Goal: Information Seeking & Learning: Learn about a topic

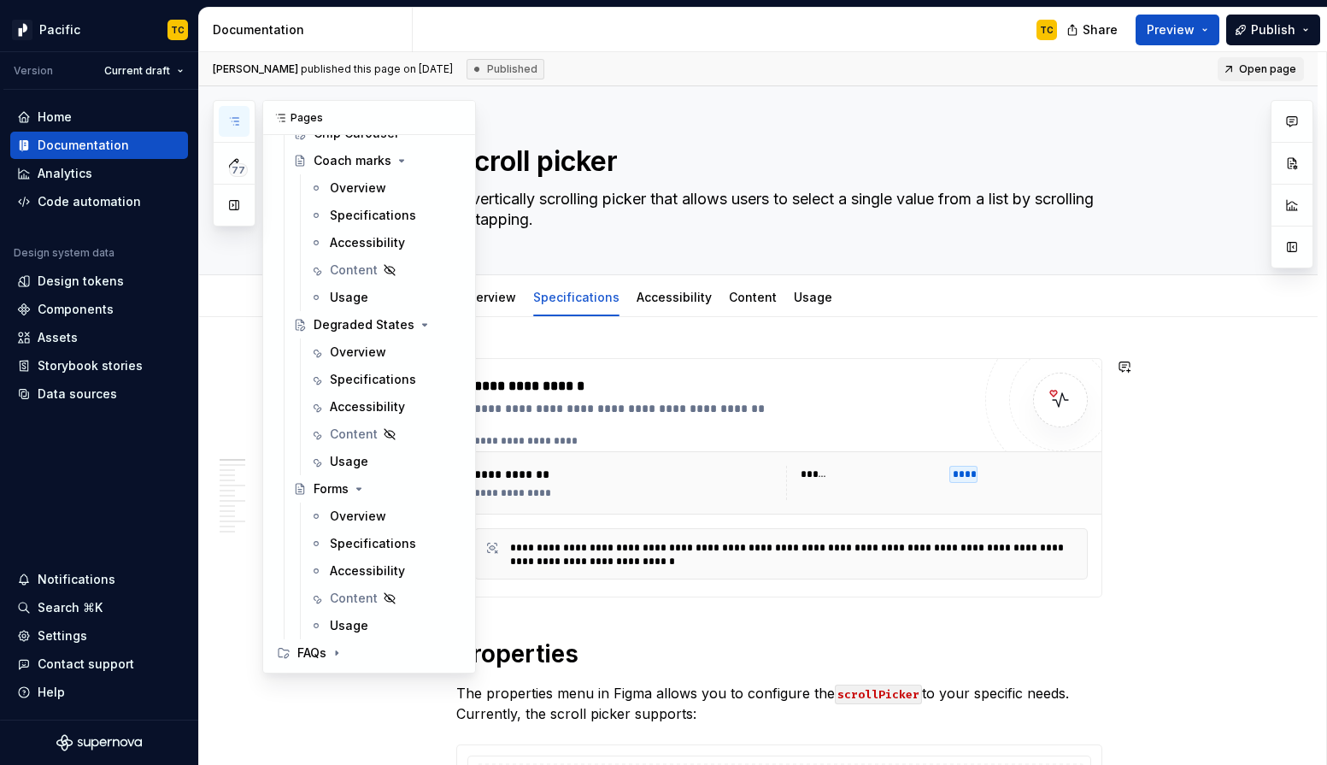
scroll to position [10856, 0]
click at [349, 382] on div "Specifications" at bounding box center [370, 380] width 80 height 17
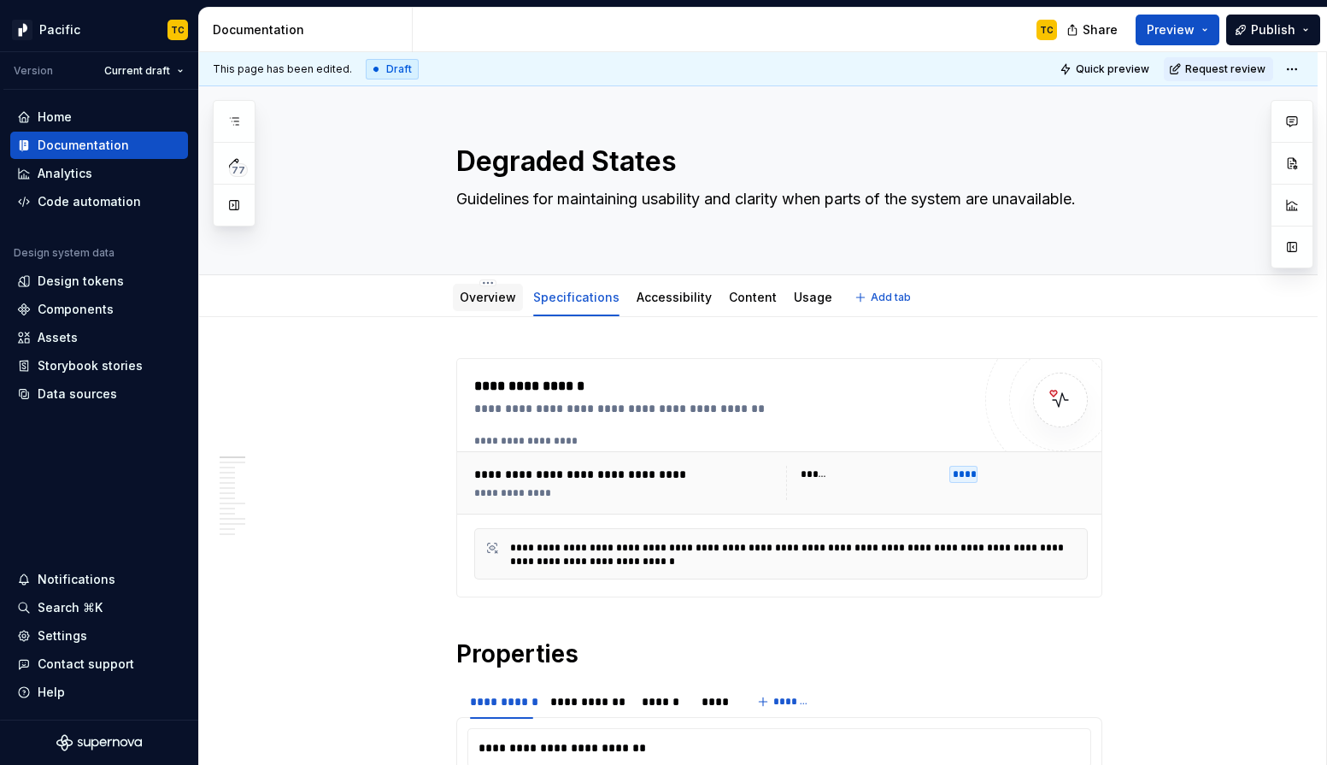
click at [509, 306] on div "Overview" at bounding box center [488, 297] width 56 height 21
click at [486, 309] on div "Overview" at bounding box center [488, 297] width 70 height 27
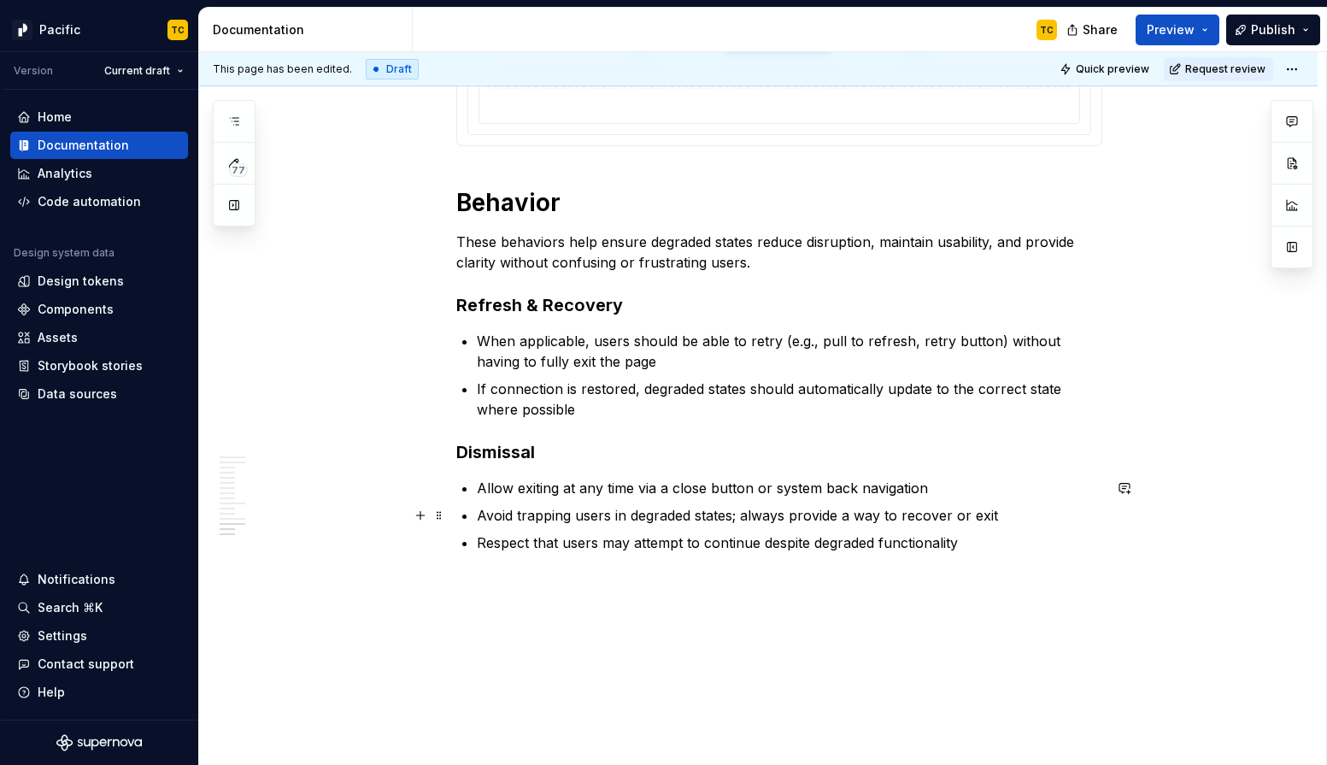
scroll to position [4652, 0]
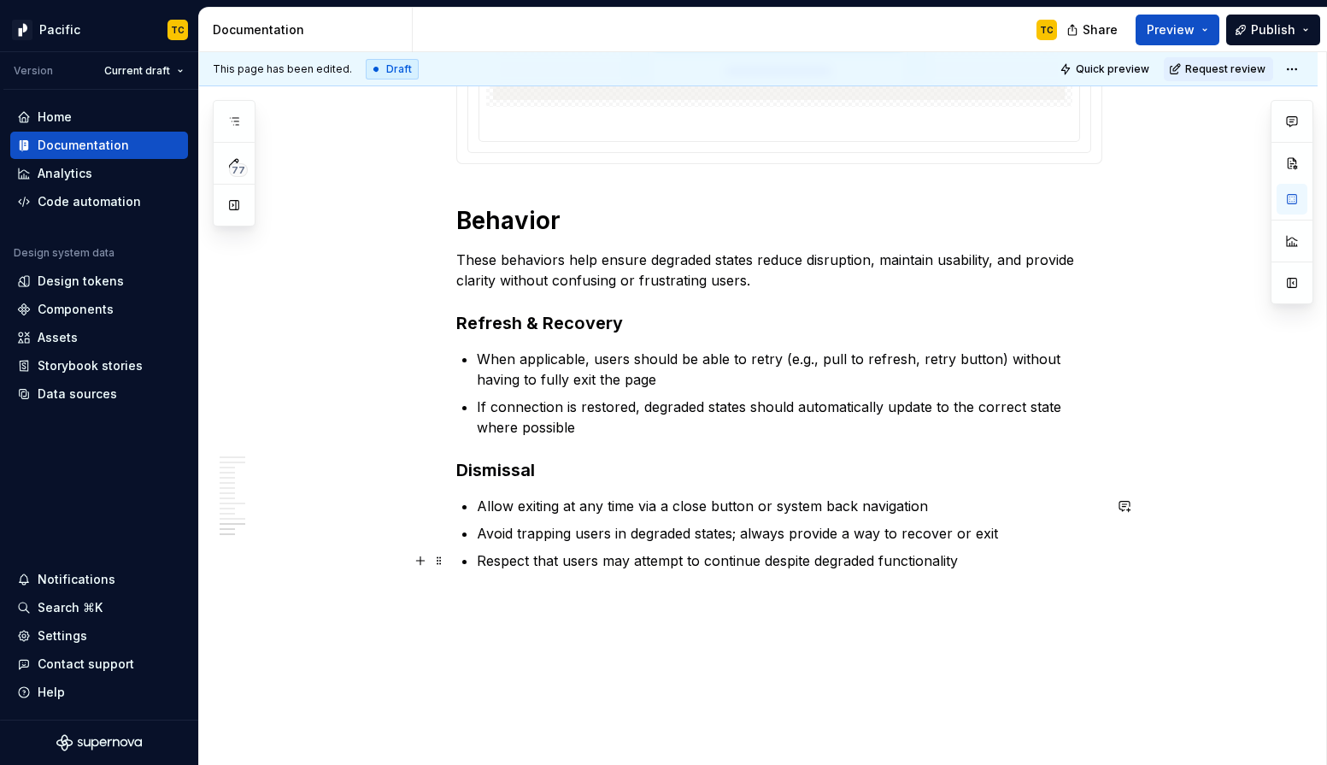
click at [998, 559] on p "Respect that users may attempt to continue despite degraded functionality" at bounding box center [790, 560] width 626 height 21
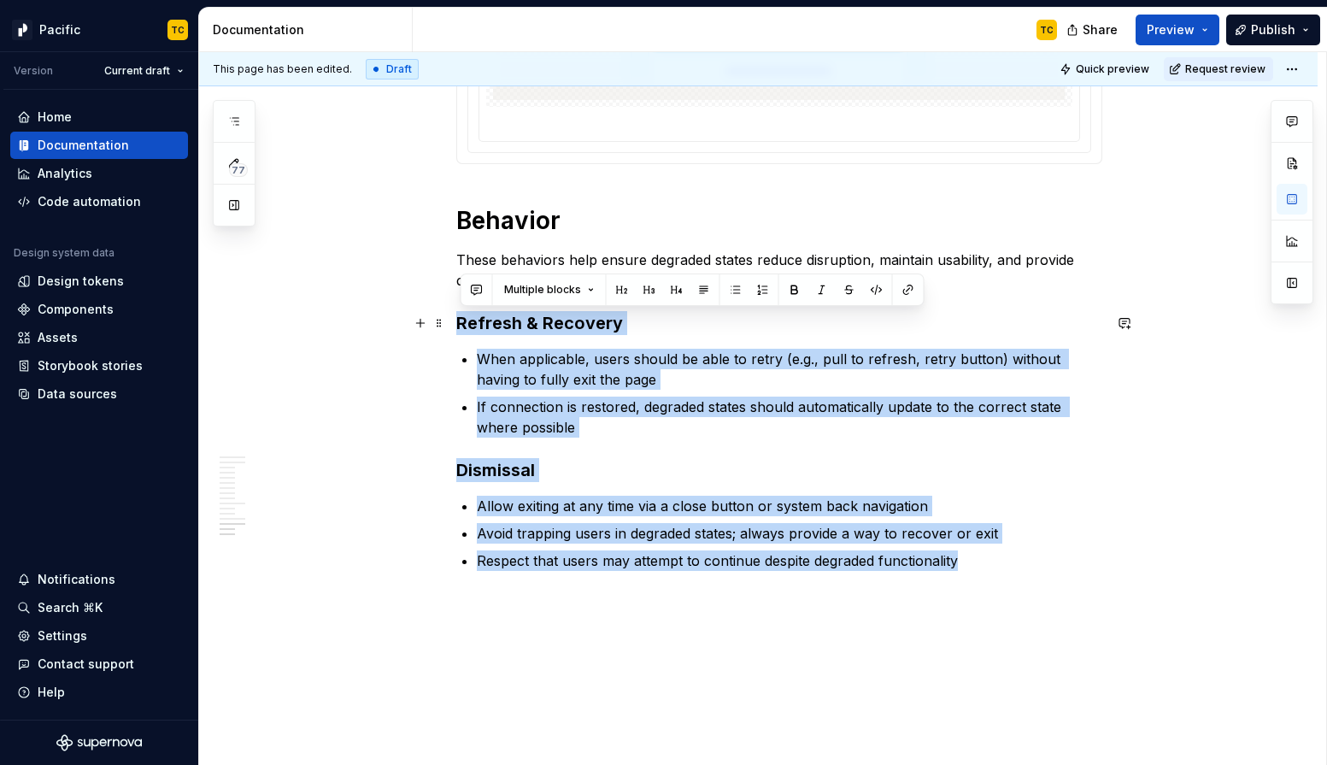
drag, startPoint x: 988, startPoint y: 566, endPoint x: 455, endPoint y: 325, distance: 585.3
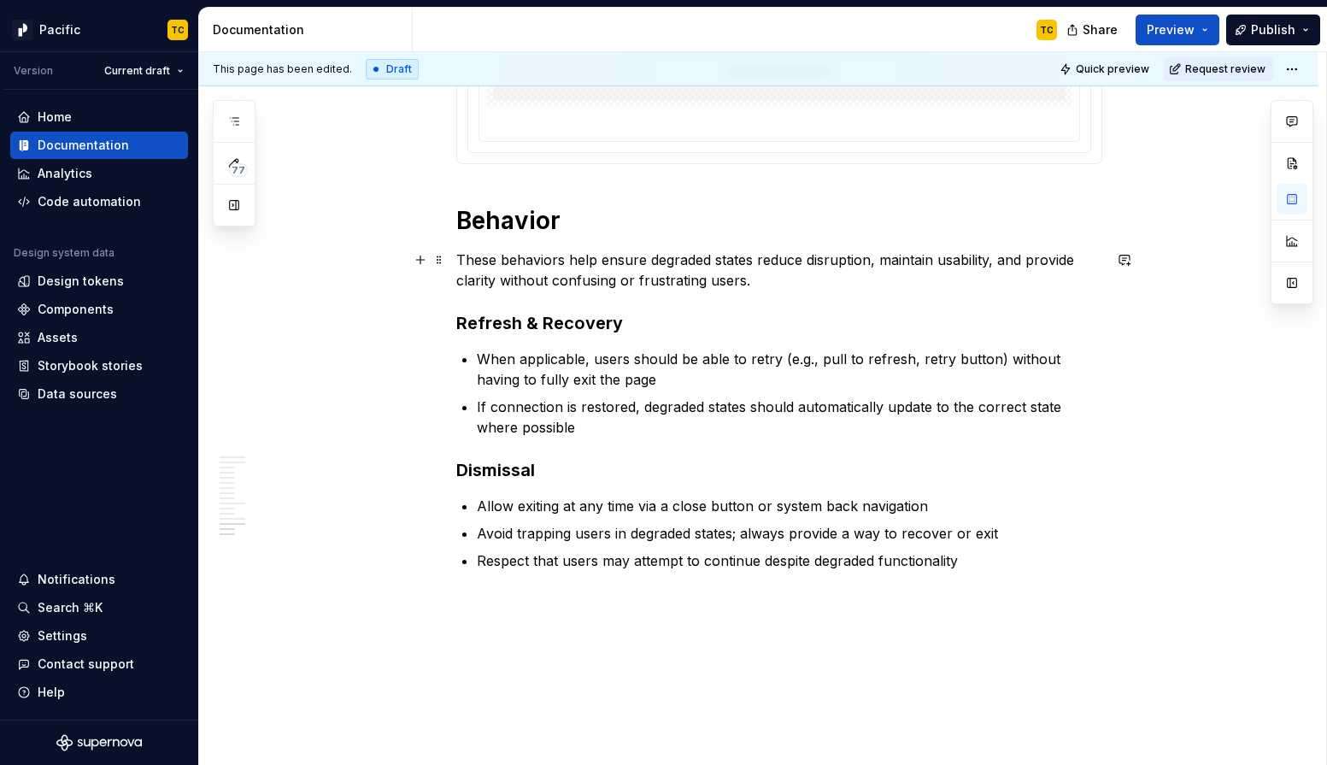
click at [807, 281] on p "These behaviors help ensure degraded states reduce disruption, maintain usabili…" at bounding box center [779, 270] width 646 height 41
click at [788, 277] on p "These behaviors help ensure degraded states reduce disruption, maintain usabili…" at bounding box center [779, 270] width 646 height 41
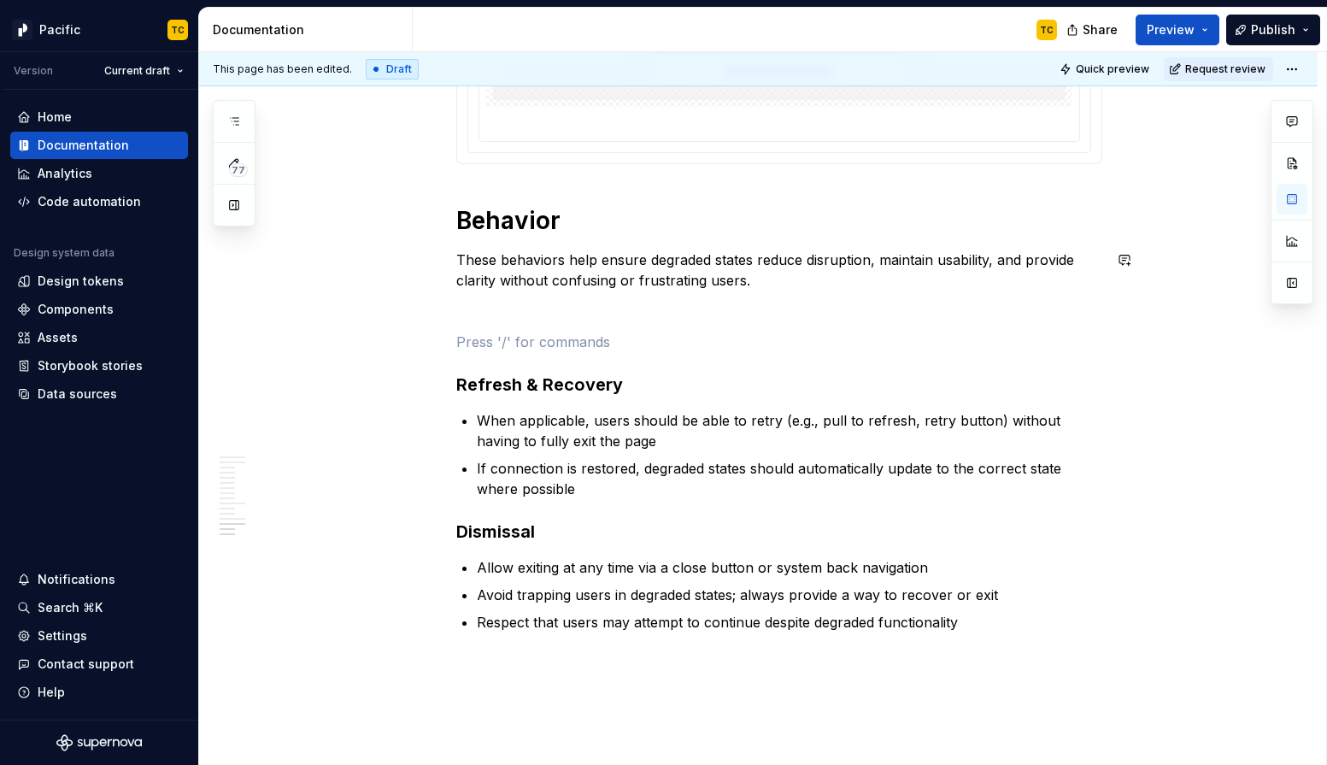
paste div
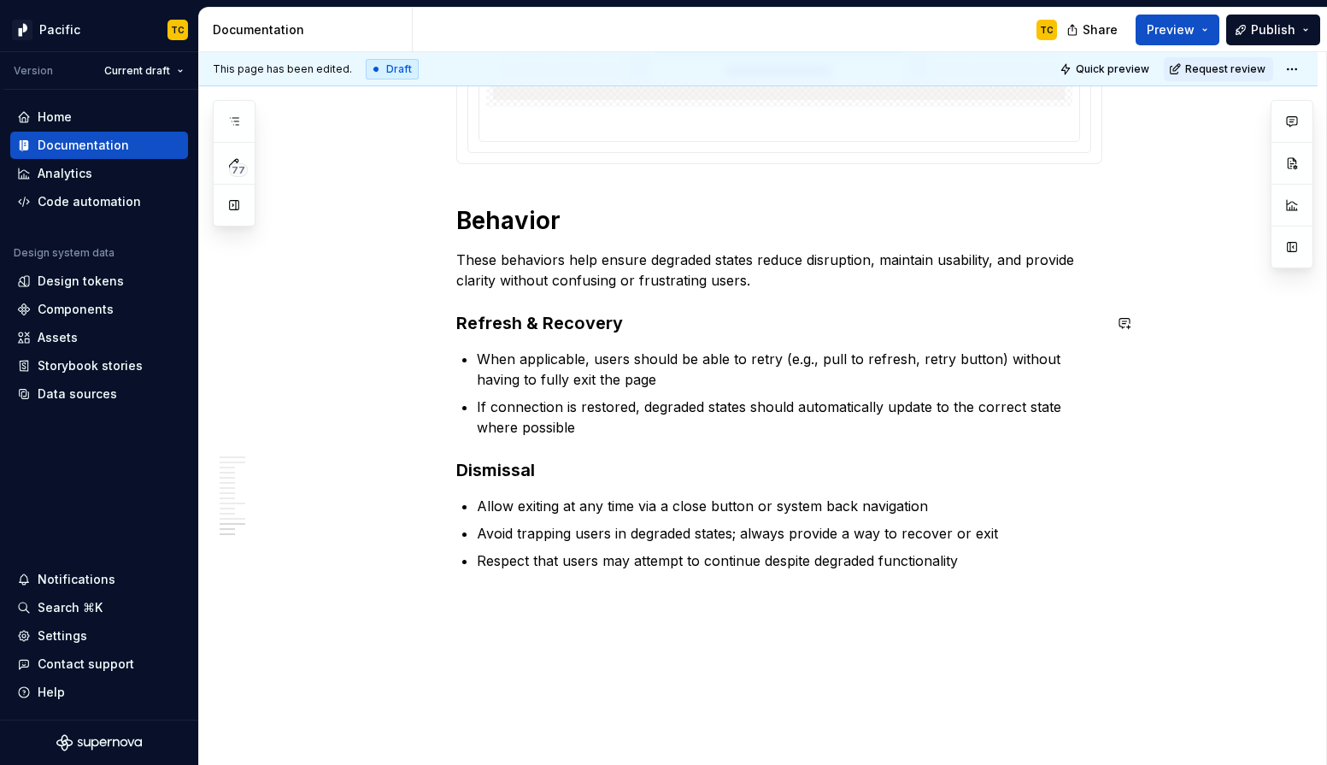
type textarea "*"
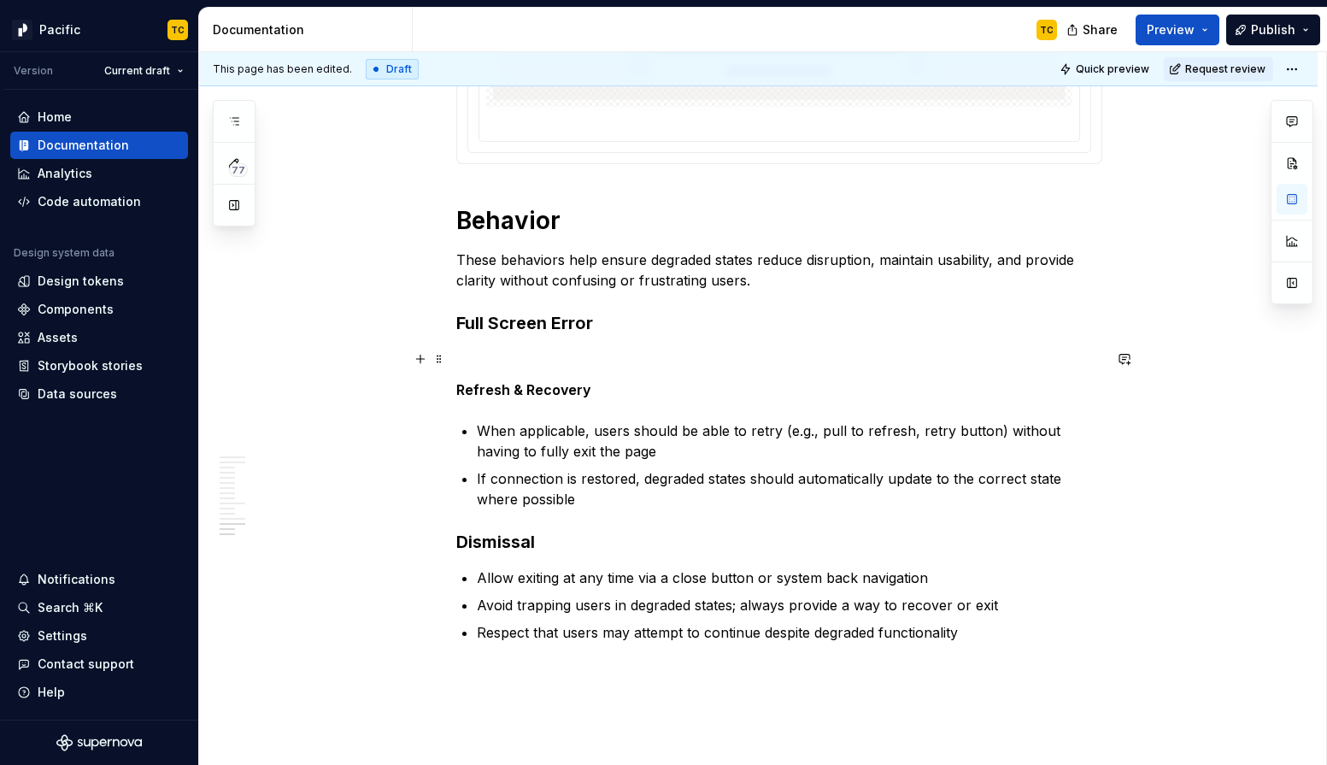
click at [525, 350] on p at bounding box center [779, 359] width 646 height 21
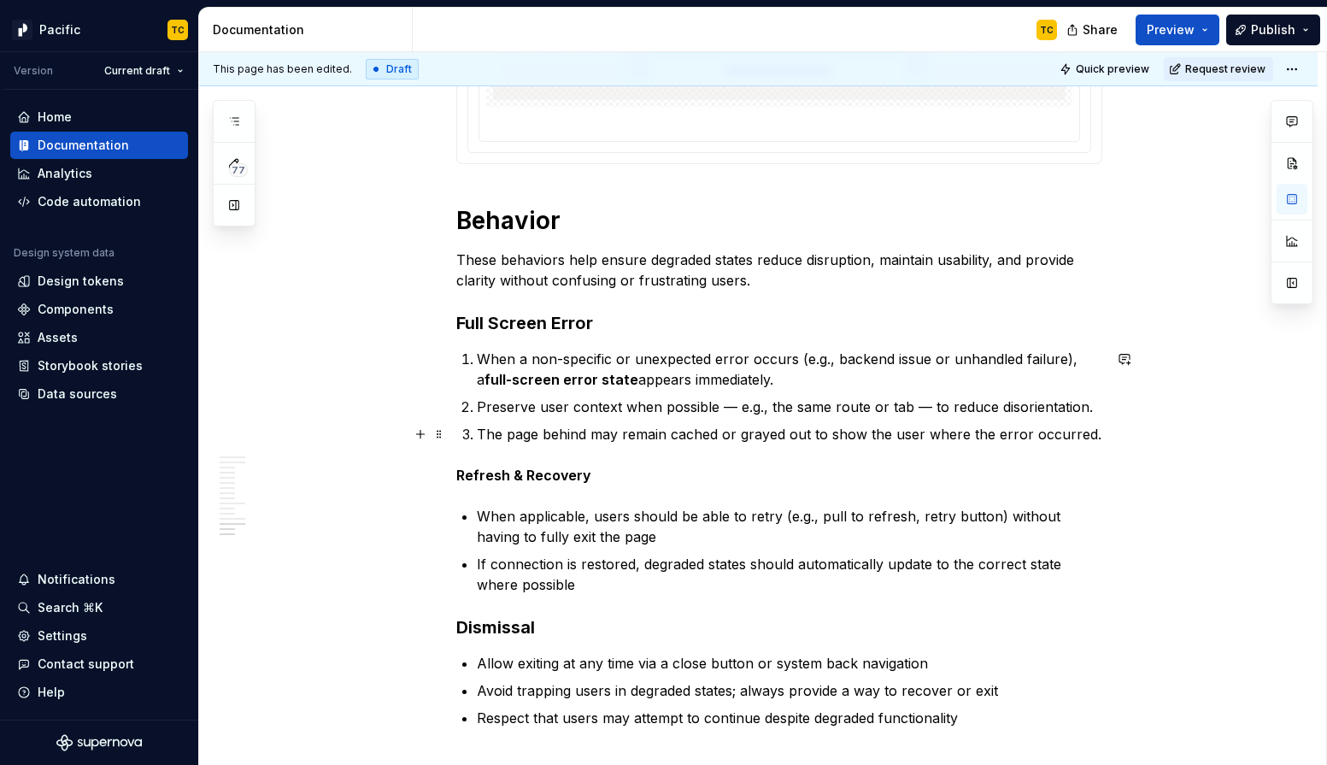
click at [1103, 436] on p "The page behind may remain cached or grayed out to show the user where the erro…" at bounding box center [790, 434] width 626 height 21
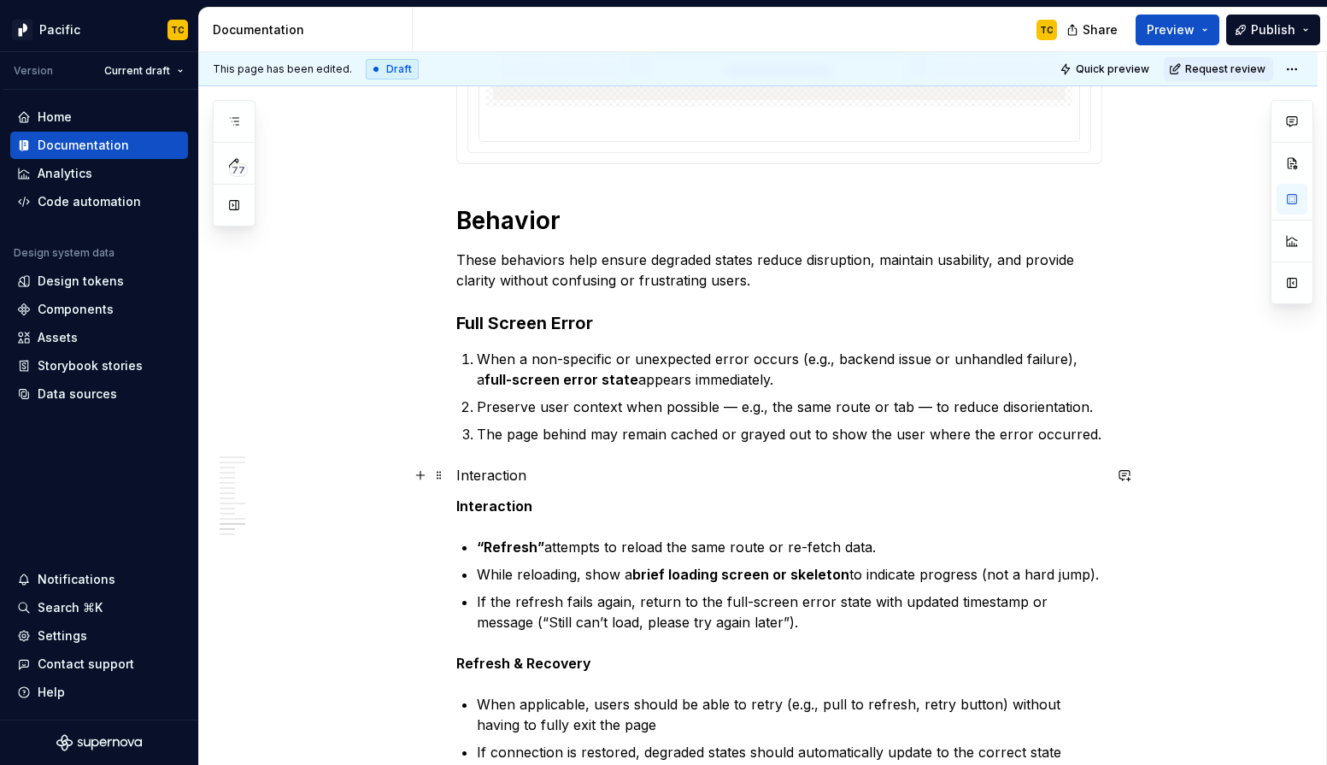
click at [491, 471] on p "Interaction" at bounding box center [779, 475] width 646 height 21
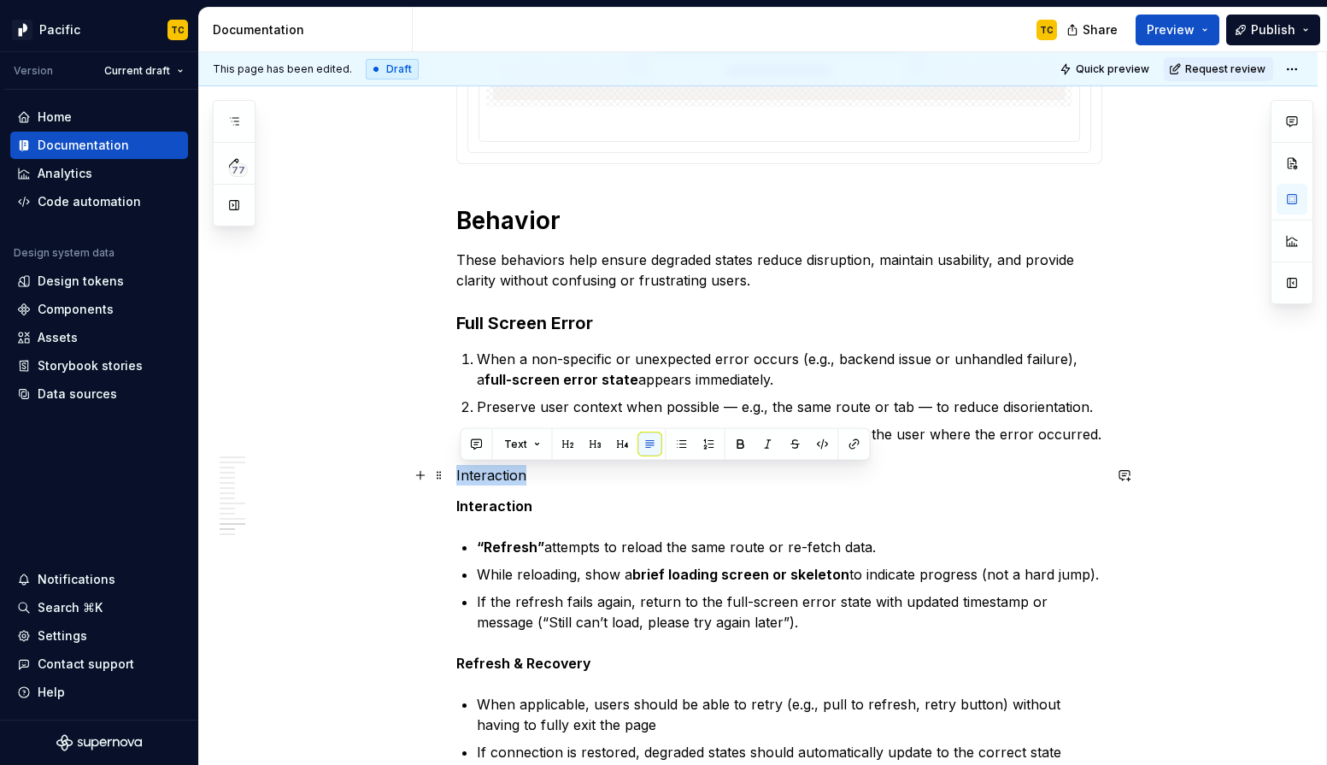
click at [491, 471] on p "Interaction" at bounding box center [779, 475] width 646 height 21
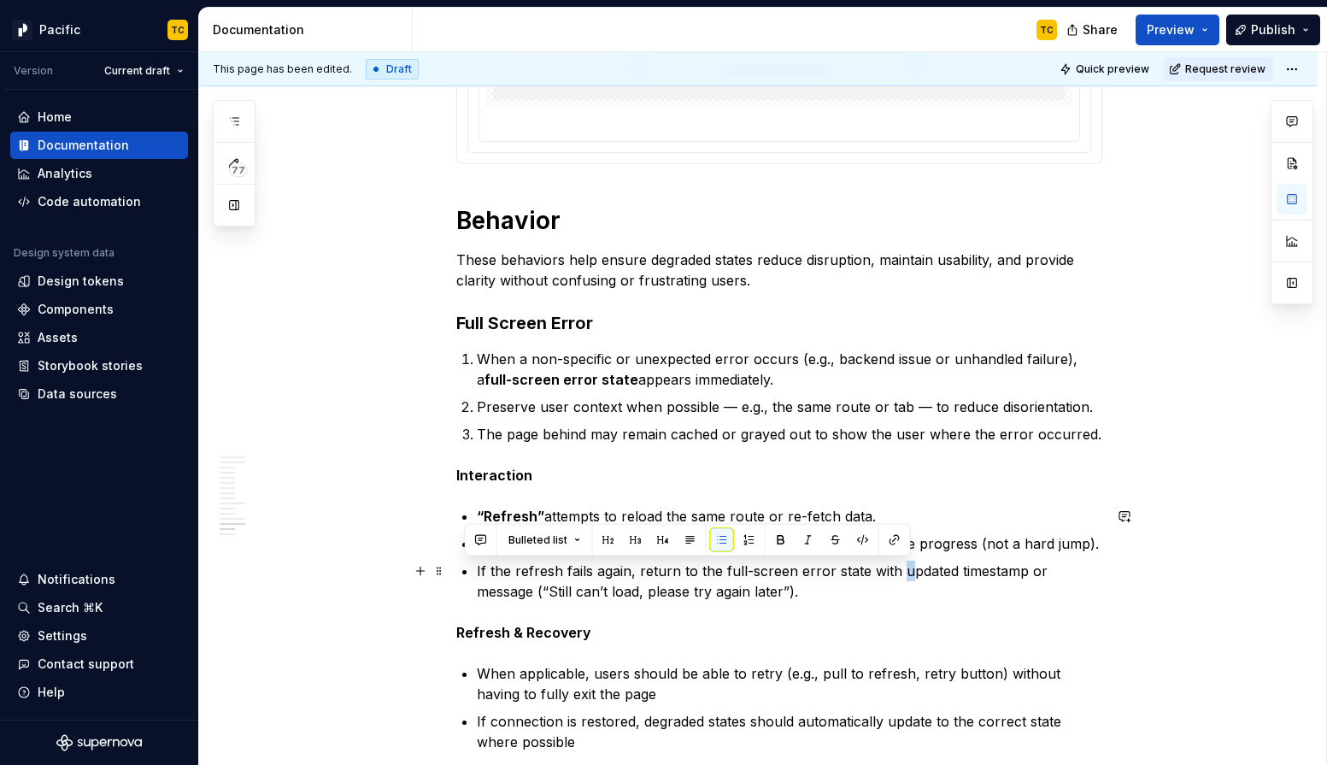
drag, startPoint x: 903, startPoint y: 573, endPoint x: 909, endPoint y: 580, distance: 9.2
click at [909, 580] on p "If the refresh fails again, return to the full-screen error state with updated …" at bounding box center [790, 581] width 626 height 41
click at [879, 589] on p "If the refresh fails again, return to the full-screen error state with updated …" at bounding box center [790, 581] width 626 height 41
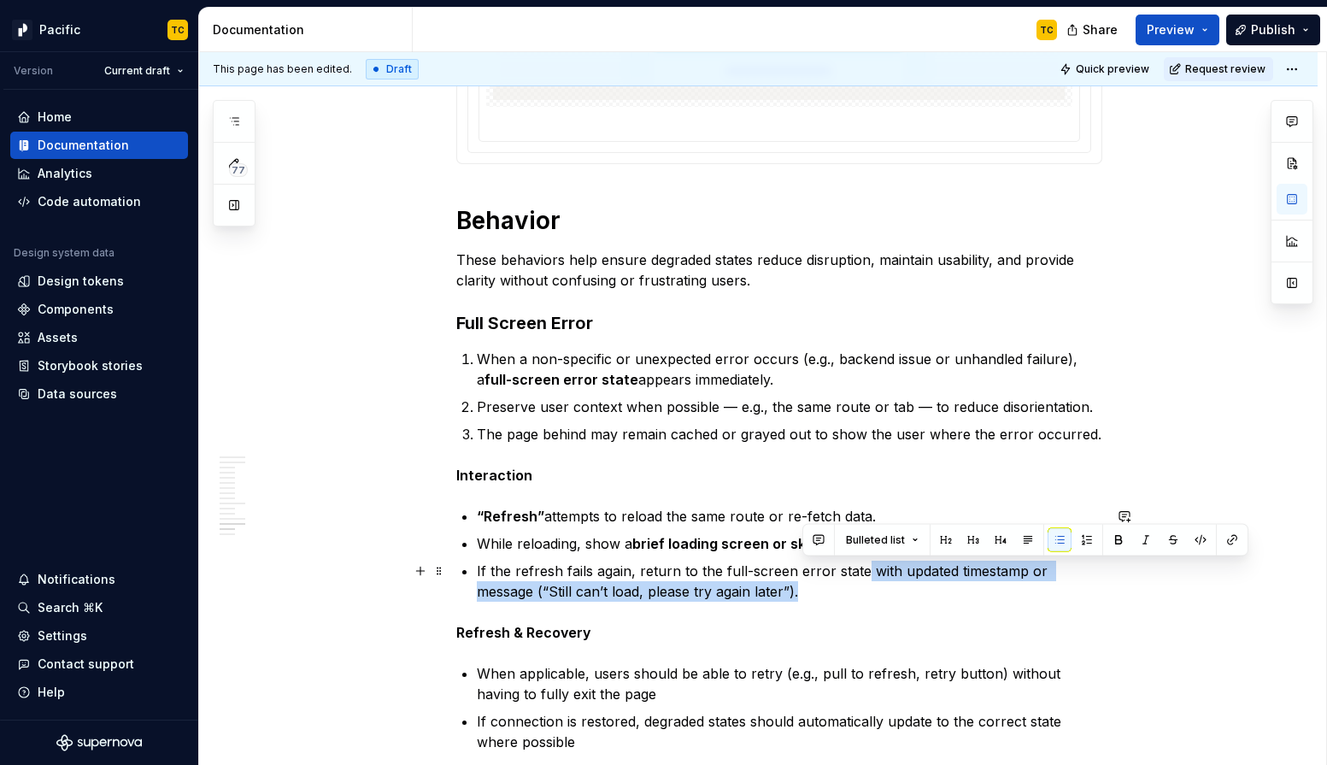
drag, startPoint x: 864, startPoint y: 570, endPoint x: 864, endPoint y: 591, distance: 20.5
click at [864, 591] on p "If the refresh fails again, return to the full-screen error state with updated …" at bounding box center [790, 581] width 626 height 41
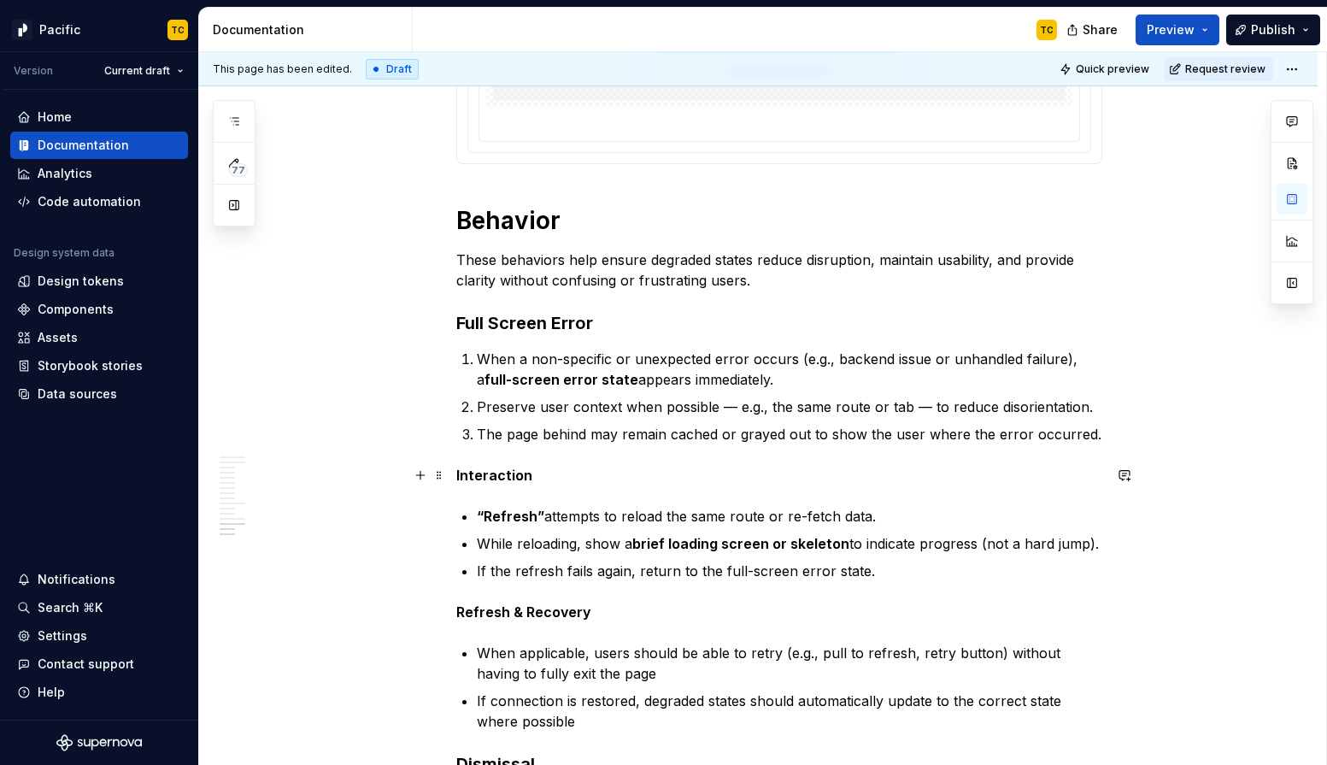
click at [468, 482] on strong "Interaction" at bounding box center [494, 475] width 76 height 17
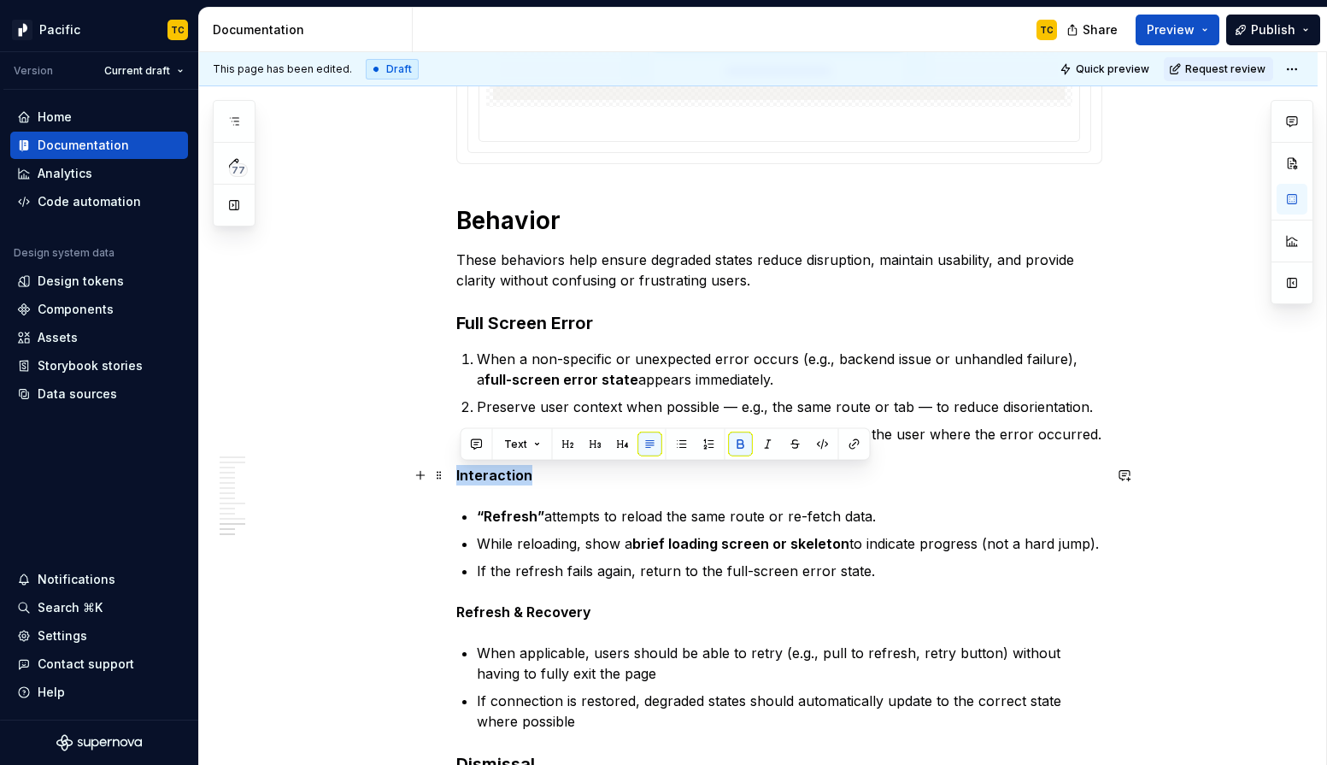
copy strong "Interaction"
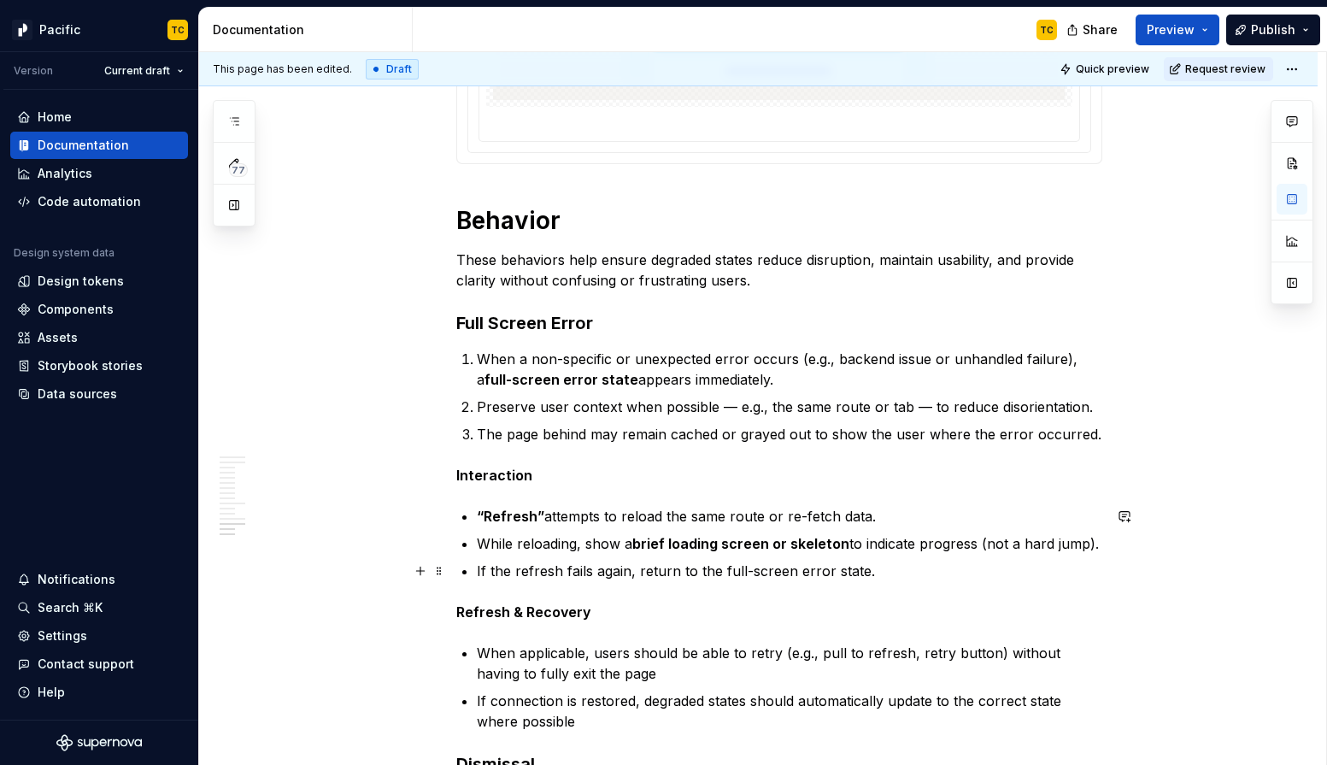
click at [904, 580] on p "If the refresh fails again, return to the full-screen error state." at bounding box center [790, 571] width 626 height 21
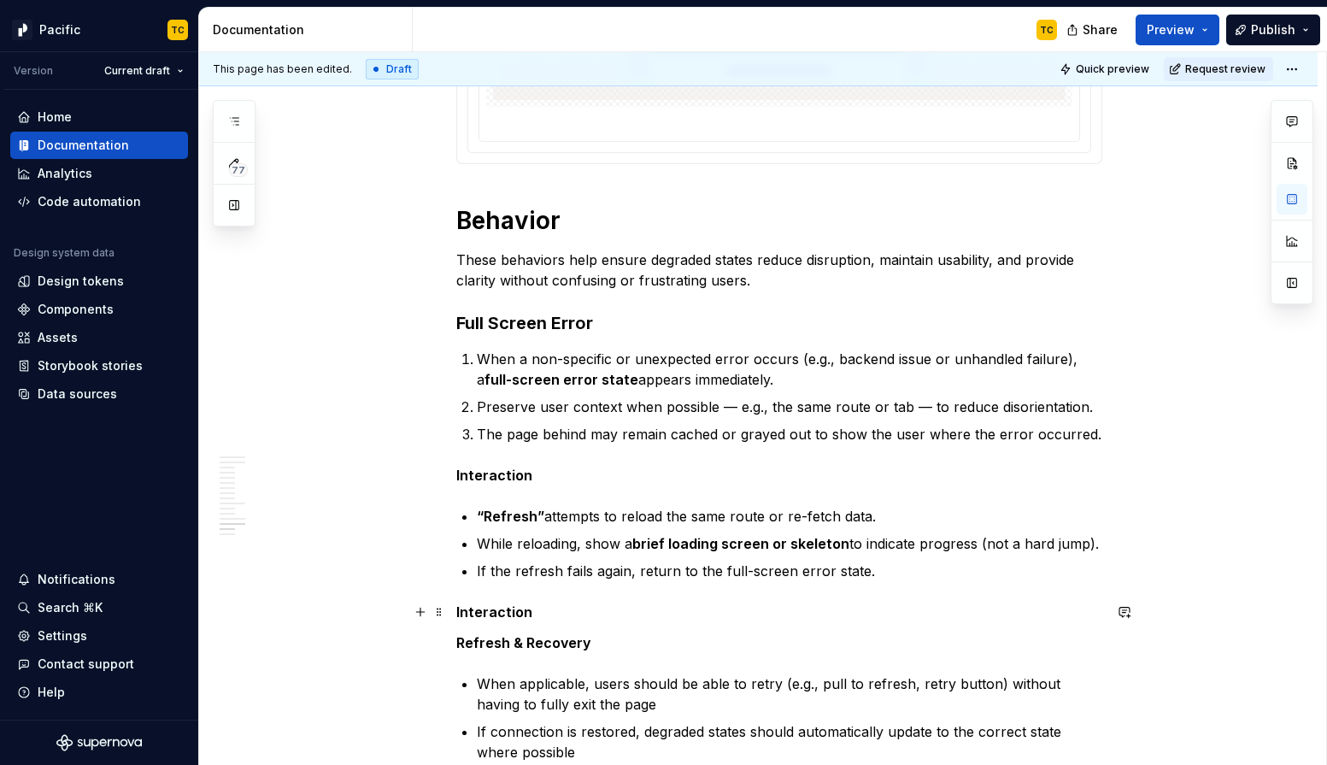
click at [490, 617] on strong "Interaction" at bounding box center [494, 611] width 76 height 17
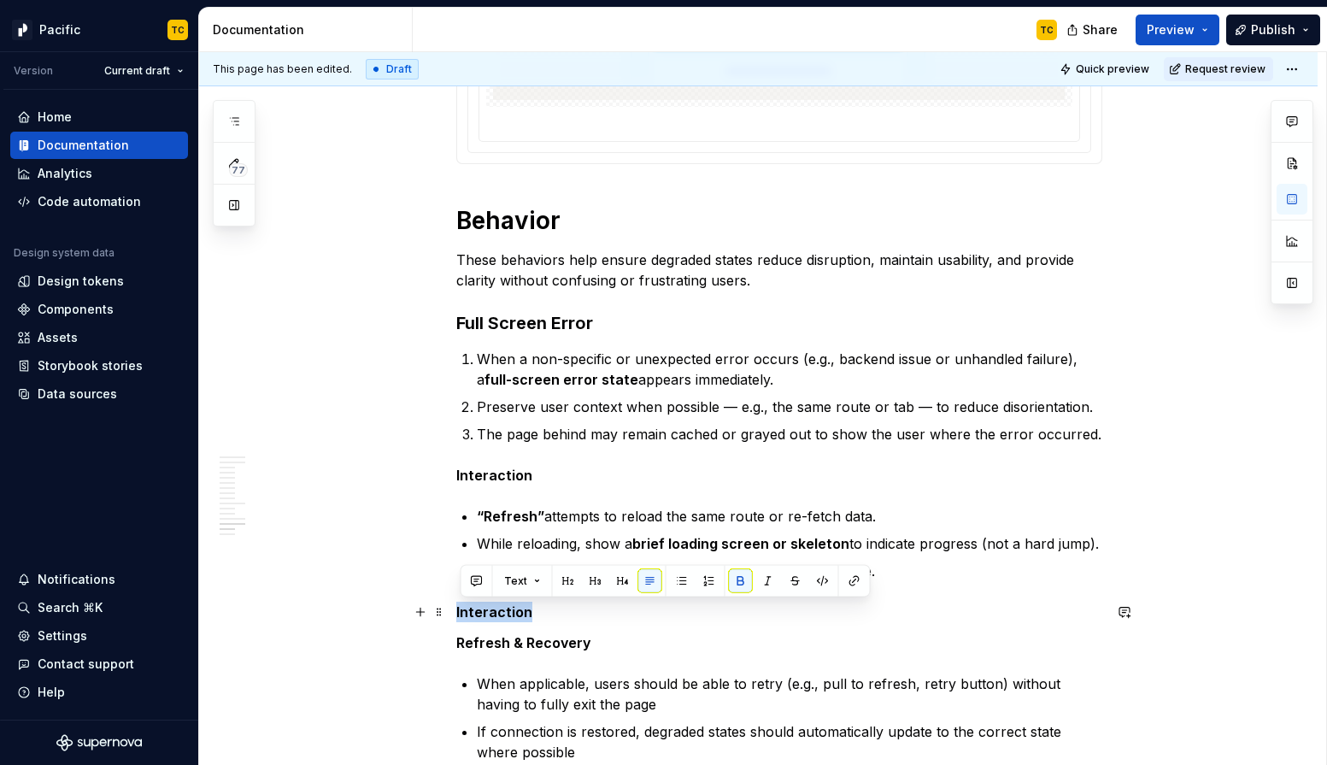
click at [490, 617] on strong "Interaction" at bounding box center [494, 611] width 76 height 17
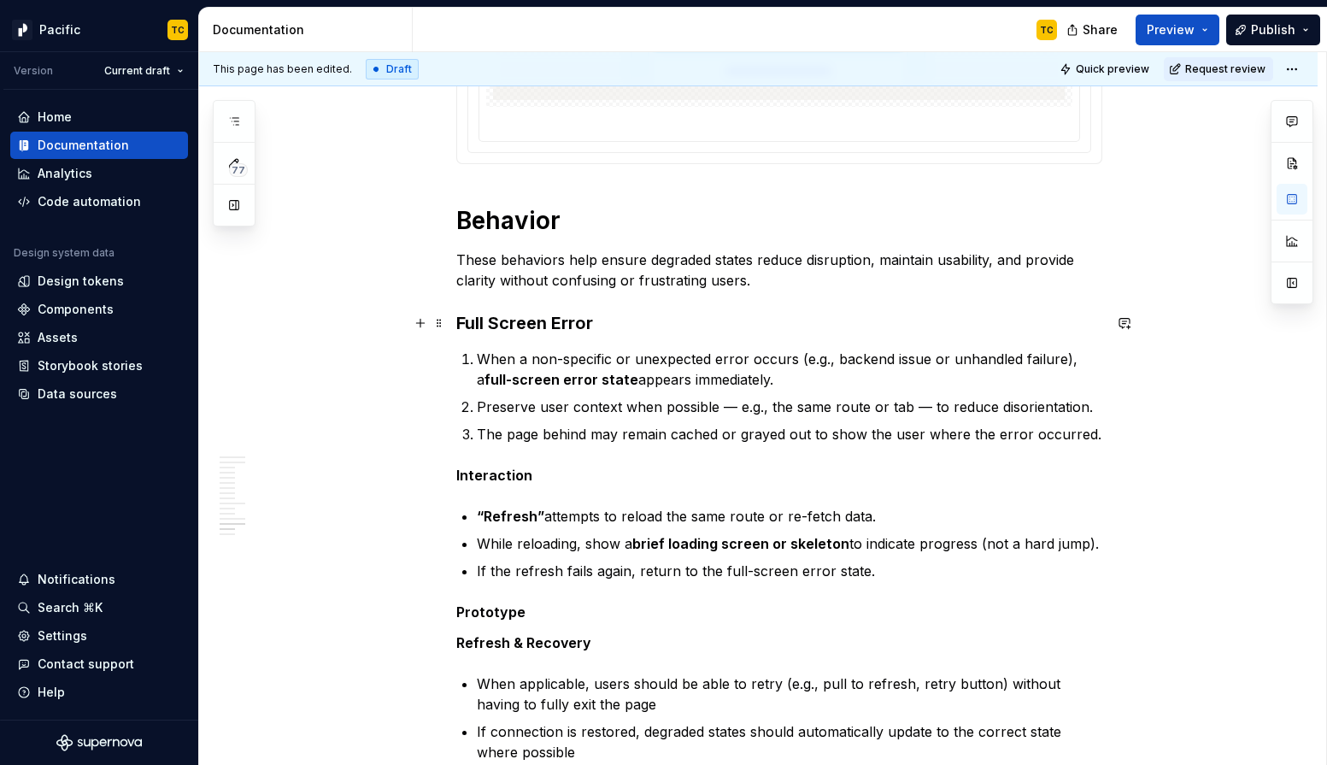
click at [486, 323] on strong "Full Screen Error" at bounding box center [524, 323] width 137 height 21
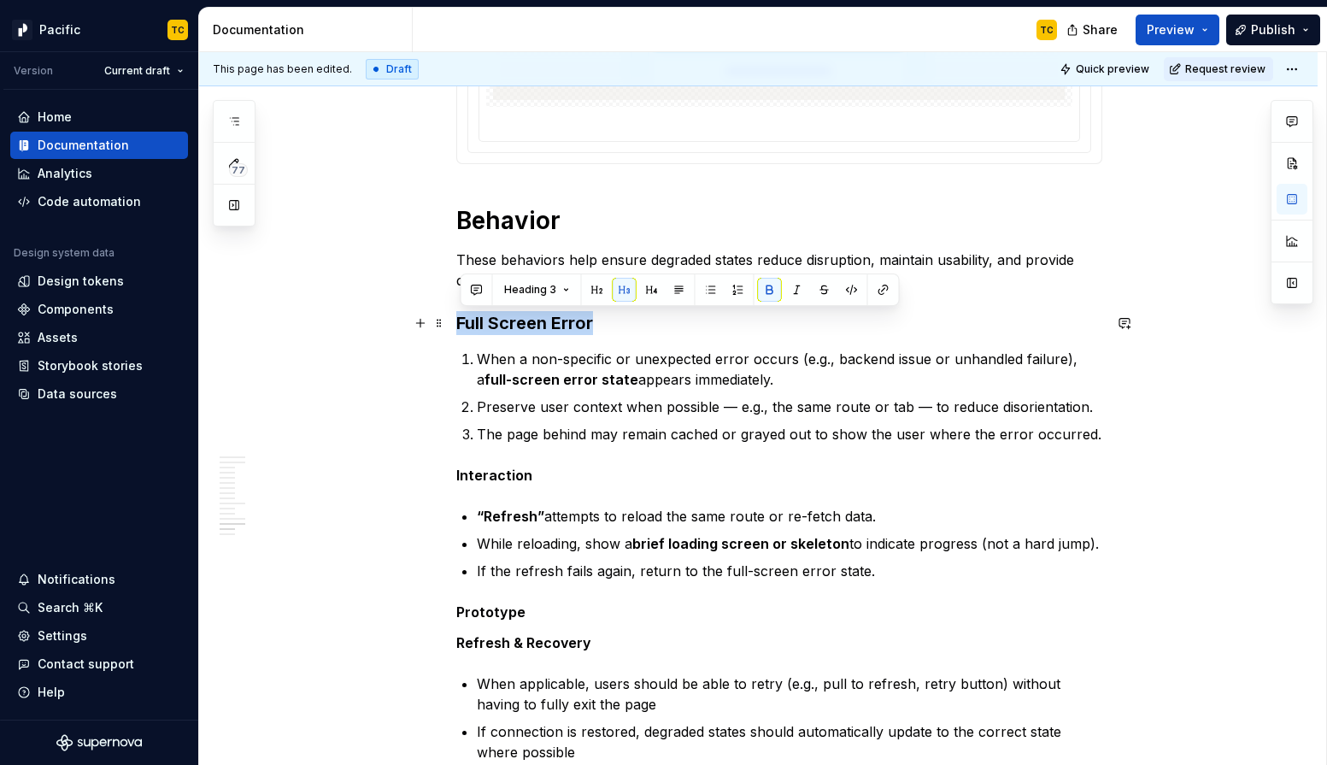
click at [486, 323] on strong "Full Screen Error" at bounding box center [524, 323] width 137 height 21
click at [553, 297] on button "Heading 3" at bounding box center [537, 290] width 81 height 24
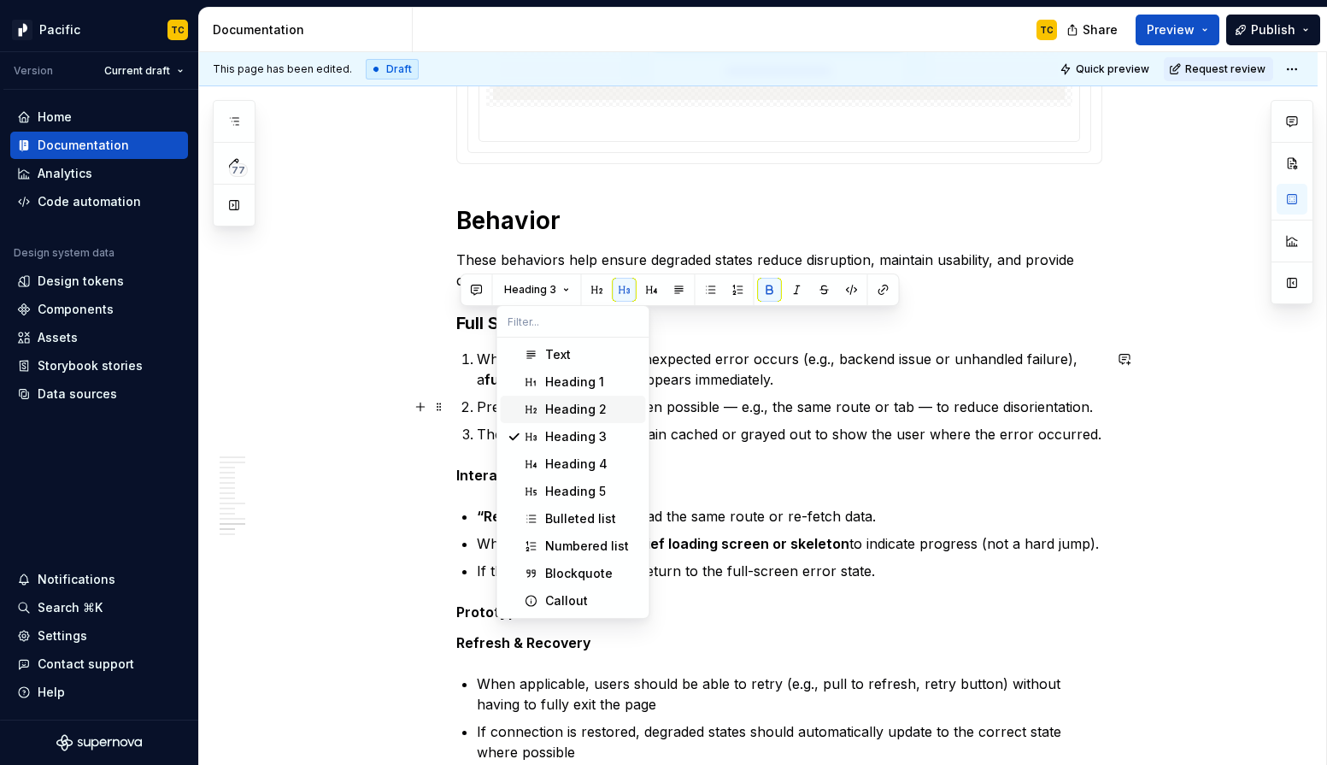
click at [568, 415] on div "Heading 2" at bounding box center [576, 409] width 62 height 17
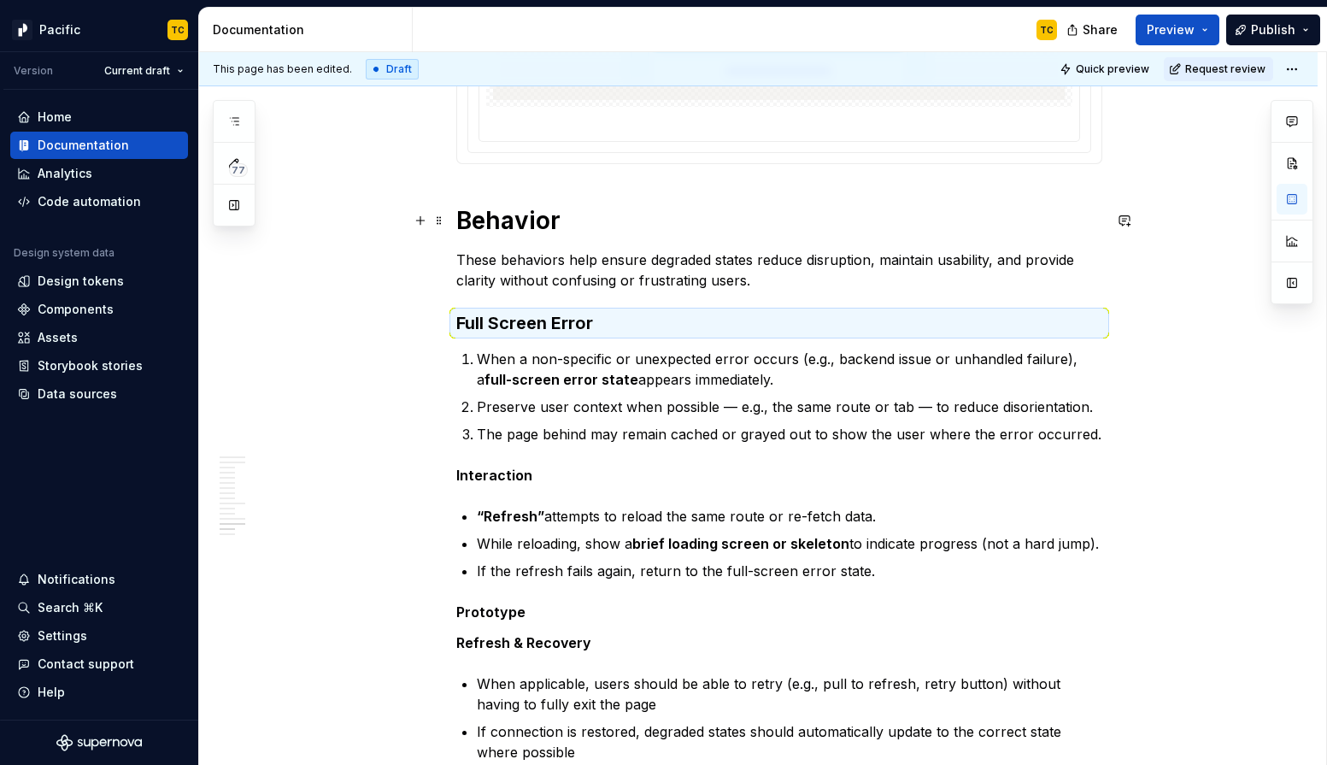
click at [521, 224] on h1 "Behavior" at bounding box center [779, 220] width 646 height 31
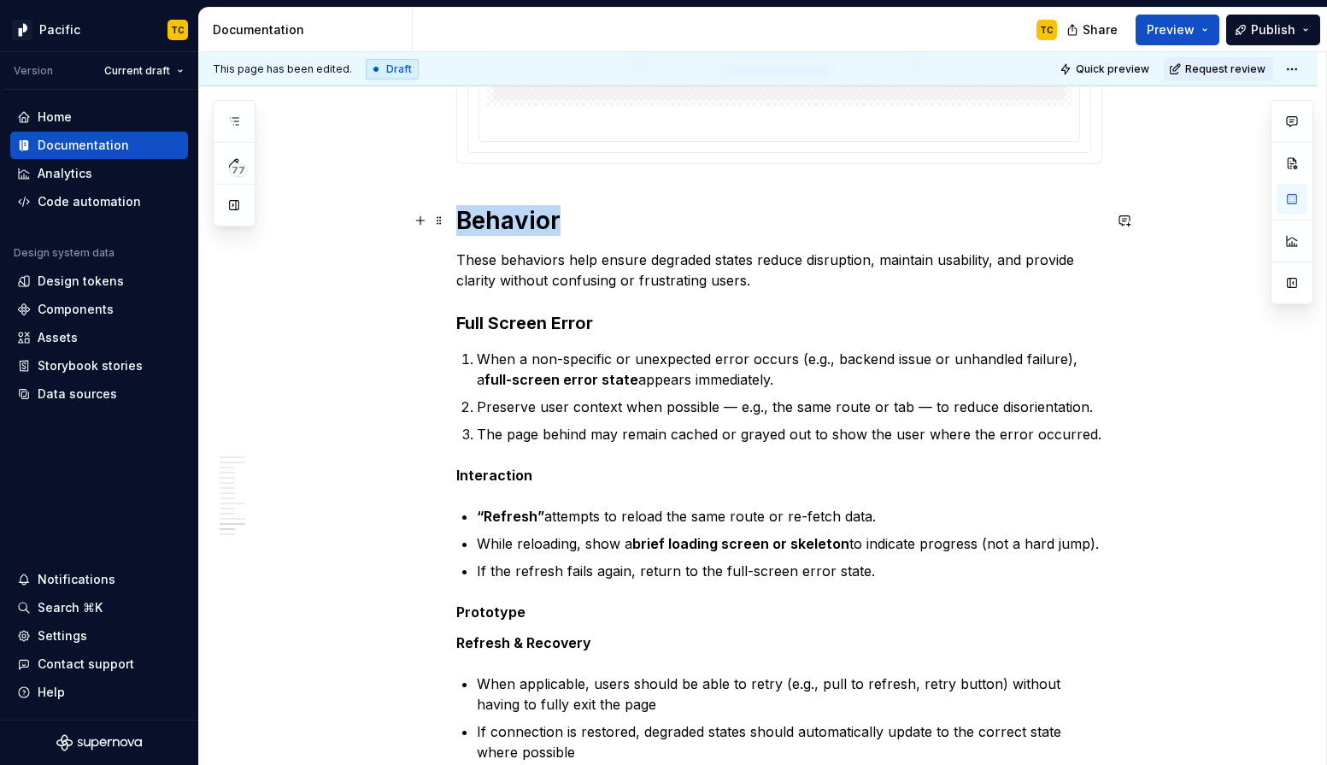
click at [521, 224] on h1 "Behavior" at bounding box center [779, 220] width 646 height 31
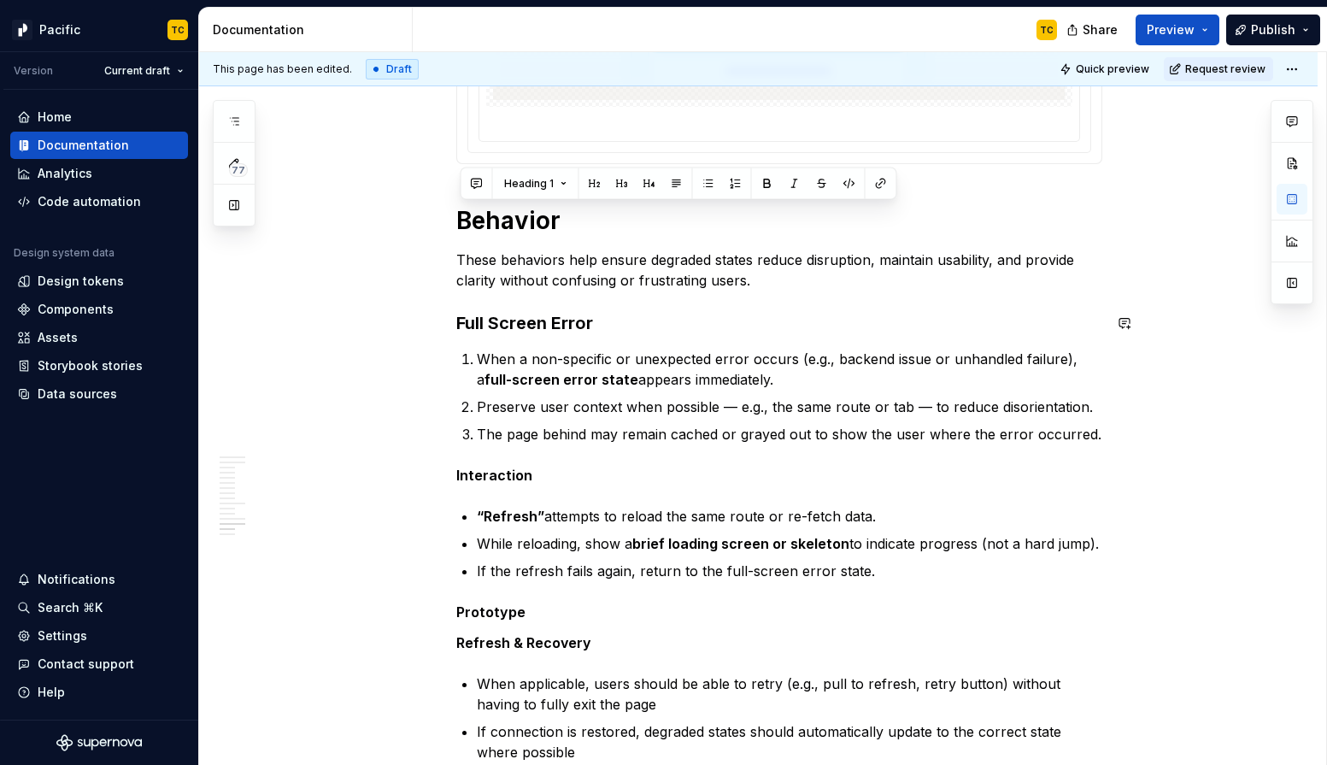
click at [503, 322] on strong "Full Screen Error" at bounding box center [524, 323] width 137 height 21
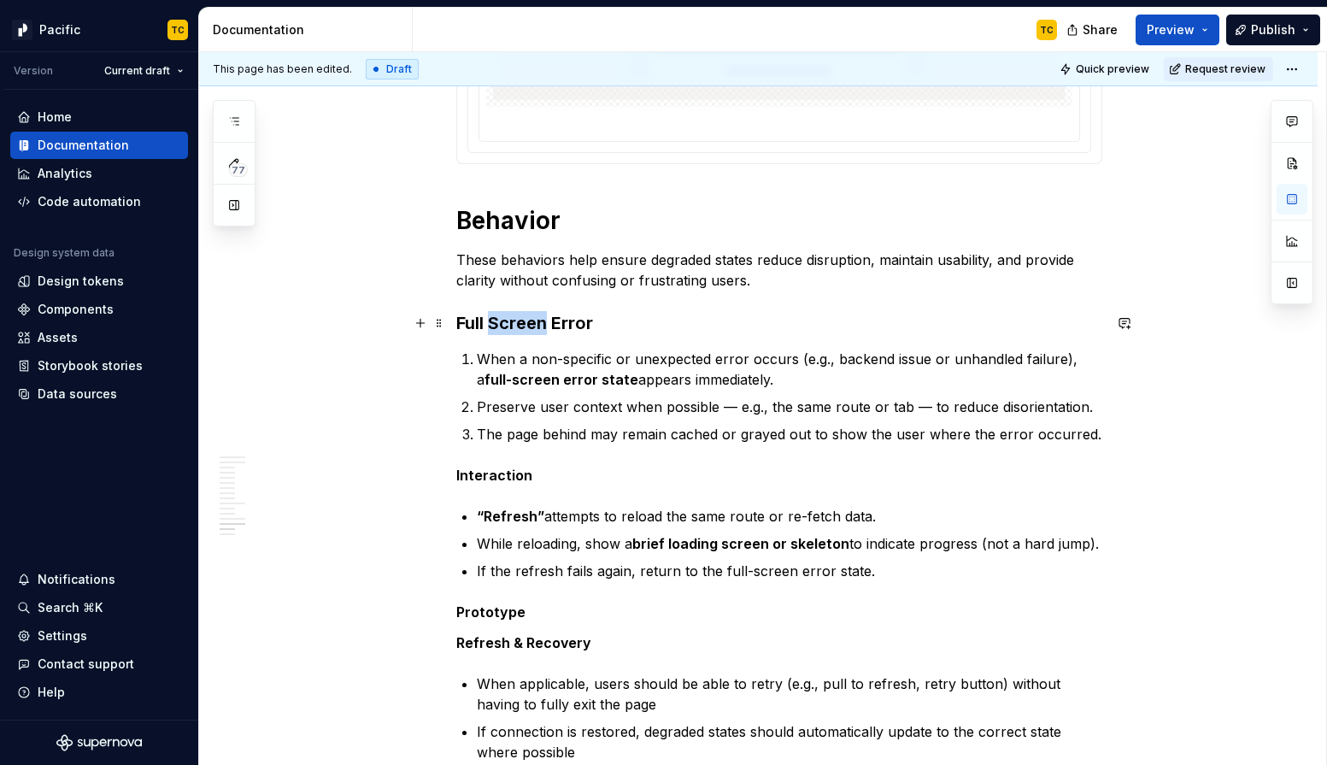
click at [503, 322] on strong "Full Screen Error" at bounding box center [524, 323] width 137 height 21
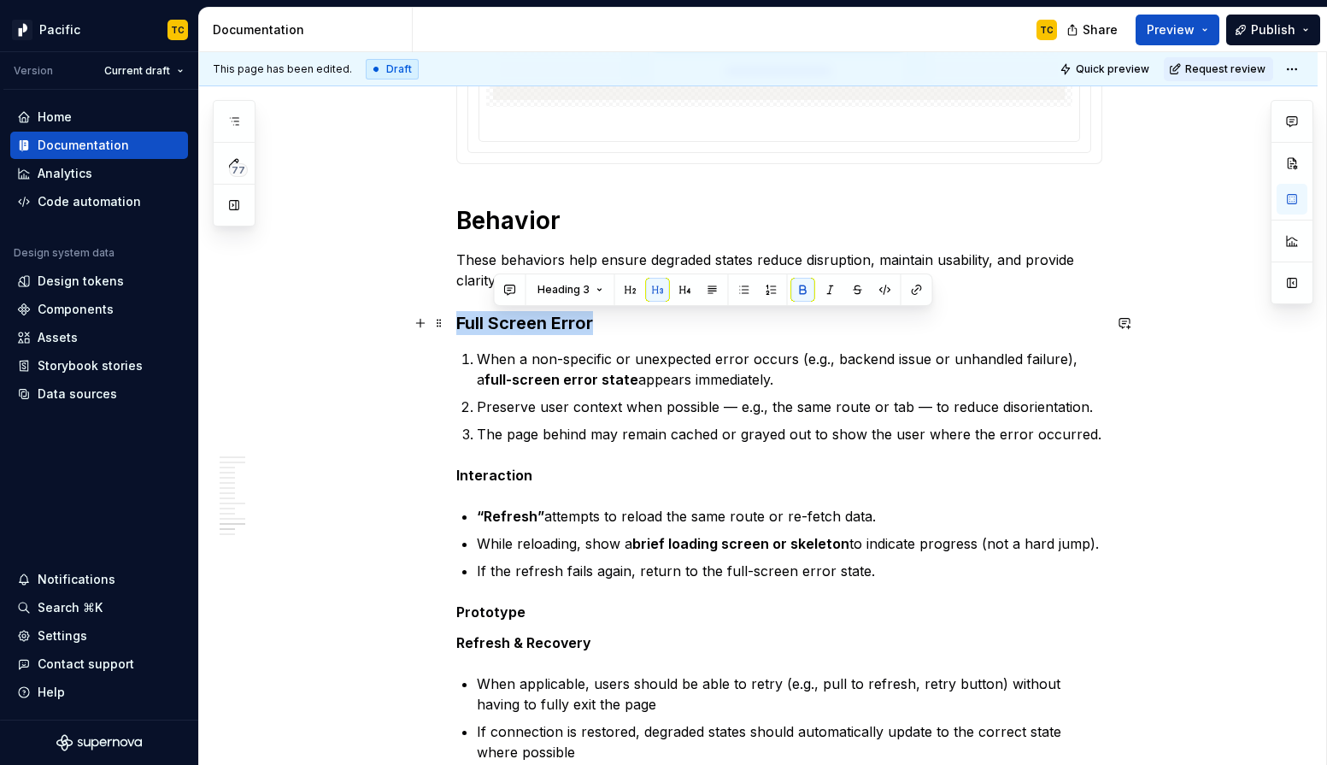
click at [503, 322] on strong "Full Screen Error" at bounding box center [524, 323] width 137 height 21
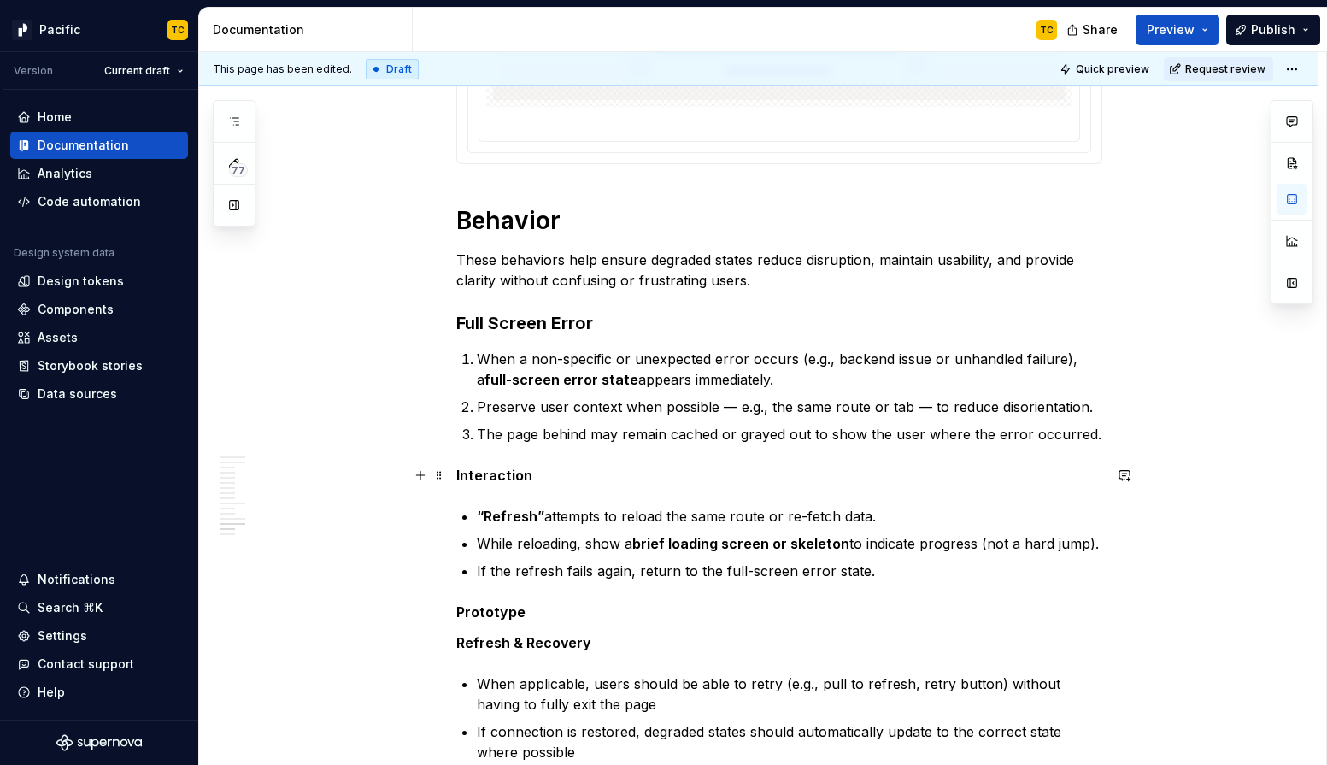
click at [496, 468] on strong "Interaction" at bounding box center [494, 475] width 76 height 17
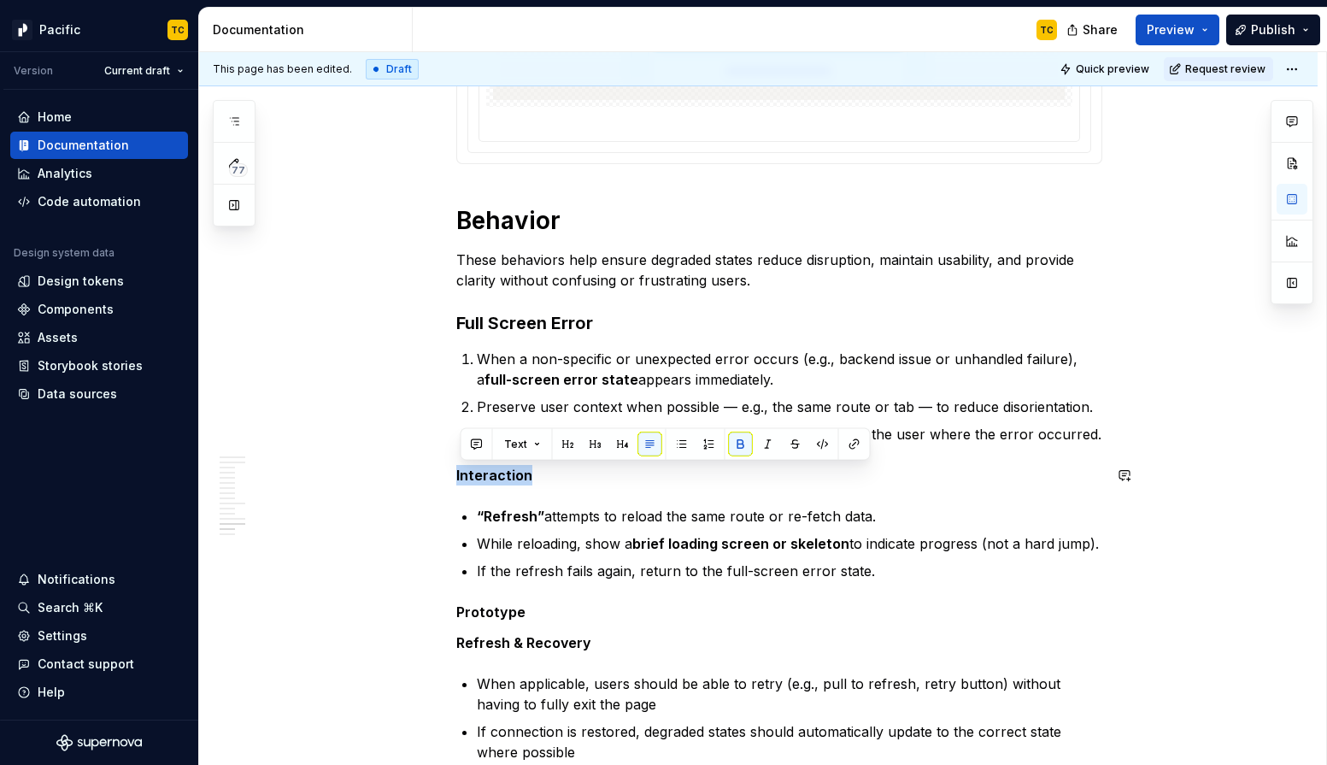
copy strong "Interaction"
click at [613, 324] on h3 "Full Screen Error" at bounding box center [779, 323] width 646 height 24
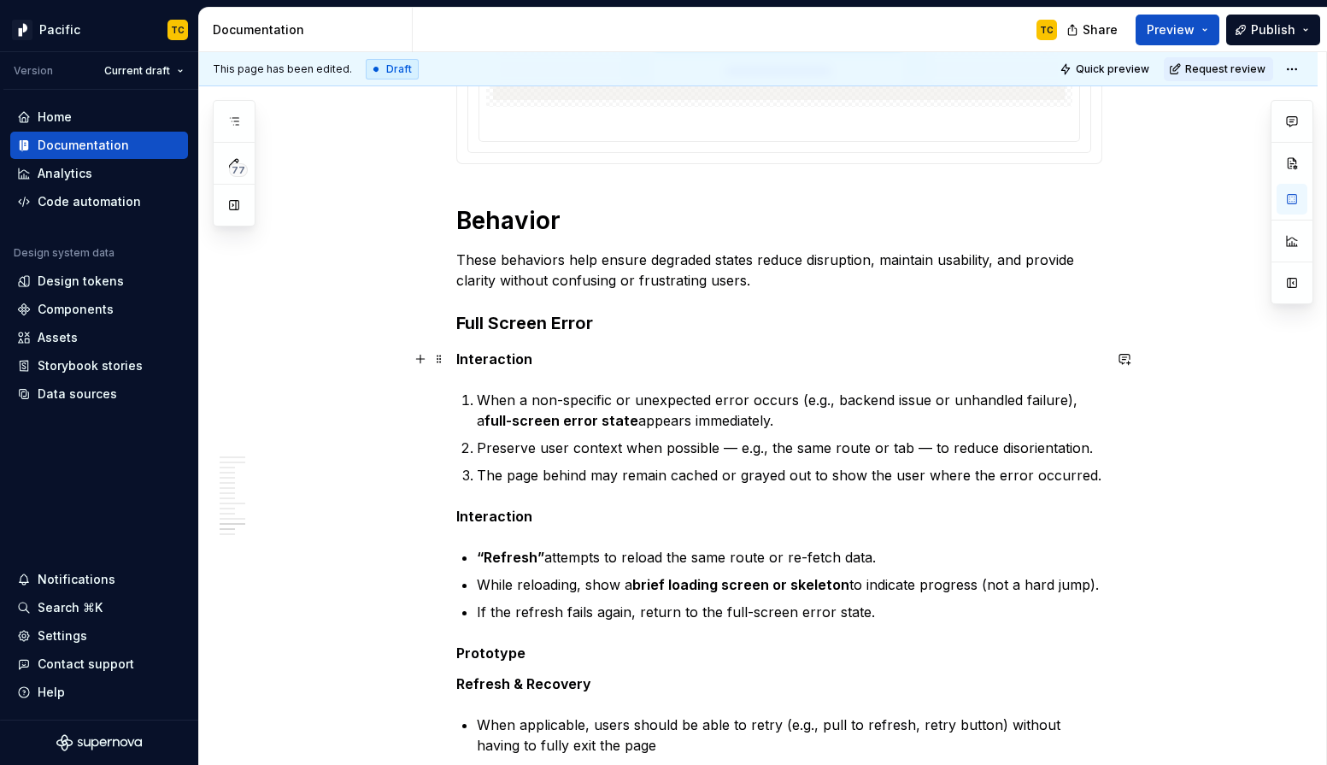
click at [503, 353] on strong "Interaction" at bounding box center [494, 358] width 76 height 17
click at [477, 393] on li "When a non-specific or unexpected error occurs (e.g., backend issue or unhandle…" at bounding box center [790, 410] width 626 height 41
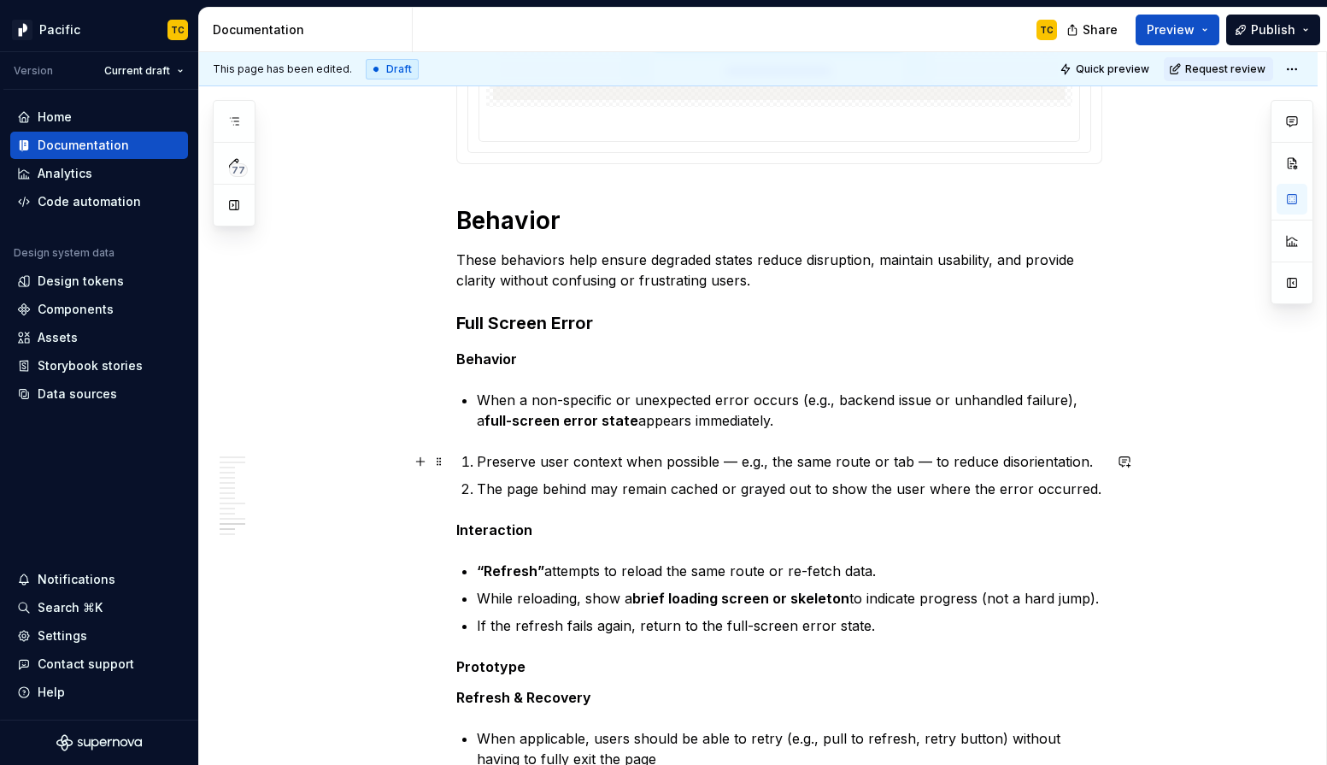
click at [480, 460] on li "Preserve user context when possible — e.g., the same route or tab — to reduce d…" at bounding box center [790, 461] width 626 height 21
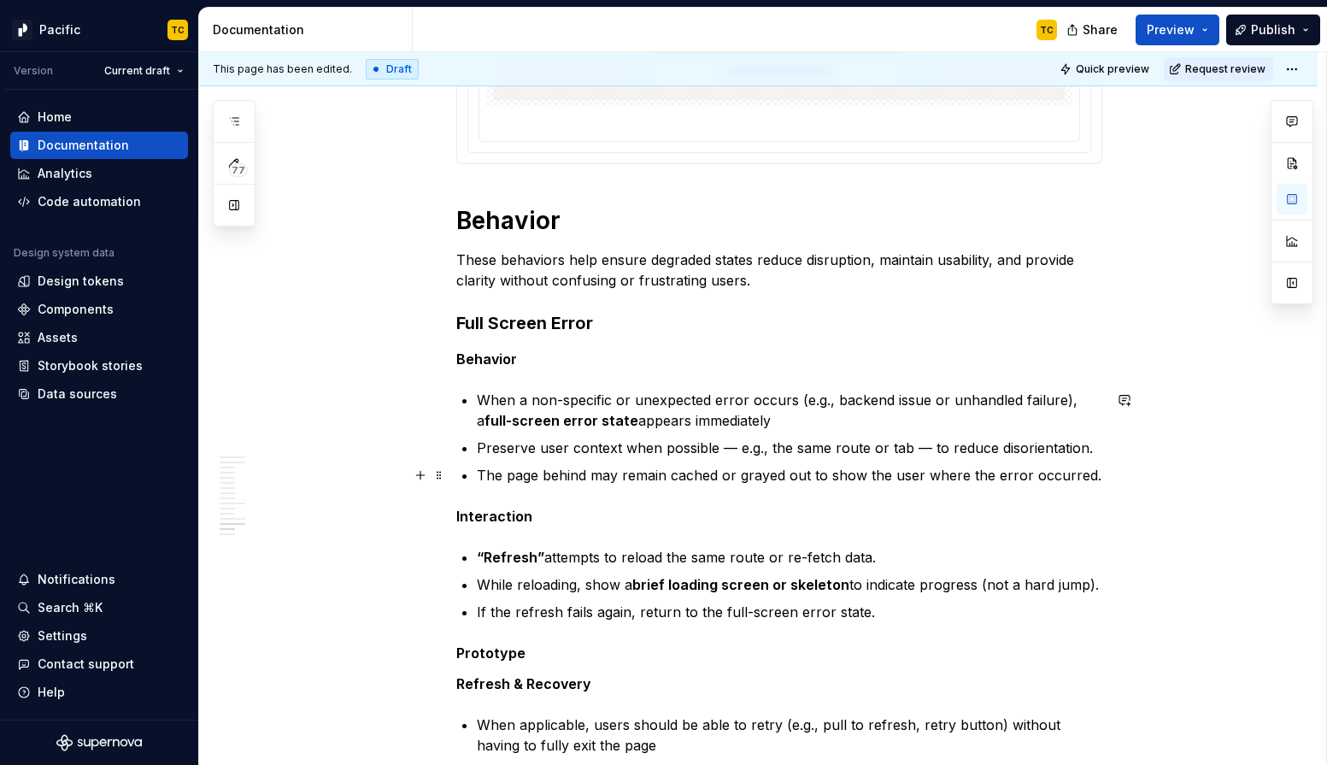
click at [486, 474] on p "The page behind may remain cached or grayed out to show the user where the erro…" at bounding box center [790, 475] width 626 height 21
click at [485, 474] on p "The page behind may remain cached or grayed out to show the user where the erro…" at bounding box center [790, 475] width 626 height 21
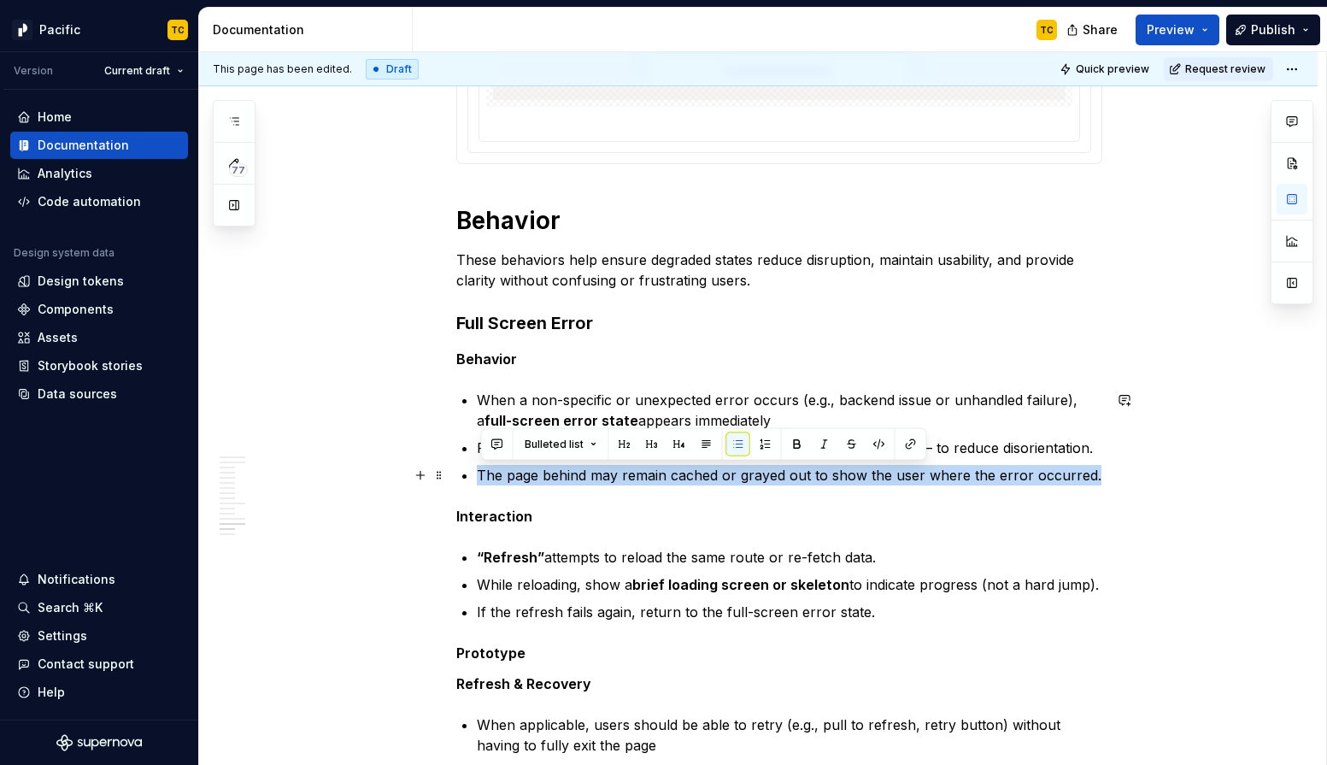
click at [485, 474] on p "The page behind may remain cached or grayed out to show the user where the erro…" at bounding box center [790, 475] width 626 height 21
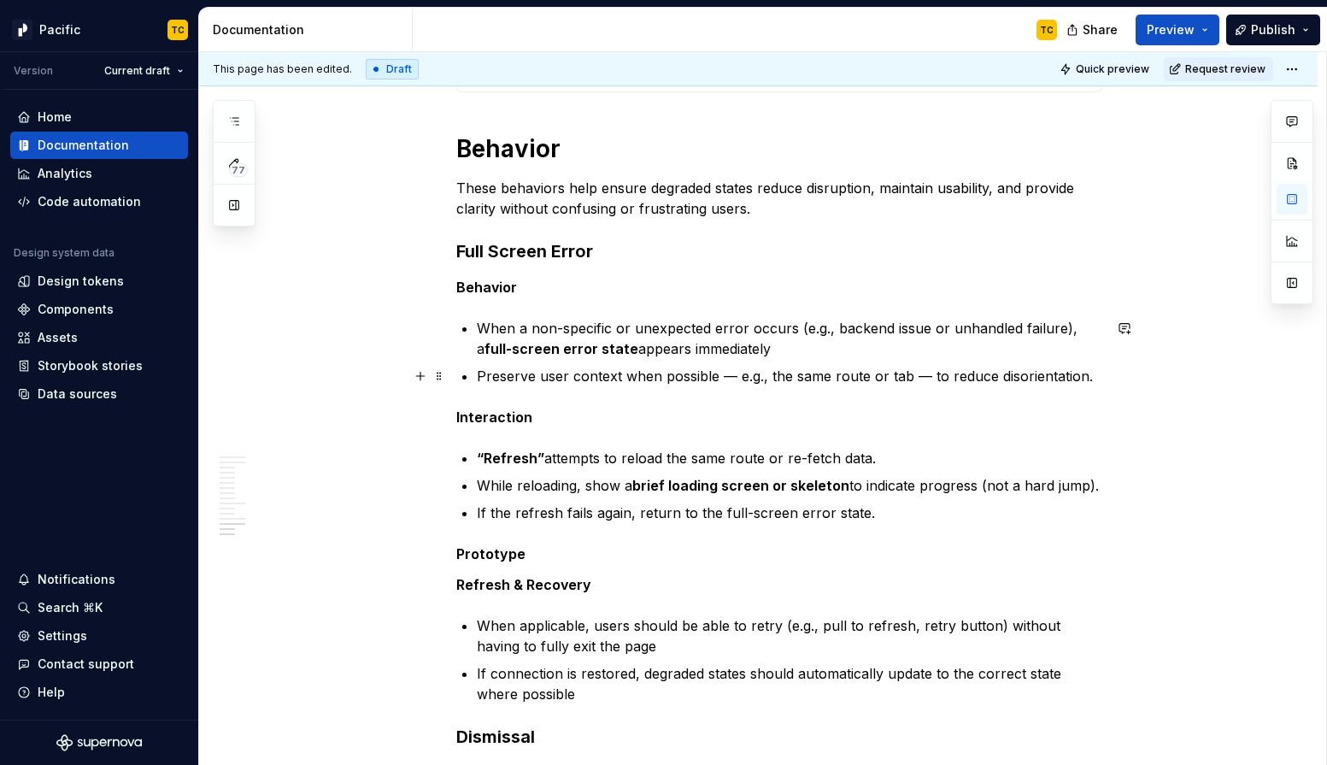
scroll to position [4723, 0]
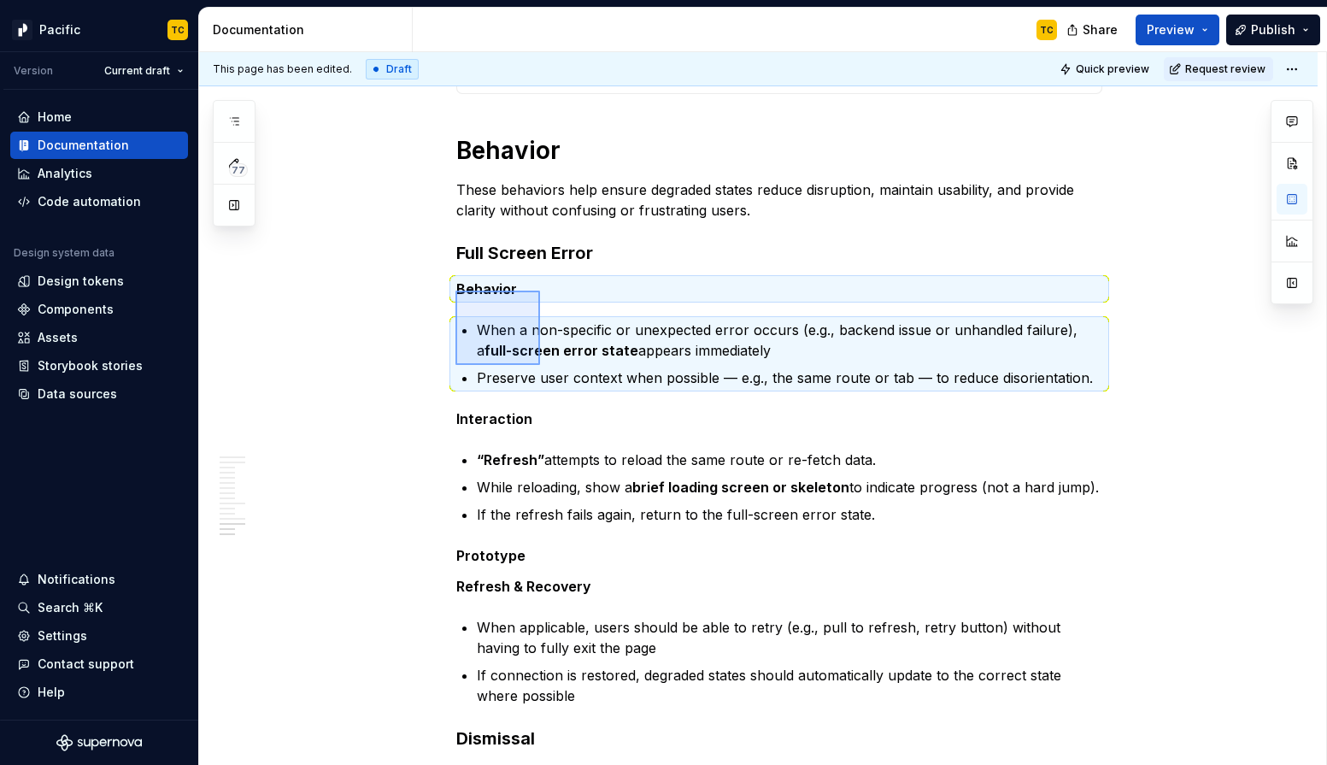
drag, startPoint x: 456, startPoint y: 291, endPoint x: 540, endPoint y: 365, distance: 112.7
click at [540, 365] on div "**********" at bounding box center [762, 409] width 1127 height 714
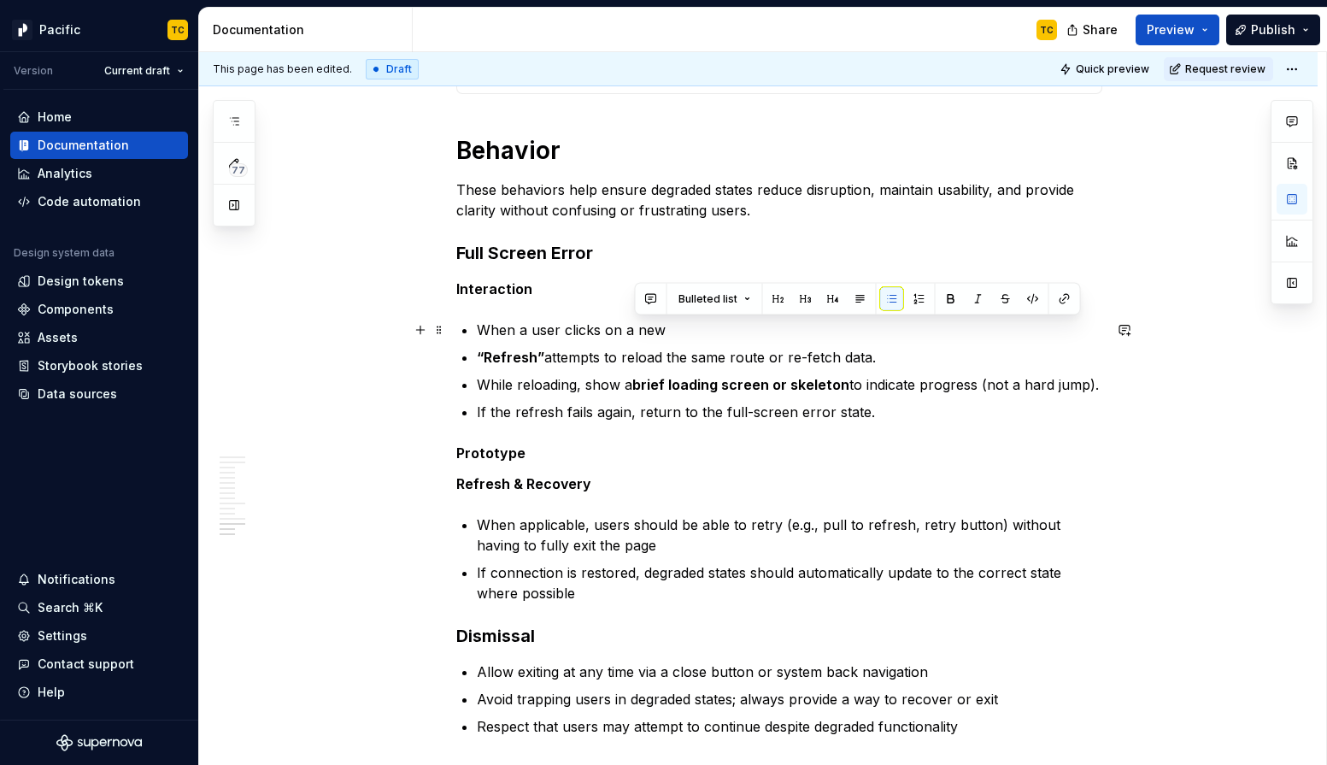
drag, startPoint x: 633, startPoint y: 329, endPoint x: 704, endPoint y: 329, distance: 71.8
click at [706, 329] on p "When a user clicks on a new" at bounding box center [790, 330] width 626 height 21
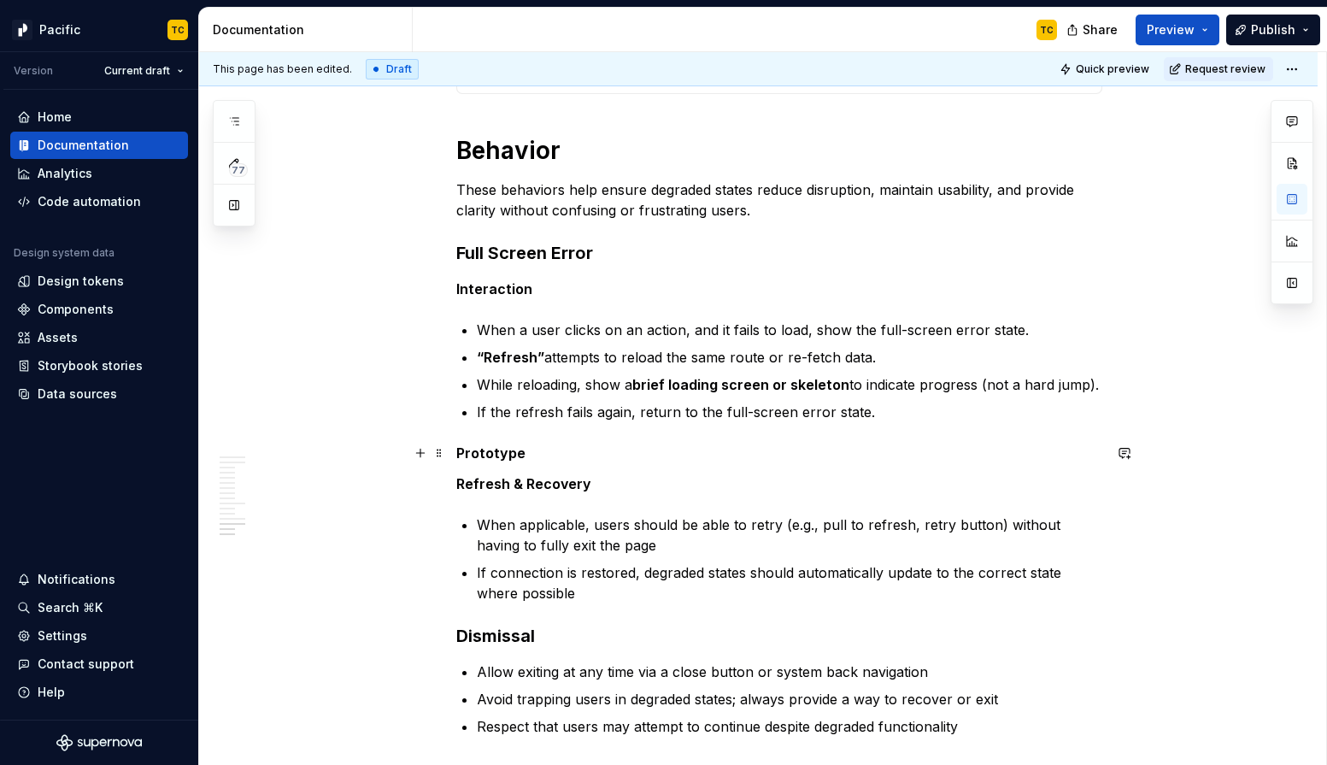
click at [557, 456] on p "Prototype" at bounding box center [779, 453] width 646 height 21
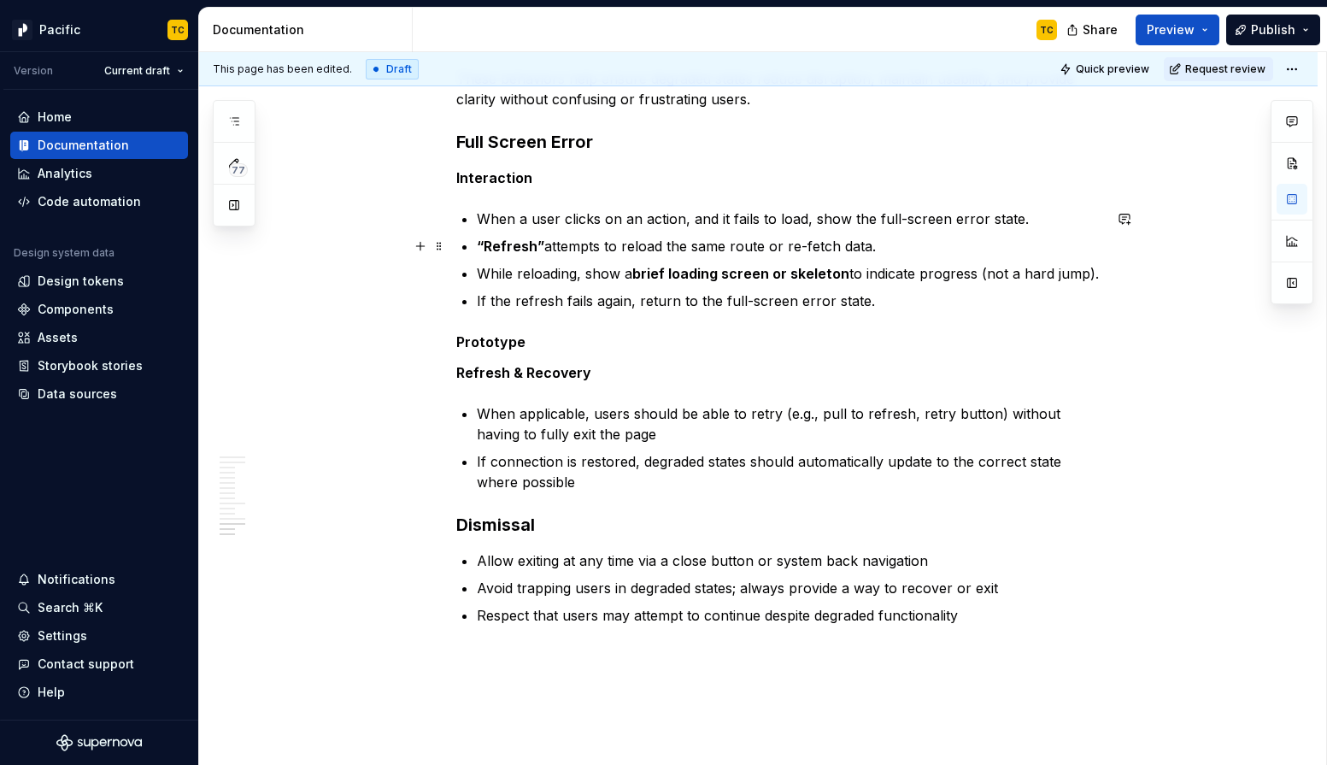
scroll to position [4836, 0]
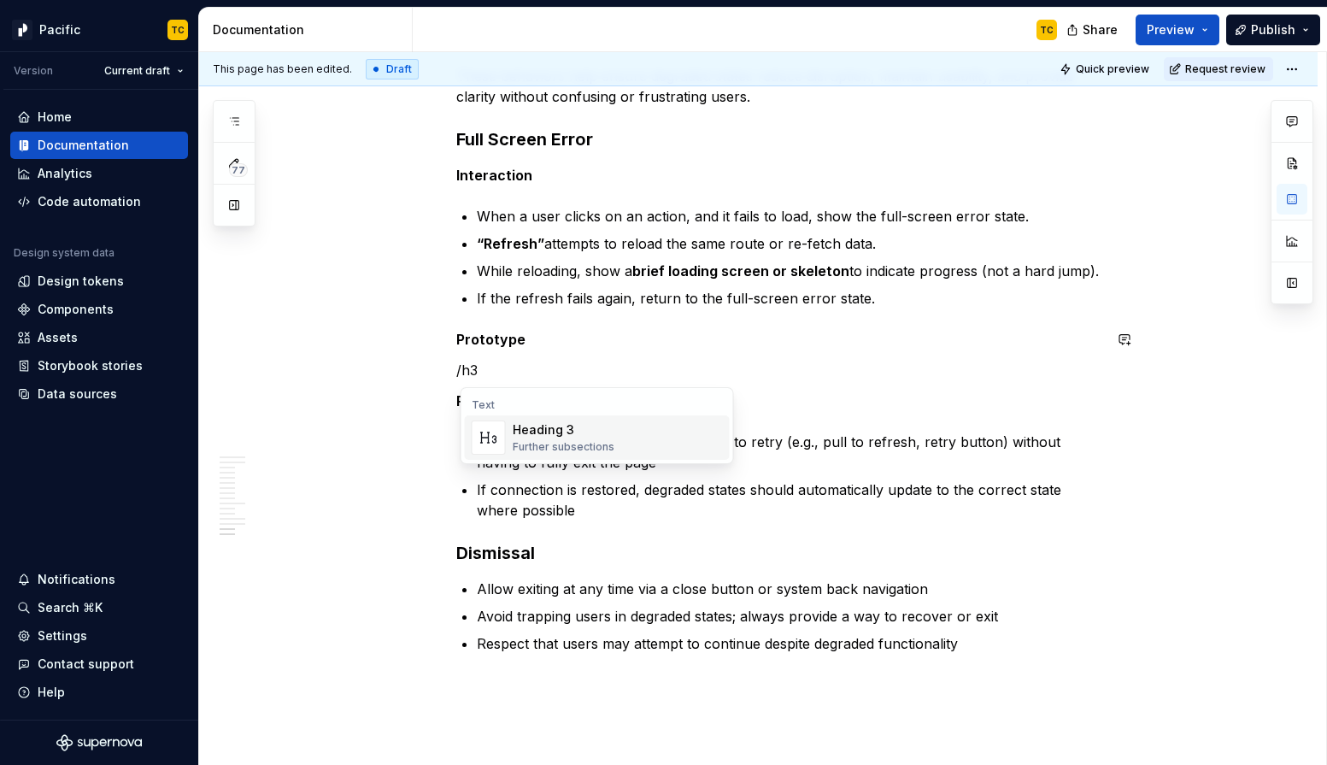
click at [521, 432] on div "Heading 3" at bounding box center [564, 429] width 102 height 17
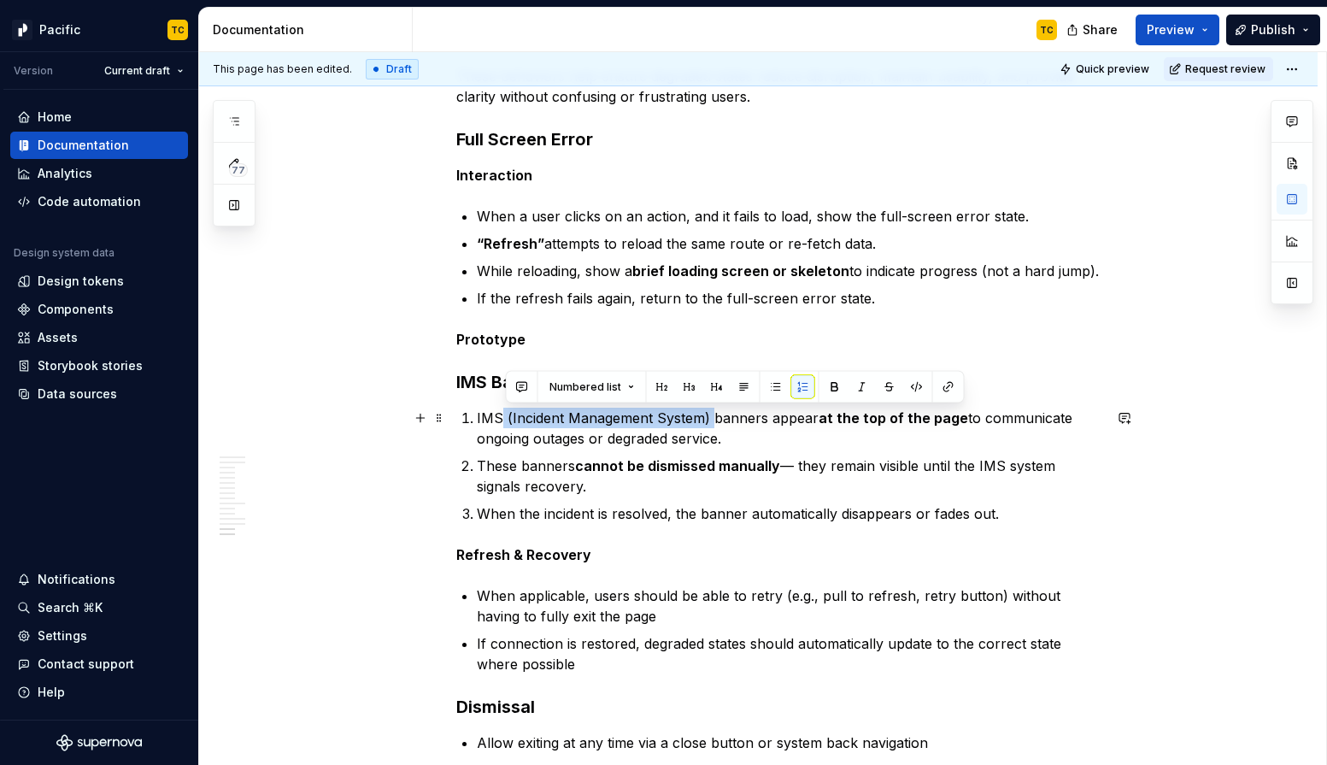
drag, startPoint x: 714, startPoint y: 417, endPoint x: 503, endPoint y: 420, distance: 210.3
click at [503, 420] on p "IMS (Incident Management System) banners appear at the top of the page to commu…" at bounding box center [790, 428] width 626 height 41
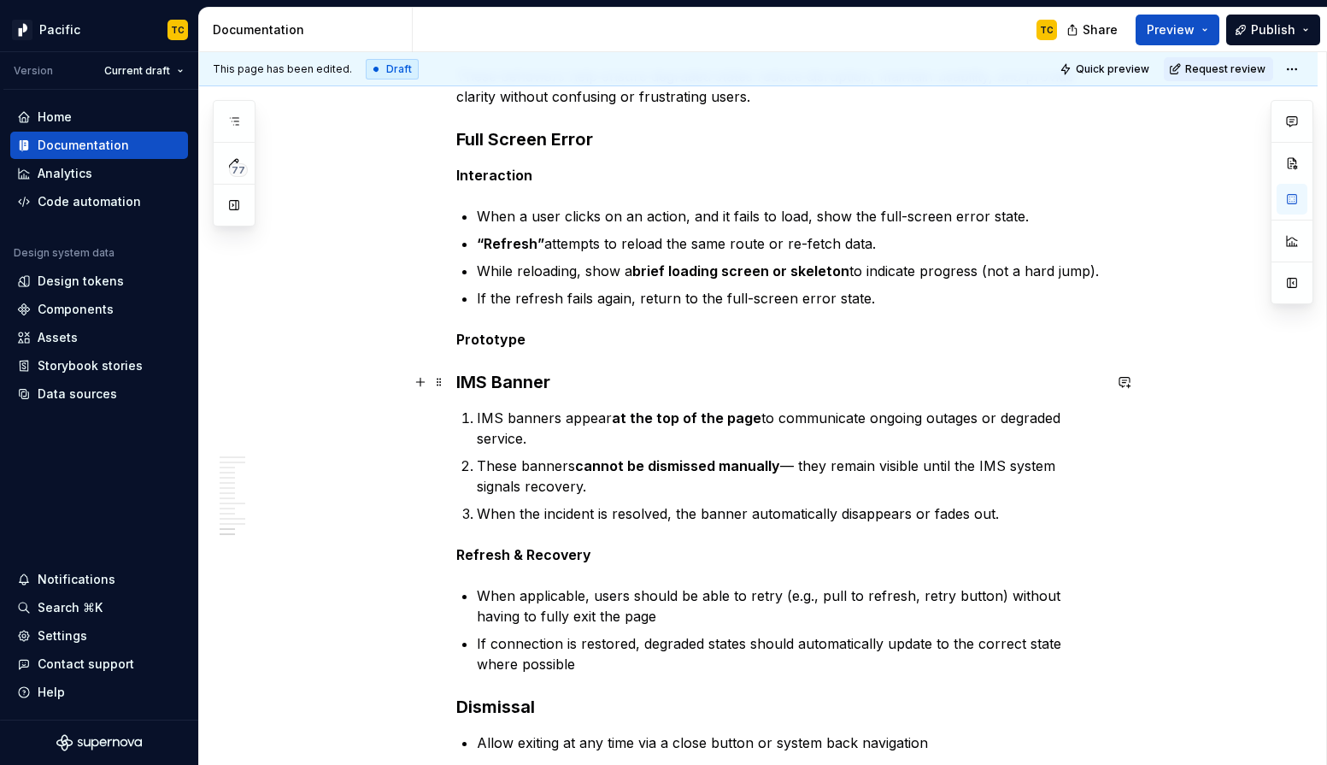
click at [562, 385] on h3 "IMS Banner" at bounding box center [779, 382] width 646 height 24
click at [462, 180] on strong "Interaction" at bounding box center [494, 175] width 76 height 17
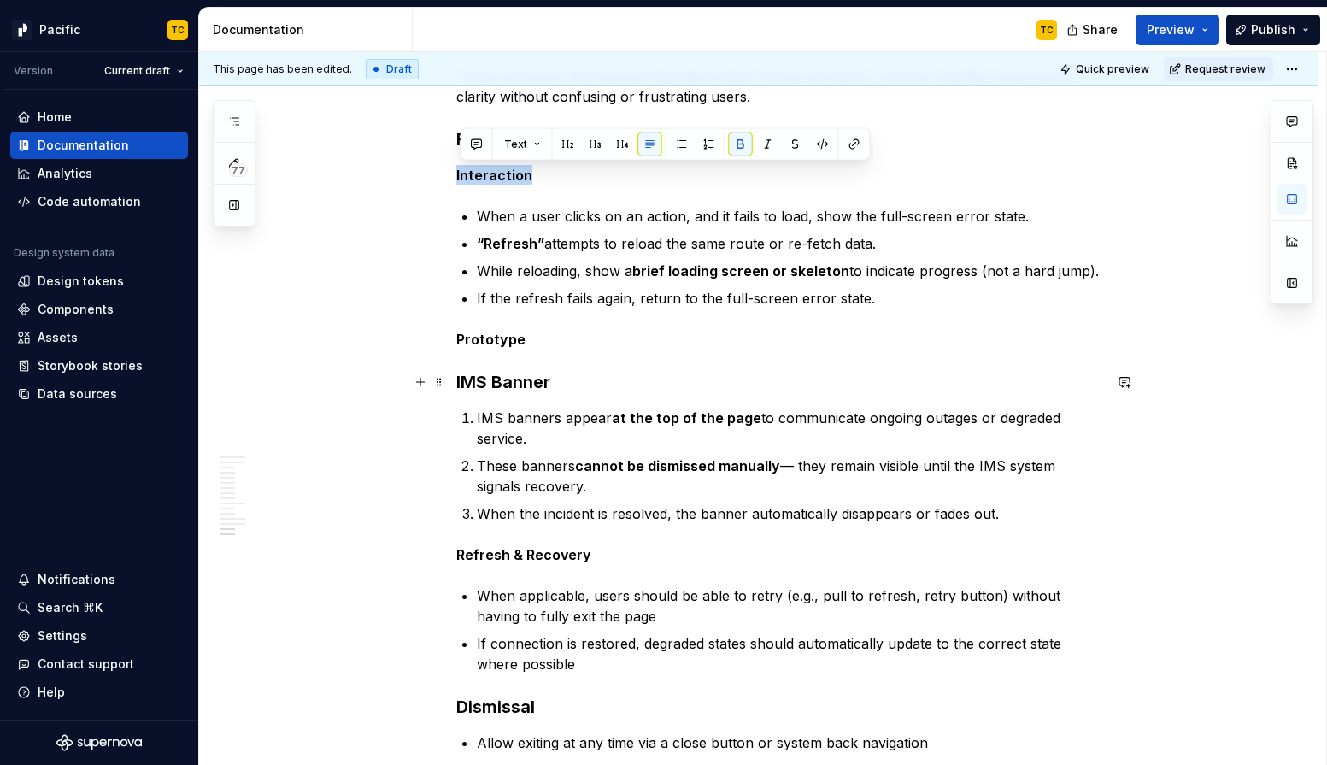
copy strong "Interaction"
click at [557, 387] on h3 "IMS Banner" at bounding box center [779, 382] width 646 height 24
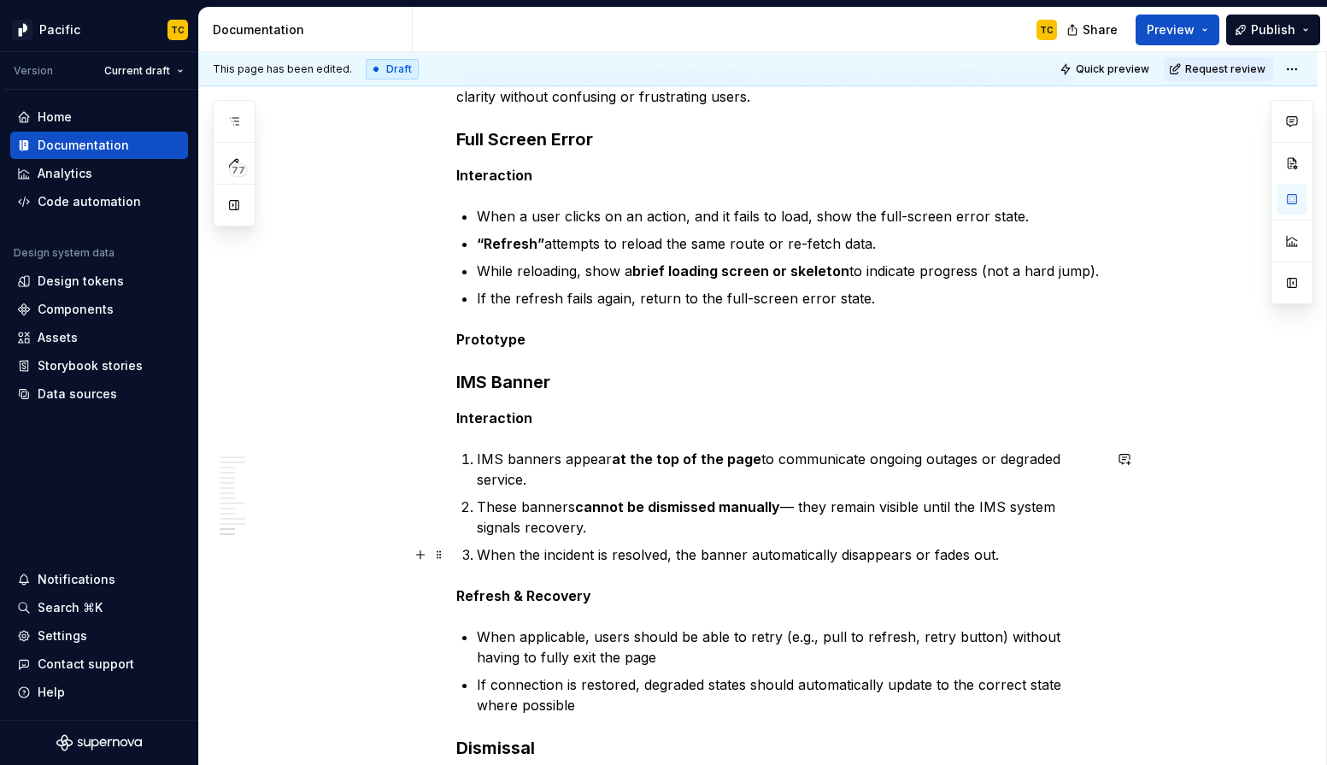
click at [1016, 552] on p "When the incident is resolved, the banner automatically disappears or fades out." at bounding box center [790, 554] width 626 height 21
click at [542, 338] on p "Prototype" at bounding box center [779, 339] width 646 height 21
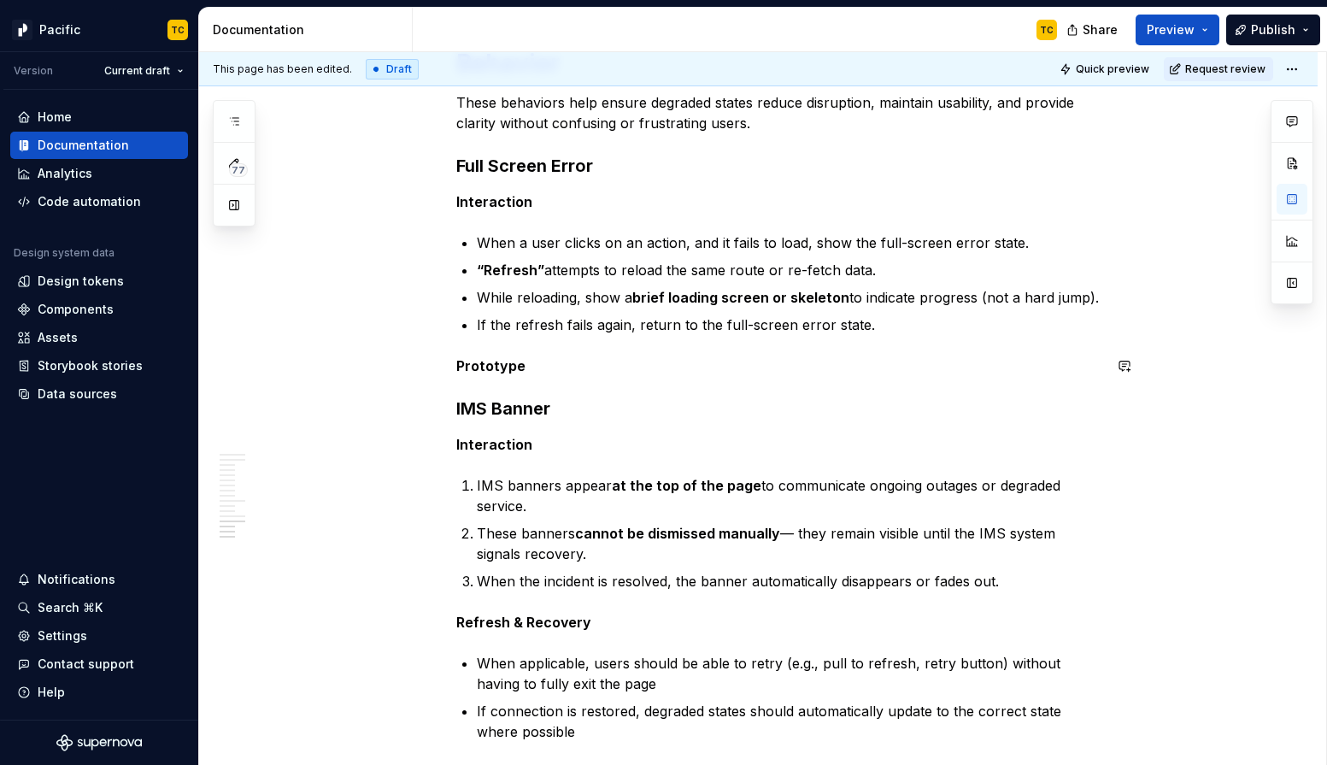
scroll to position [4808, 0]
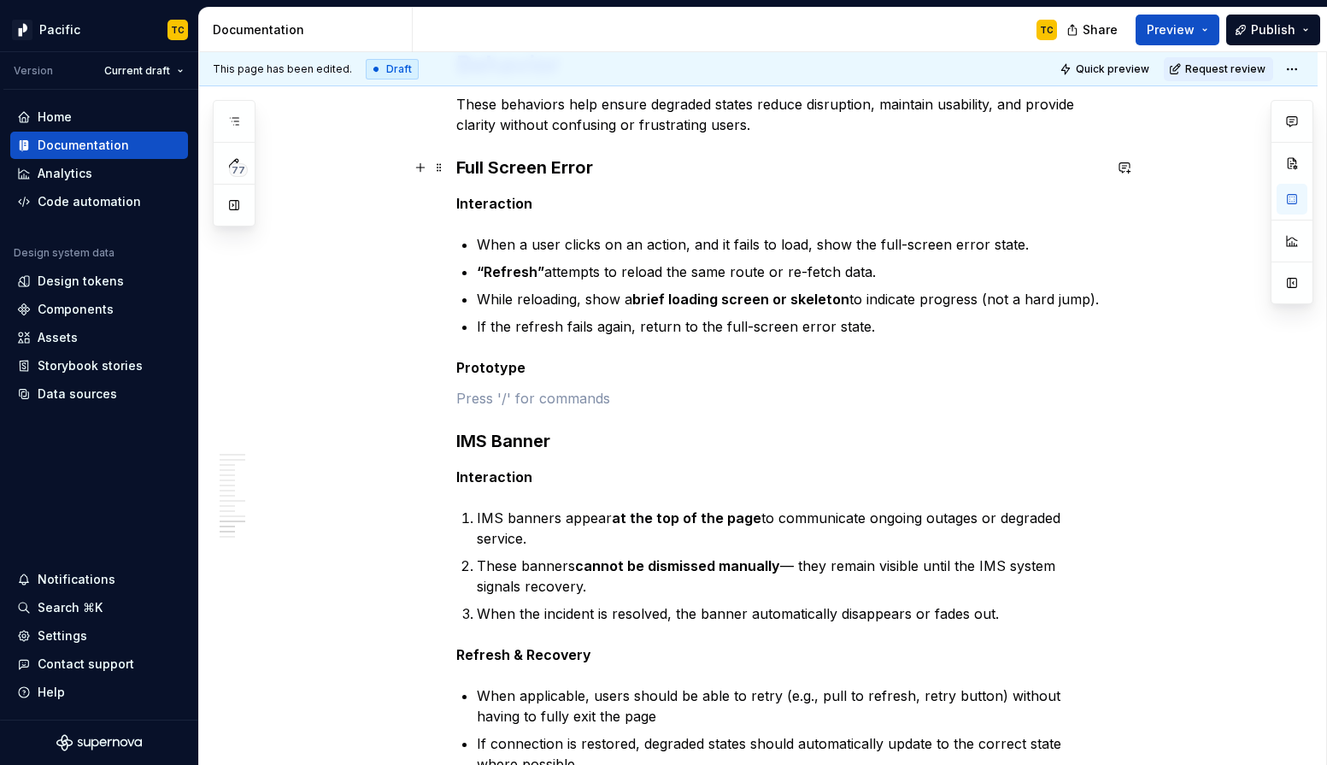
click at [598, 166] on h3 "Full Screen Error" at bounding box center [779, 168] width 646 height 24
click at [485, 402] on p at bounding box center [779, 398] width 646 height 21
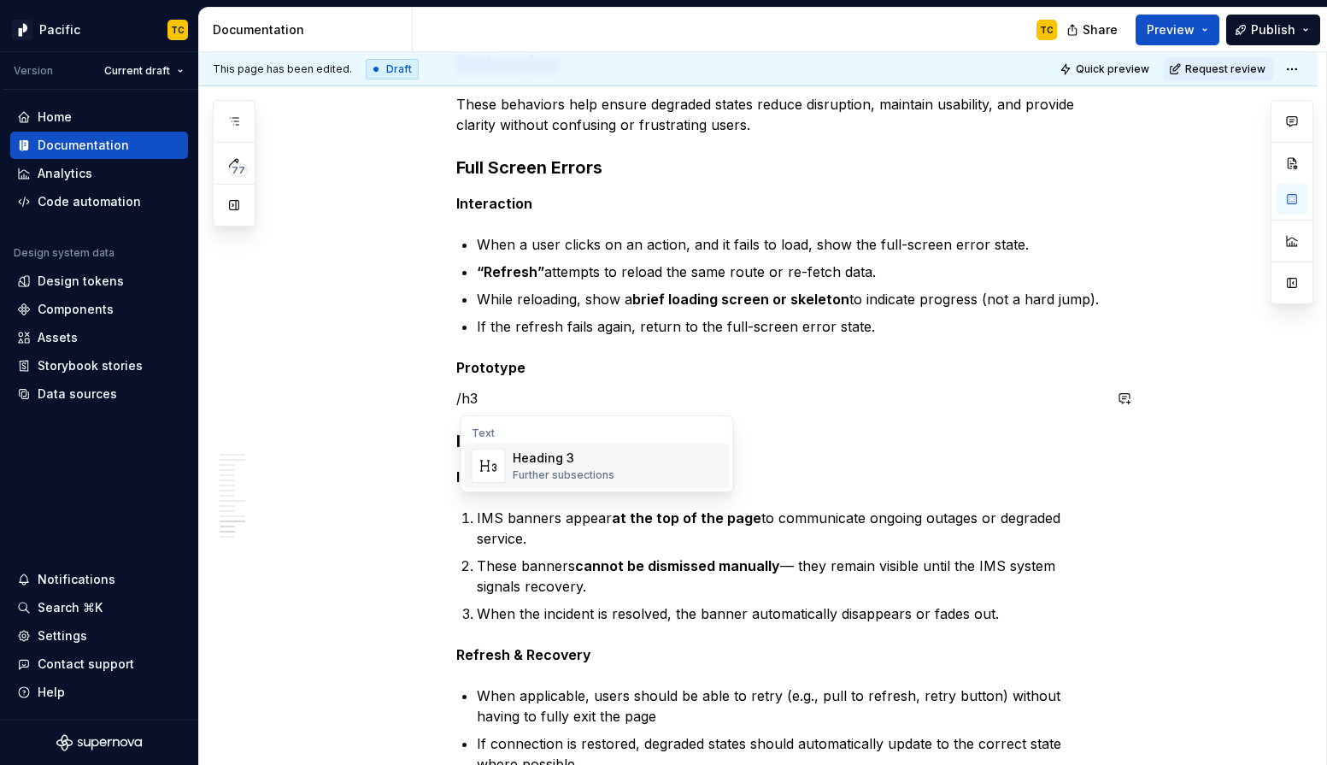
click at [525, 468] on div "Further subsections" at bounding box center [564, 475] width 102 height 14
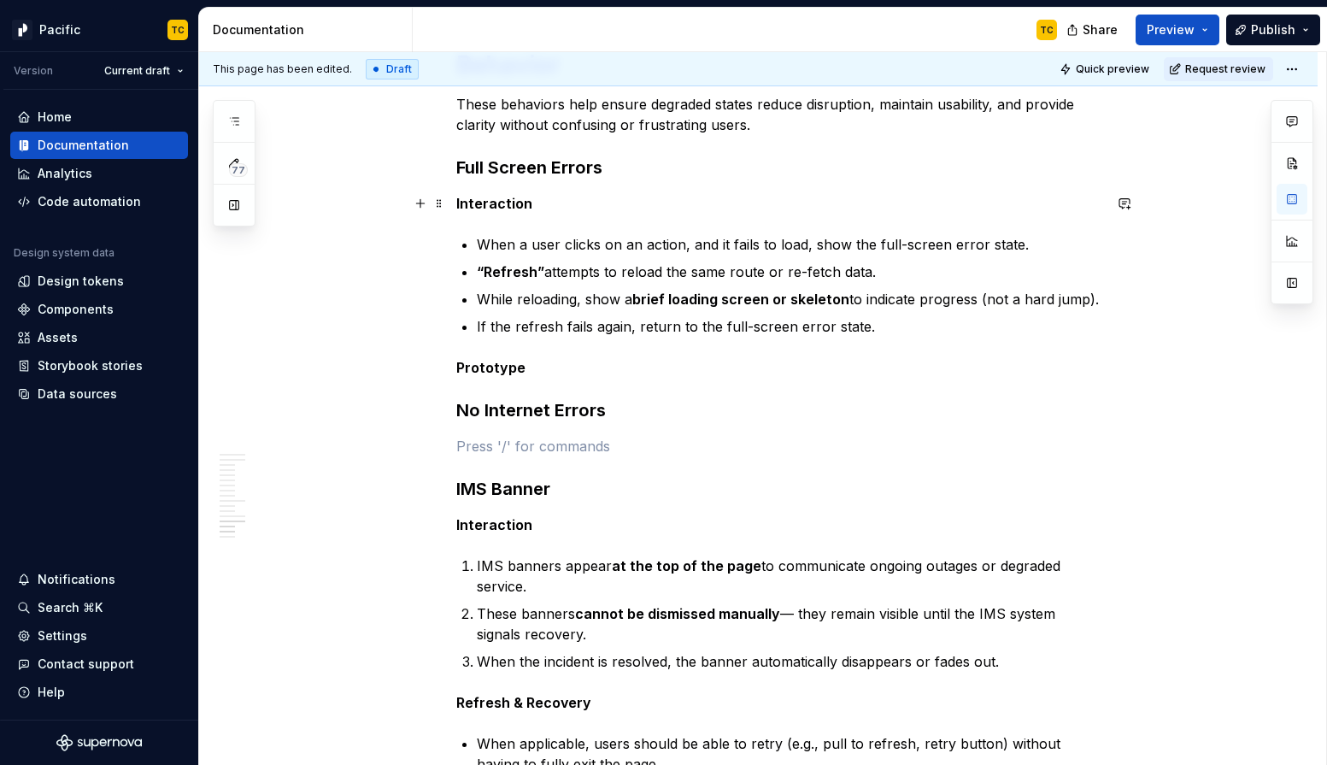
click at [495, 199] on strong "Interaction" at bounding box center [494, 203] width 76 height 17
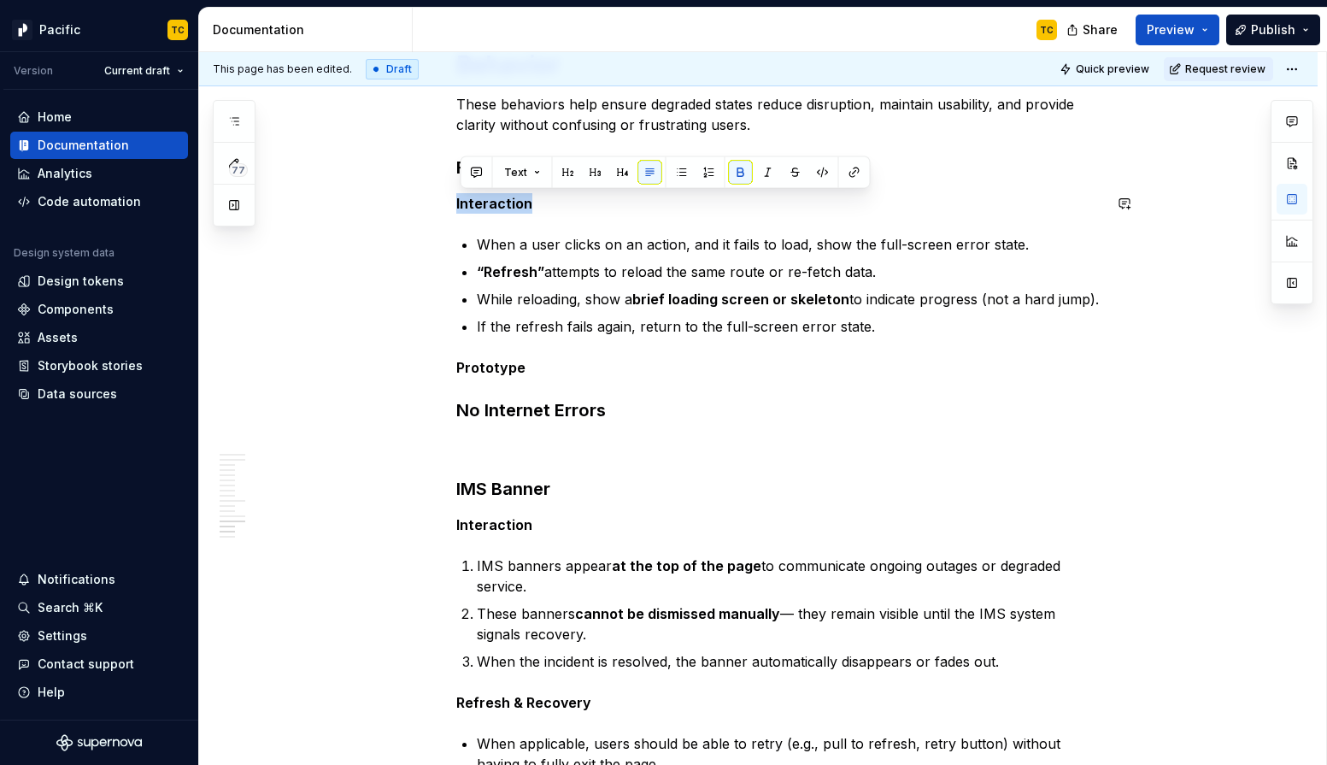
copy strong "Interaction"
click at [525, 442] on p at bounding box center [779, 446] width 646 height 21
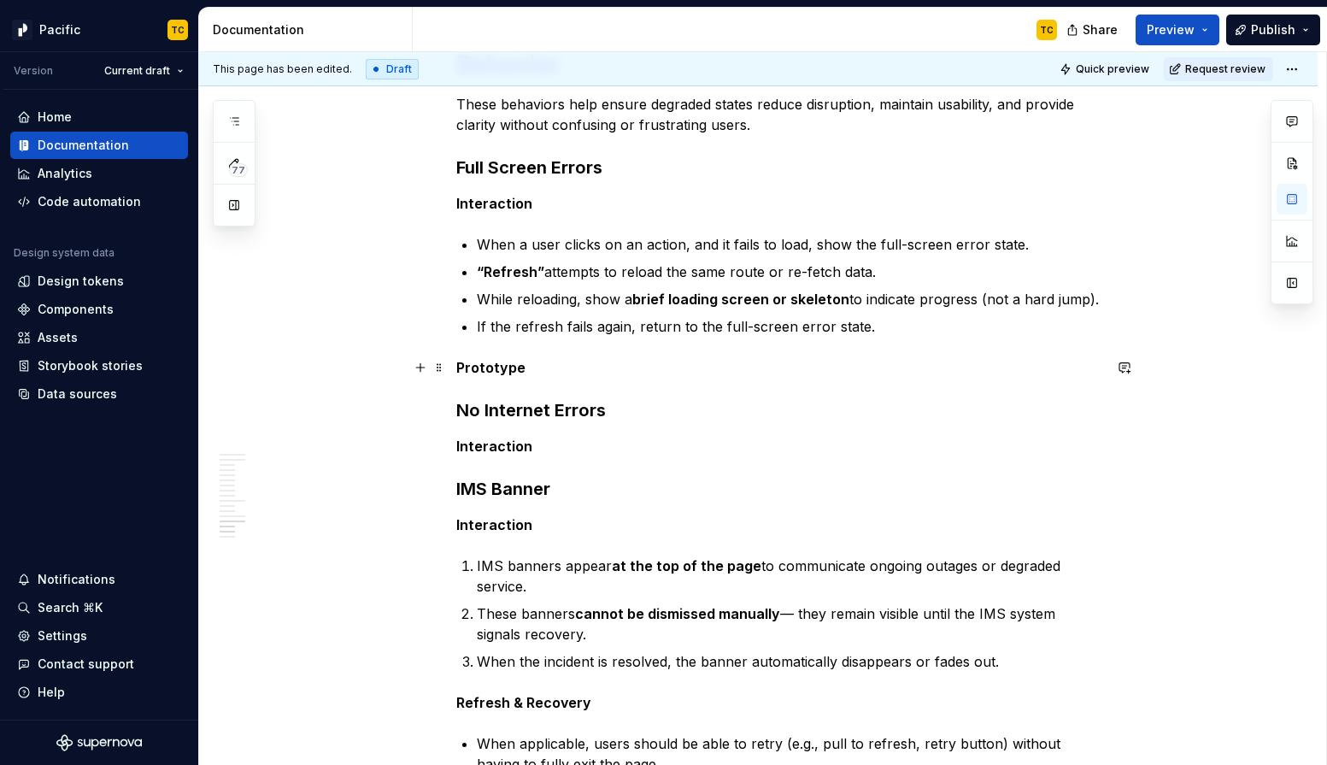
click at [502, 368] on strong "Prototype" at bounding box center [490, 367] width 69 height 17
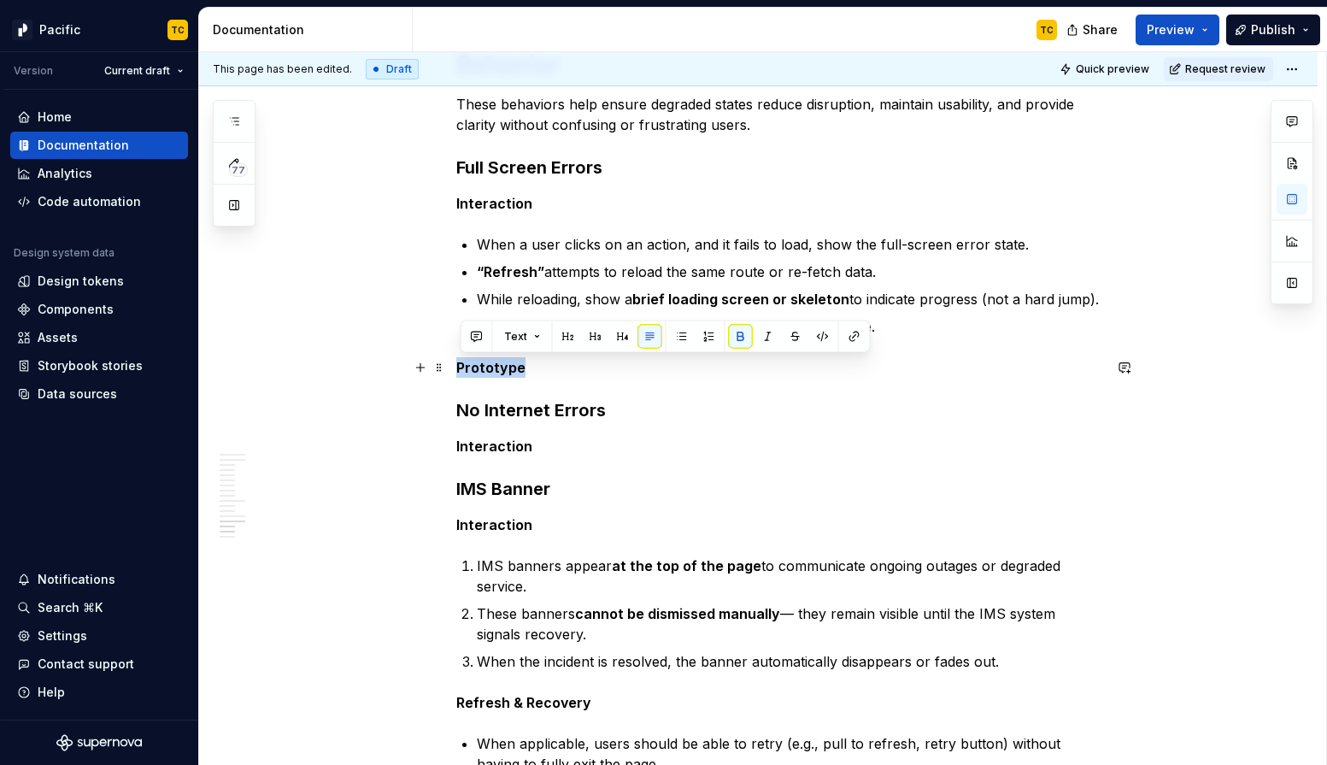
copy strong "Prototype"
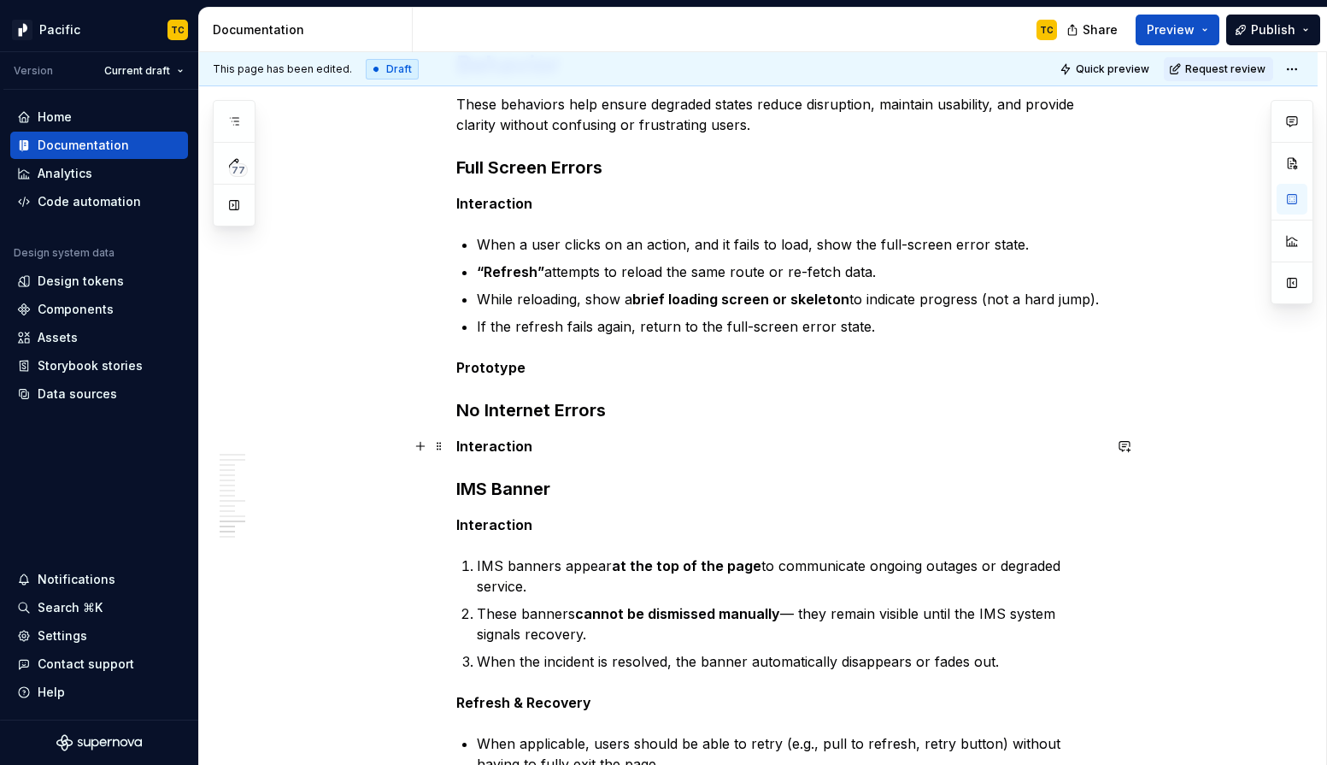
click at [550, 445] on p "Interaction" at bounding box center [779, 446] width 646 height 21
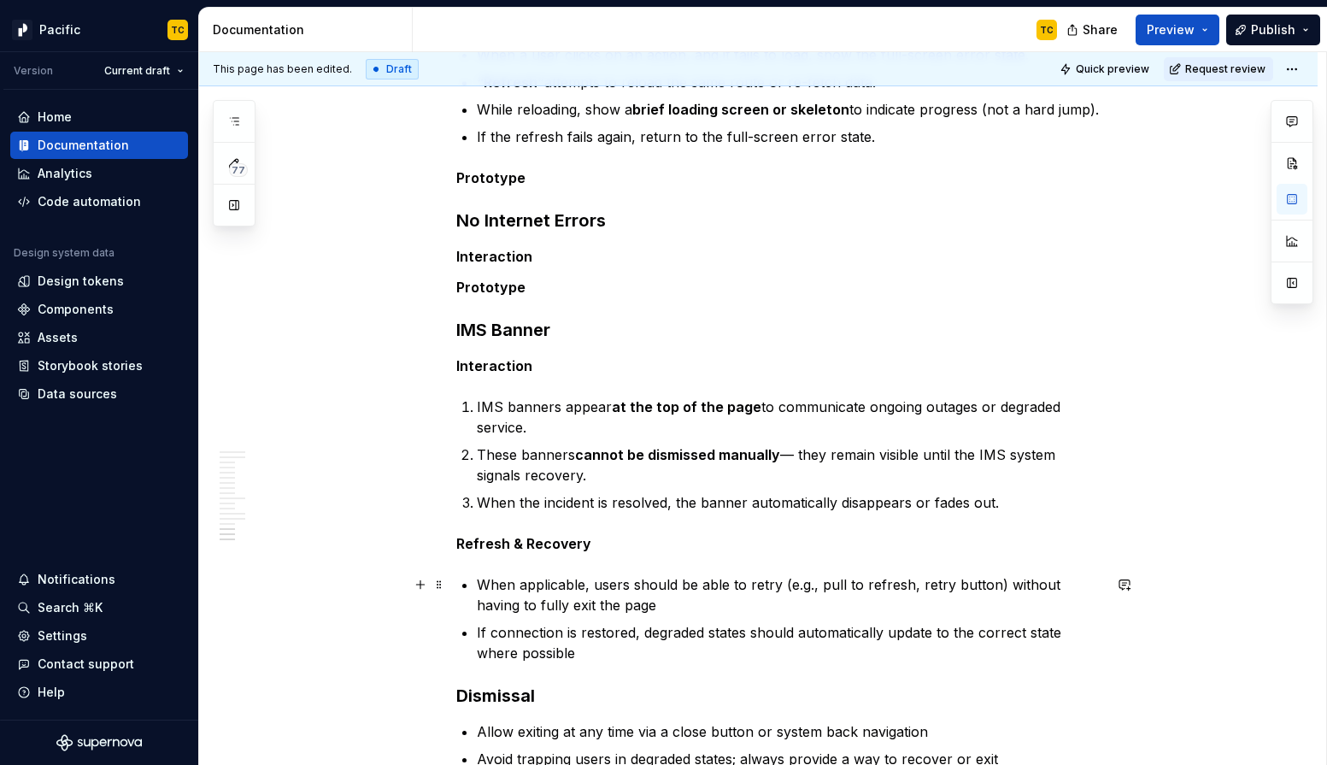
scroll to position [5053, 0]
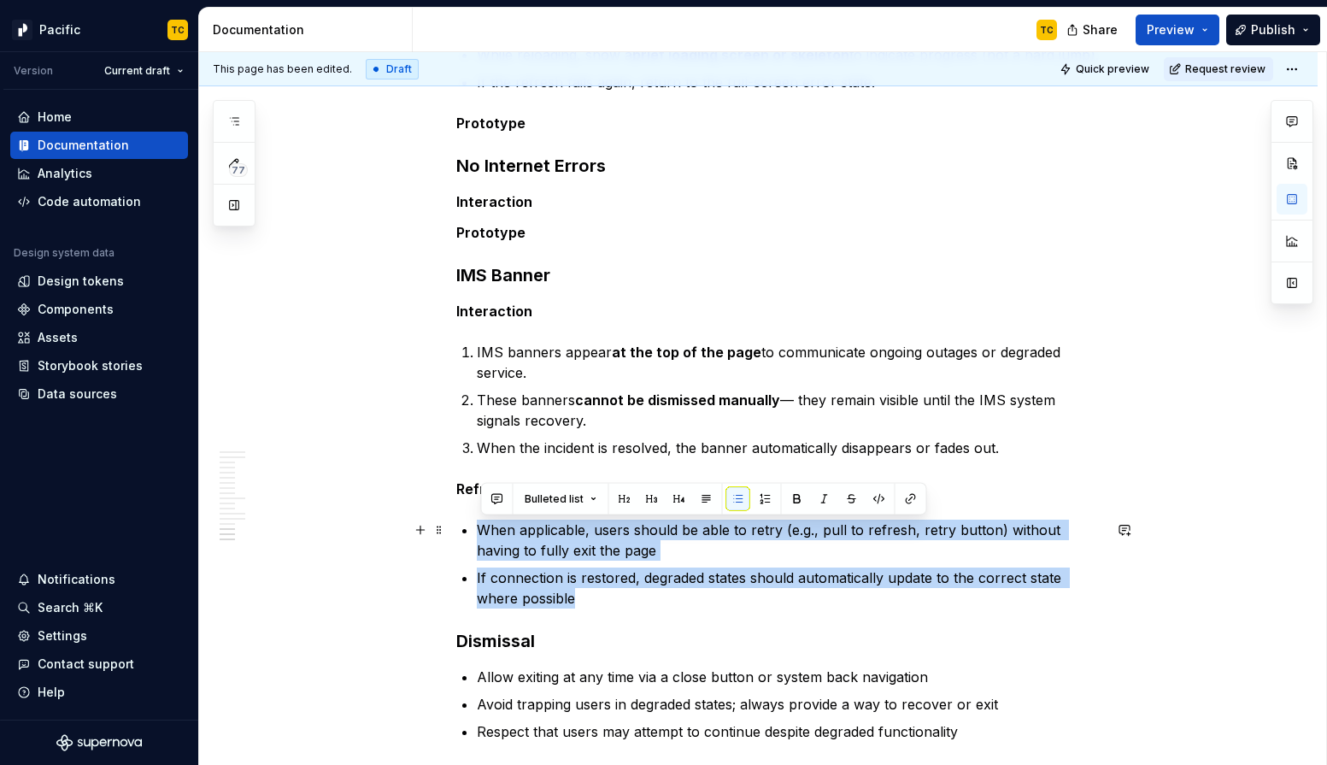
drag, startPoint x: 597, startPoint y: 597, endPoint x: 463, endPoint y: 533, distance: 147.6
copy ul "When applicable, users should be able to retry (e.g., pull to refresh, retry bu…"
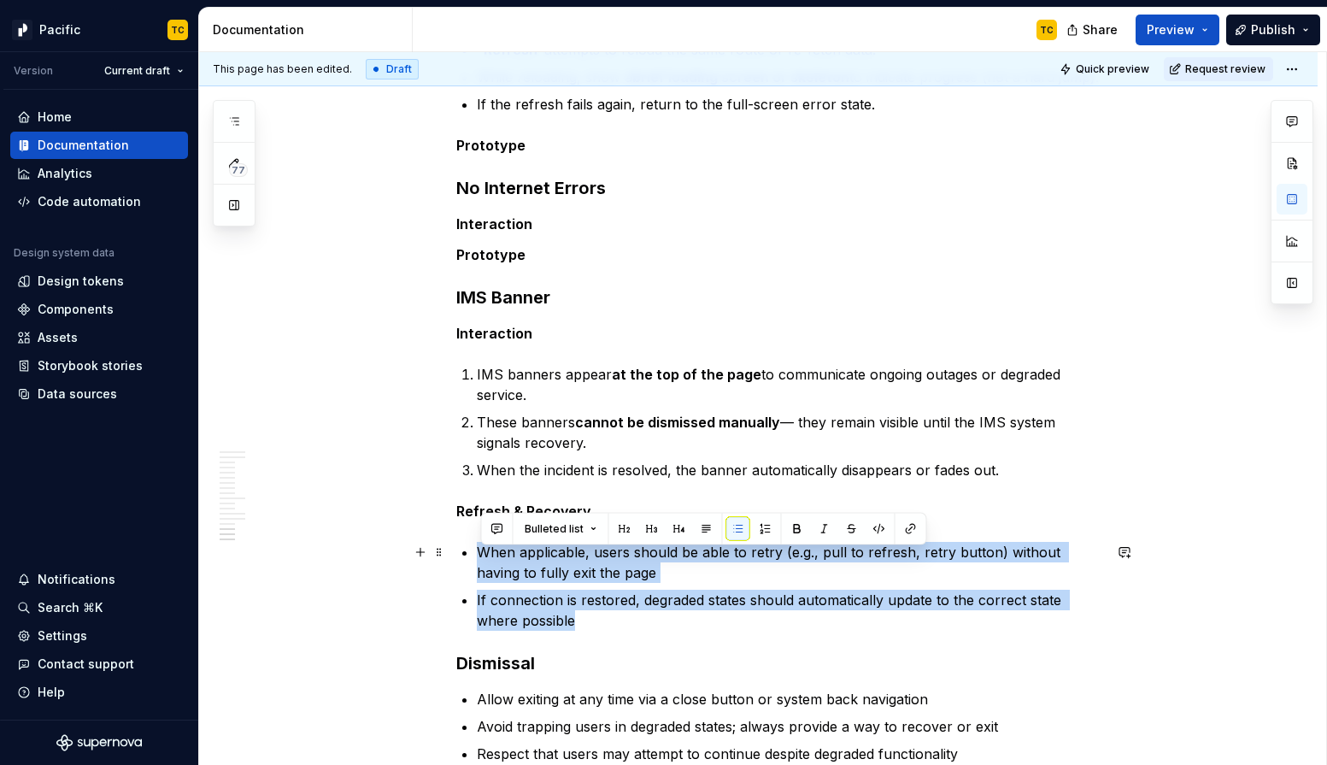
scroll to position [5023, 0]
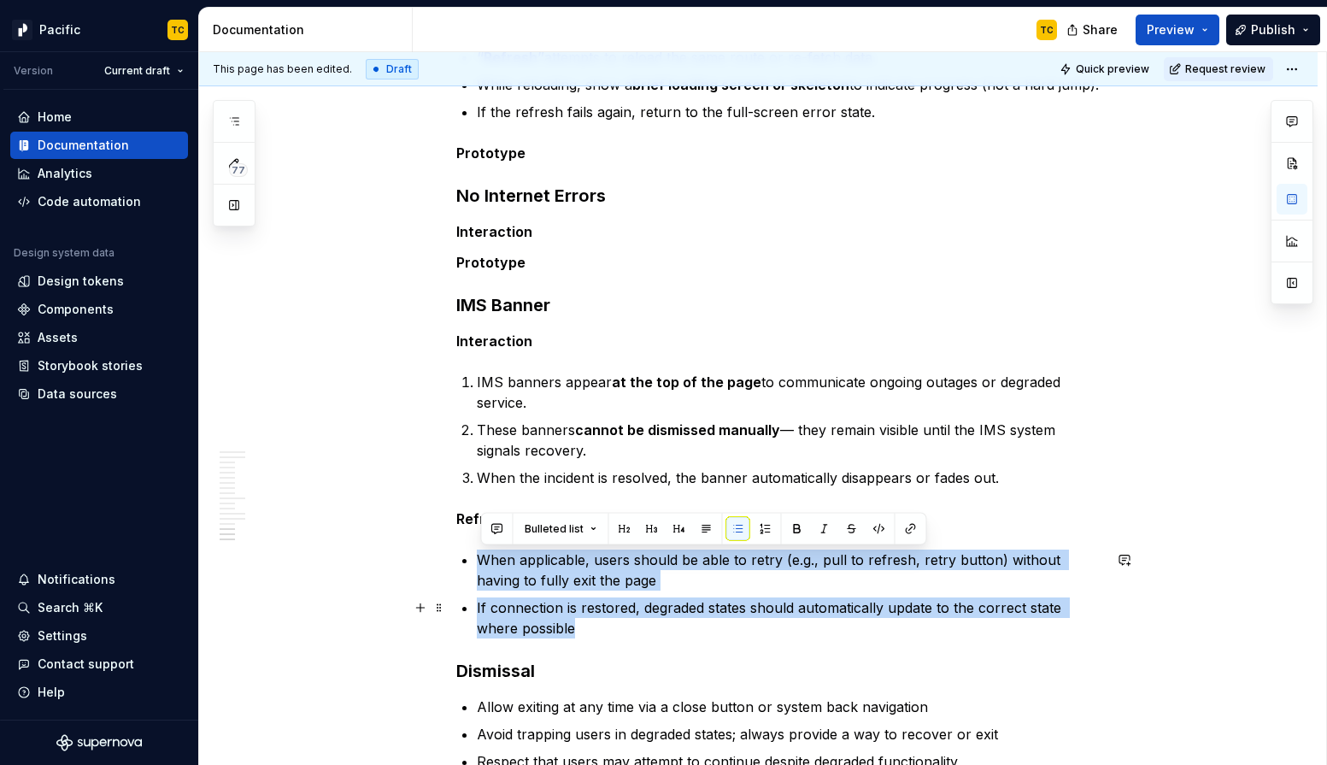
click at [553, 592] on ul "When applicable, users should be able to retry (e.g., pull to refresh, retry bu…" at bounding box center [790, 594] width 626 height 89
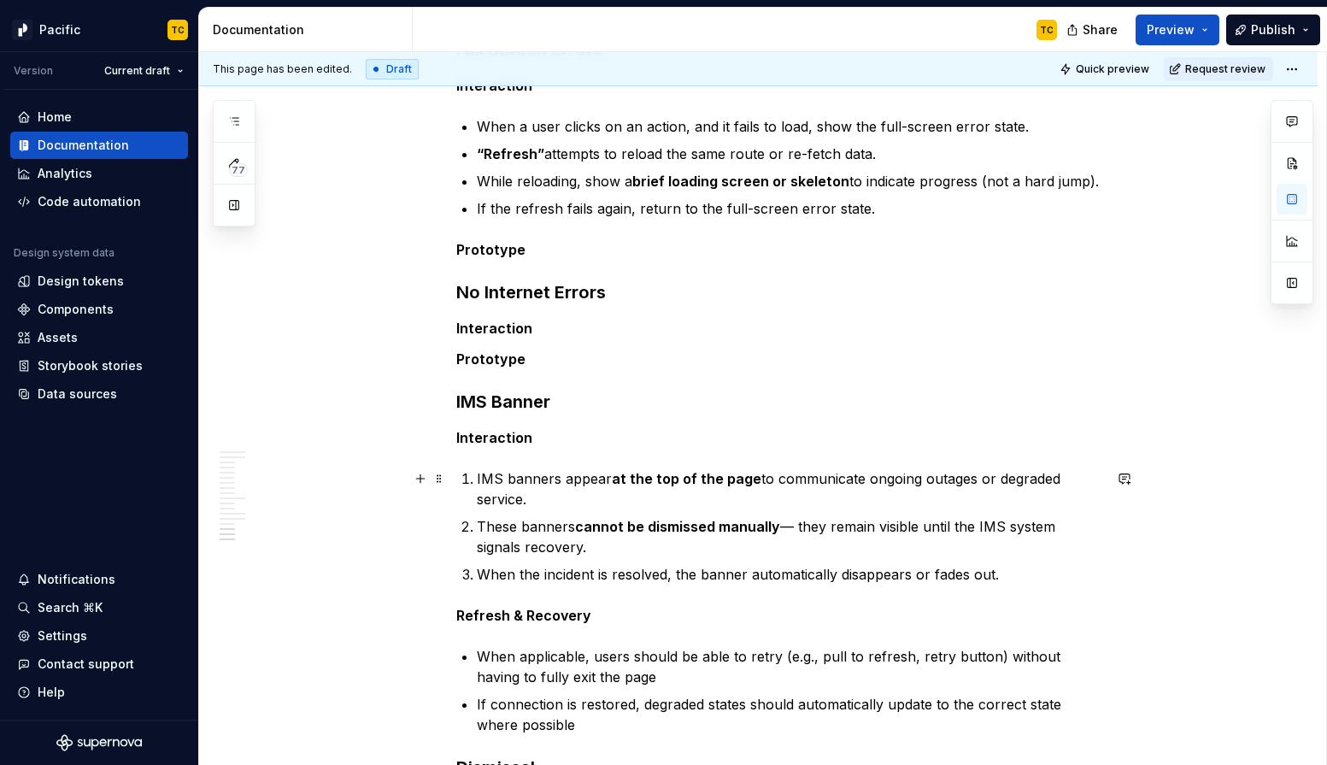
scroll to position [4944, 0]
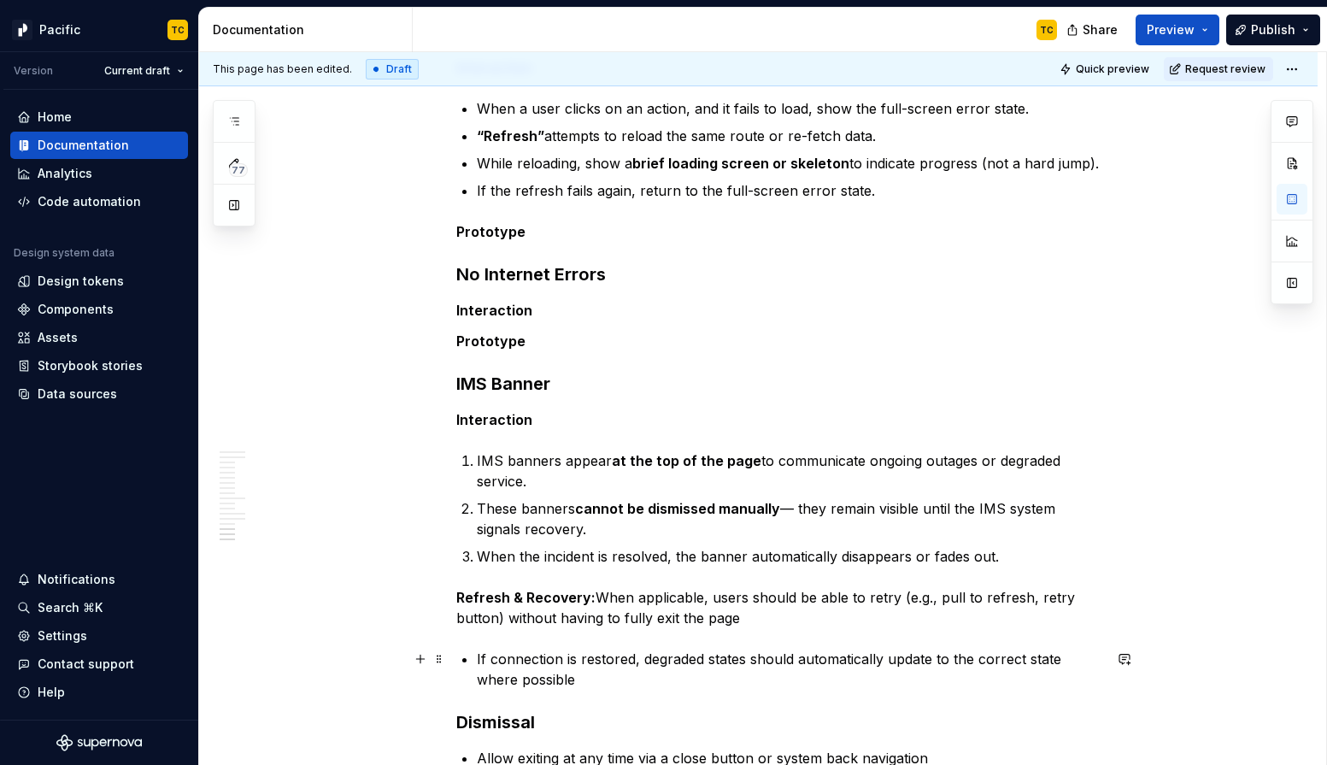
click at [498, 593] on strong "Refresh & Recovery:" at bounding box center [525, 597] width 139 height 17
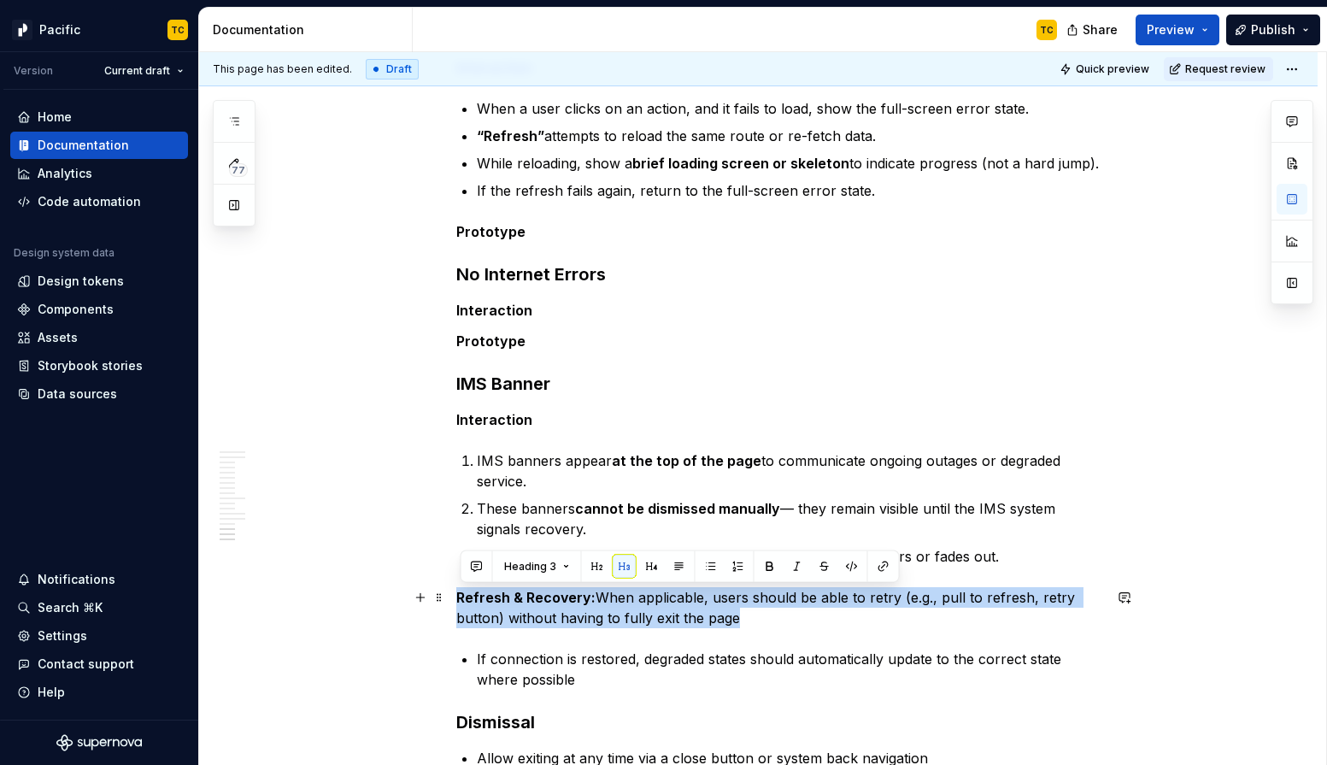
click at [498, 593] on strong "Refresh & Recovery:" at bounding box center [525, 597] width 139 height 17
copy p "Refresh & Recovery: When applicable, users should be able to retry (e.g., pull …"
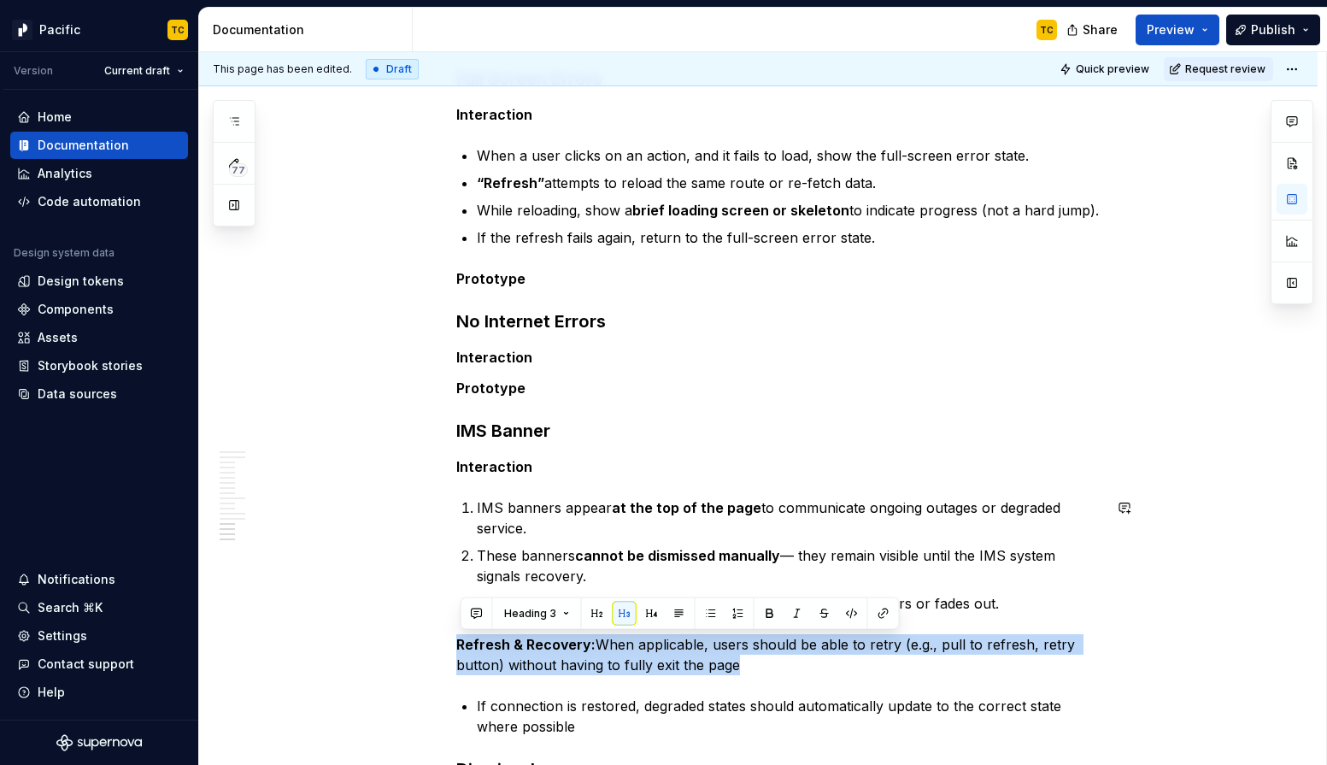
copy p "Refresh & Recovery: When applicable, users should be able to retry (e.g., pull …"
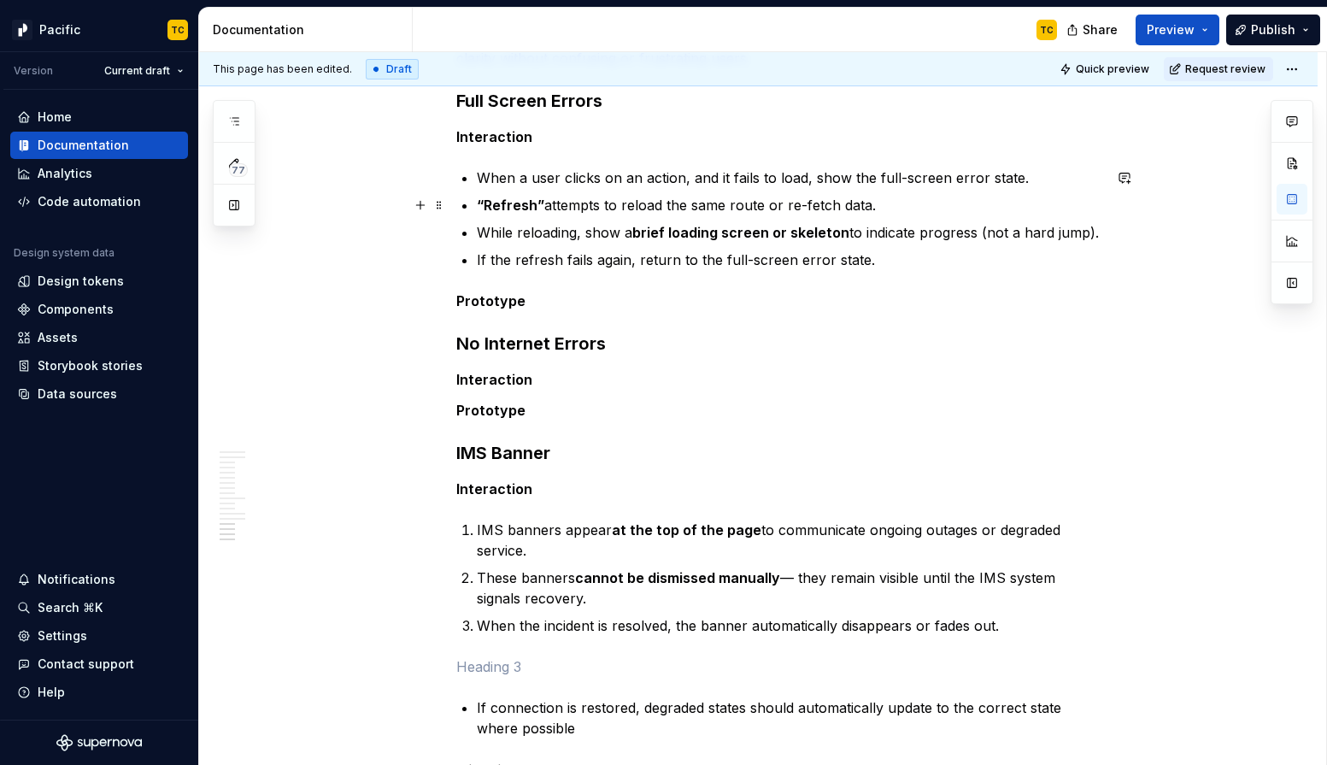
scroll to position [4872, 0]
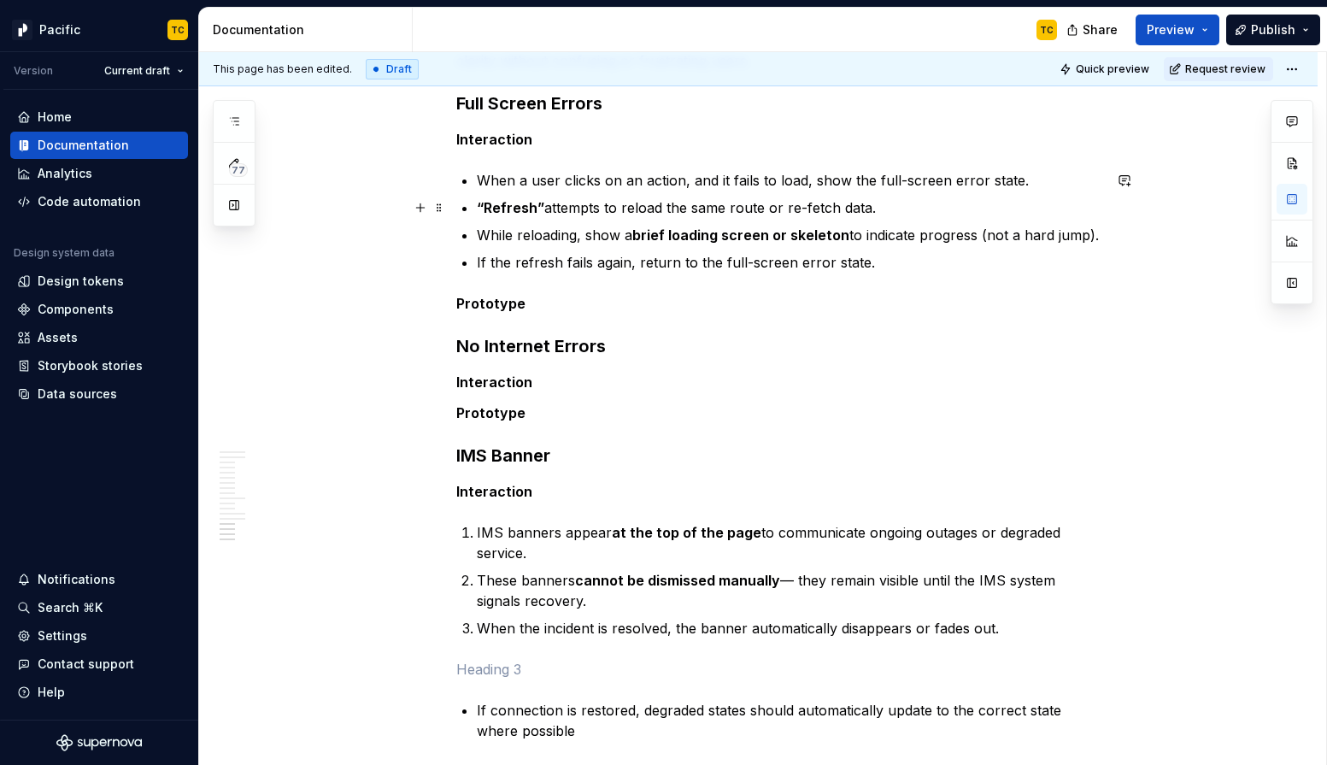
click at [483, 206] on strong "“Refresh”" at bounding box center [511, 207] width 68 height 17
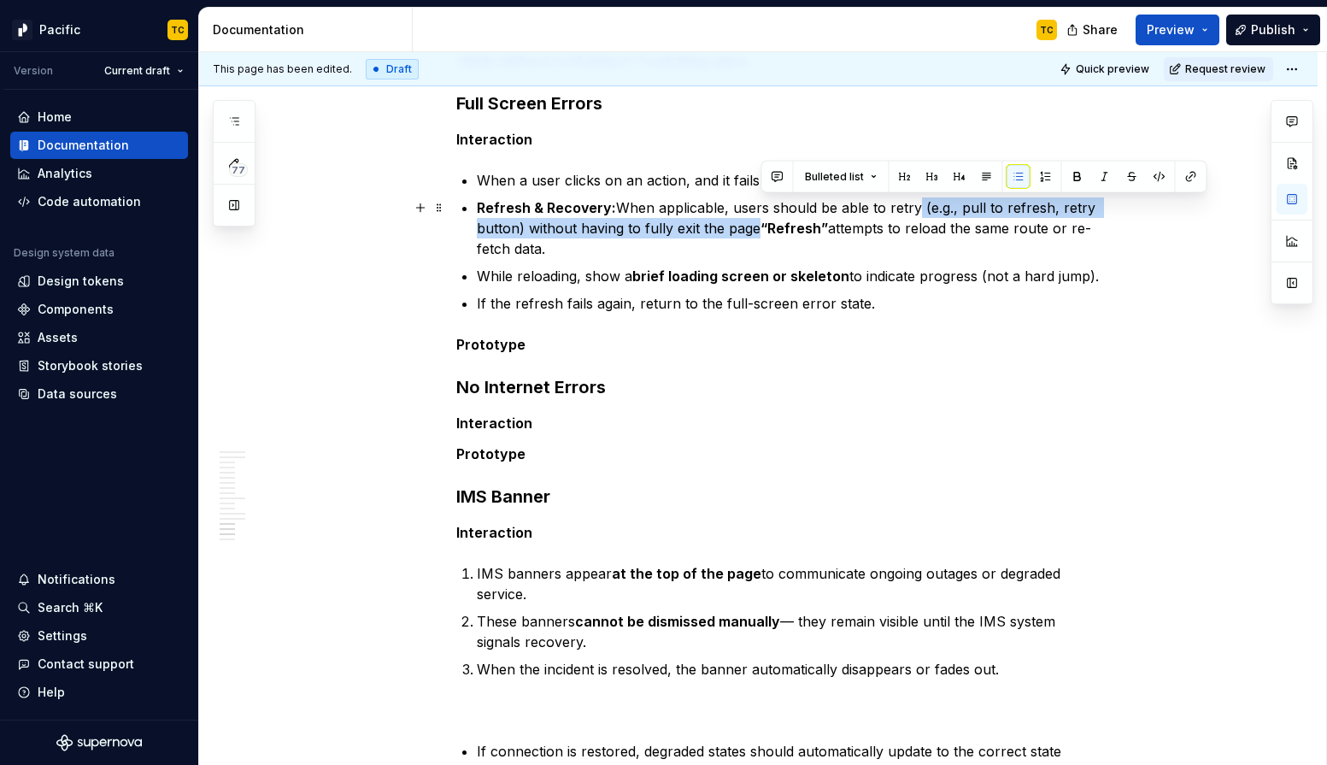
drag, startPoint x: 916, startPoint y: 205, endPoint x: 761, endPoint y: 222, distance: 156.5
click at [761, 222] on p "Refresh & Recovery: When applicable, users should be able to retry (e.g., pull …" at bounding box center [790, 228] width 626 height 62
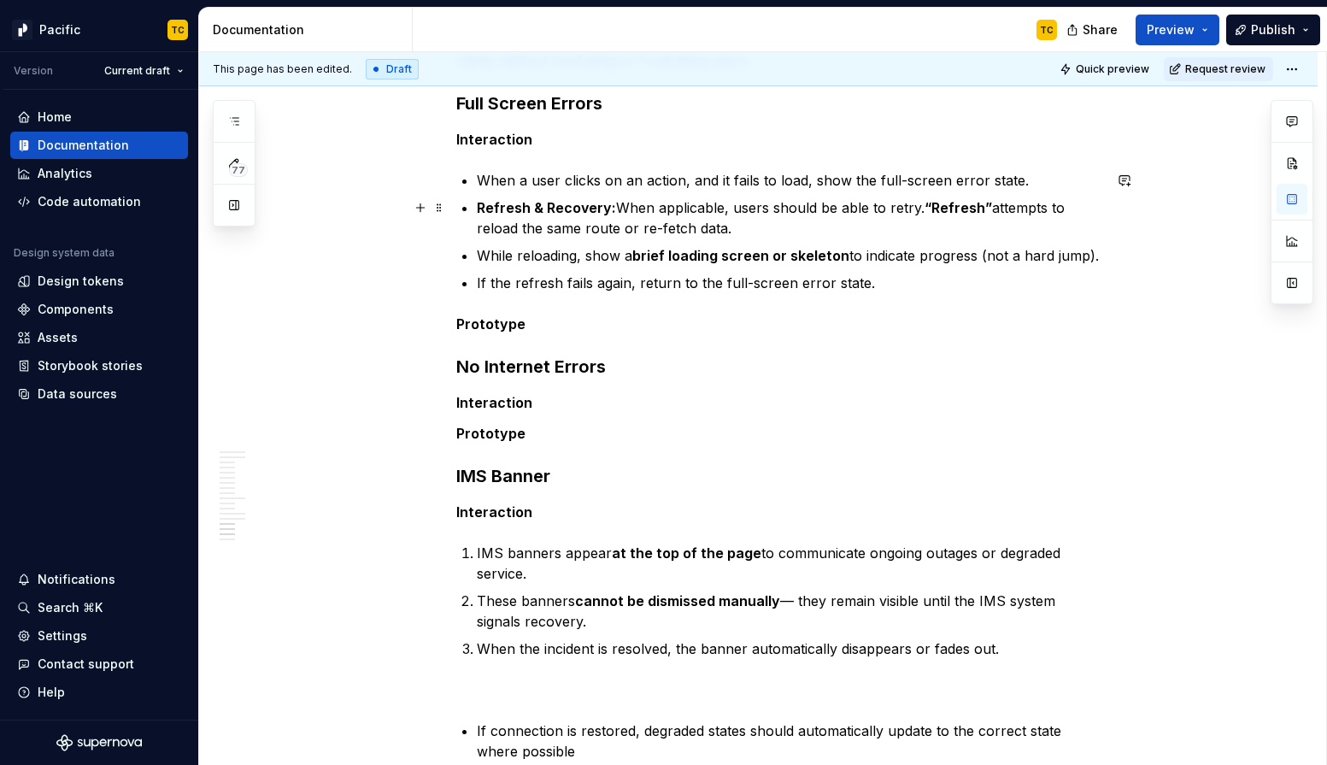
click at [993, 202] on p "Refresh & Recovery: When applicable, users should be able to retry. “Refresh” a…" at bounding box center [790, 217] width 626 height 41
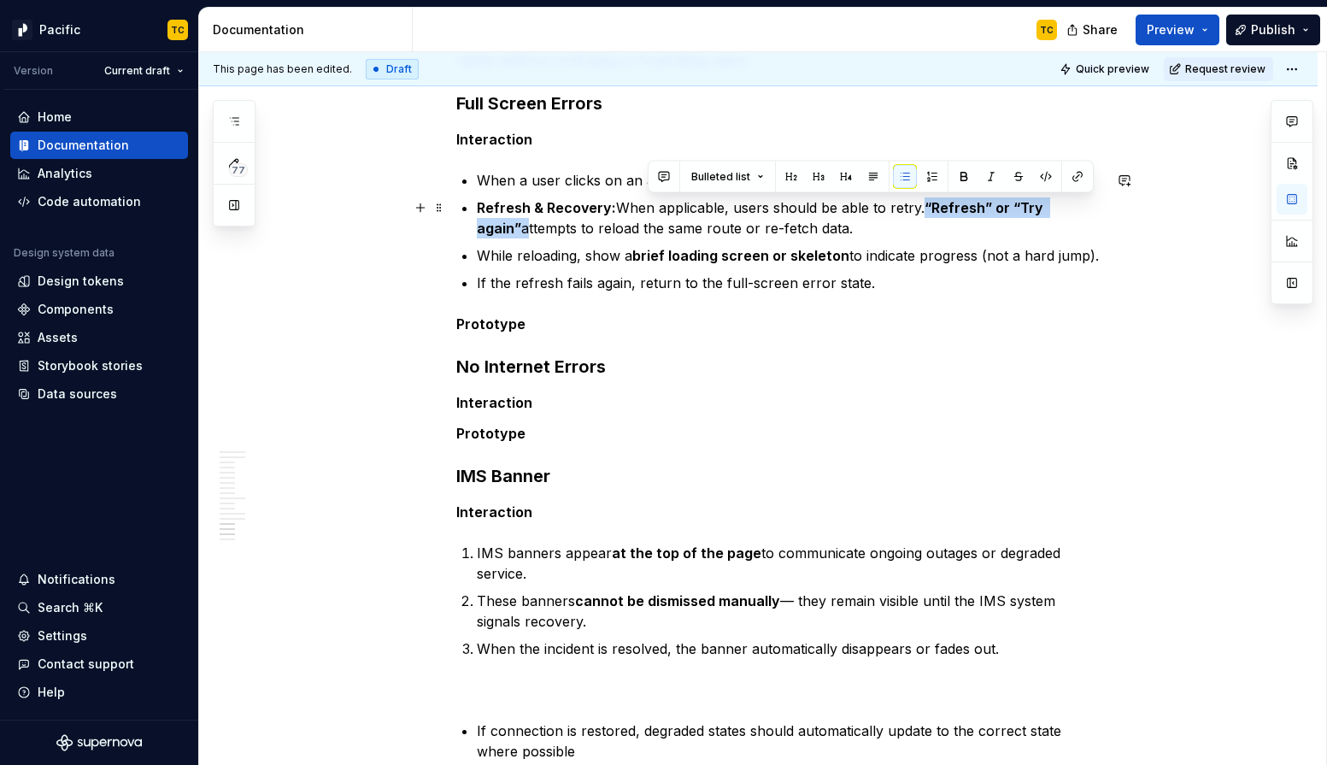
drag, startPoint x: 927, startPoint y: 205, endPoint x: 1091, endPoint y: 209, distance: 164.2
click at [1091, 209] on p "Refresh & Recovery: When applicable, users should be able to retry. “Refresh” o…" at bounding box center [790, 217] width 626 height 41
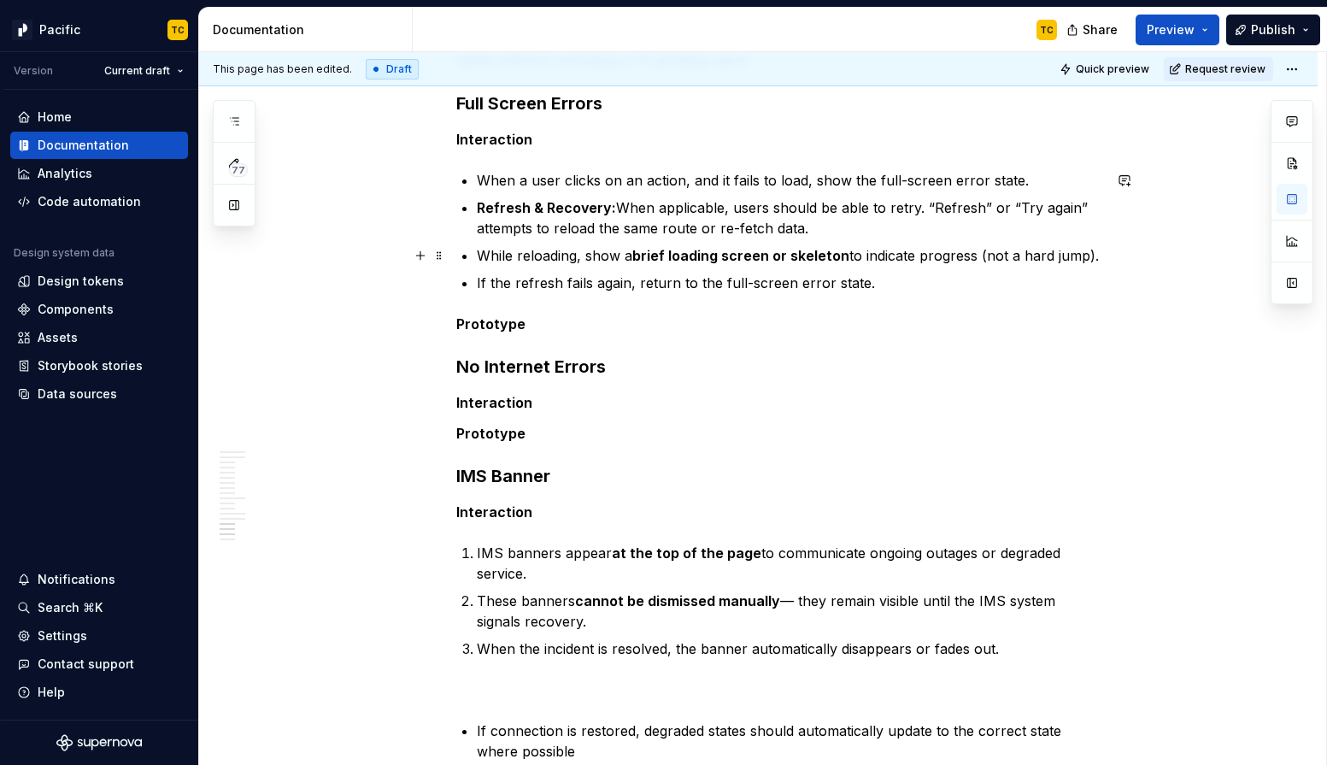
click at [562, 253] on p "While reloading, show a brief loading screen or skeleton to indicate progress (…" at bounding box center [790, 255] width 626 height 21
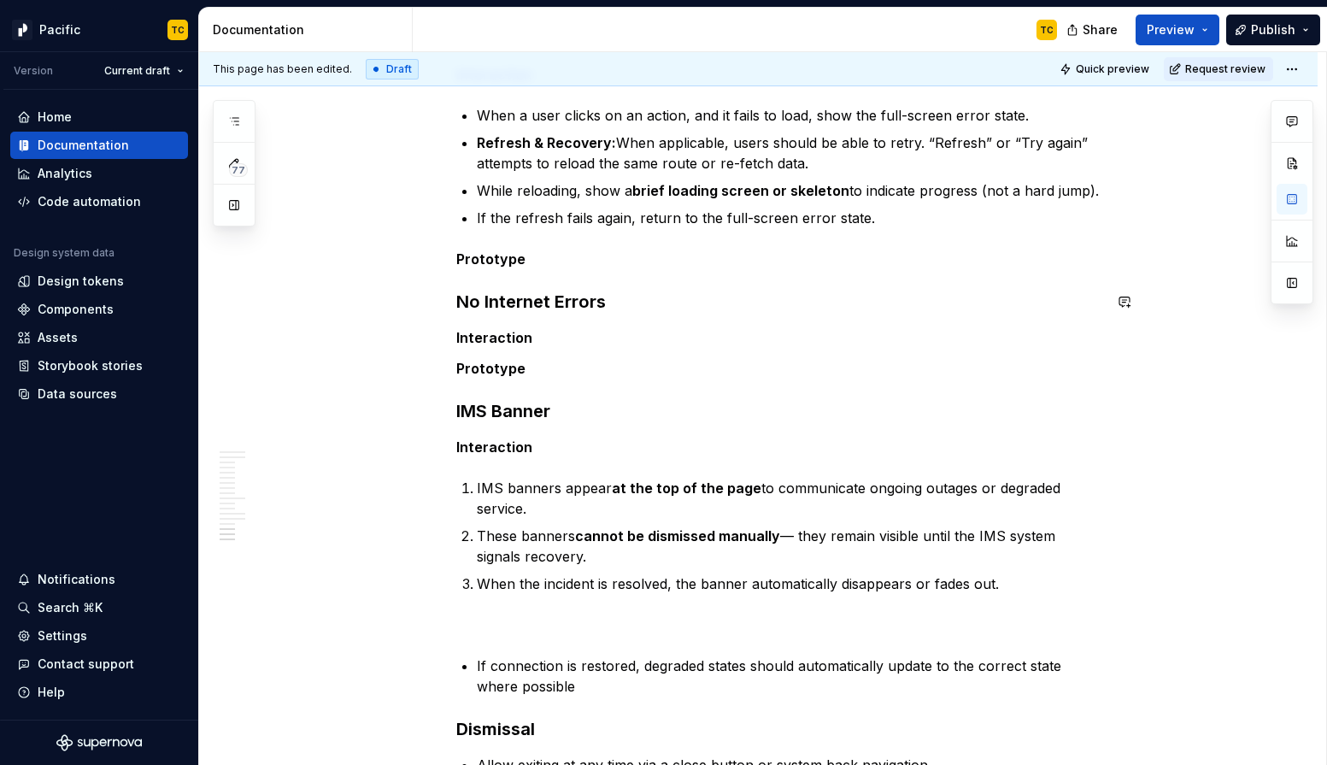
scroll to position [4939, 0]
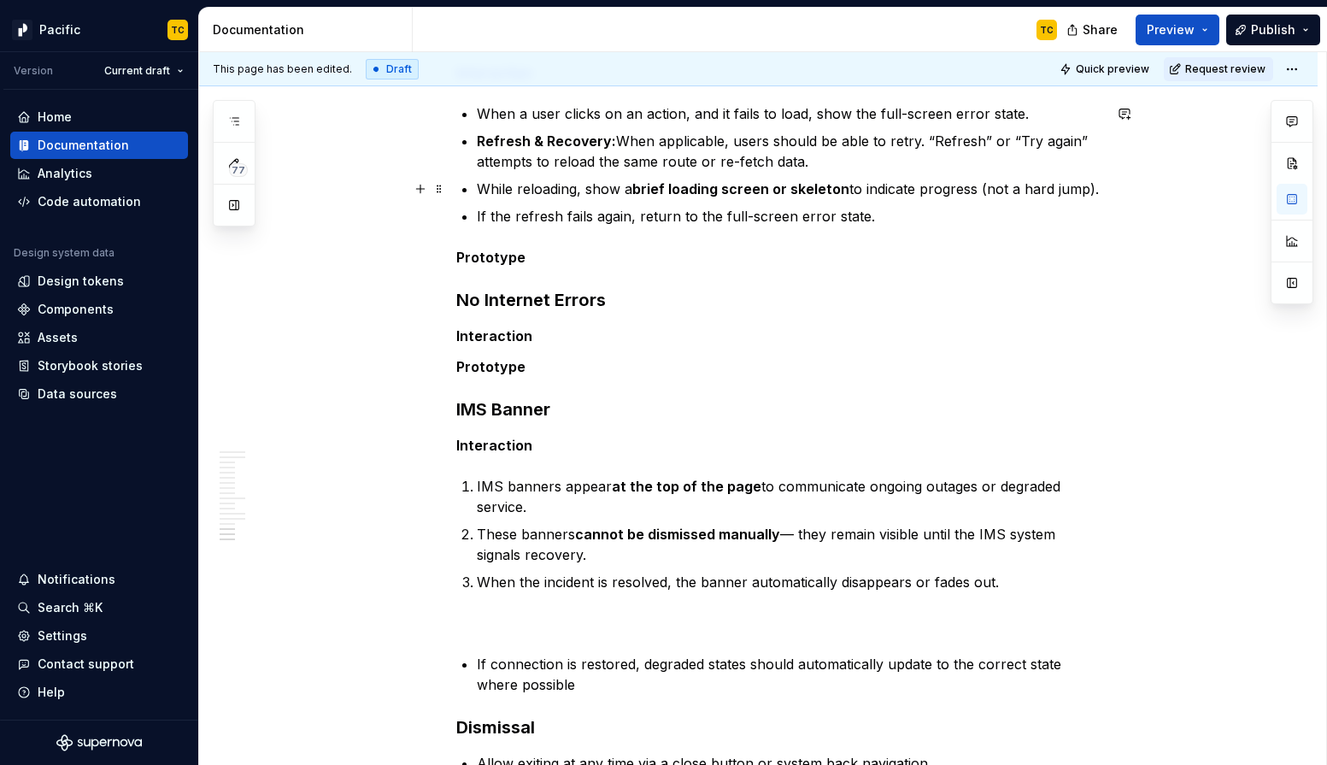
click at [480, 186] on p "While reloading, show a brief loading screen or skeleton to indicate progress (…" at bounding box center [790, 189] width 626 height 21
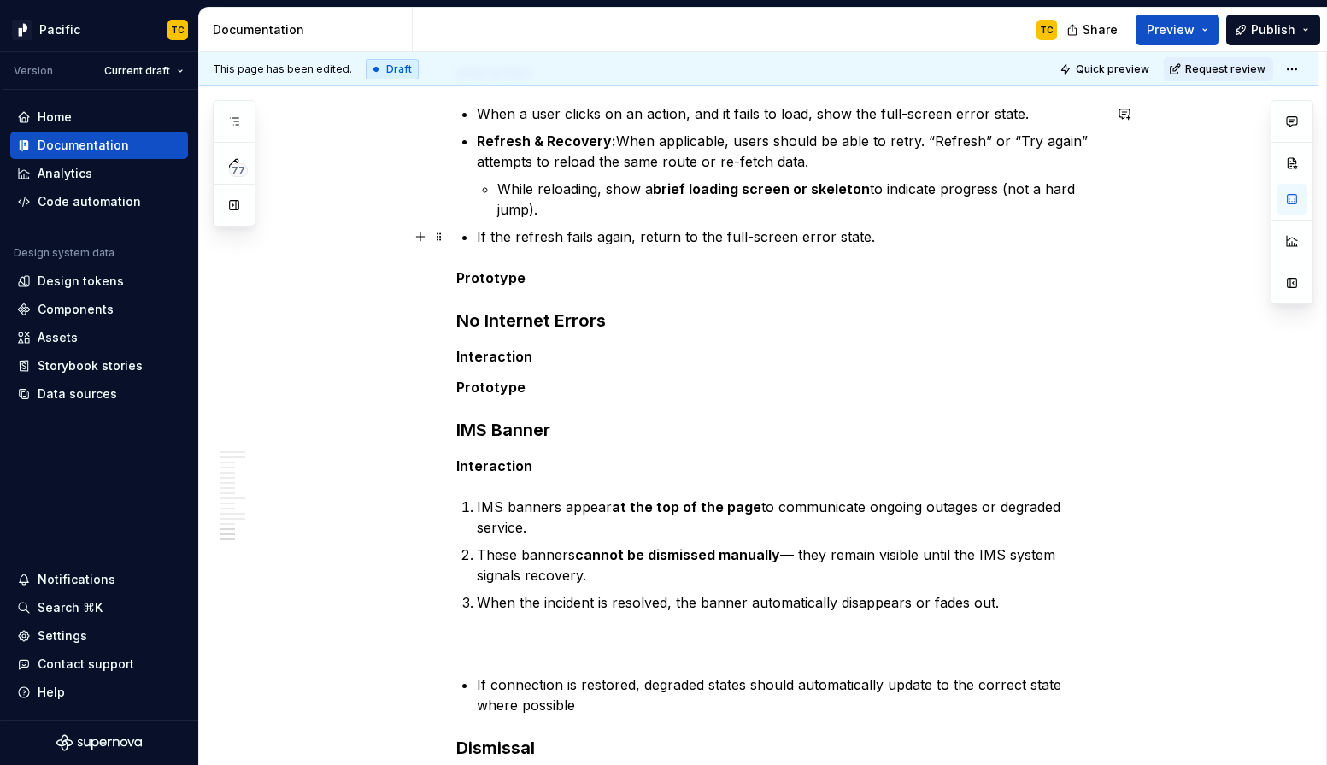
click at [481, 225] on ul "When a user clicks on an action, and it fails to load, show the full-screen err…" at bounding box center [790, 175] width 626 height 144
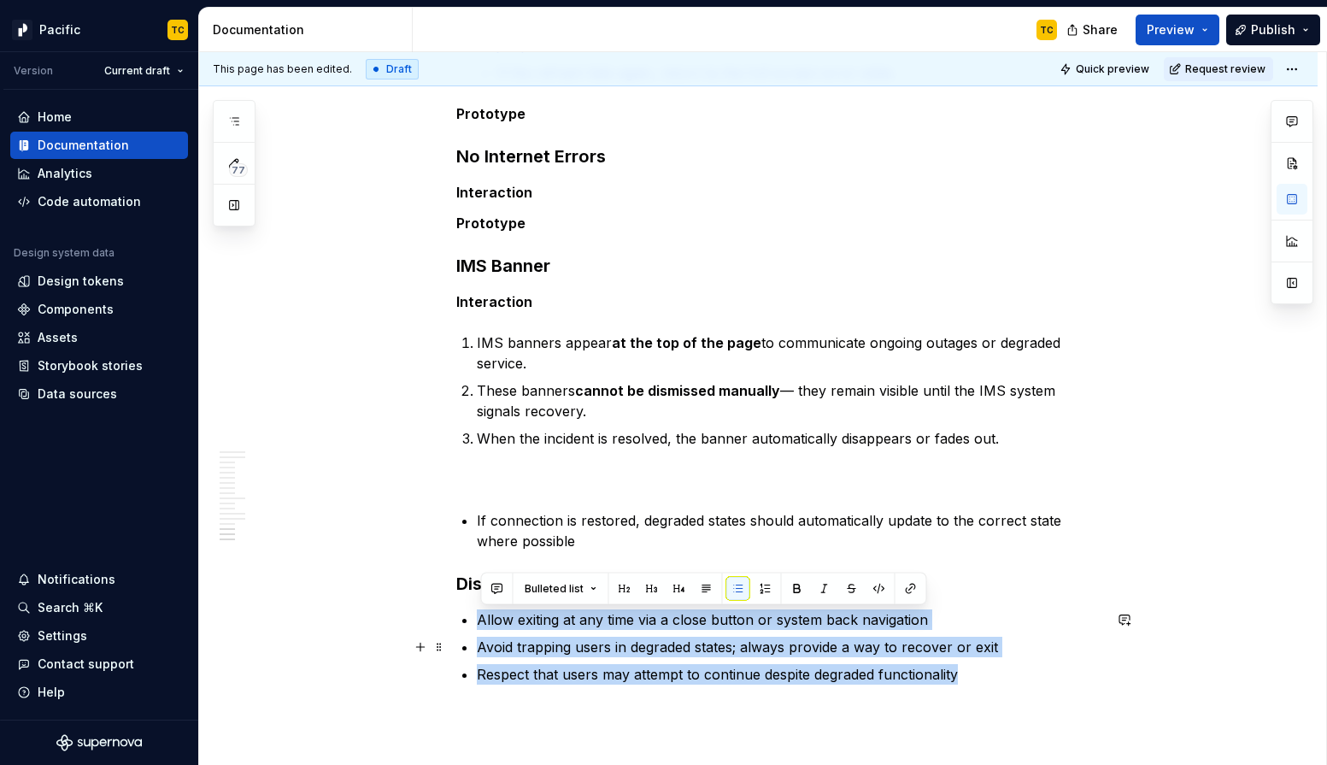
scroll to position [5272, 0]
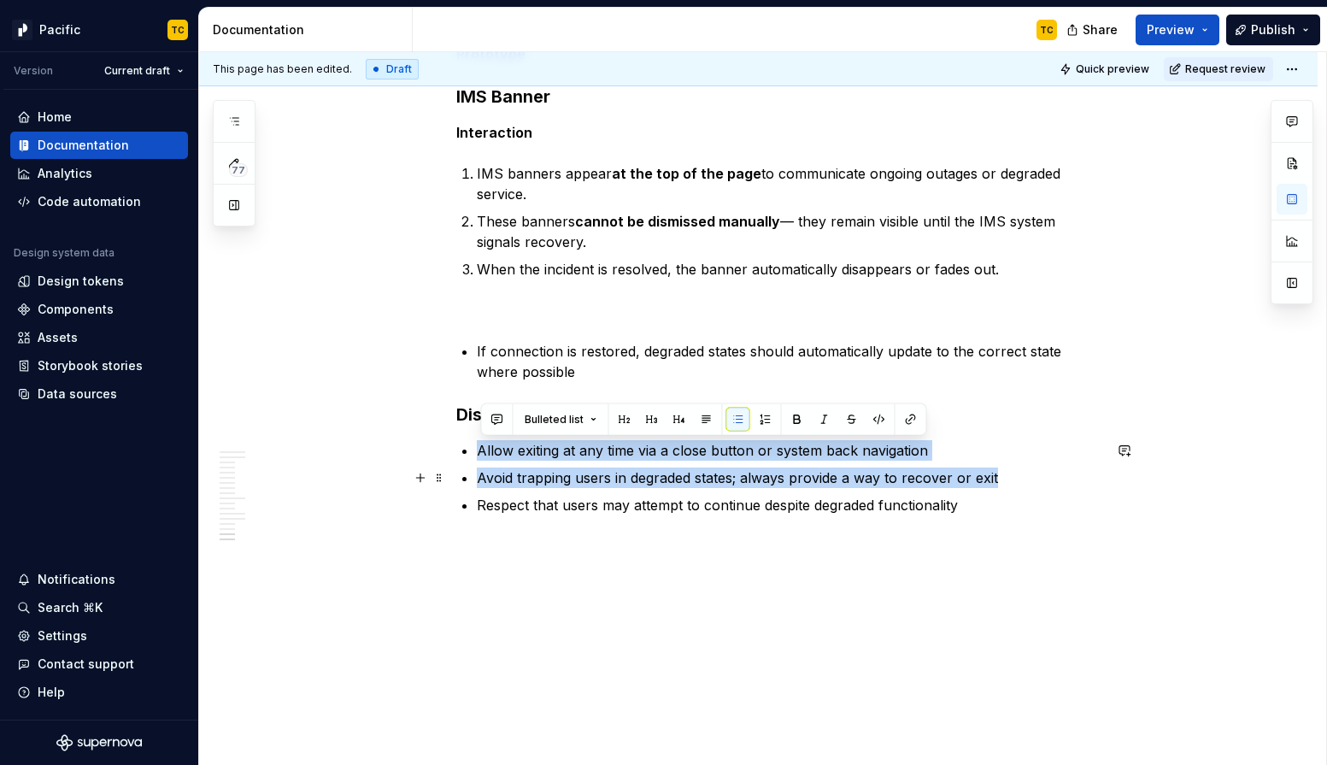
drag, startPoint x: 477, startPoint y: 623, endPoint x: 1034, endPoint y: 477, distance: 576.2
copy ul "Allow exiting at any time via a close button or system back navigation Avoid tr…"
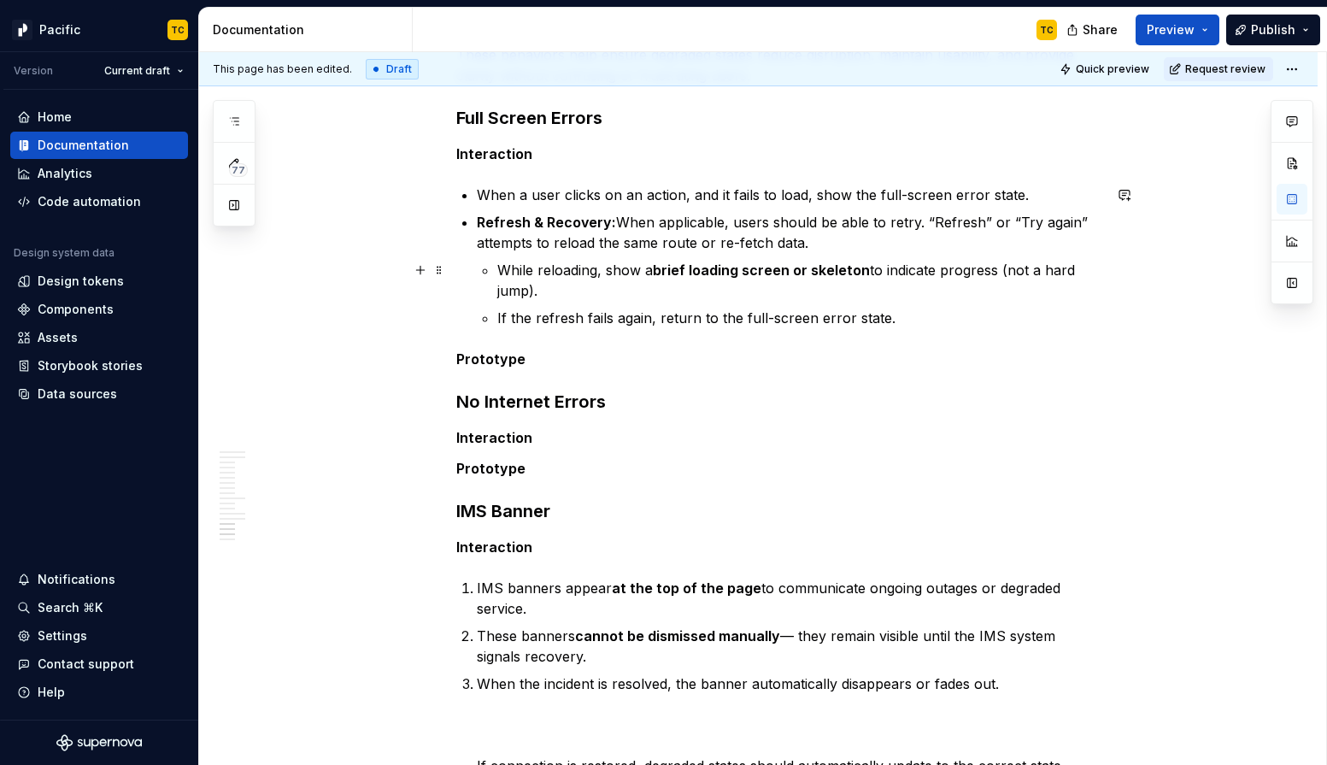
scroll to position [4850, 0]
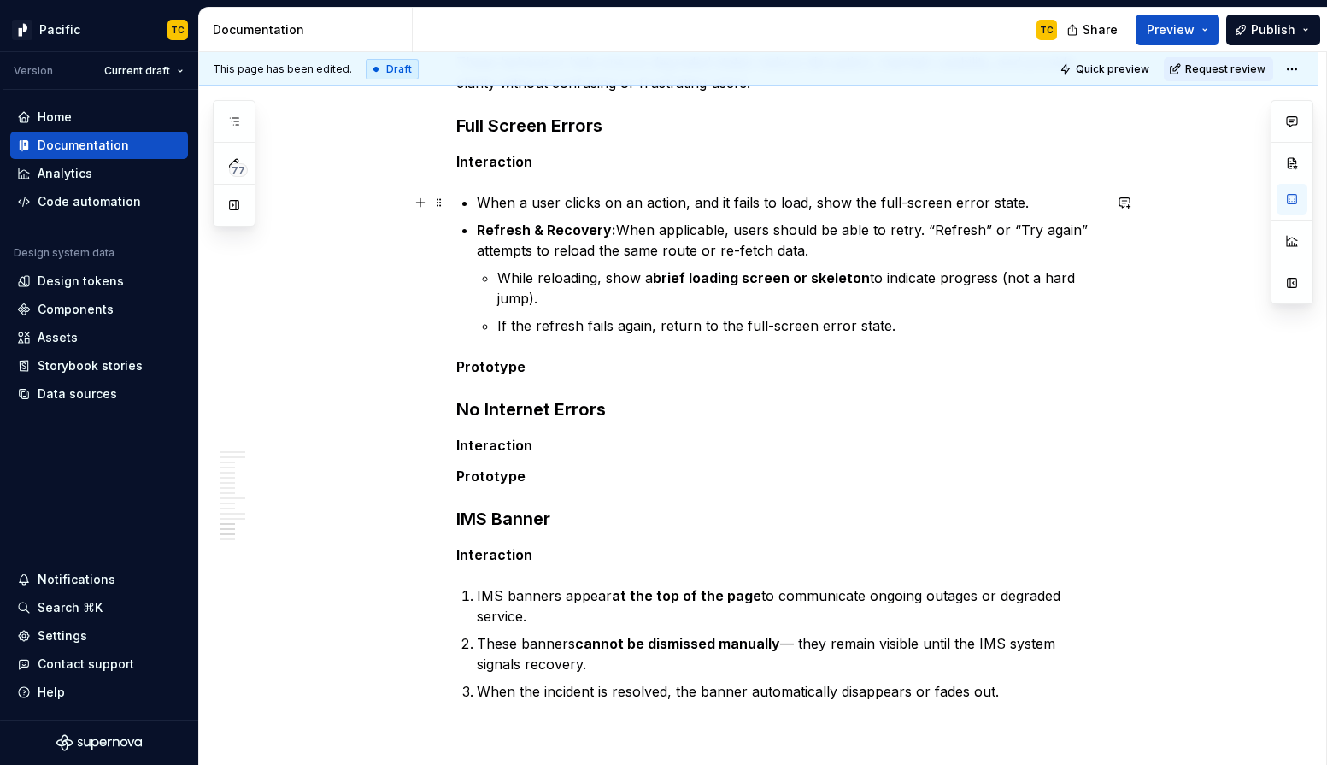
click at [1033, 197] on p "When a user clicks on an action, and it fails to load, show the full-screen err…" at bounding box center [790, 202] width 626 height 21
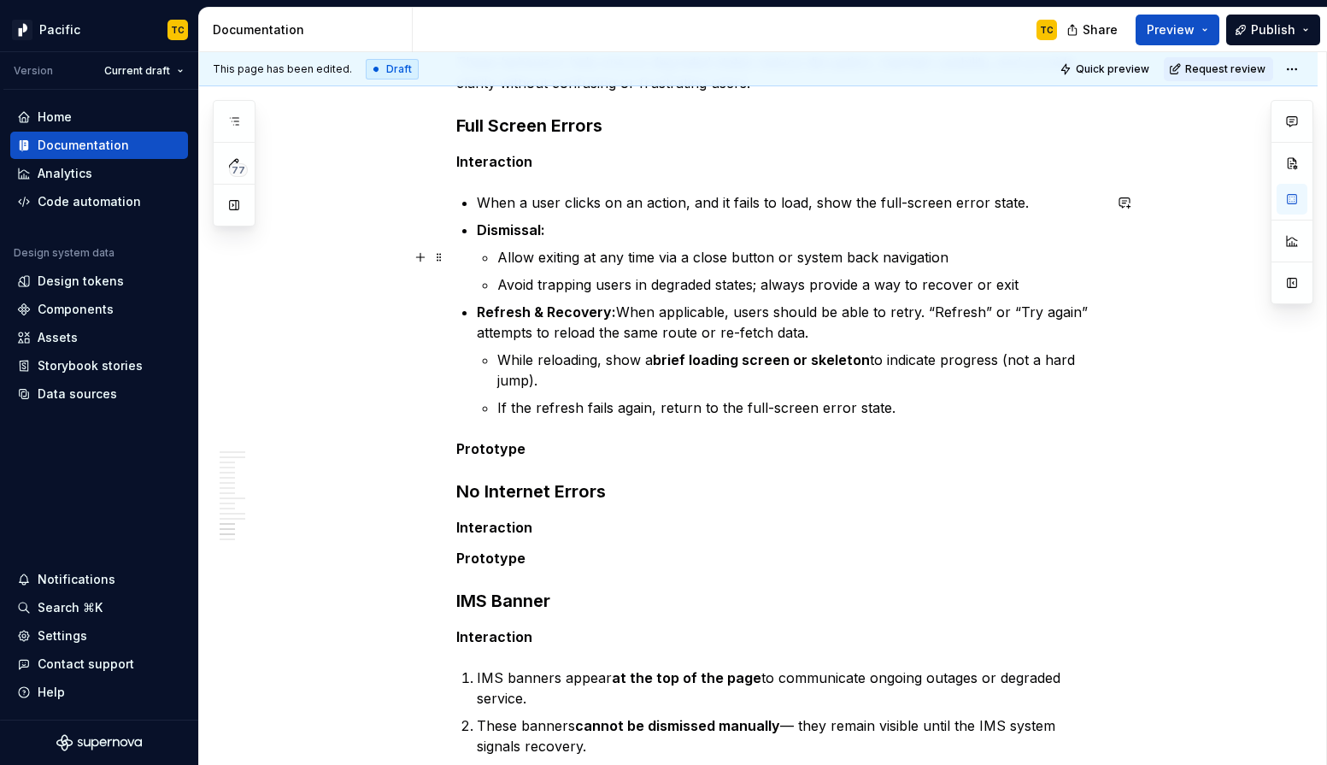
click at [501, 256] on p "Allow exiting at any time via a close button or system back navigation" at bounding box center [799, 257] width 605 height 21
click at [497, 256] on li "Dismissal: Allow exiting at any time via a close button or system back navigati…" at bounding box center [790, 257] width 626 height 75
click at [502, 256] on p "Allow exiting at any time via a close button or system back navigation" at bounding box center [799, 257] width 605 height 21
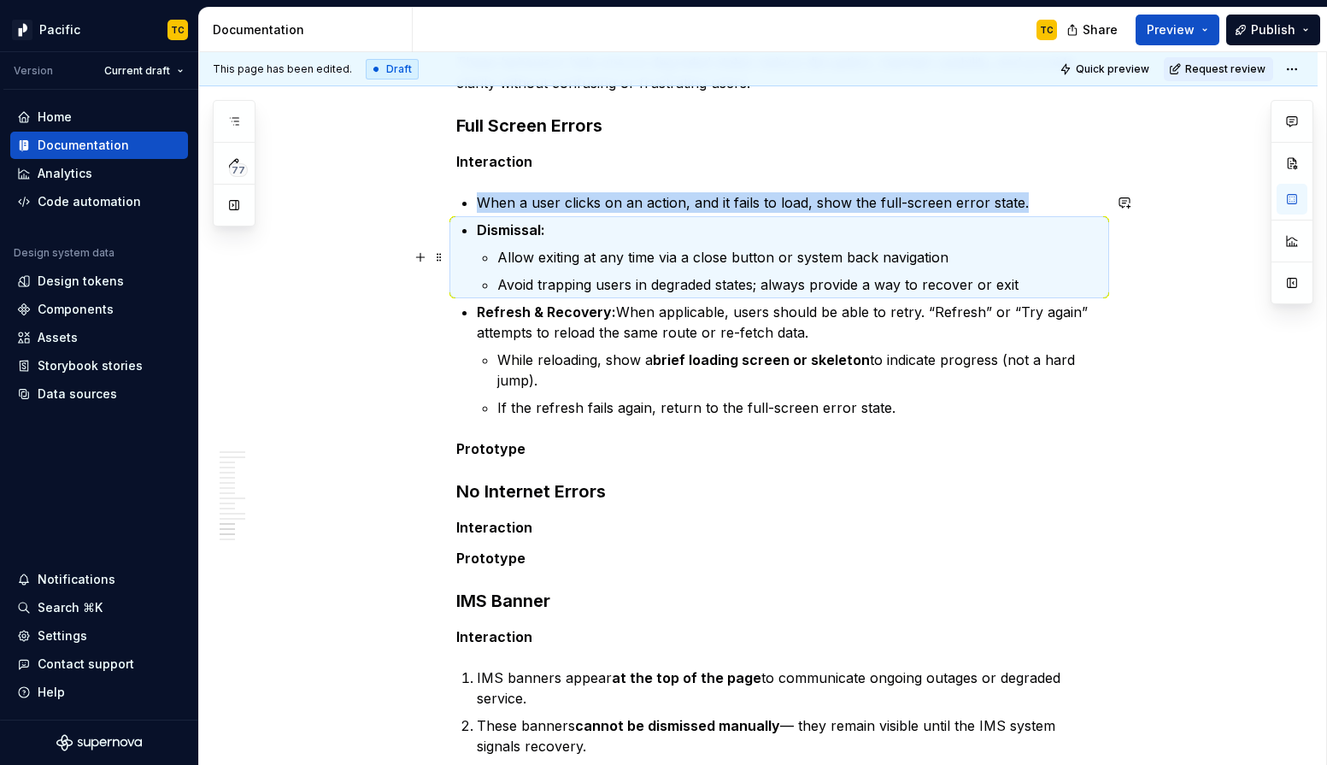
click at [503, 256] on p "Allow exiting at any time via a close button or system back navigation" at bounding box center [799, 257] width 605 height 21
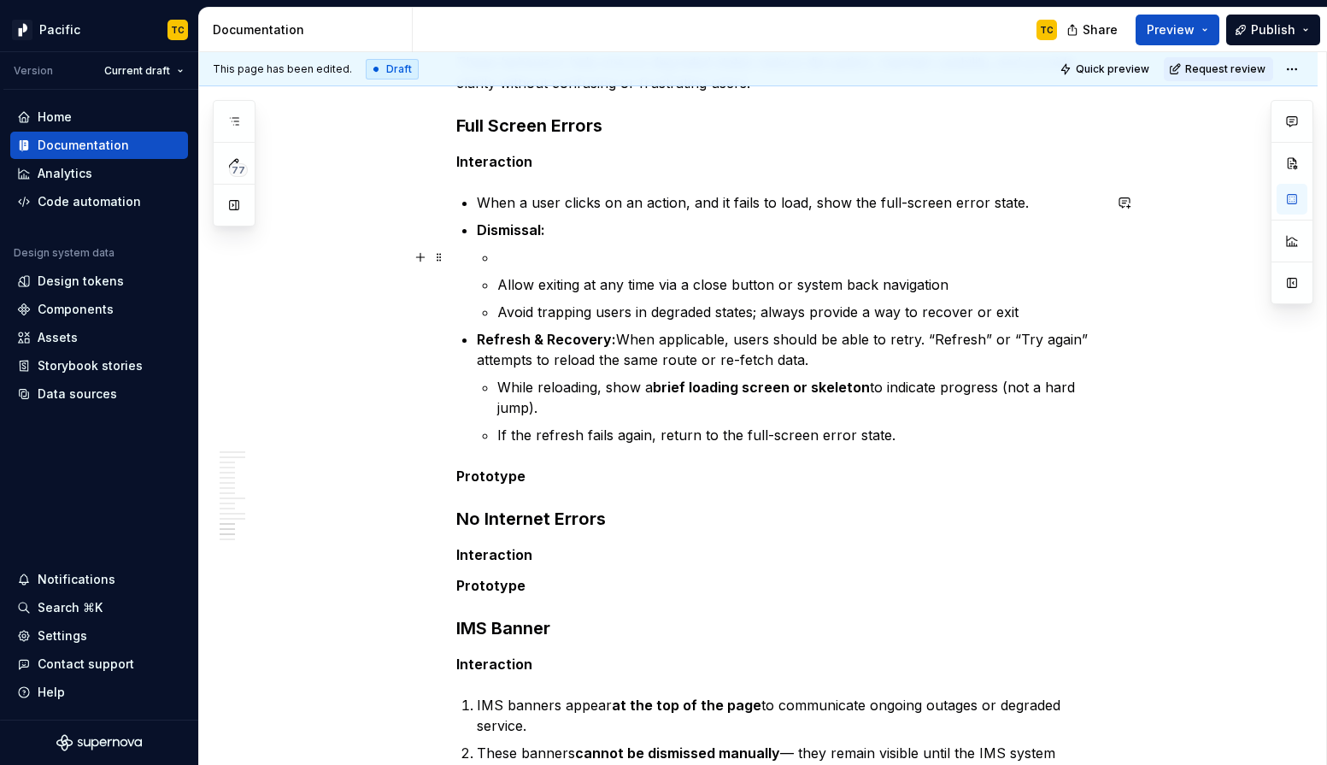
click at [538, 250] on p at bounding box center [799, 257] width 605 height 21
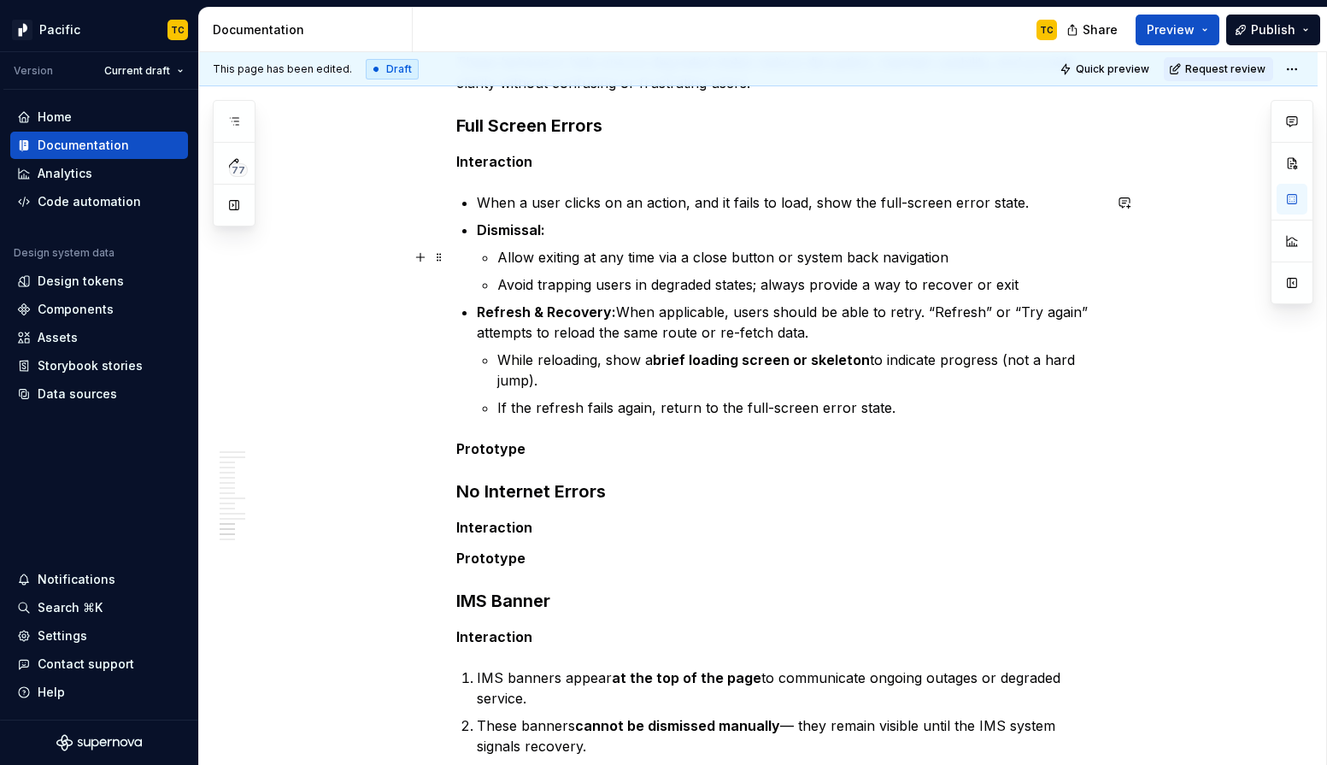
click at [504, 261] on p "Allow exiting at any time via a close button or system back navigation" at bounding box center [799, 257] width 605 height 21
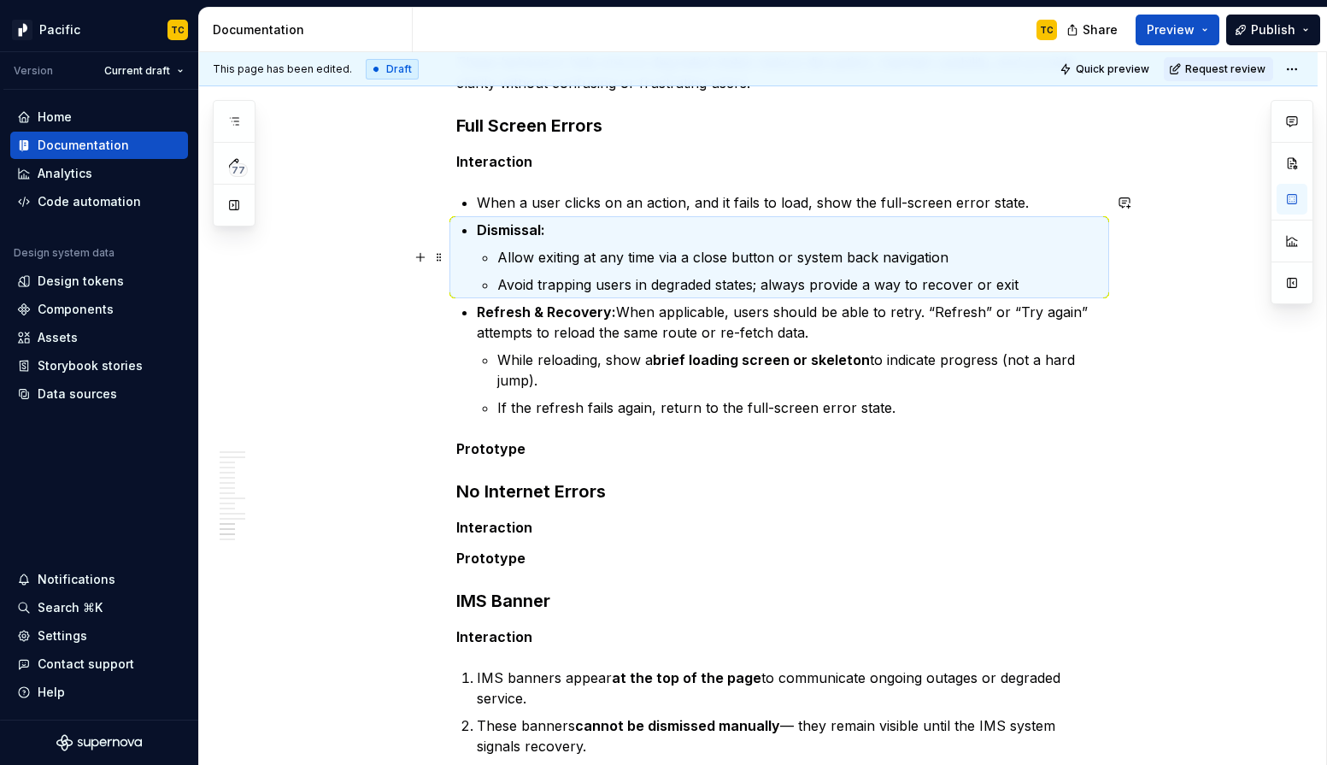
click at [498, 262] on li "Dismissal: Allow exiting at any time via a close button or system back navigati…" at bounding box center [790, 257] width 626 height 75
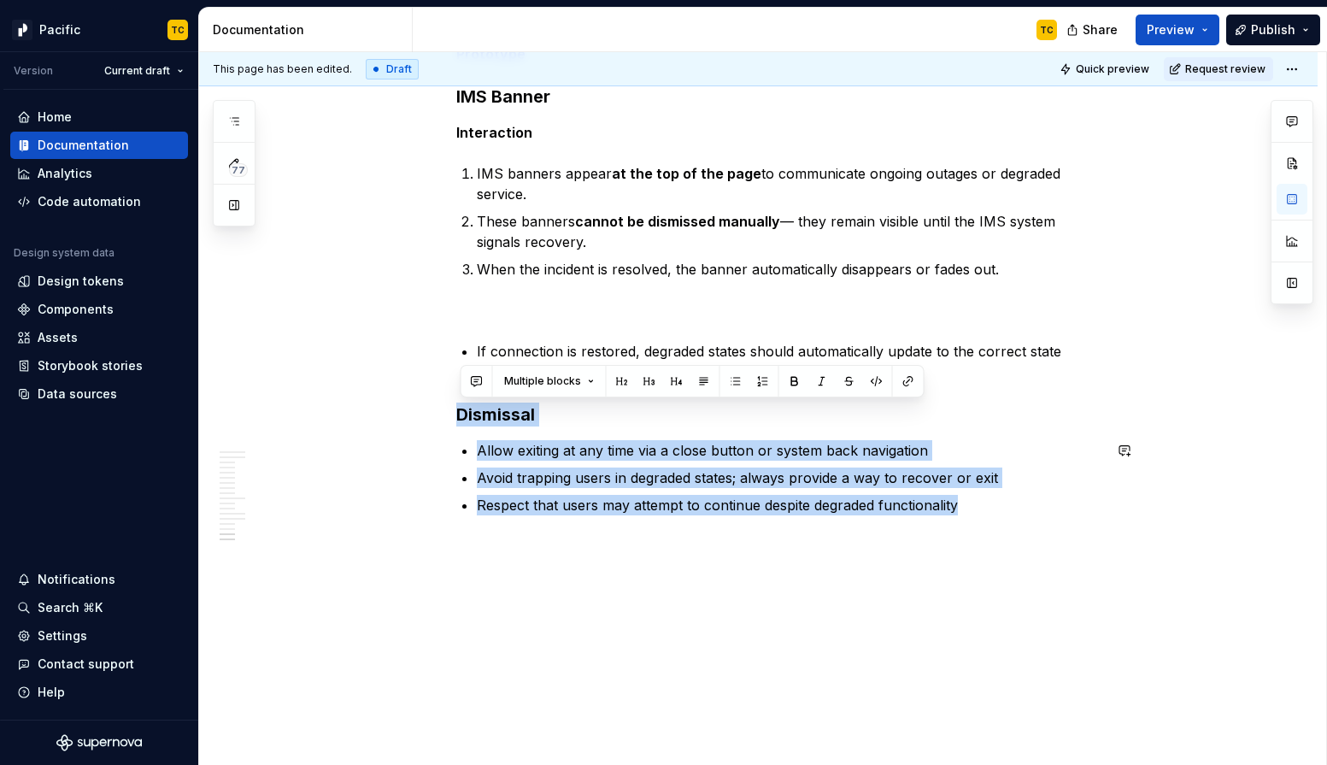
drag, startPoint x: 463, startPoint y: 576, endPoint x: 933, endPoint y: 697, distance: 484.7
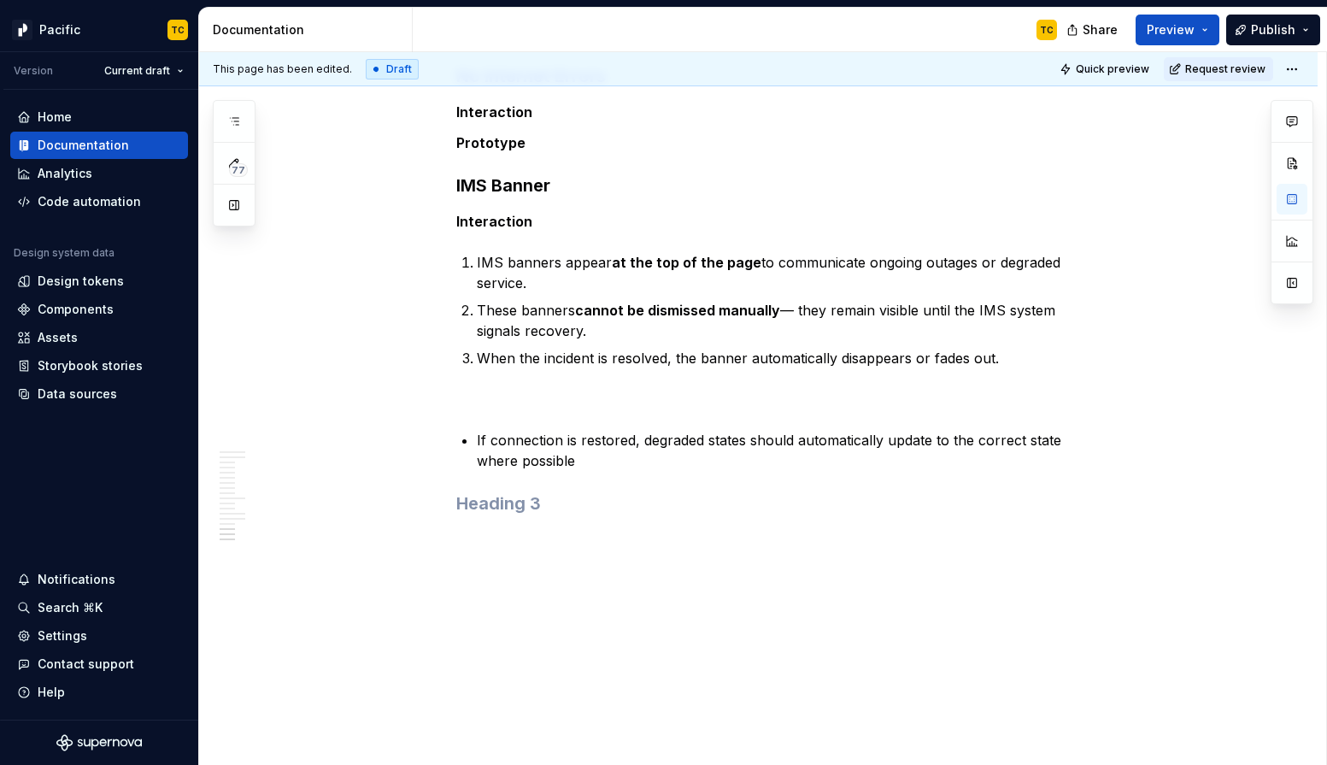
scroll to position [5221, 0]
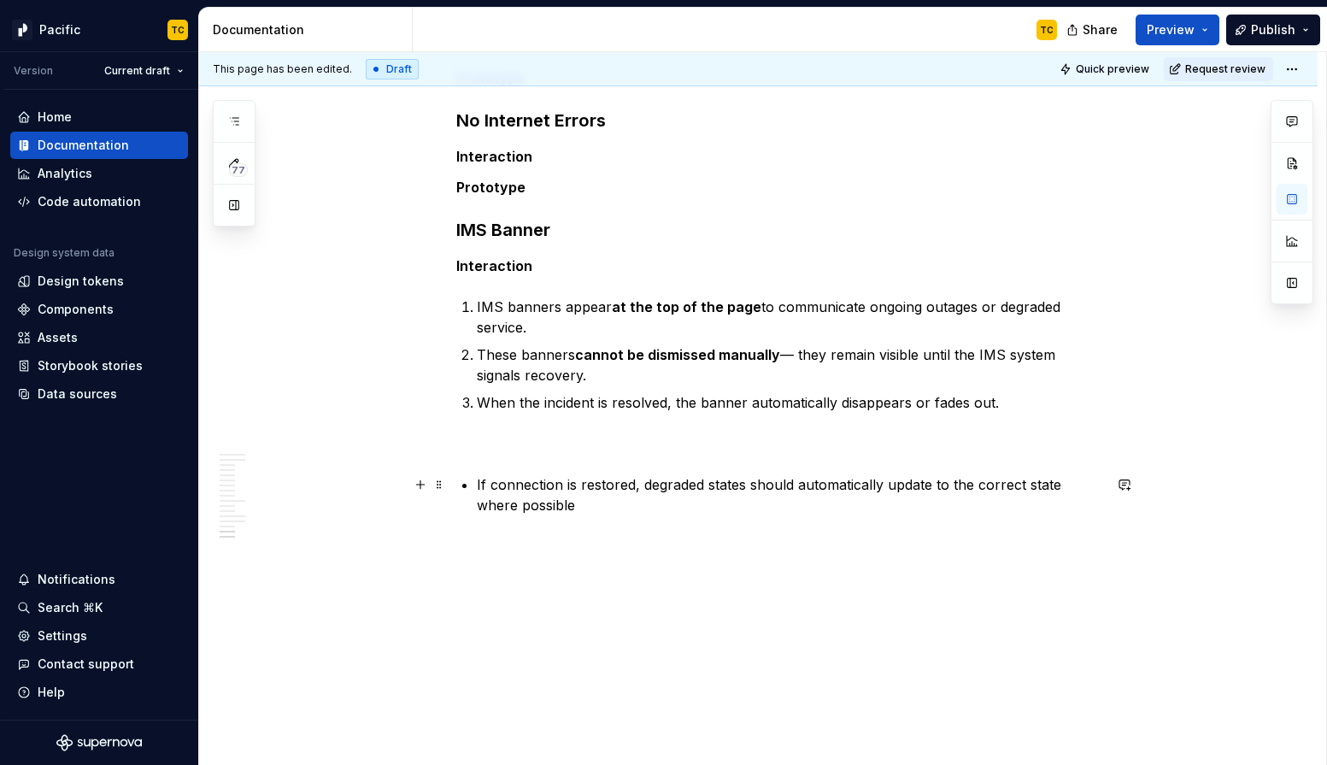
click at [626, 491] on p "If connection is restored, degraded states should automatically update to the c…" at bounding box center [790, 494] width 626 height 41
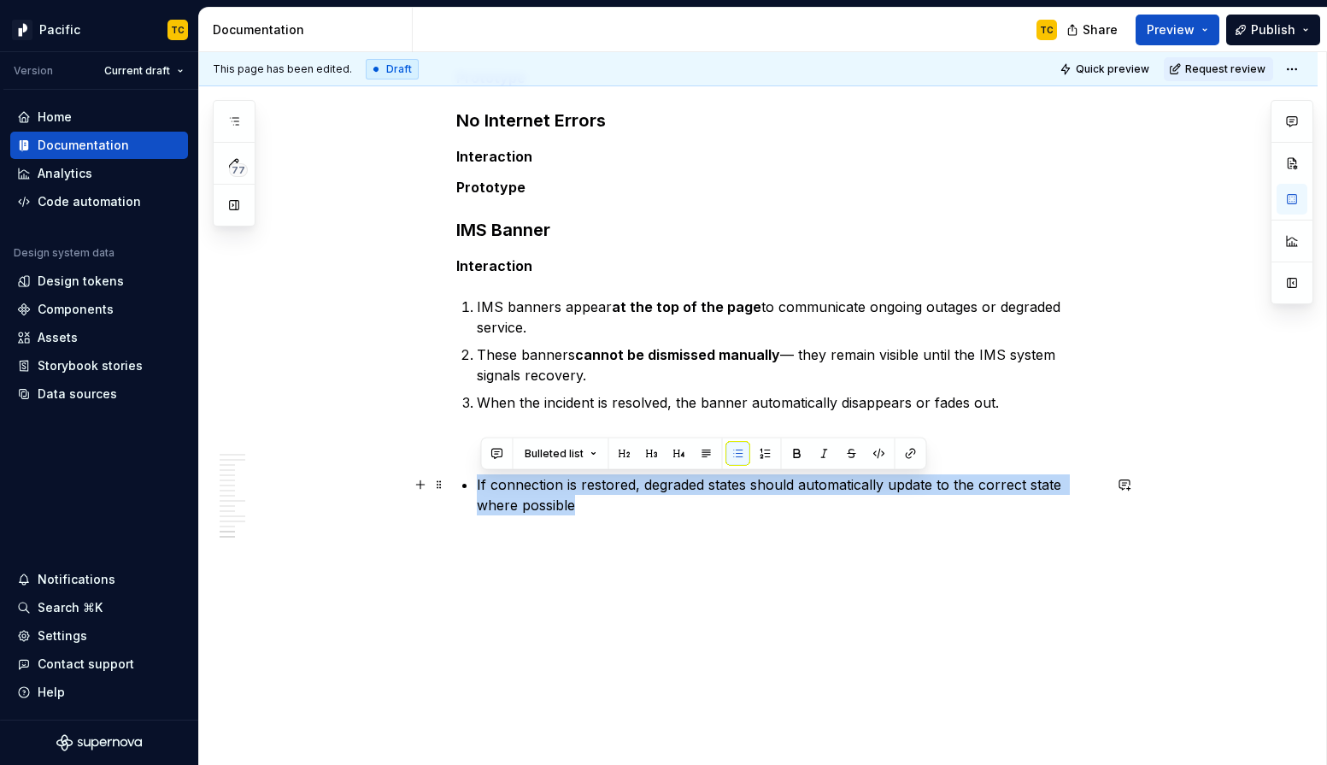
click at [626, 491] on p "If connection is restored, degraded states should automatically update to the c…" at bounding box center [790, 494] width 626 height 41
copy p "If connection is restored, degraded states should automatically update to the c…"
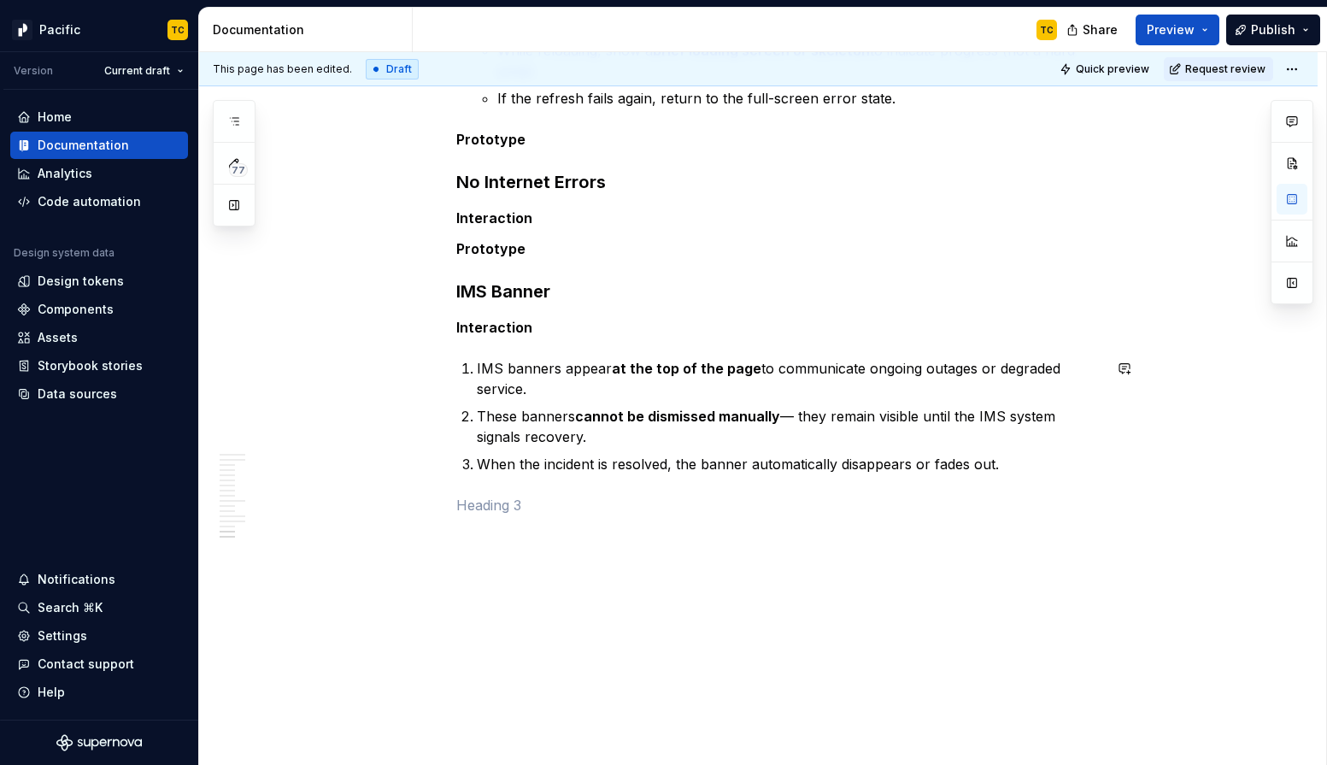
scroll to position [5146, 0]
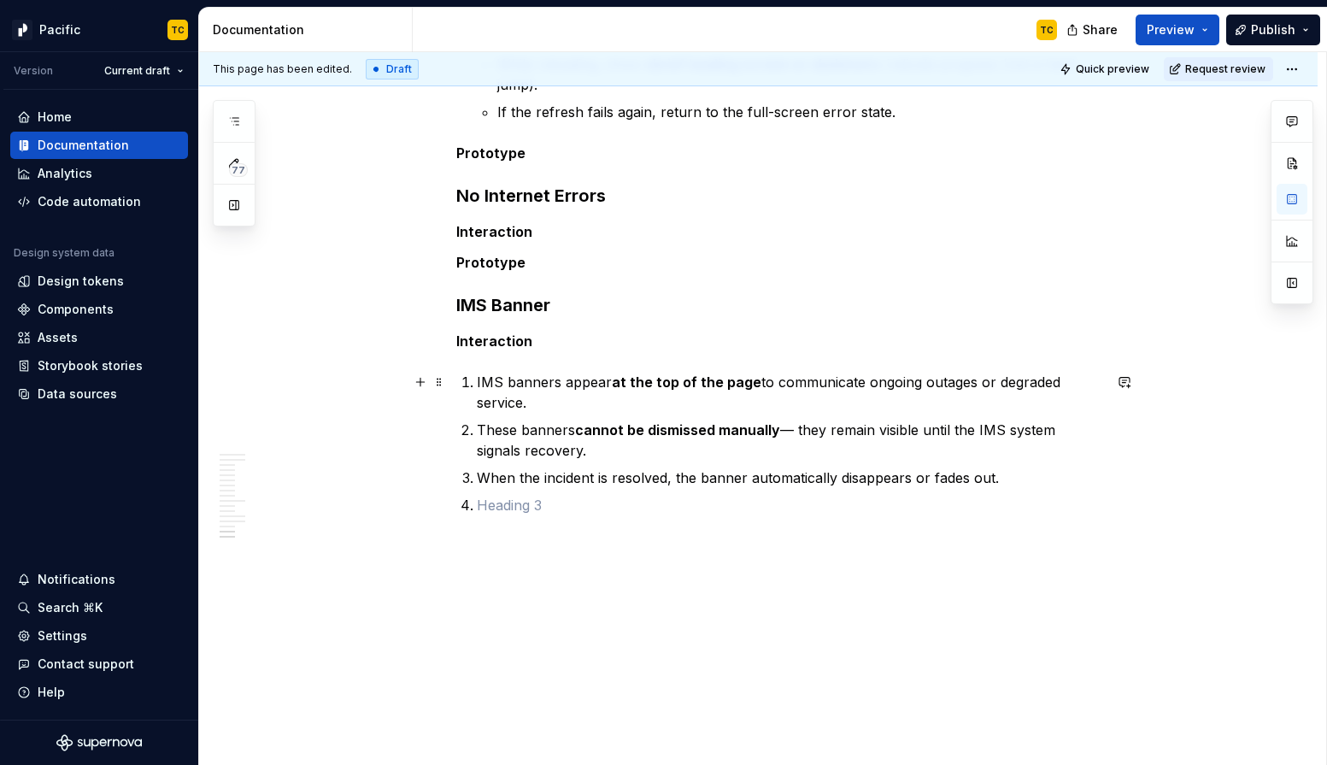
click at [480, 375] on li "IMS banners appear at the top of the page to communicate ongoing outages or deg…" at bounding box center [790, 392] width 626 height 41
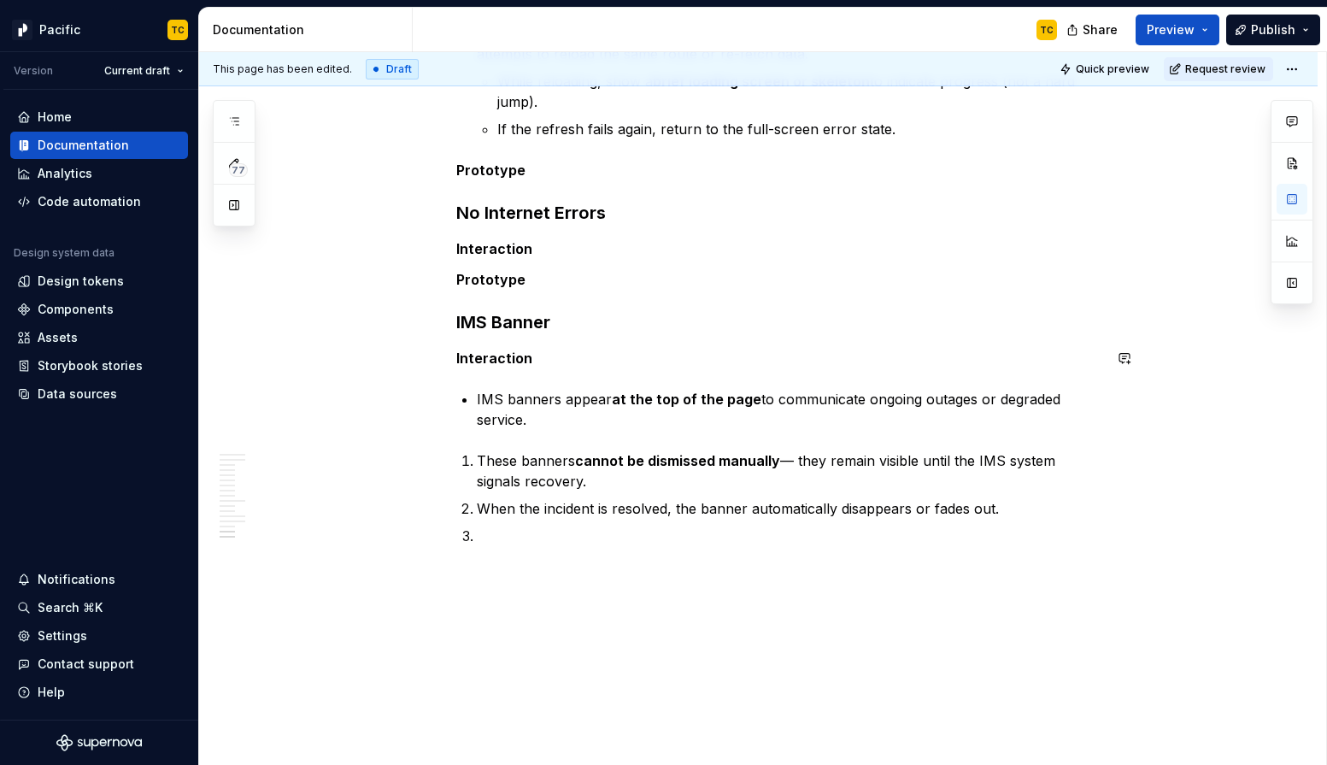
scroll to position [5159, 0]
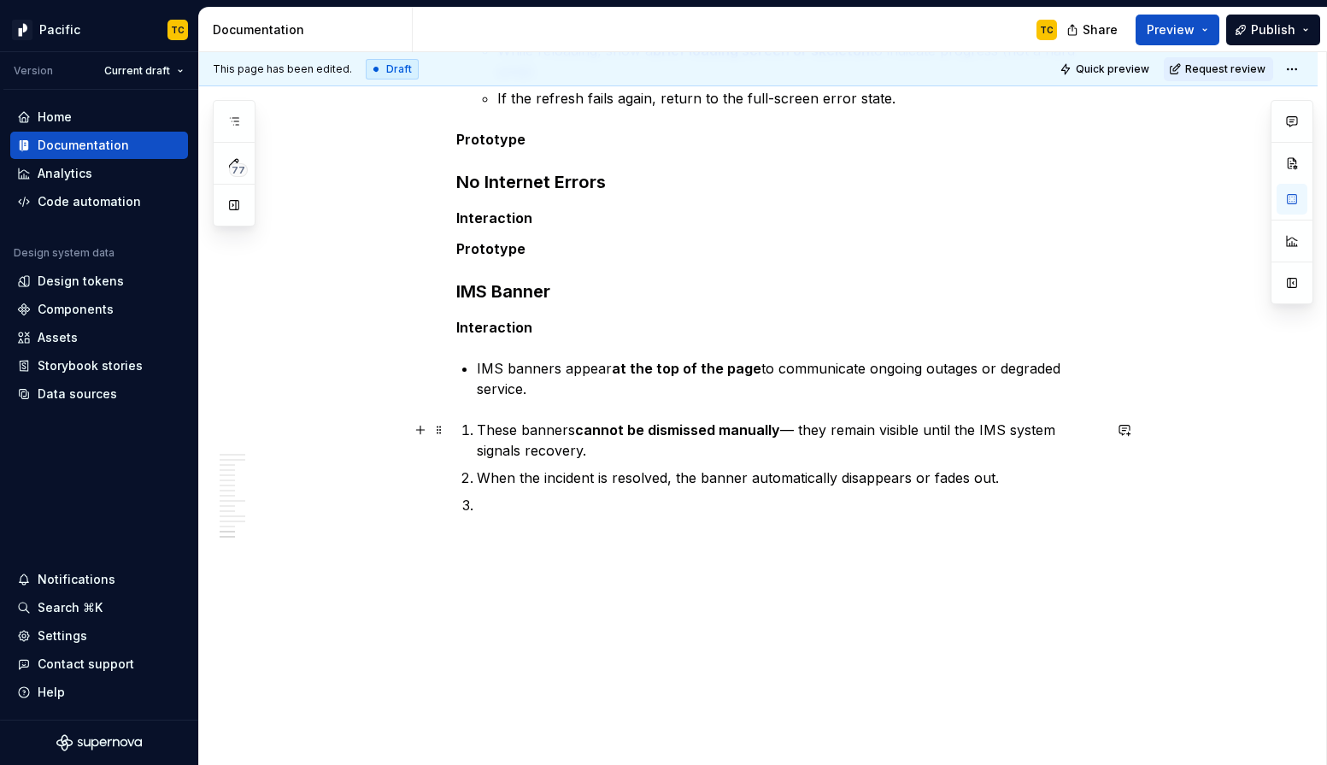
click at [482, 424] on p "These banners cannot be dismissed manually — they remain visible until the IMS …" at bounding box center [790, 440] width 626 height 41
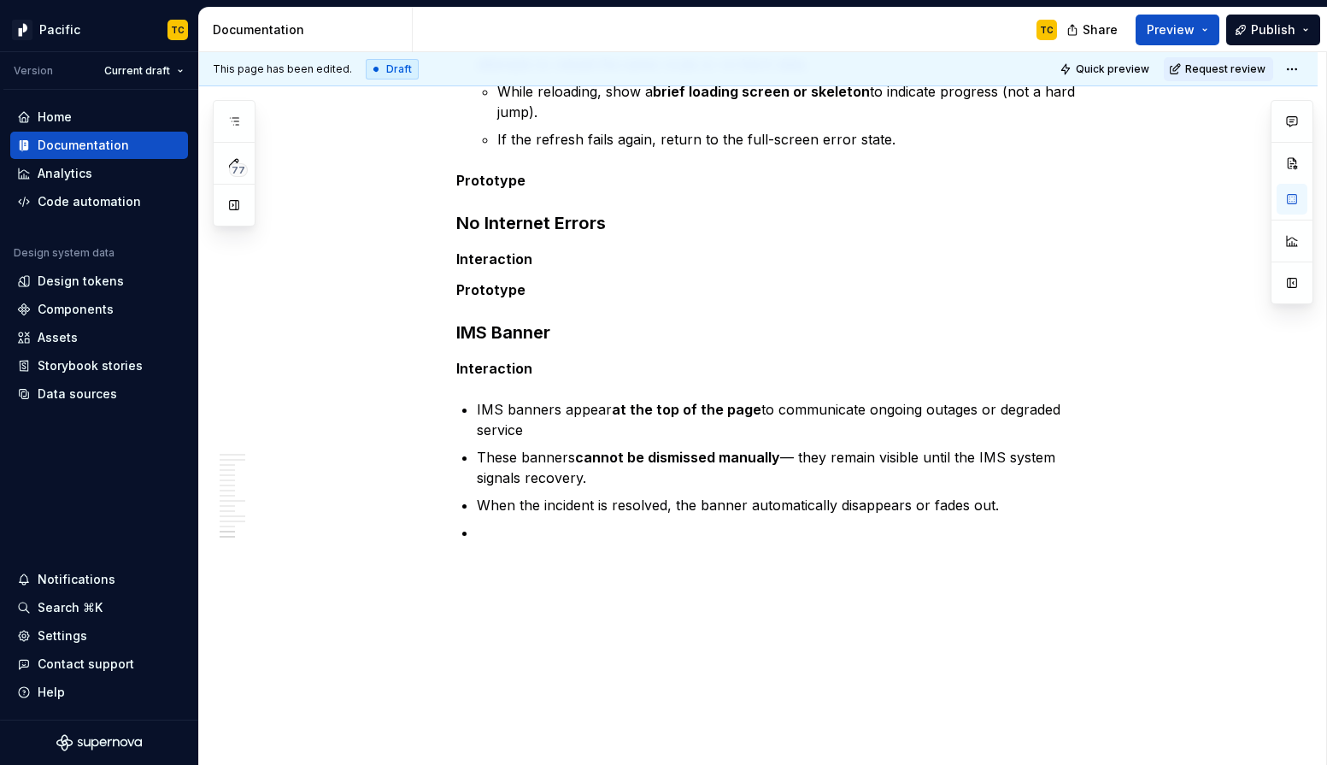
scroll to position [5146, 0]
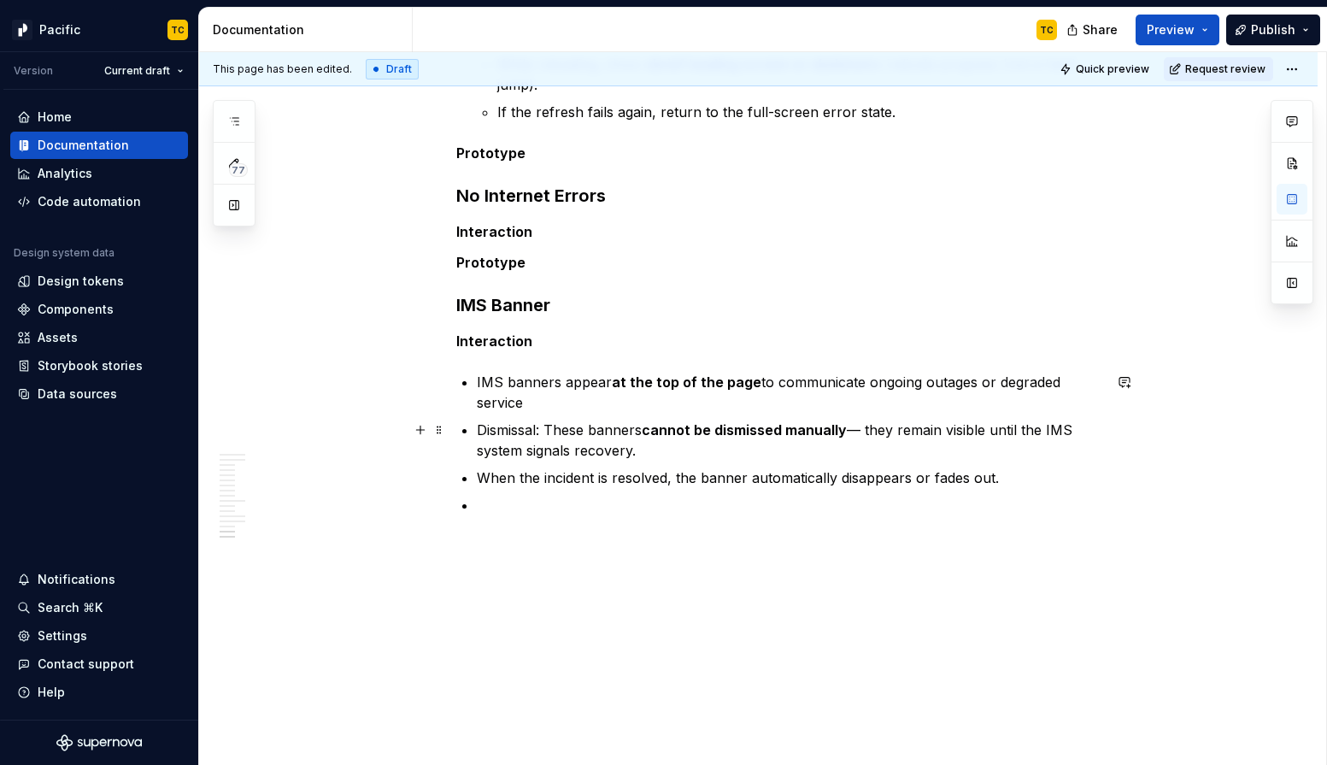
click at [487, 433] on p "Dismissal: These banners cannot be dismissed manually — they remain visible unt…" at bounding box center [790, 440] width 626 height 41
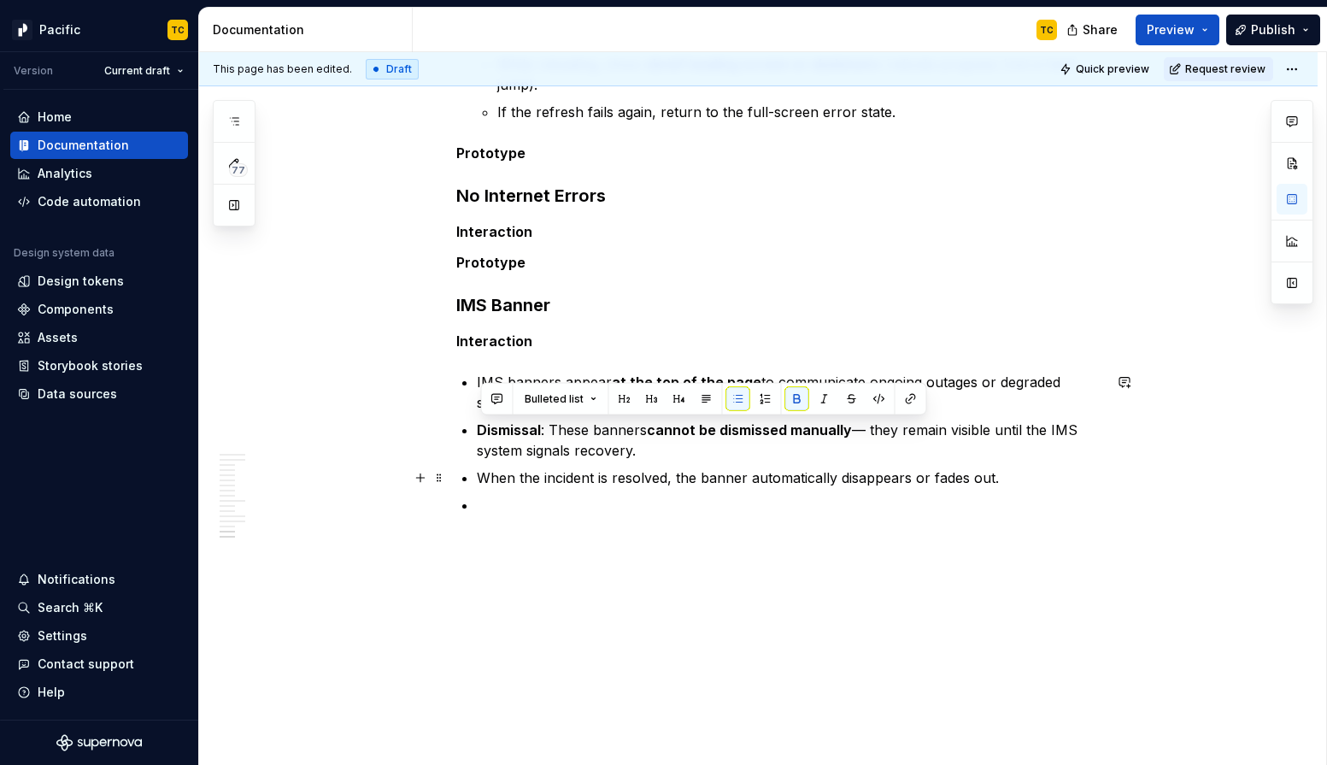
click at [482, 477] on p "When the incident is resolved, the banner automatically disappears or fades out." at bounding box center [790, 478] width 626 height 21
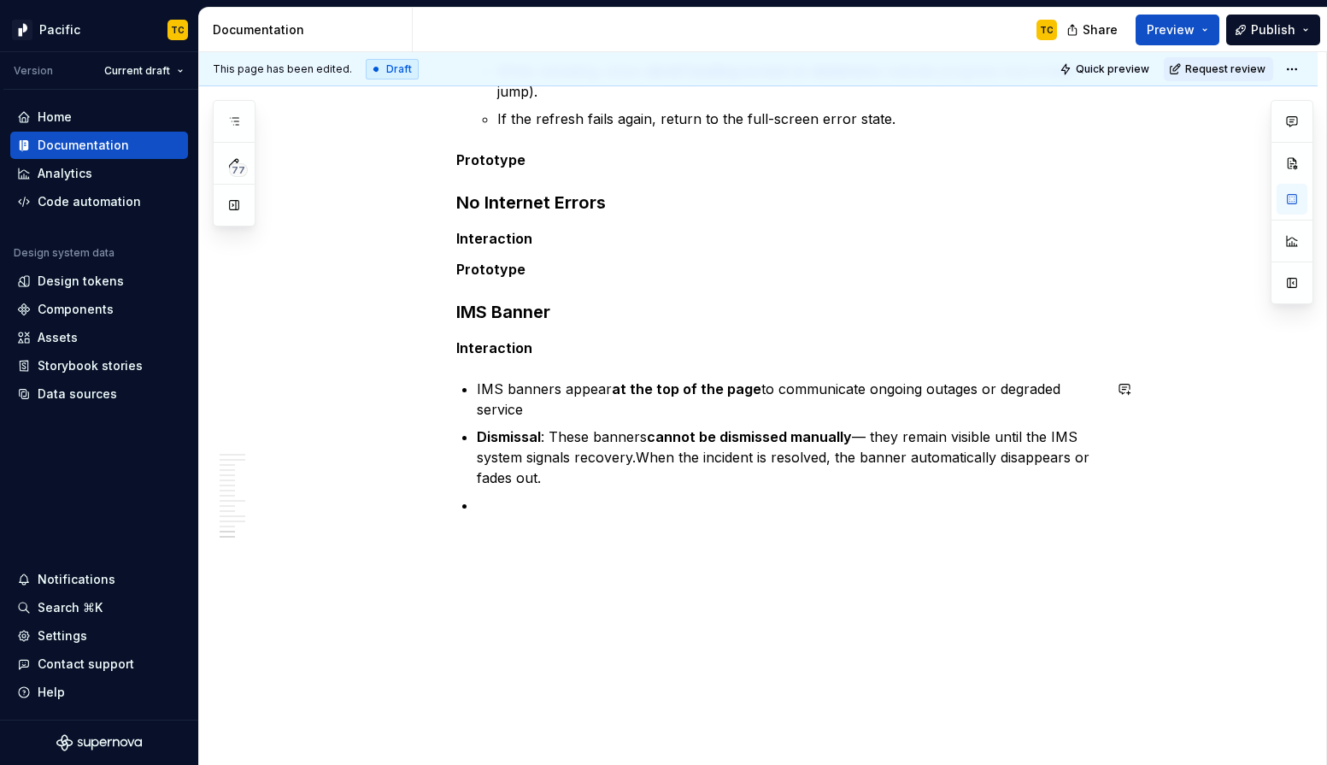
scroll to position [5139, 0]
click at [545, 500] on p at bounding box center [790, 505] width 626 height 21
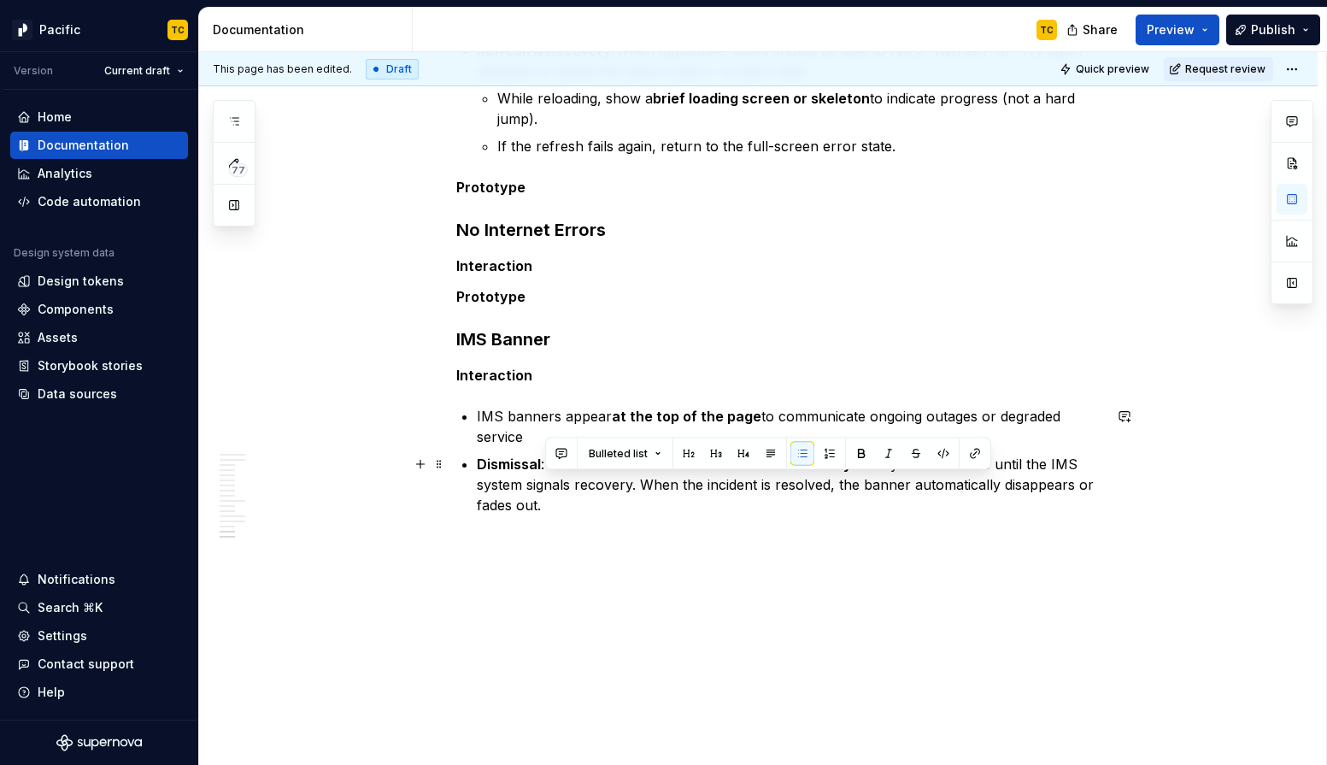
drag, startPoint x: 1077, startPoint y: 482, endPoint x: 1080, endPoint y: 496, distance: 13.9
click at [1080, 496] on p "Dismissal : These banners cannot be dismissed manually — they remain visible un…" at bounding box center [790, 485] width 626 height 62
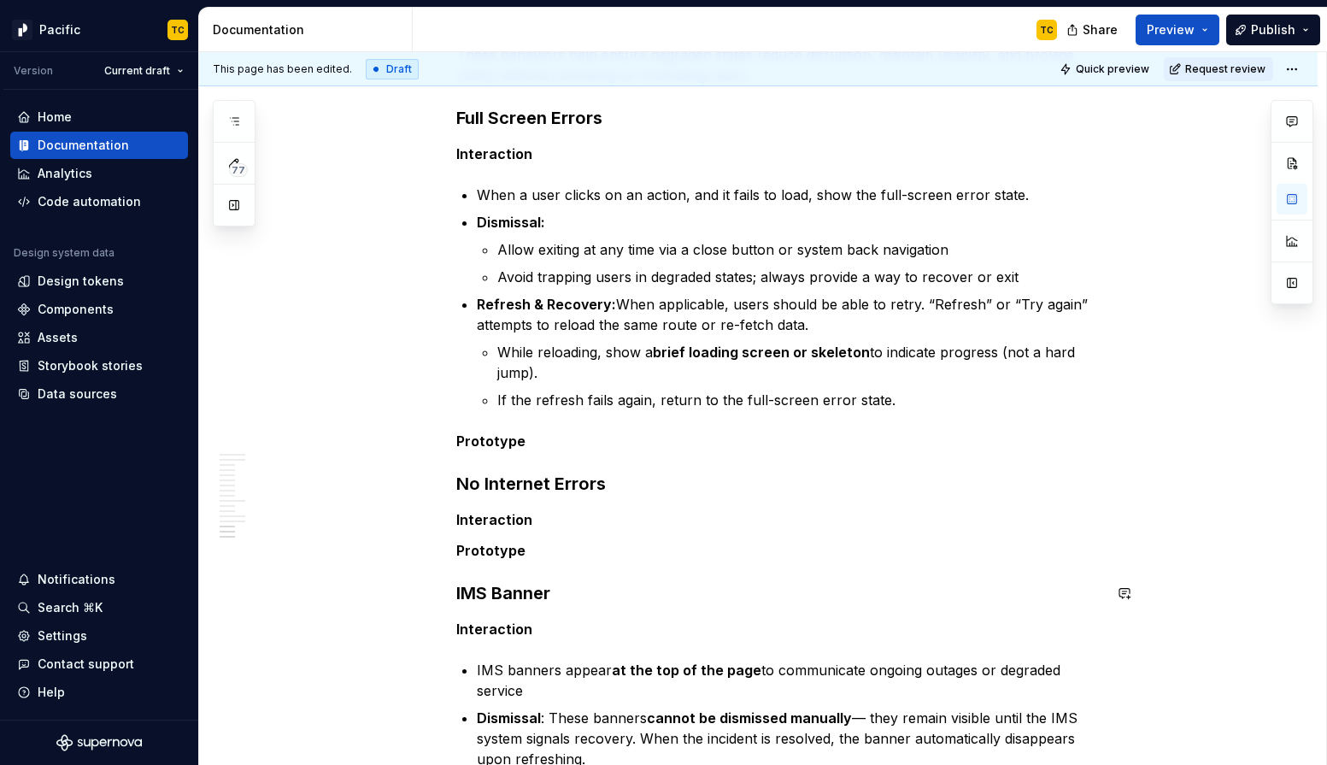
scroll to position [4849, 0]
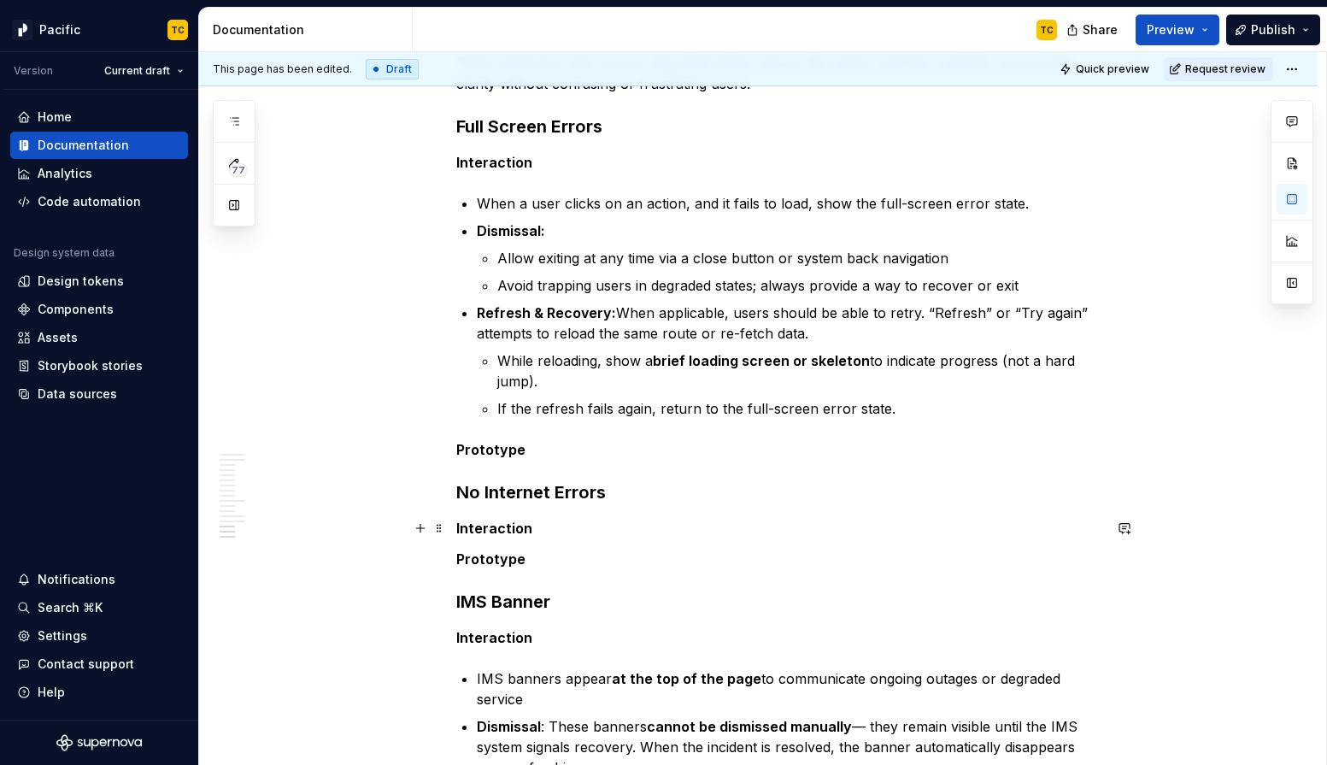
click at [546, 525] on p "Interaction" at bounding box center [779, 528] width 646 height 21
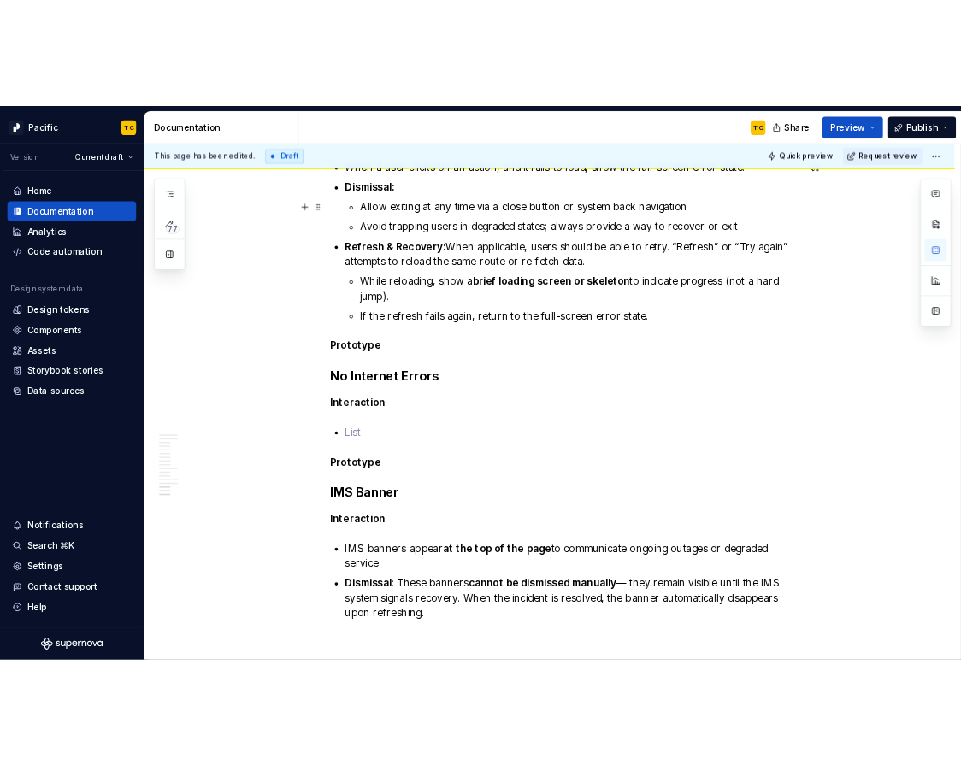
scroll to position [4970, 0]
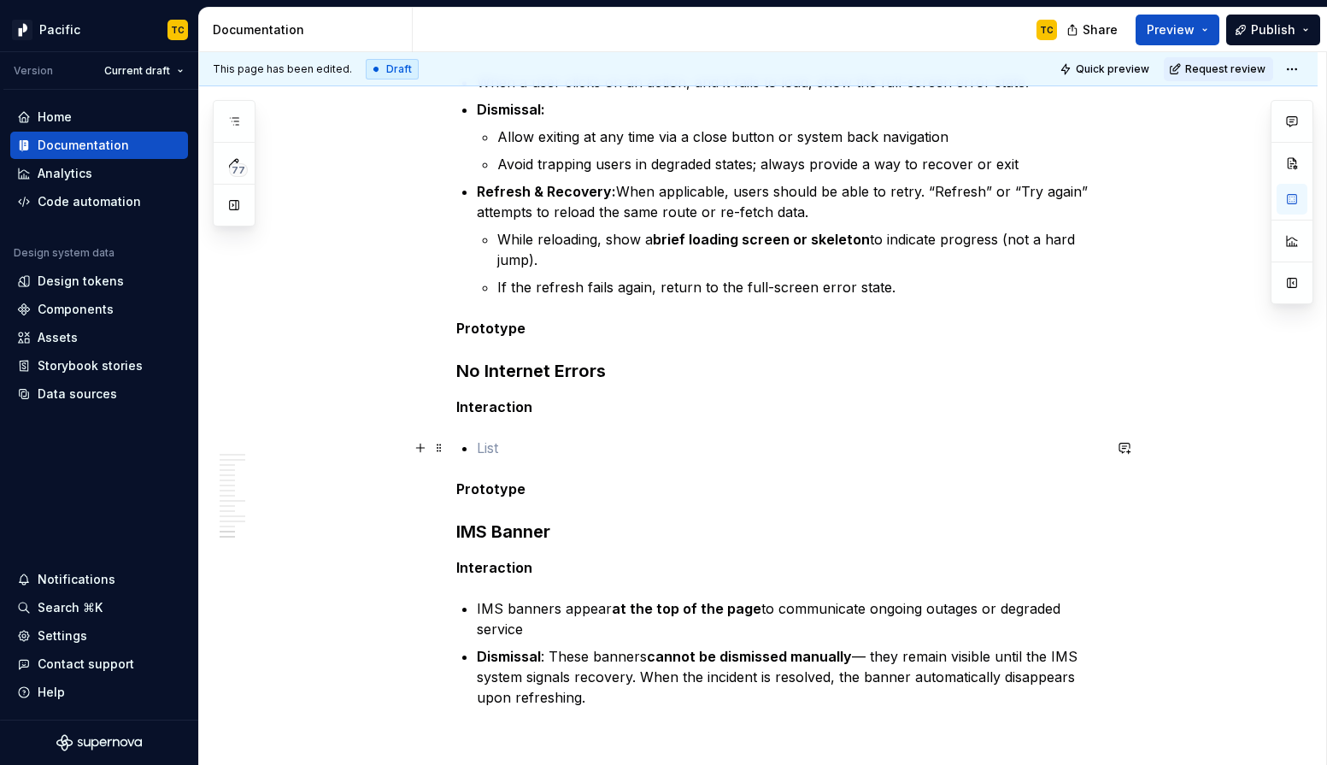
click at [503, 450] on p at bounding box center [790, 448] width 626 height 21
click at [487, 439] on p at bounding box center [790, 448] width 626 height 21
click at [554, 408] on p "Interaction" at bounding box center [779, 407] width 646 height 21
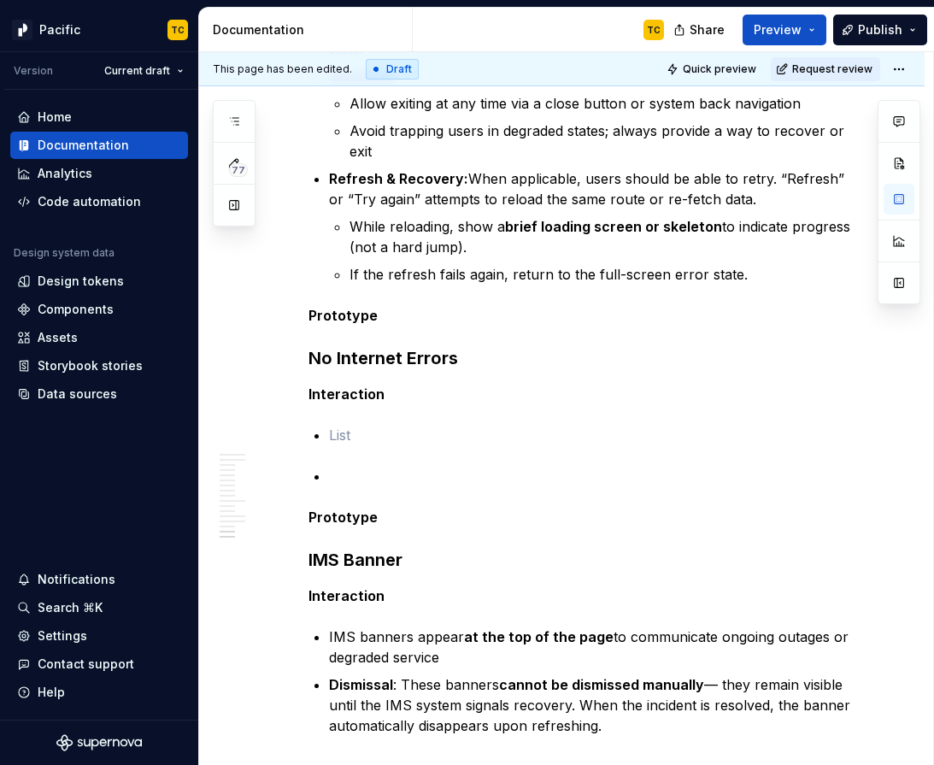
scroll to position [4697, 0]
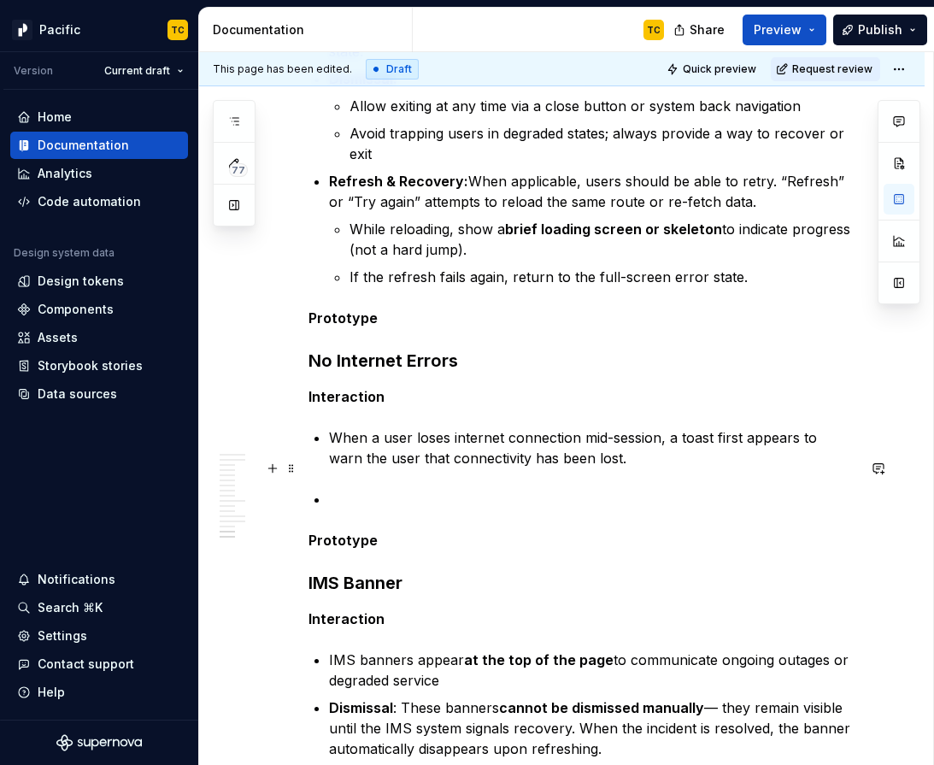
click at [707, 468] on p "Detection: When a user loses internet connection mid-session, a toast first app…" at bounding box center [592, 447] width 527 height 41
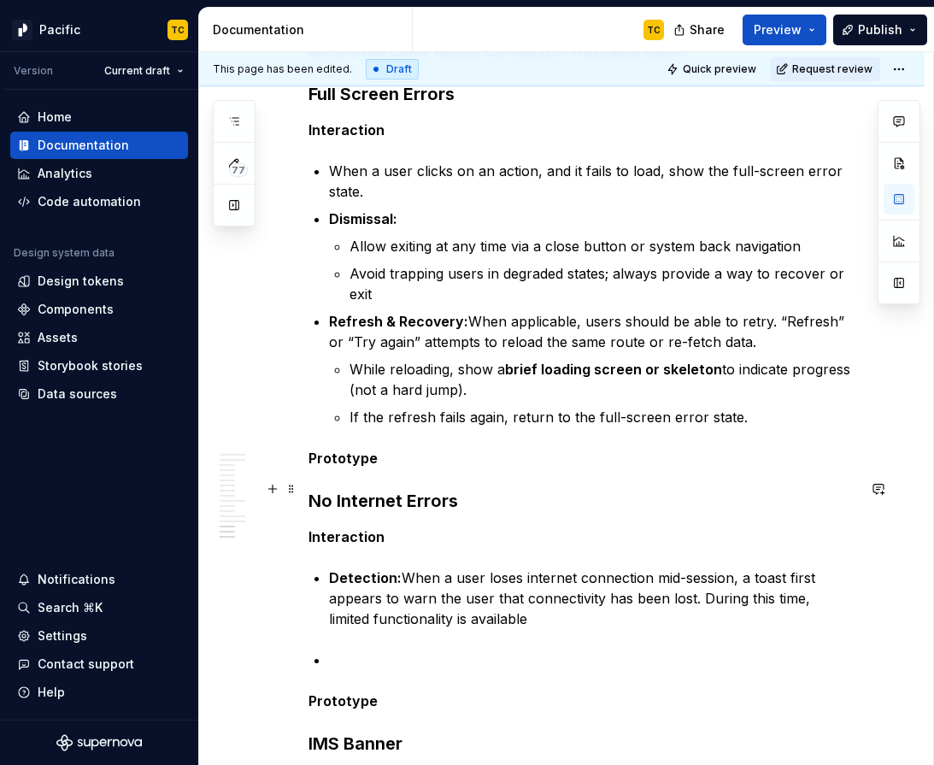
scroll to position [4546, 0]
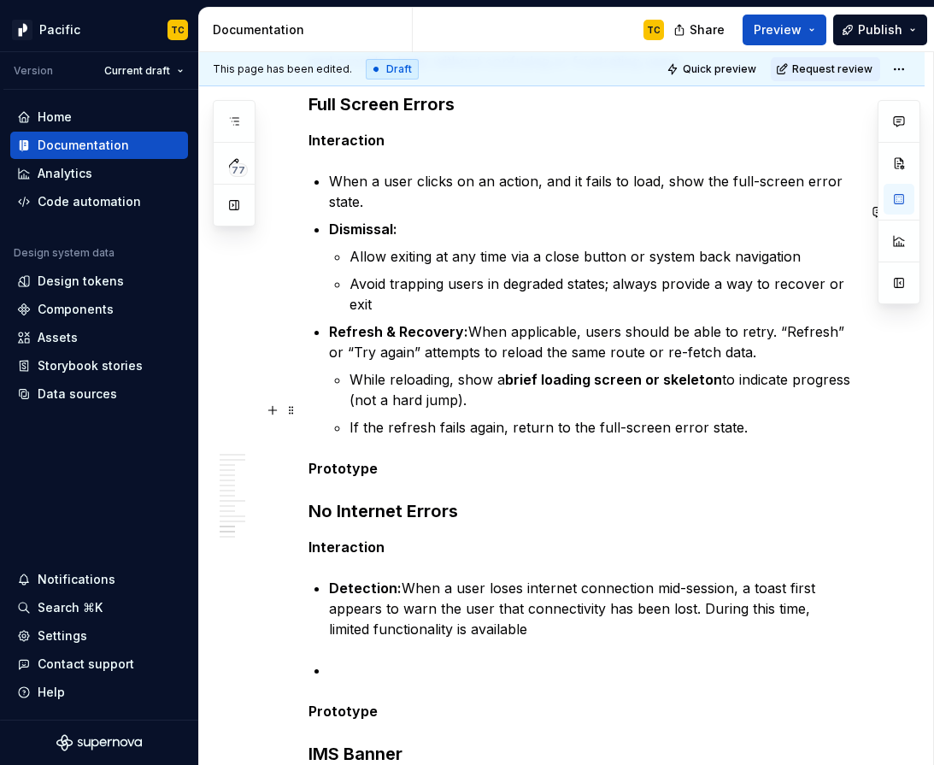
click at [696, 410] on p "While reloading, show a brief loading screen or skeleton to indicate progress (…" at bounding box center [603, 389] width 507 height 41
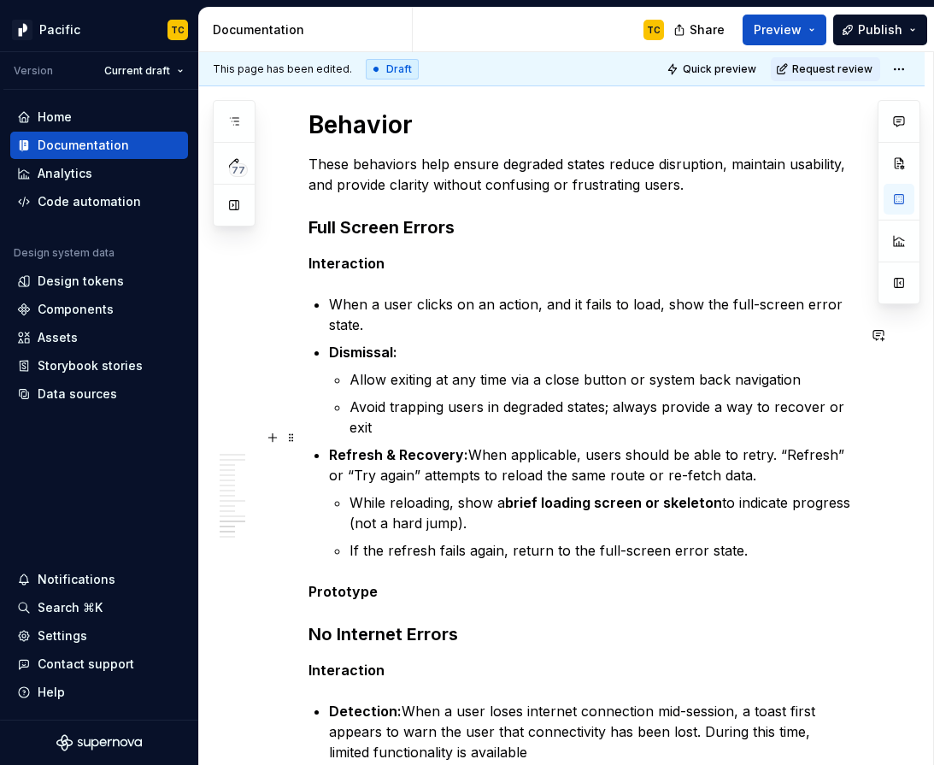
scroll to position [4422, 0]
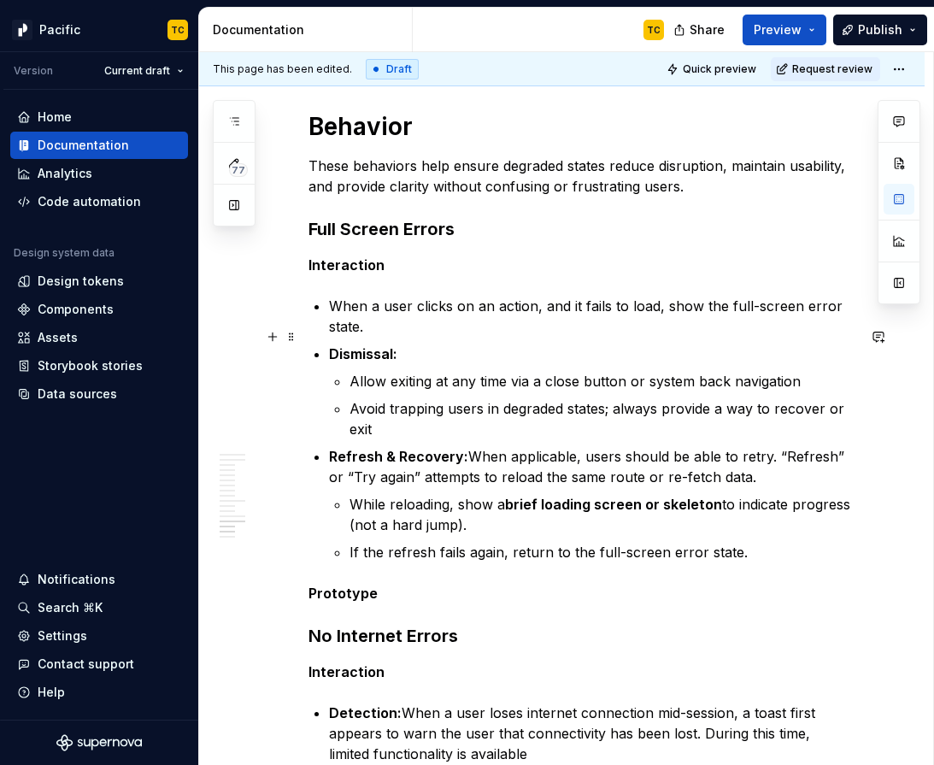
click at [332, 334] on p "When a user clicks on an action, and it fails to load, show the full-screen err…" at bounding box center [592, 316] width 527 height 41
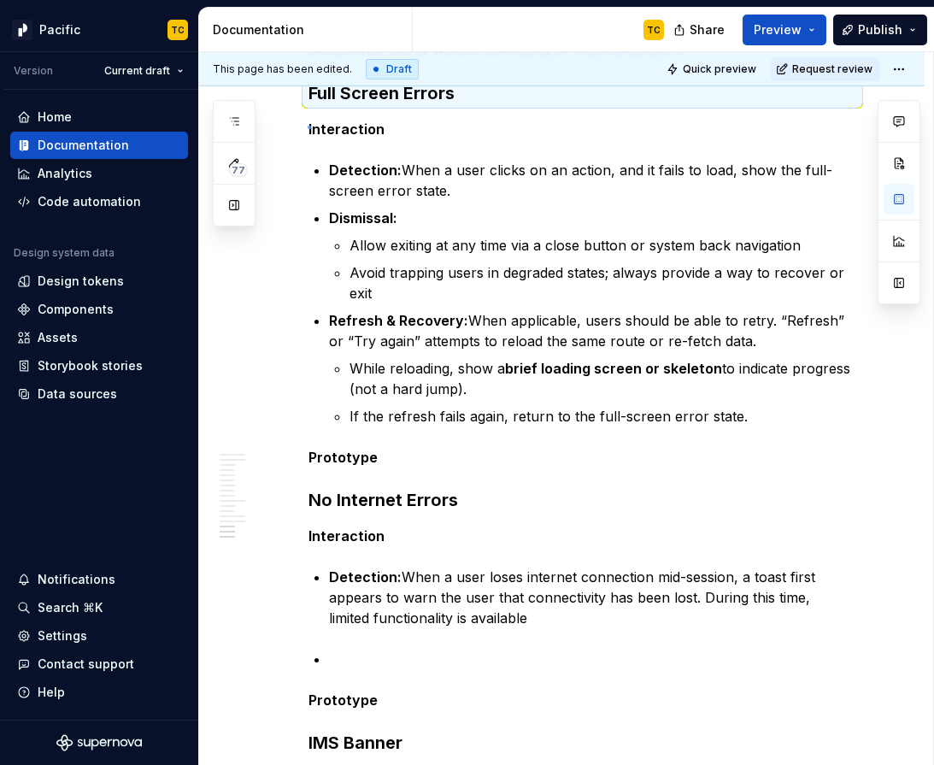
scroll to position [4556, 0]
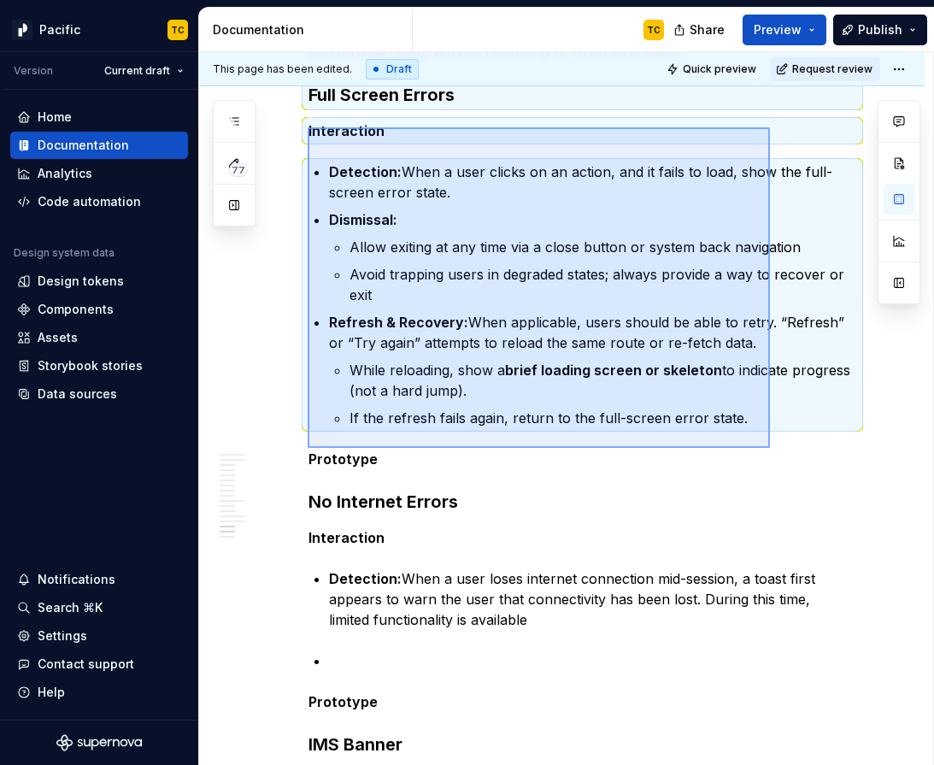
drag, startPoint x: 308, startPoint y: 126, endPoint x: 770, endPoint y: 448, distance: 563.6
click at [770, 448] on div "**********" at bounding box center [566, 409] width 734 height 714
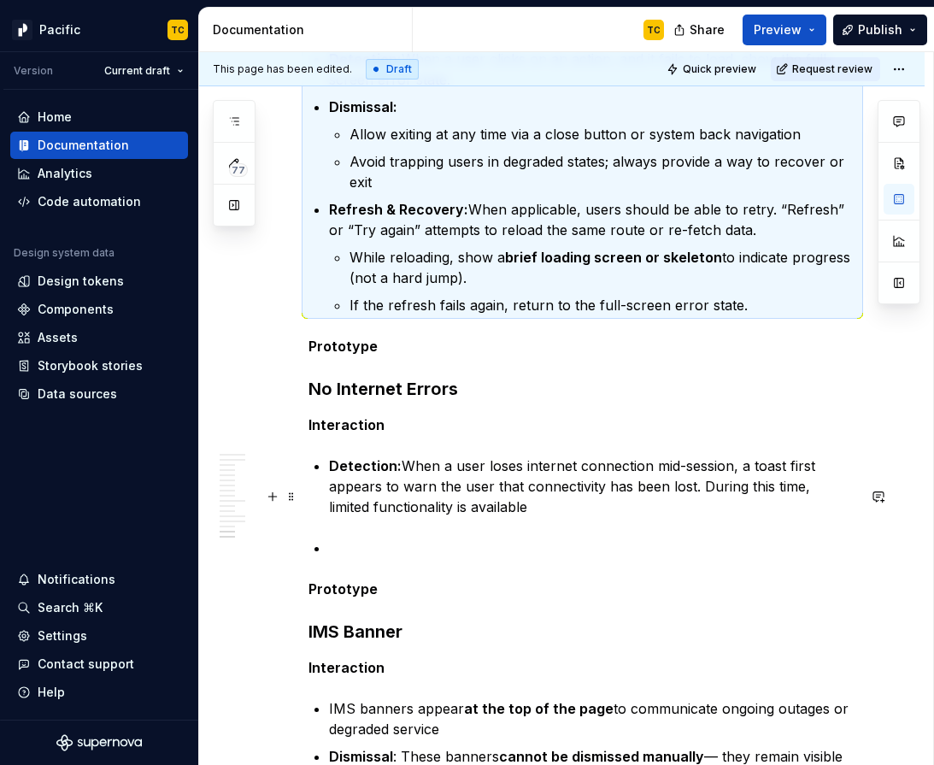
scroll to position [4694, 0]
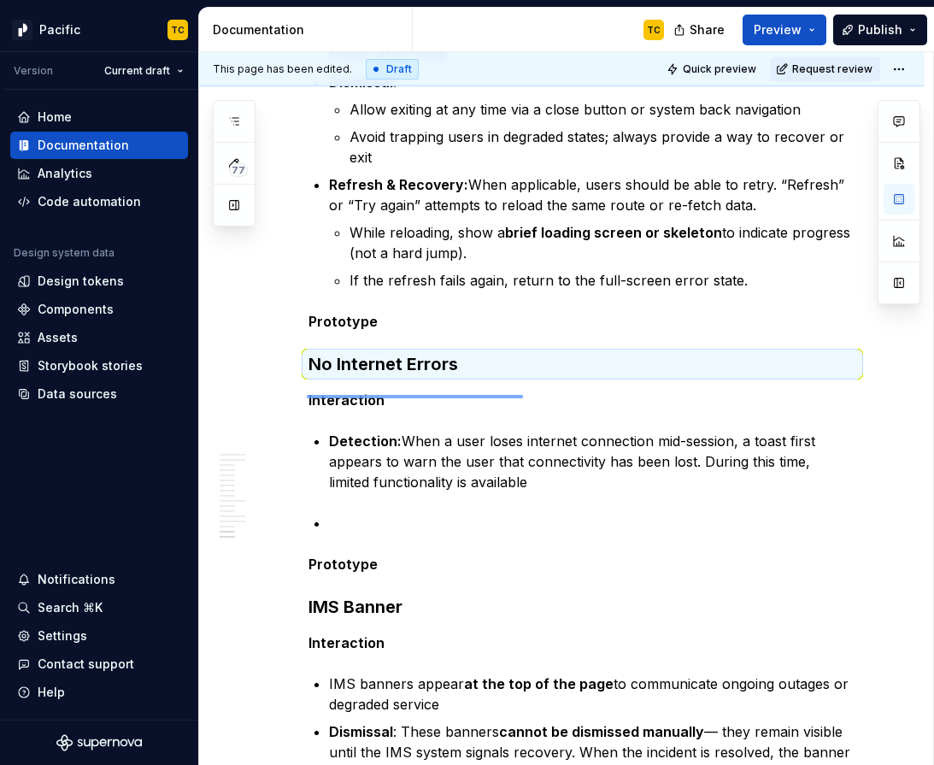
drag, startPoint x: 307, startPoint y: 395, endPoint x: 602, endPoint y: 395, distance: 294.9
click at [602, 395] on div "**********" at bounding box center [566, 409] width 734 height 714
click at [329, 450] on strong "Detection:" at bounding box center [365, 441] width 73 height 17
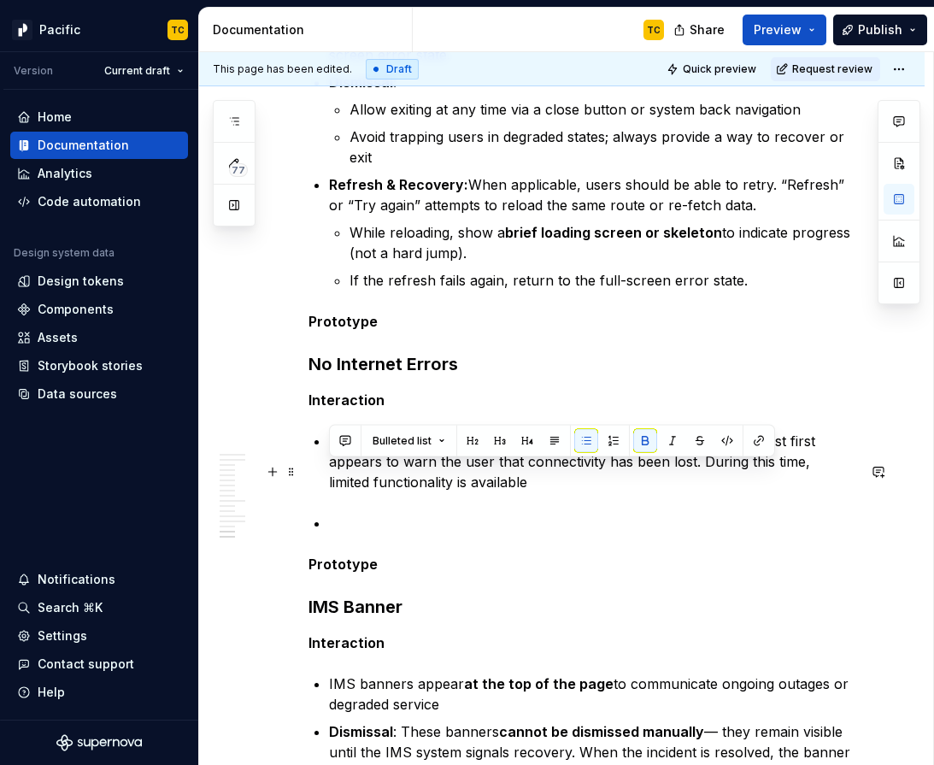
click at [329, 450] on strong "Detection:" at bounding box center [365, 441] width 73 height 17
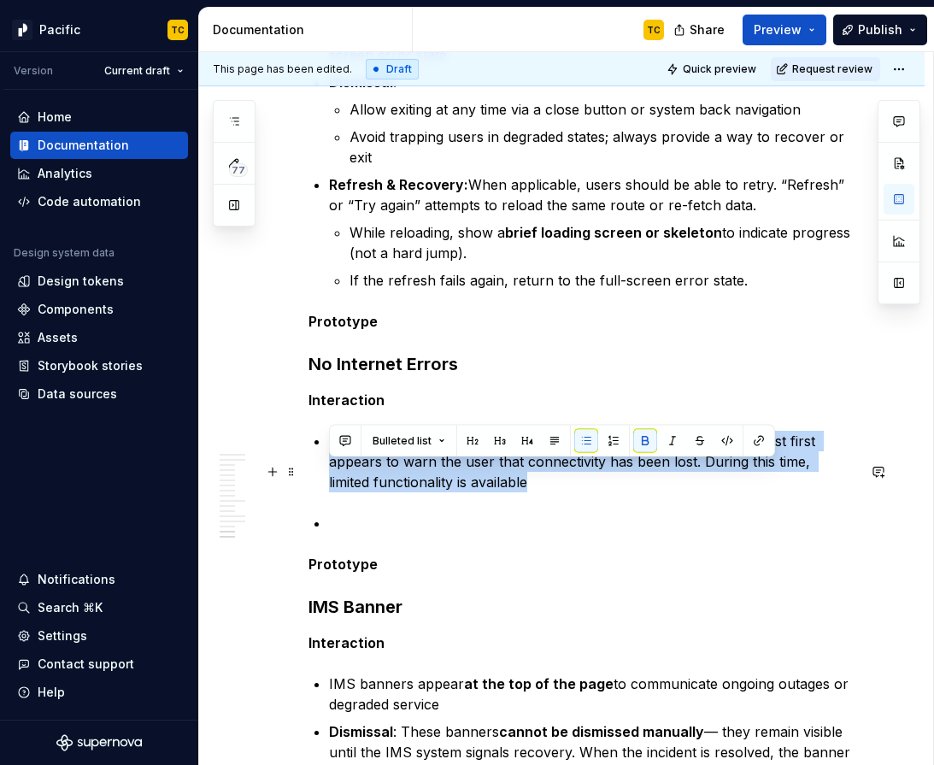
click at [329, 450] on strong "Detection:" at bounding box center [365, 441] width 73 height 17
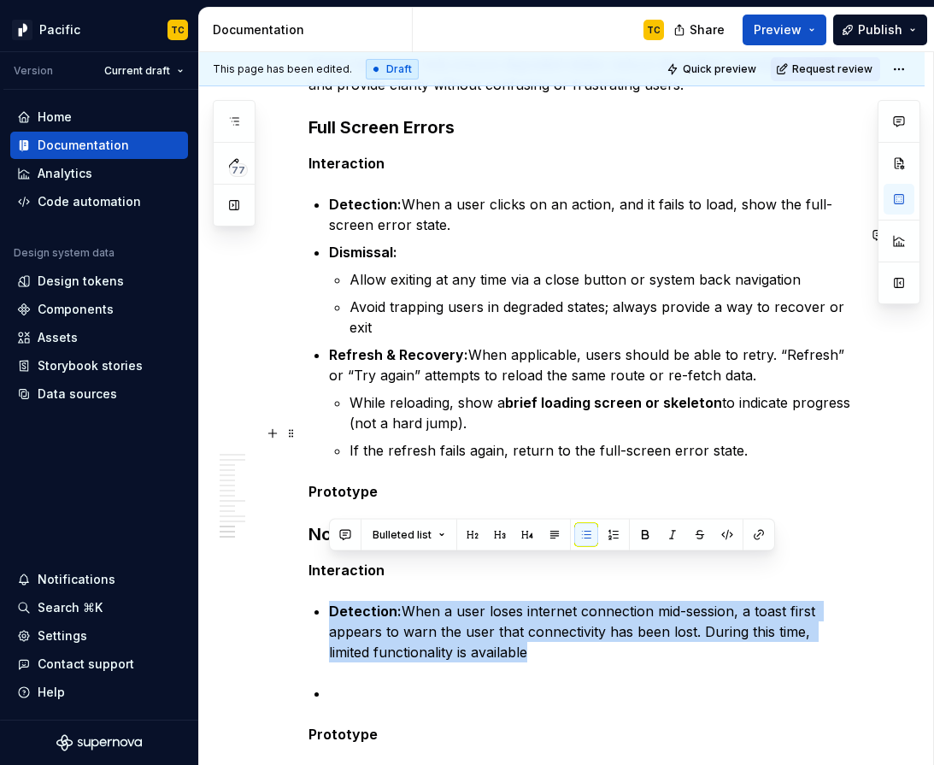
scroll to position [4500, 0]
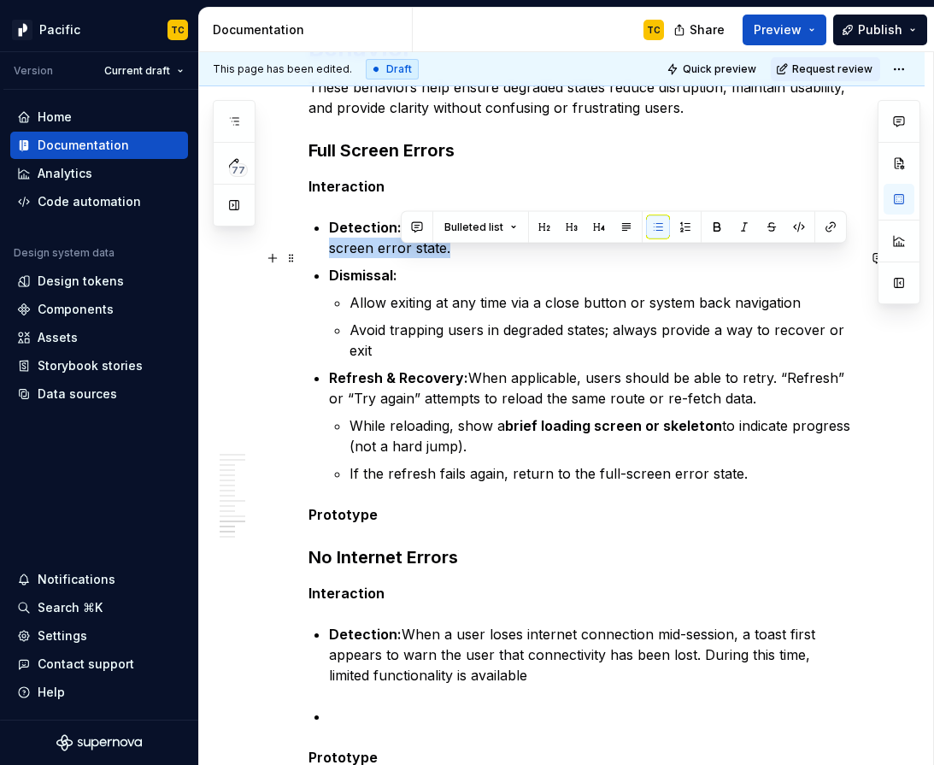
drag, startPoint x: 402, startPoint y: 253, endPoint x: 508, endPoint y: 278, distance: 108.9
click at [508, 258] on p "Detection: When a user clicks on an action, and it fails to load, show the full…" at bounding box center [592, 237] width 527 height 41
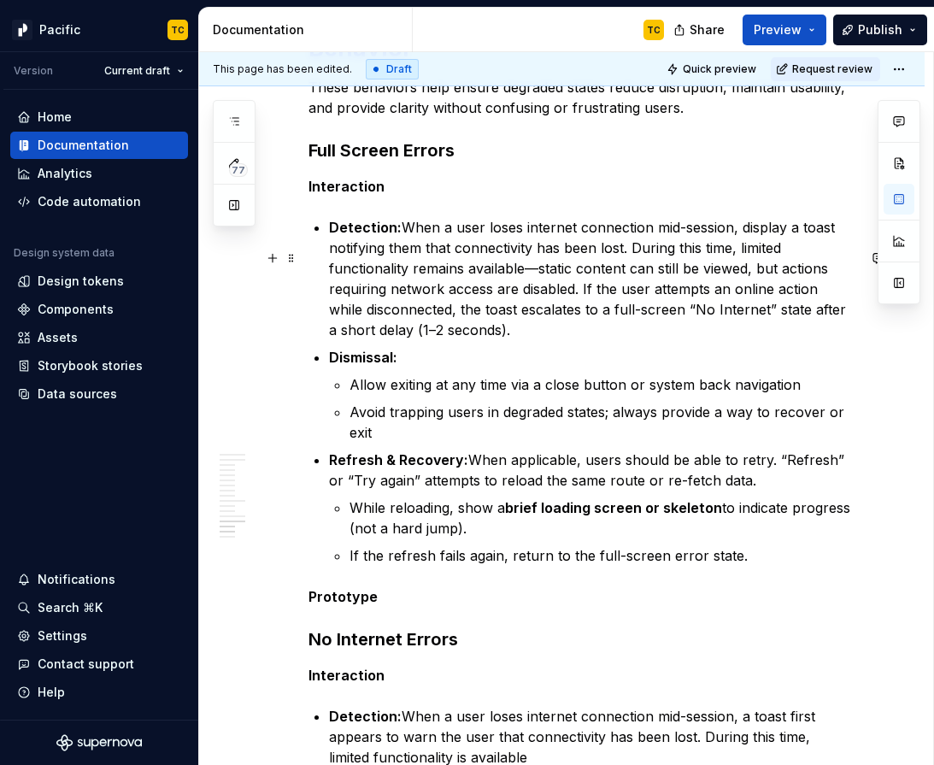
click at [636, 278] on p "Detection: When a user loses internet connection mid-session, display a toast n…" at bounding box center [592, 278] width 527 height 123
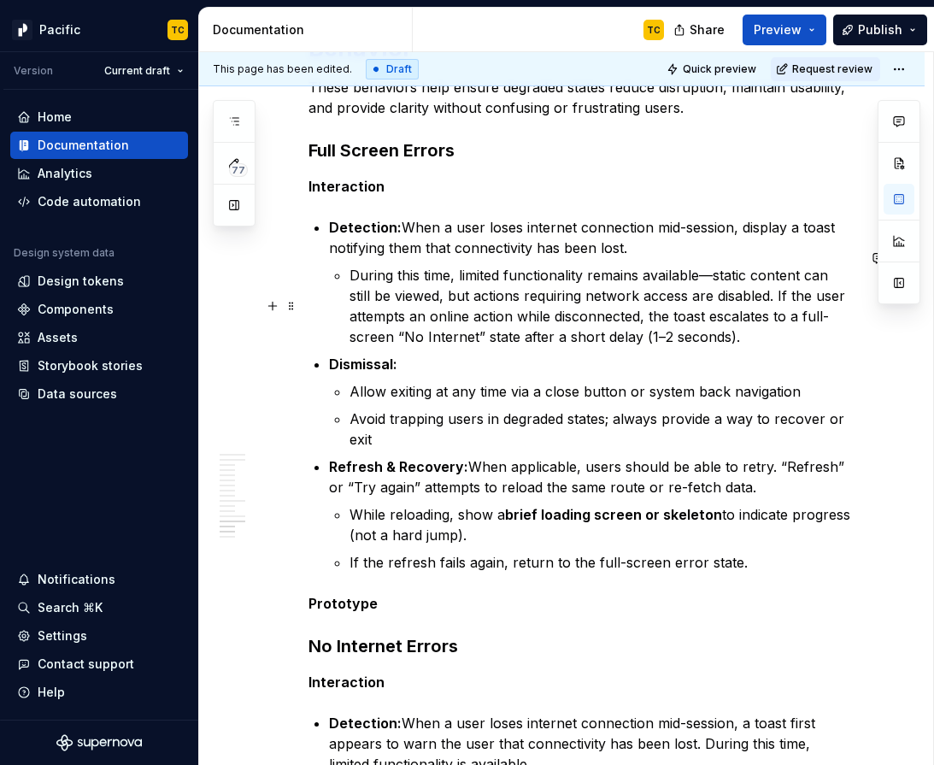
click at [753, 325] on p "During this time, limited functionality remains available—static content can st…" at bounding box center [603, 306] width 507 height 82
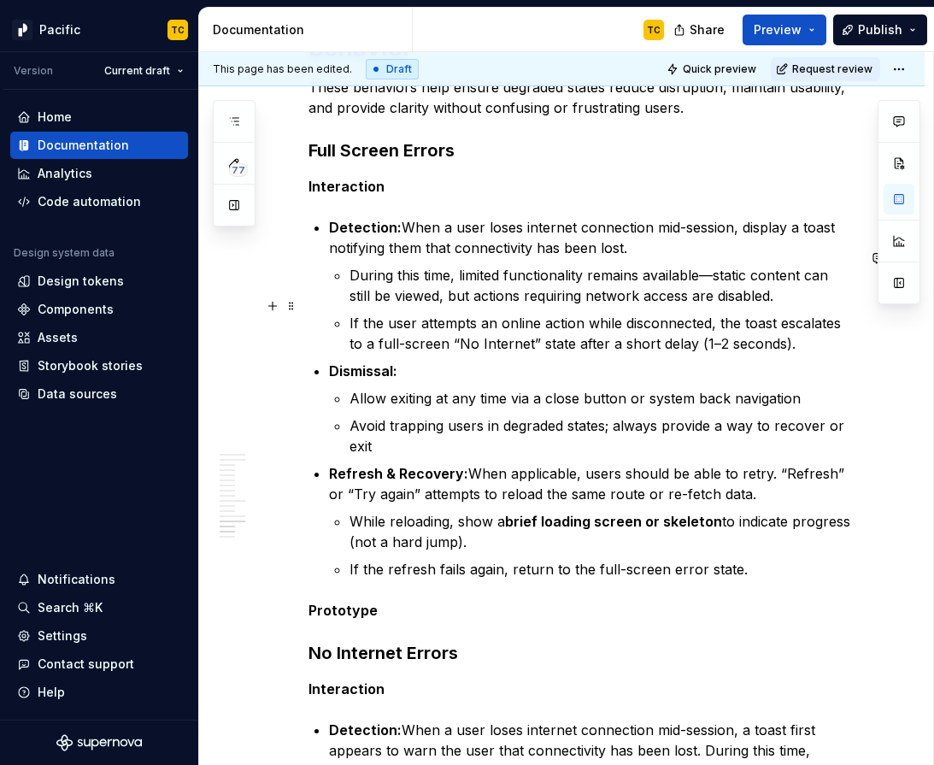
click at [695, 301] on p "During this time, limited functionality remains available—static content can st…" at bounding box center [603, 285] width 507 height 41
click at [700, 303] on p "During this time, limited functionality remains available—static content can st…" at bounding box center [603, 285] width 507 height 41
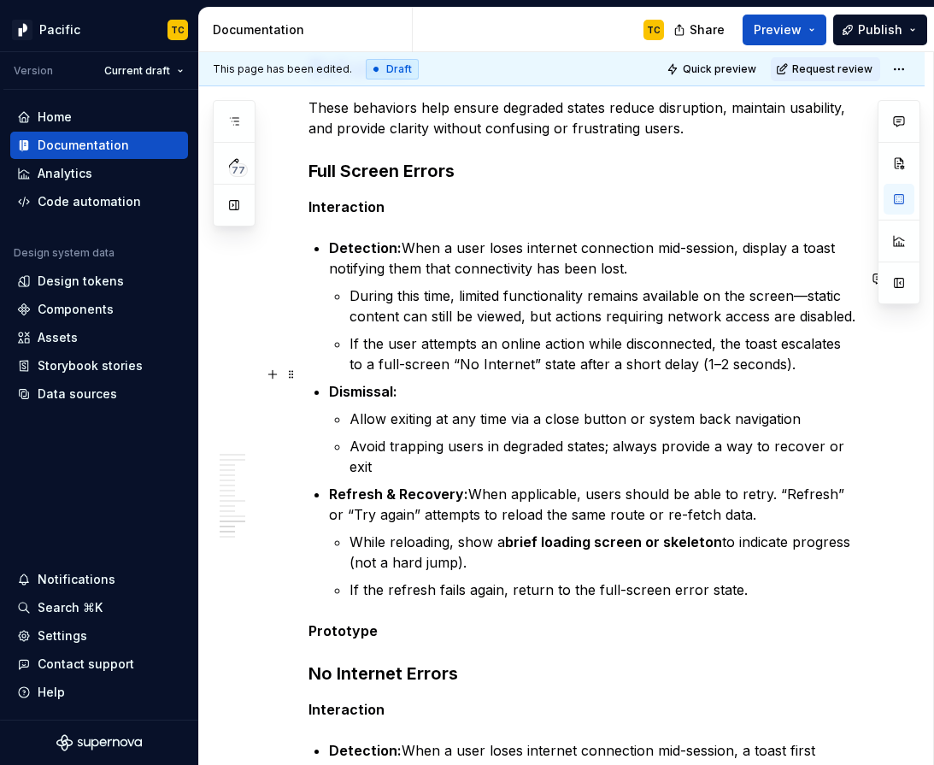
scroll to position [4488, 0]
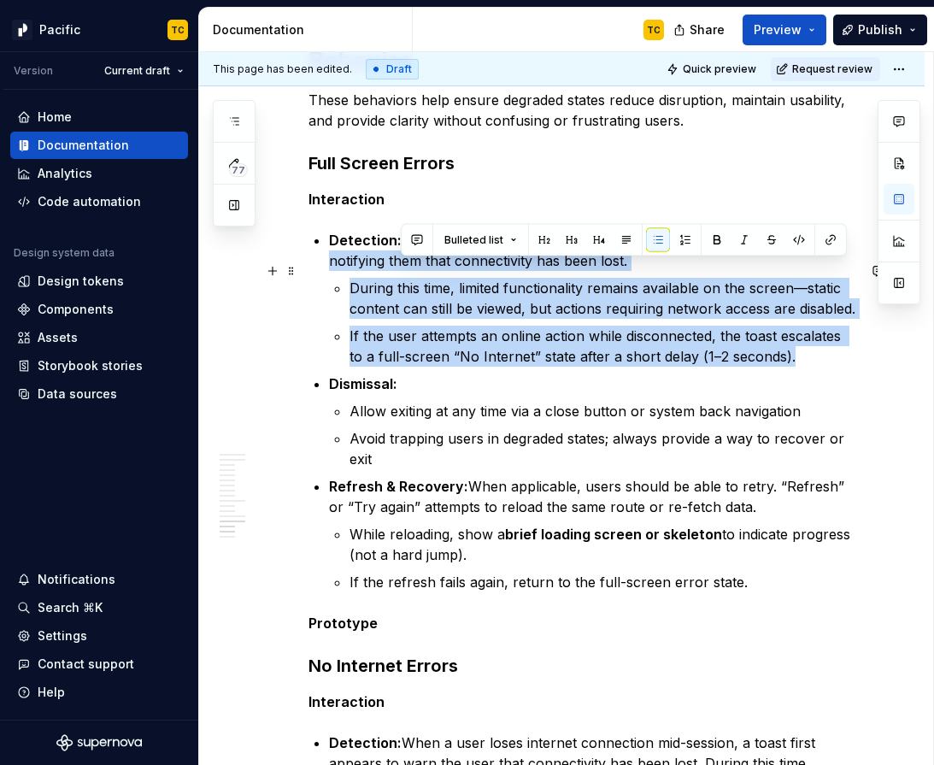
drag, startPoint x: 786, startPoint y: 380, endPoint x: 405, endPoint y: 273, distance: 396.1
click at [405, 273] on li "Detection: When a user loses internet connection mid-session, display a toast n…" at bounding box center [592, 298] width 527 height 137
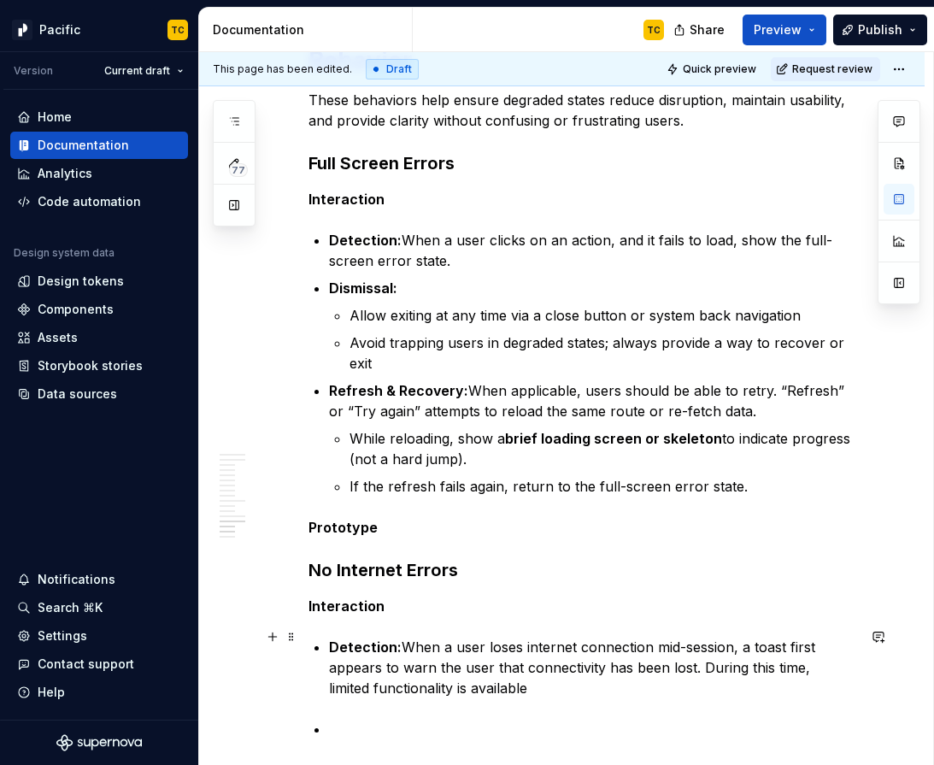
click at [433, 616] on p "Interaction" at bounding box center [583, 606] width 548 height 21
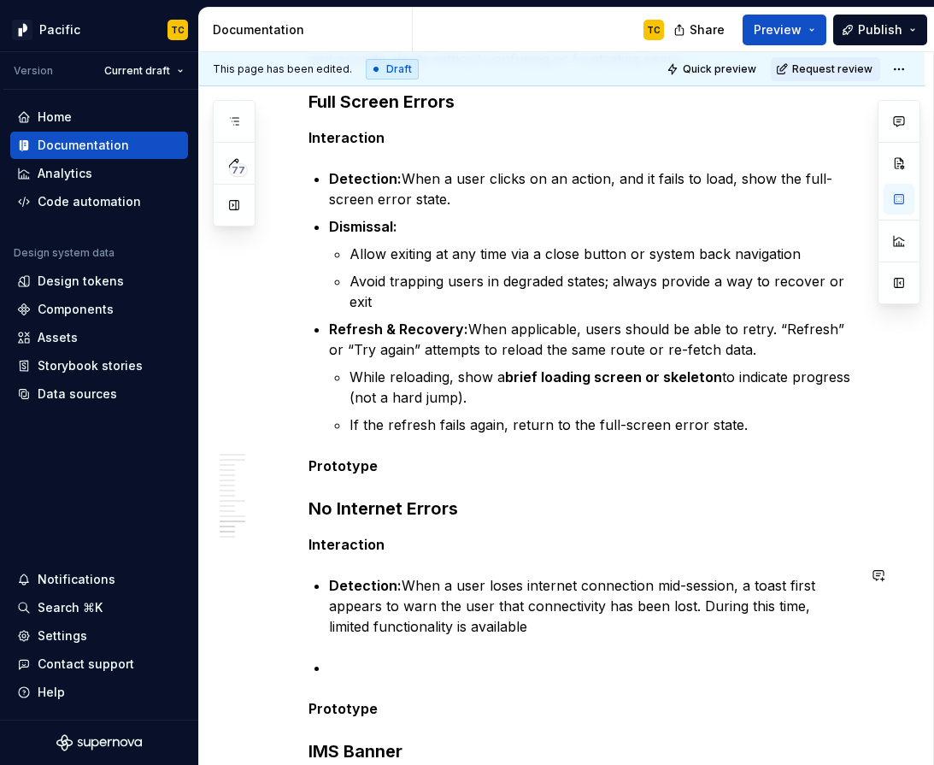
scroll to position [4554, 0]
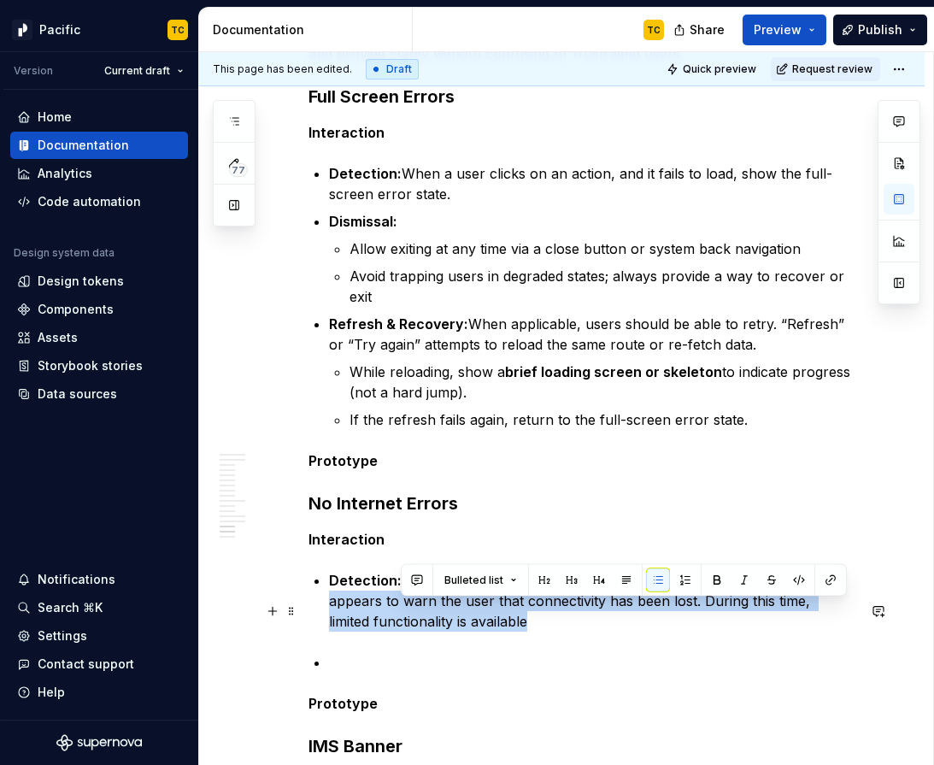
drag, startPoint x: 402, startPoint y: 609, endPoint x: 520, endPoint y: 653, distance: 126.1
click at [521, 632] on p "Detection: When a user loses internet connection mid-session, a toast first app…" at bounding box center [592, 601] width 527 height 62
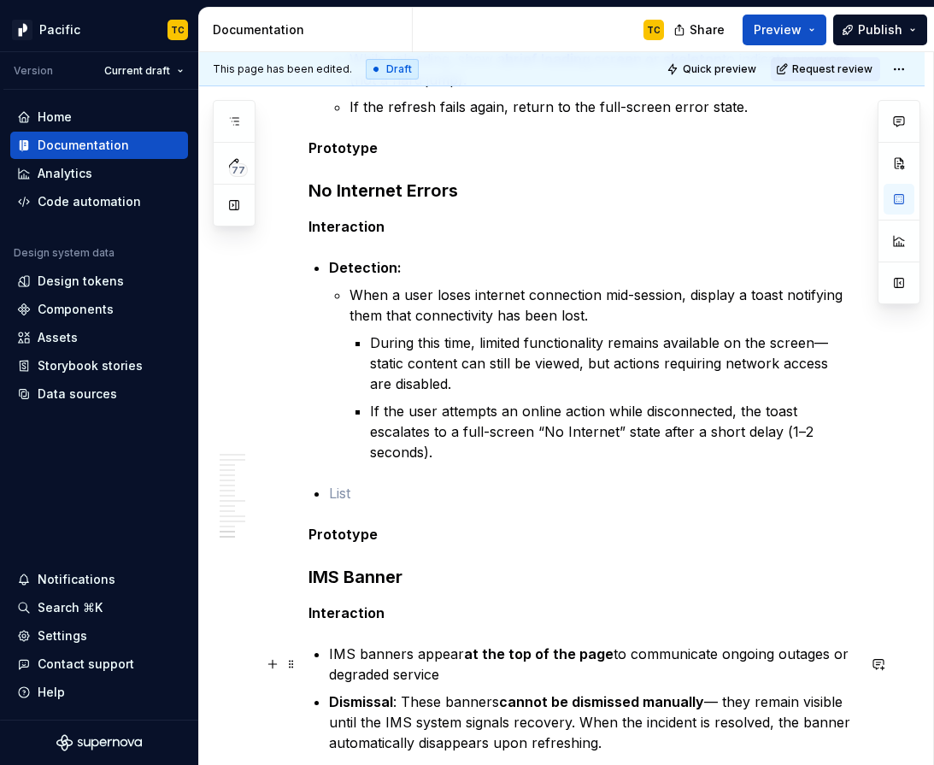
scroll to position [4865, 0]
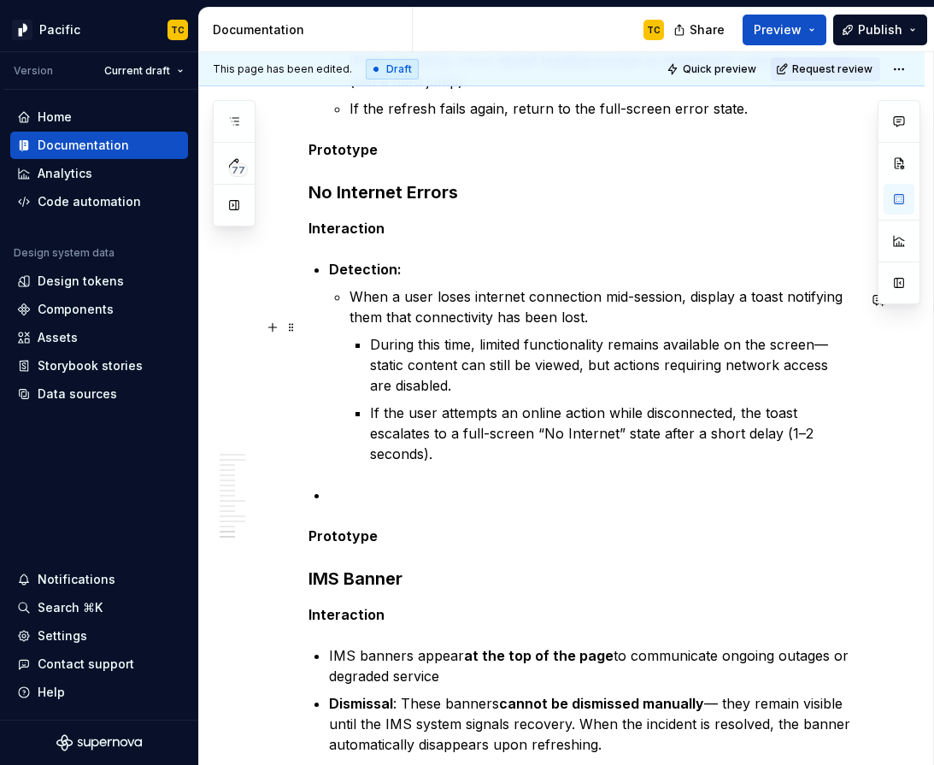
click at [351, 327] on p "When a user loses internet connection mid-session, display a toast notifying th…" at bounding box center [603, 306] width 507 height 41
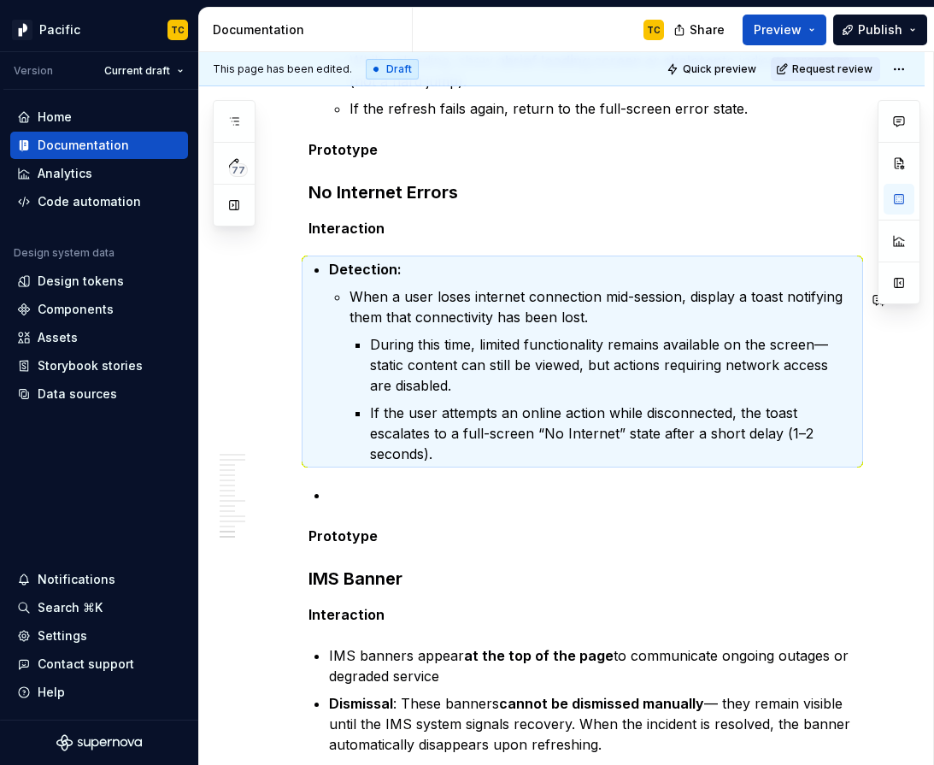
click at [351, 327] on p "When a user loses internet connection mid-session, display a toast notifying th…" at bounding box center [603, 306] width 507 height 41
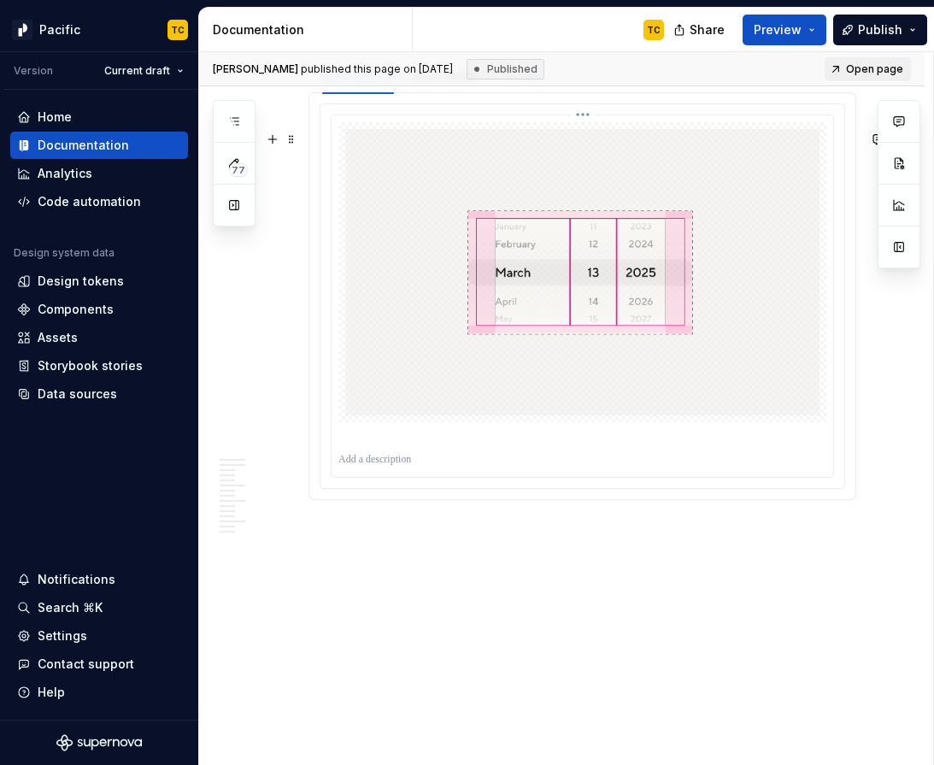
scroll to position [8091, 0]
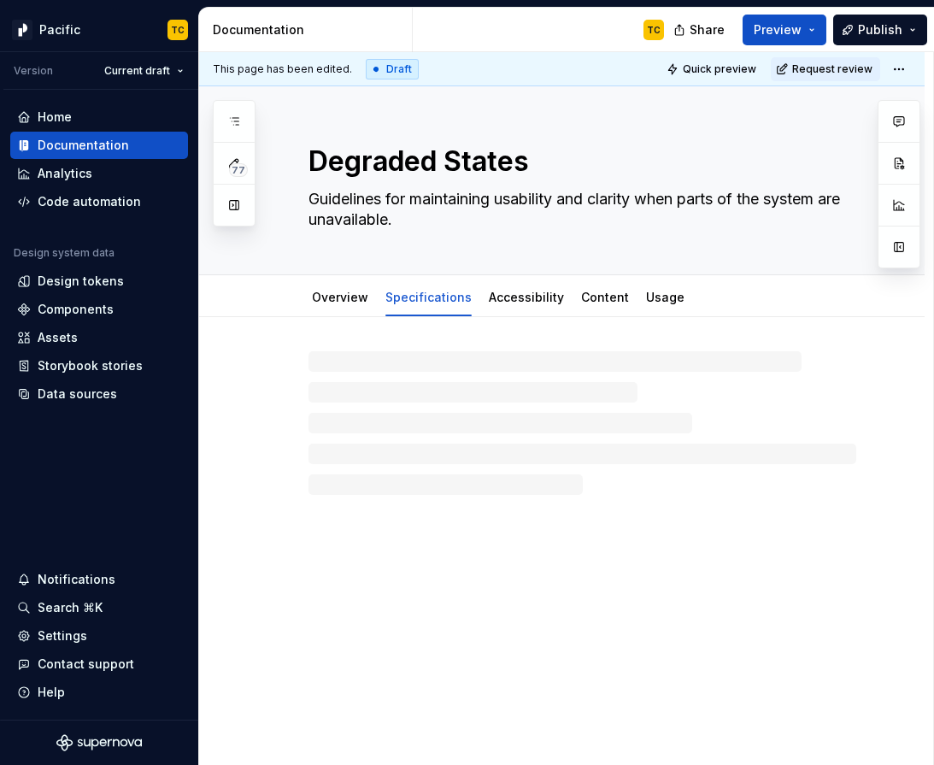
type textarea "*"
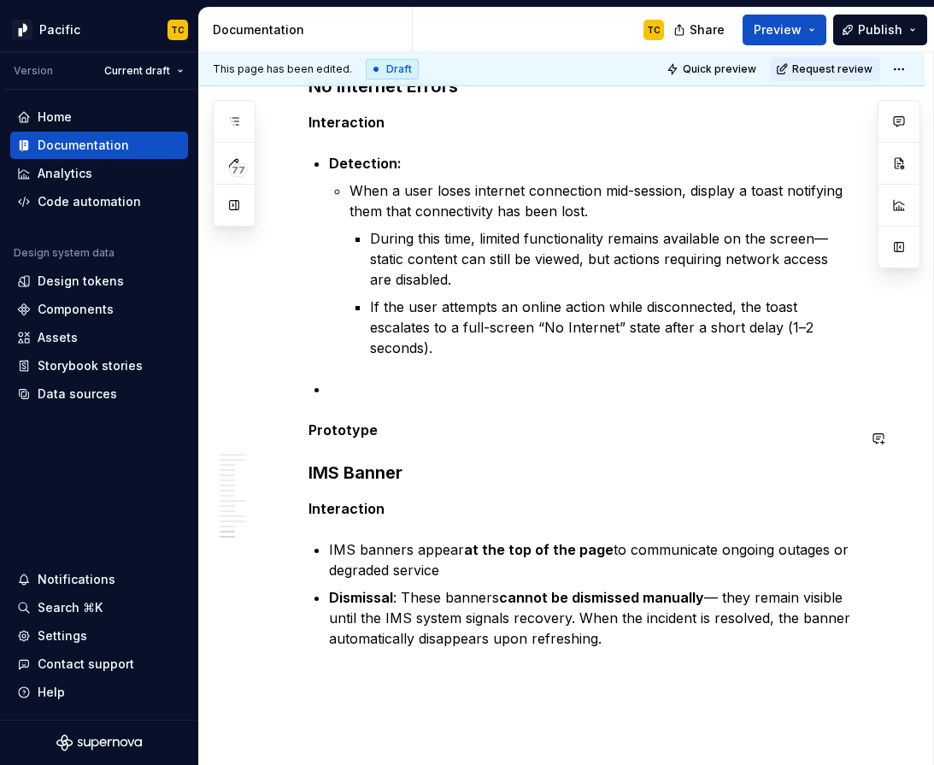
scroll to position [4797, 0]
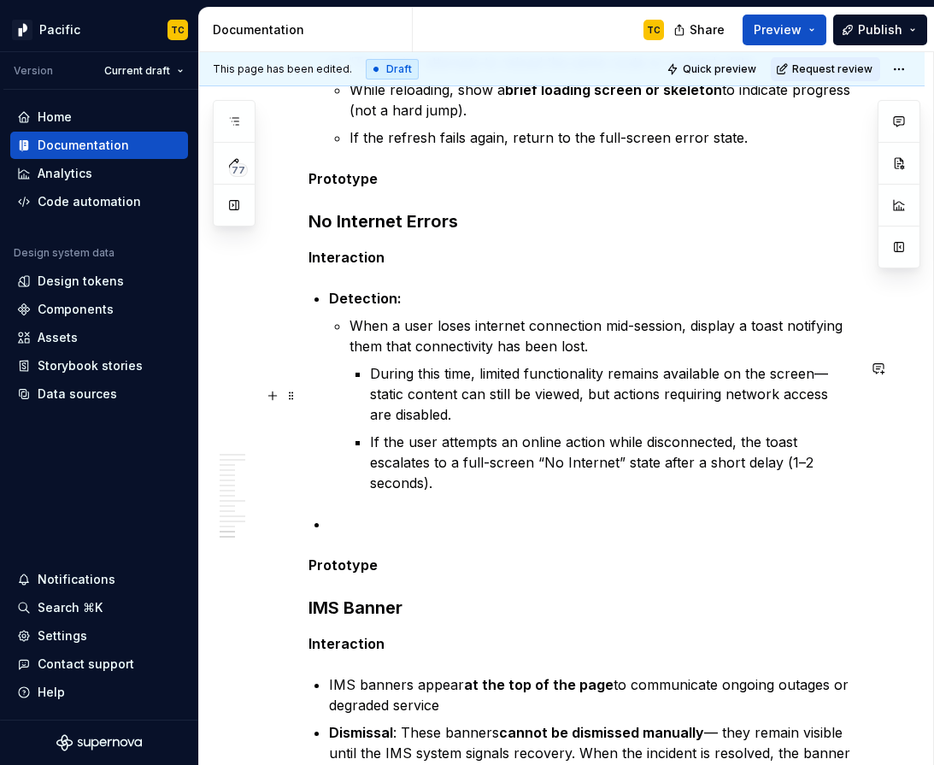
click at [356, 356] on p "When a user loses internet connection mid-session, display a toast notifying th…" at bounding box center [603, 335] width 507 height 41
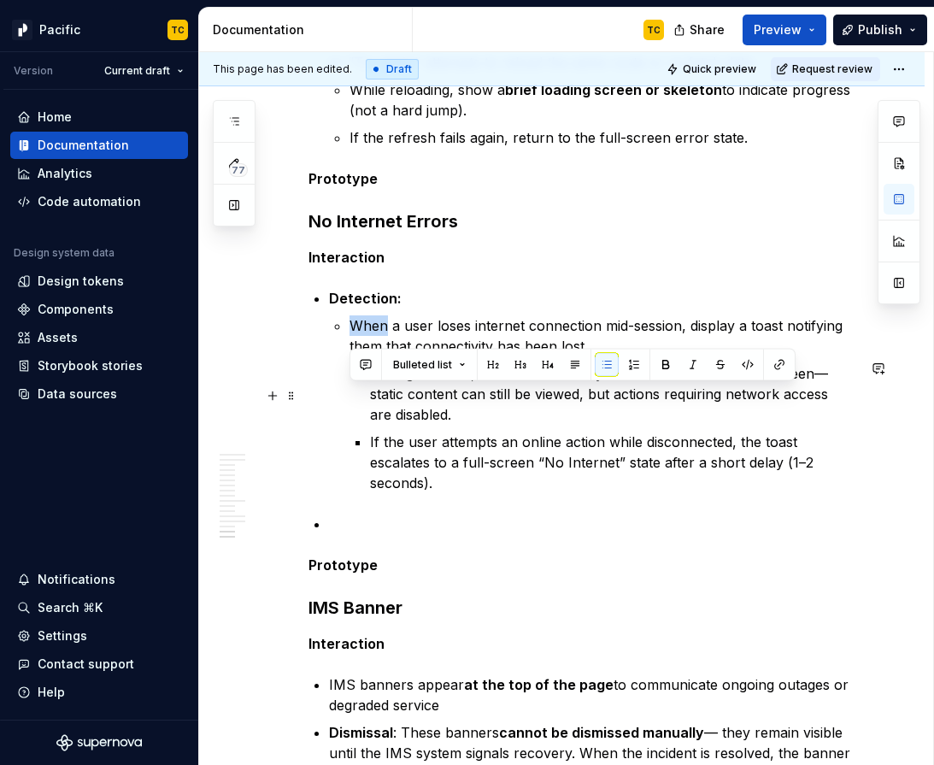
click at [356, 356] on p "When a user loses internet connection mid-session, display a toast notifying th…" at bounding box center [603, 335] width 507 height 41
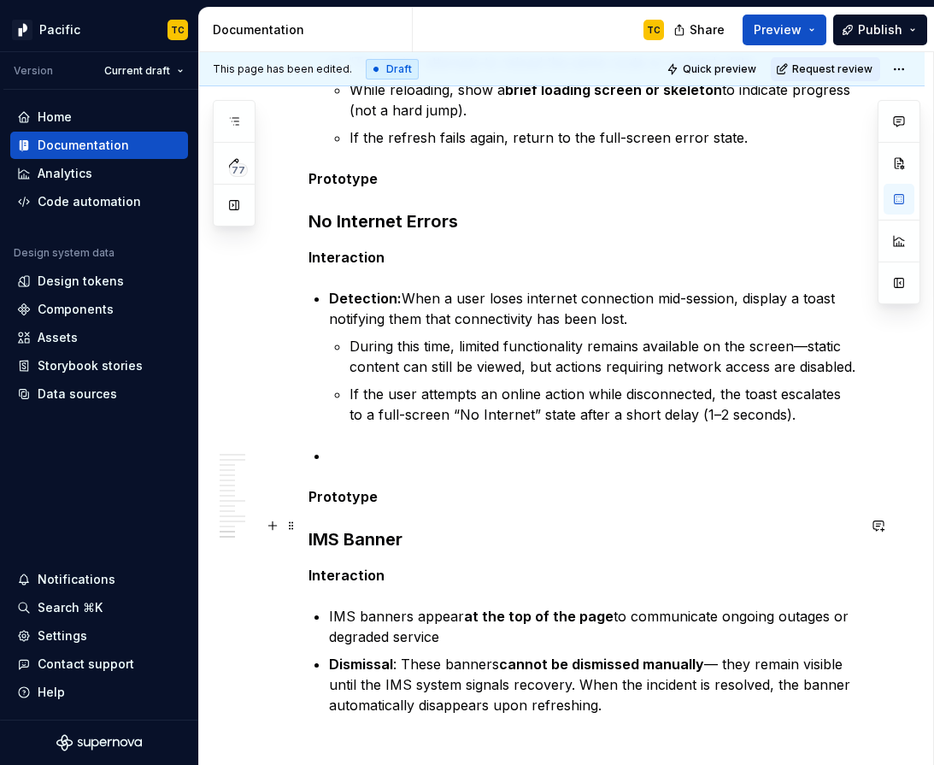
click at [374, 466] on p at bounding box center [592, 455] width 527 height 21
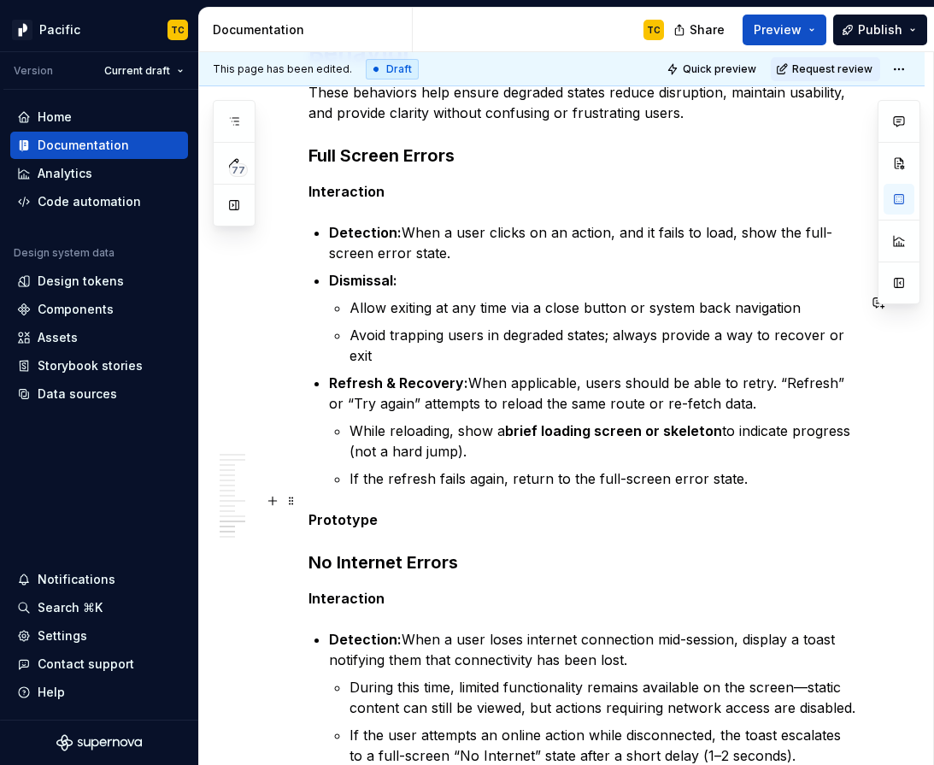
scroll to position [4442, 0]
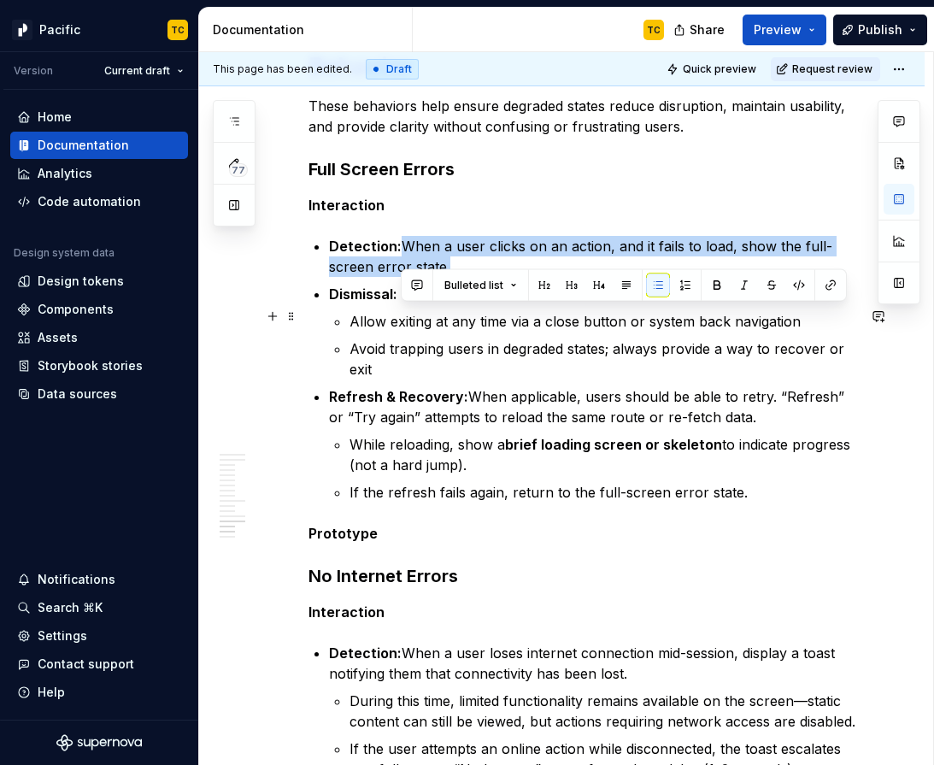
drag, startPoint x: 402, startPoint y: 315, endPoint x: 516, endPoint y: 336, distance: 116.5
click at [516, 277] on p "Detection: When a user clicks on an action, and it fails to load, show the full…" at bounding box center [592, 256] width 527 height 41
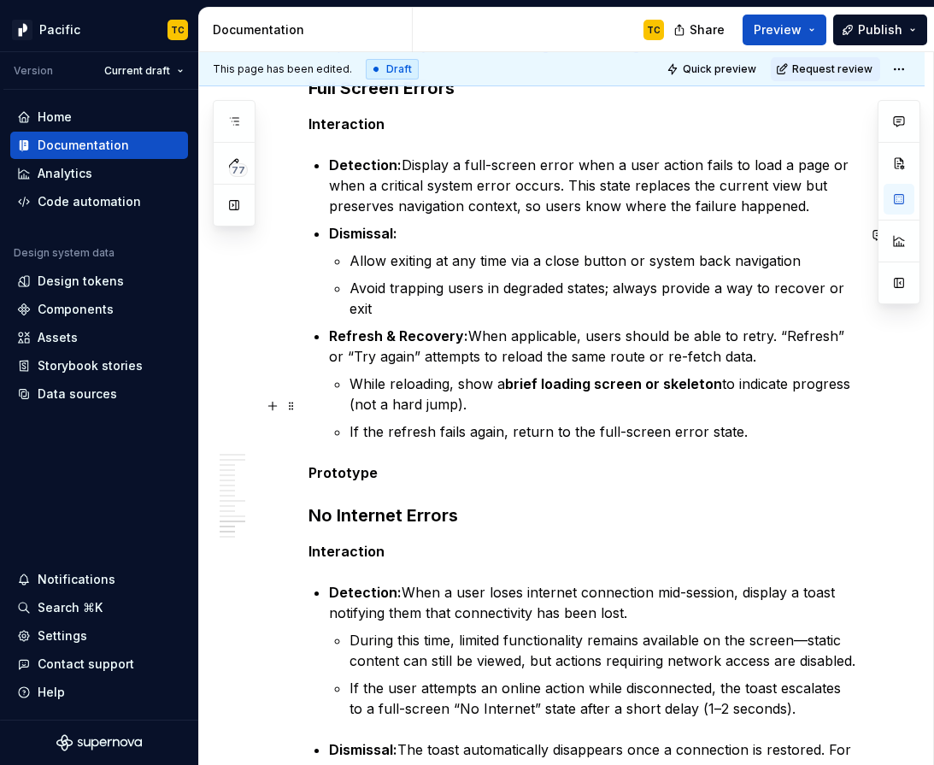
scroll to position [4501, 0]
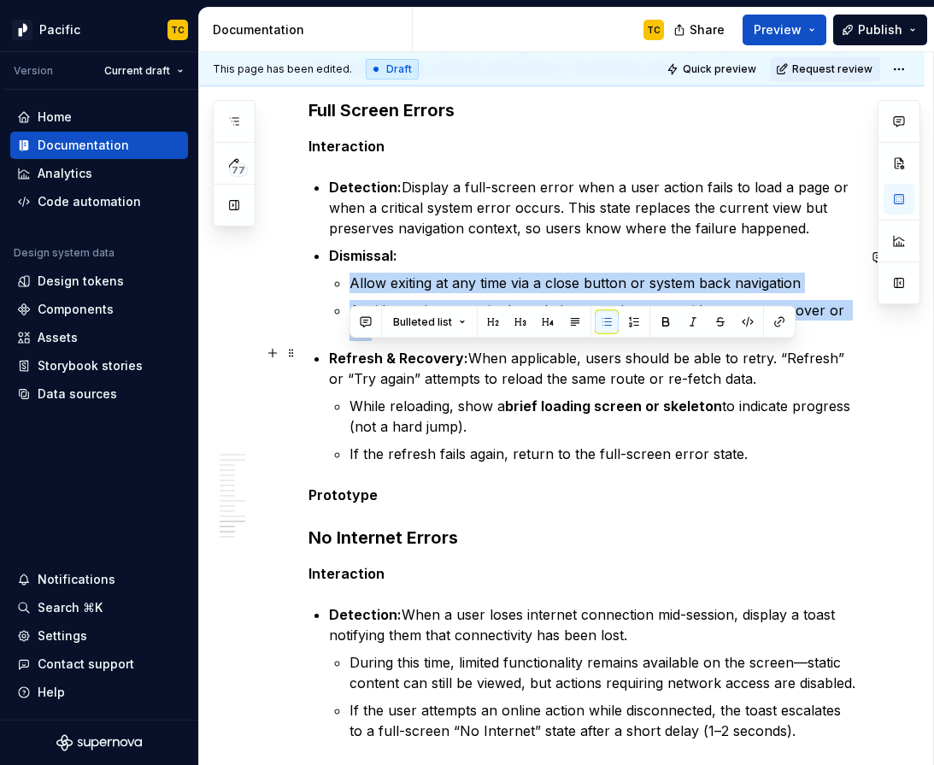
drag, startPoint x: 402, startPoint y: 401, endPoint x: 347, endPoint y: 353, distance: 72.7
click at [347, 341] on li "Dismissal: Allow exiting at any time via a close button or system back navigati…" at bounding box center [592, 293] width 527 height 96
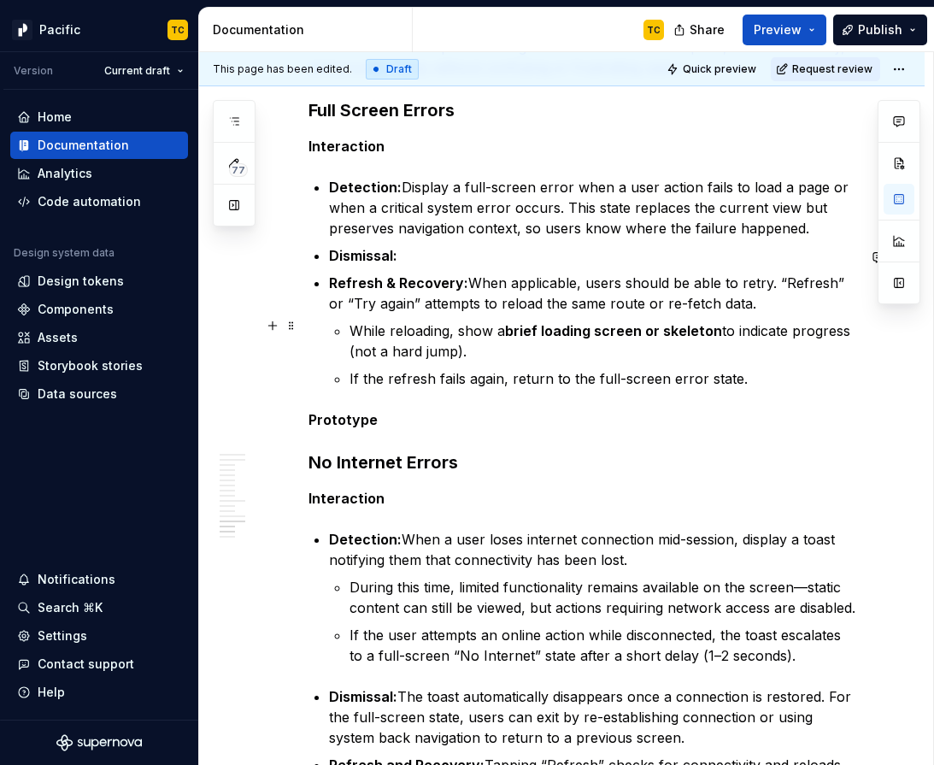
click at [462, 336] on ul "Detection: Display a full-screen error when a user action fails to load a page …" at bounding box center [592, 283] width 527 height 212
click at [455, 266] on p "Dismissal:" at bounding box center [592, 255] width 527 height 21
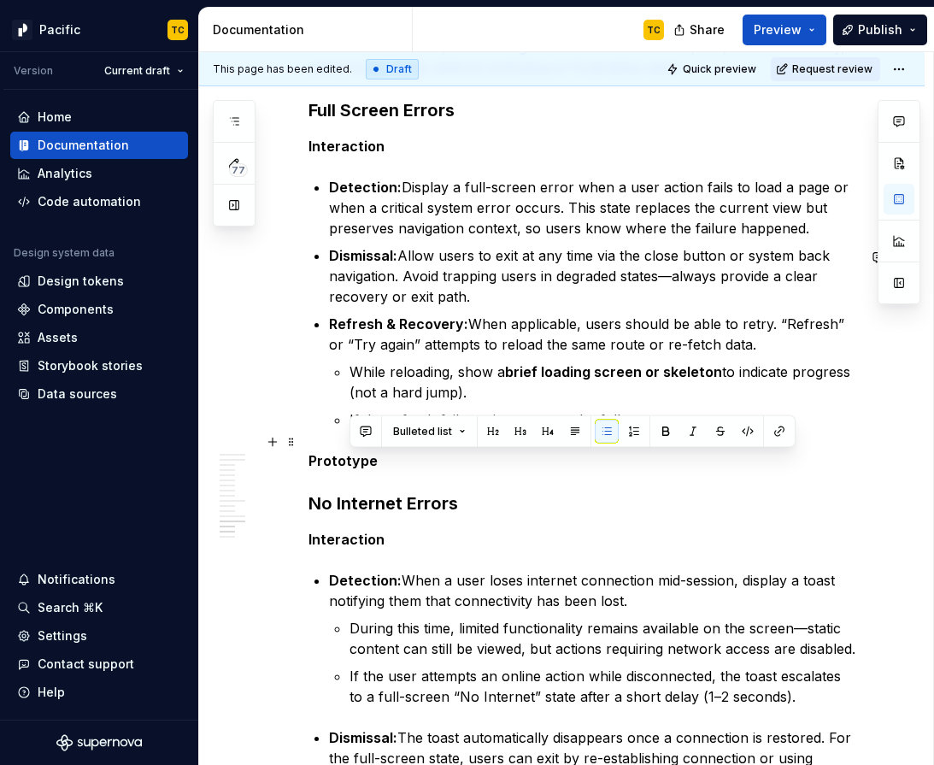
drag, startPoint x: 486, startPoint y: 469, endPoint x: 345, endPoint y: 468, distance: 141.0
click at [345, 430] on li "Refresh & Recovery: When applicable, users should be able to retry. “Refresh” o…" at bounding box center [592, 372] width 527 height 116
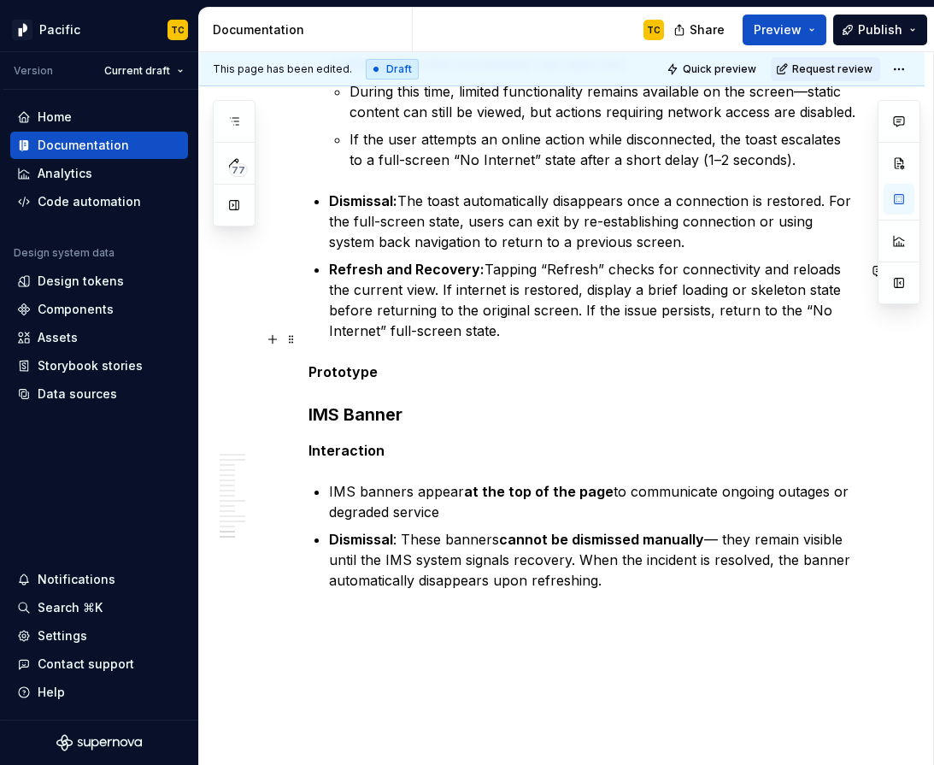
scroll to position [5060, 0]
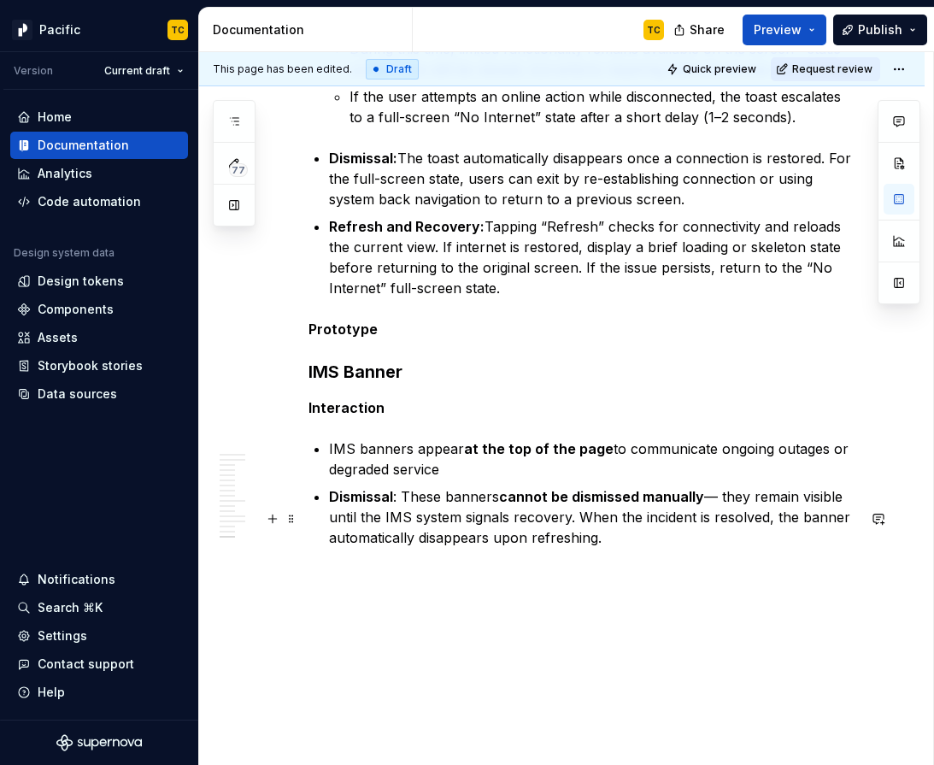
click at [330, 480] on p "IMS banners appear at the top of the page to communicate ongoing outages or deg…" at bounding box center [592, 458] width 527 height 41
click at [370, 480] on p "Detection: IMS banners appear at the top of the page to communicate ongoing out…" at bounding box center [592, 458] width 527 height 41
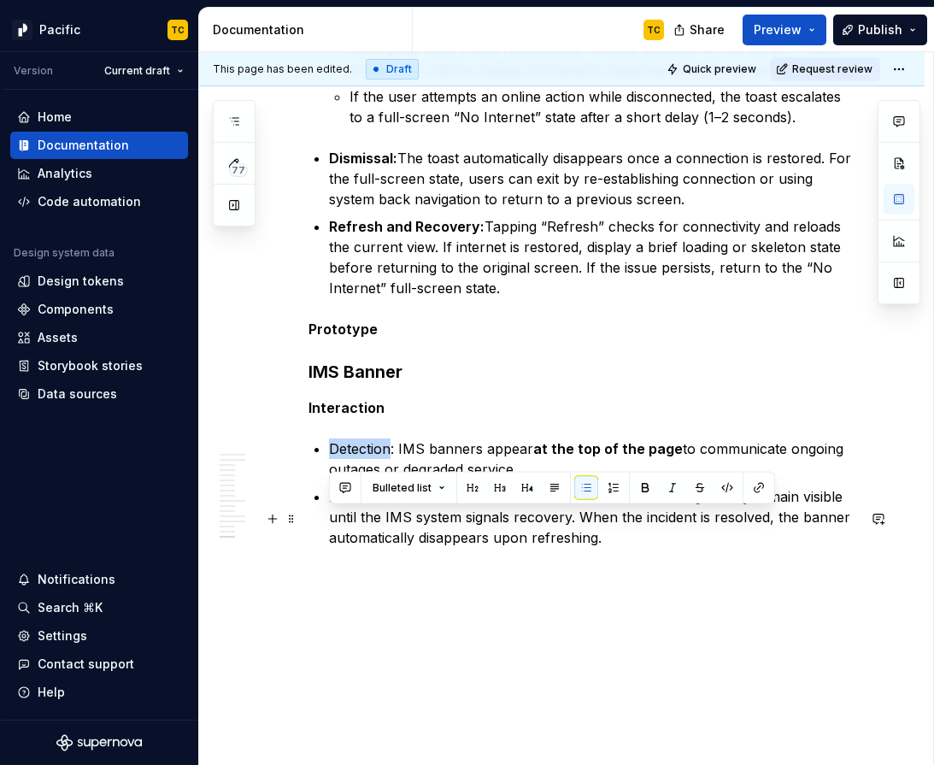
click at [370, 480] on p "Detection: IMS banners appear at the top of the page to communicate ongoing out…" at bounding box center [592, 458] width 527 height 41
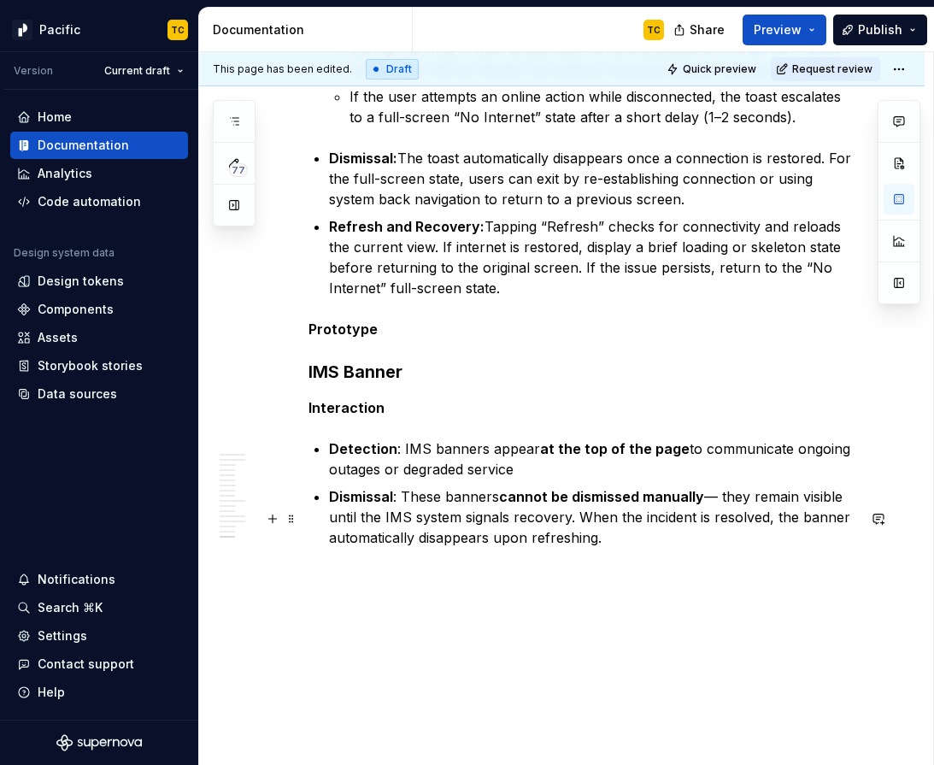
click at [591, 480] on p "Detection : IMS banners appear at the top of the page to communicate ongoing ou…" at bounding box center [592, 458] width 527 height 41
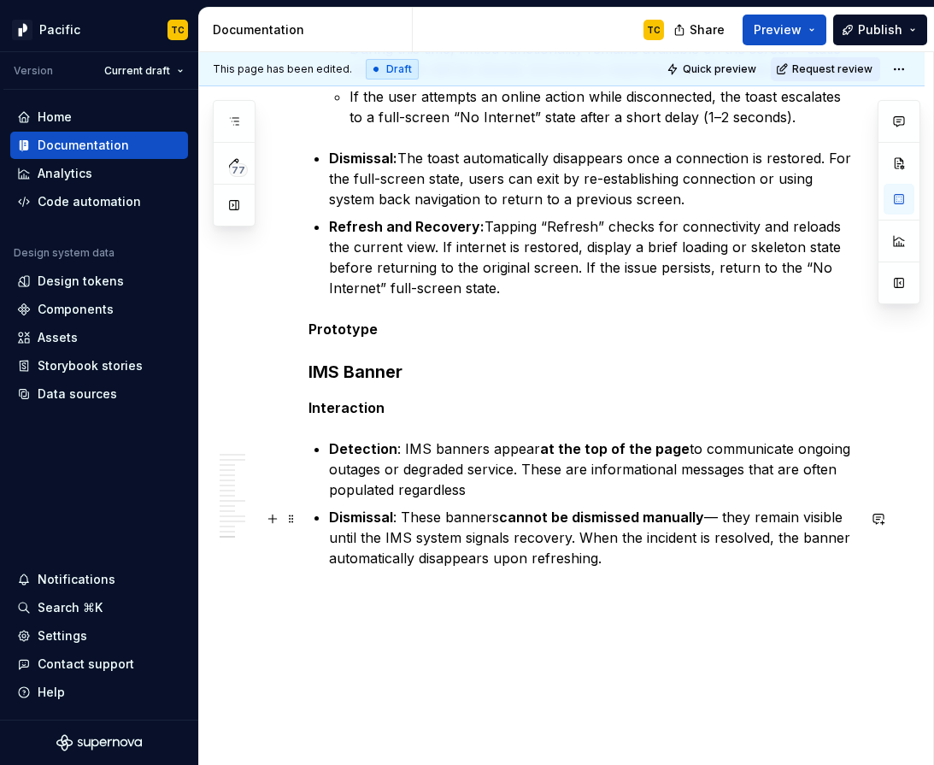
click at [433, 500] on p "Detection : IMS banners appear at the top of the page to communicate ongoing ou…" at bounding box center [592, 469] width 527 height 62
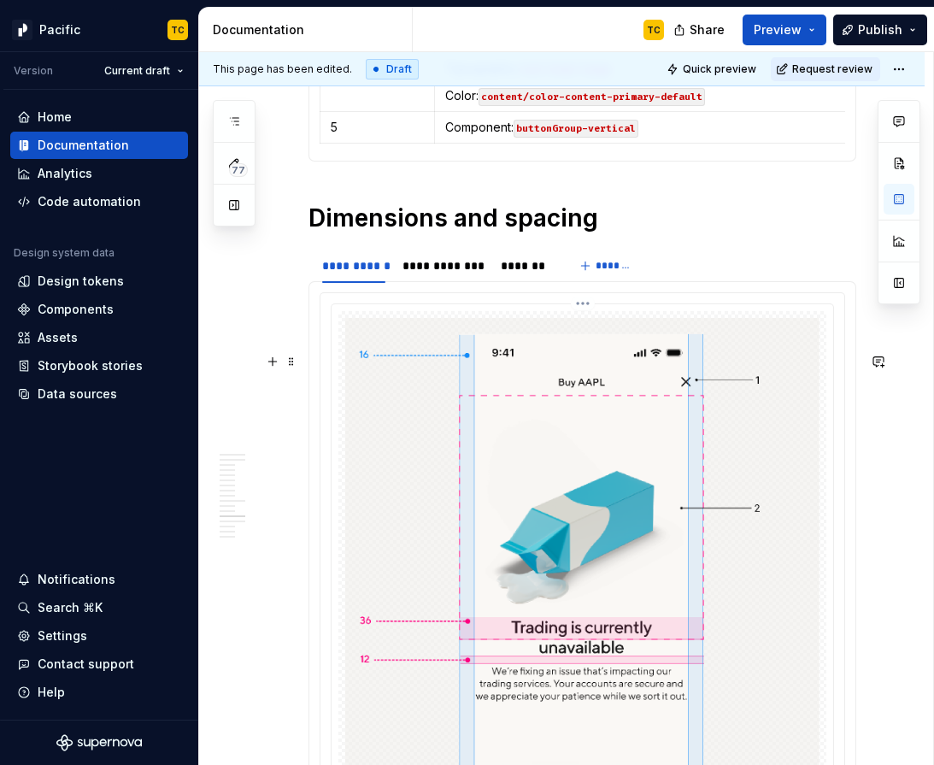
scroll to position [3334, 0]
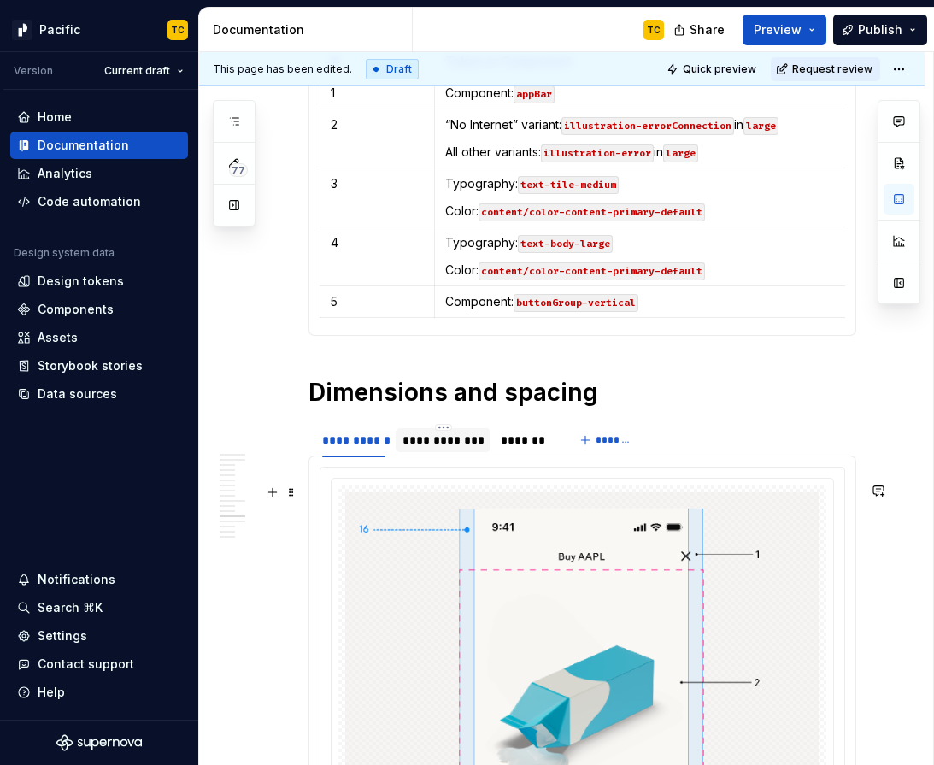
click at [421, 449] on div "**********" at bounding box center [443, 440] width 81 height 17
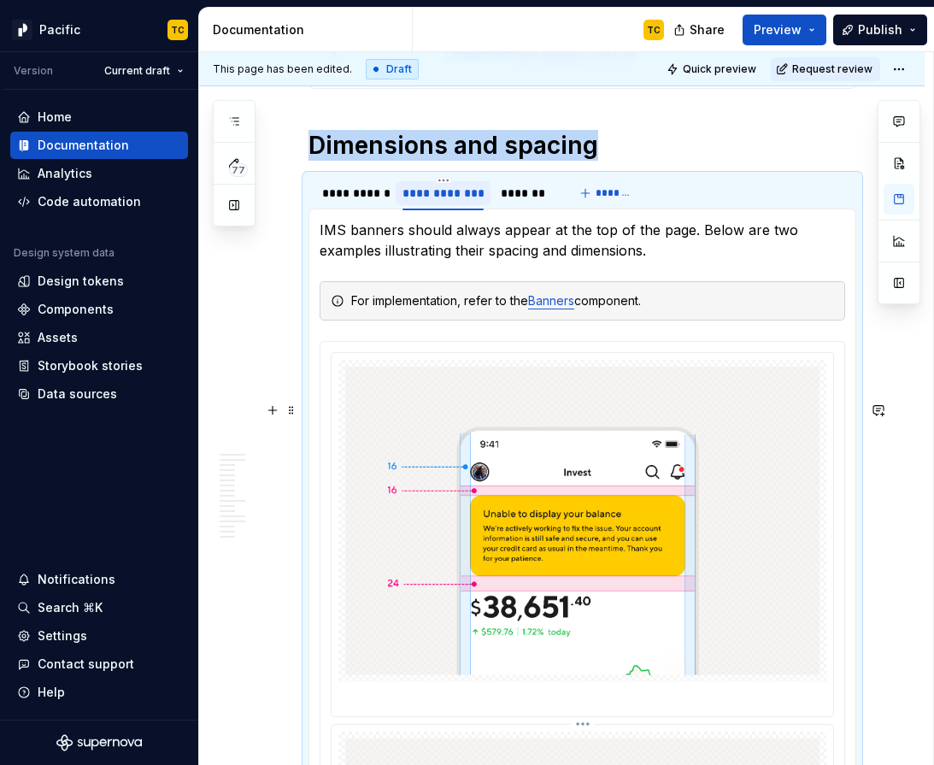
scroll to position [3384, 0]
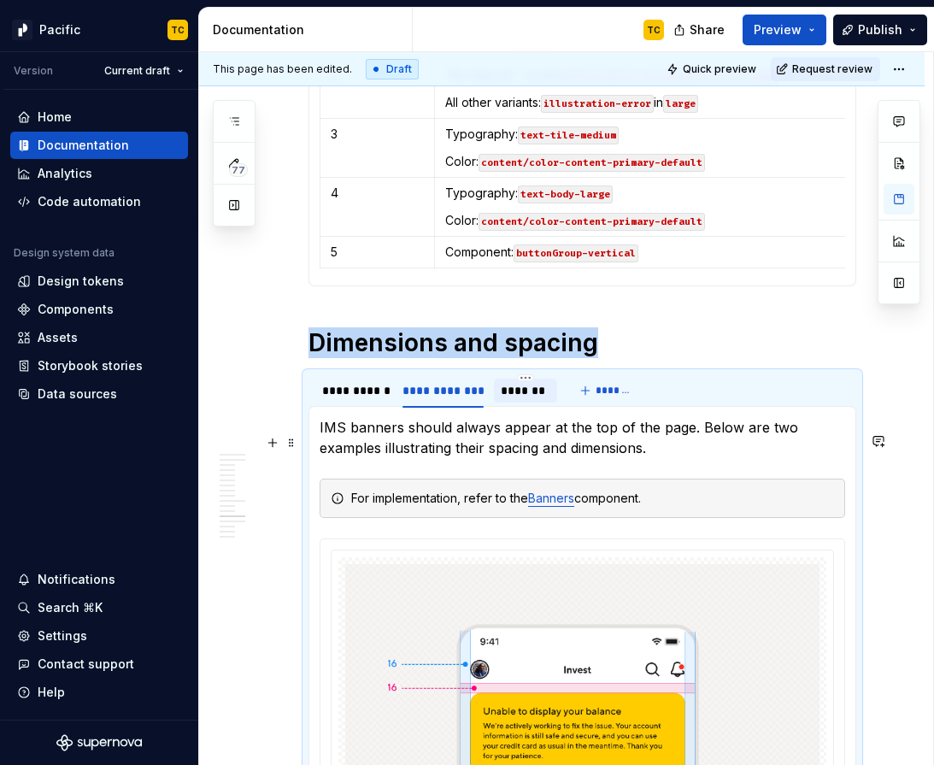
click at [518, 399] on div "*******" at bounding box center [526, 390] width 50 height 17
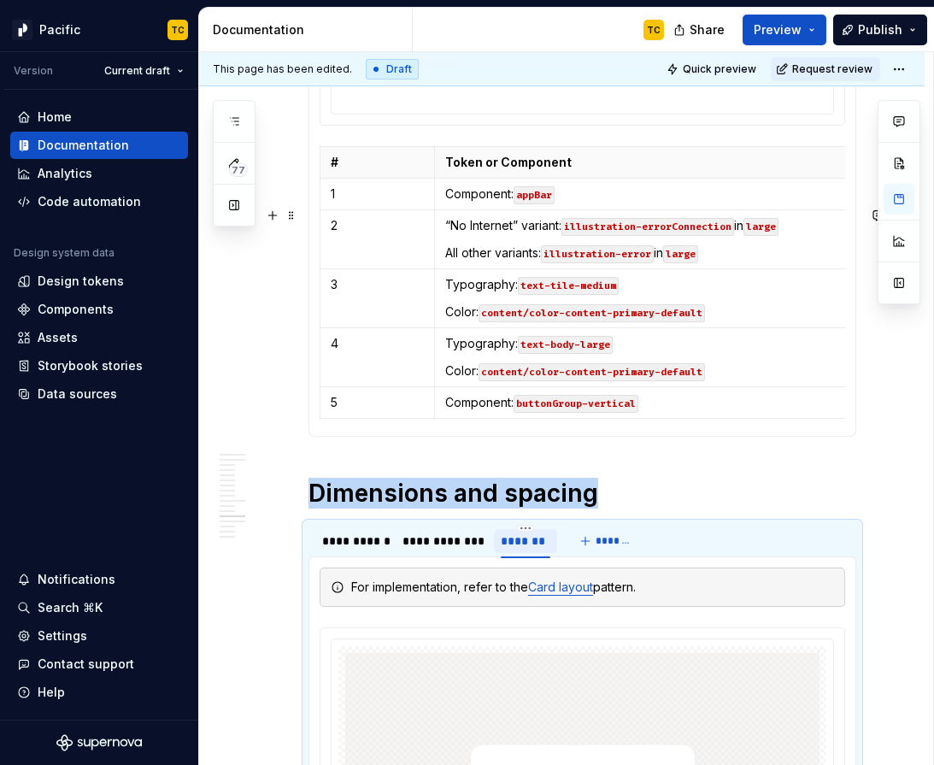
scroll to position [3168, 0]
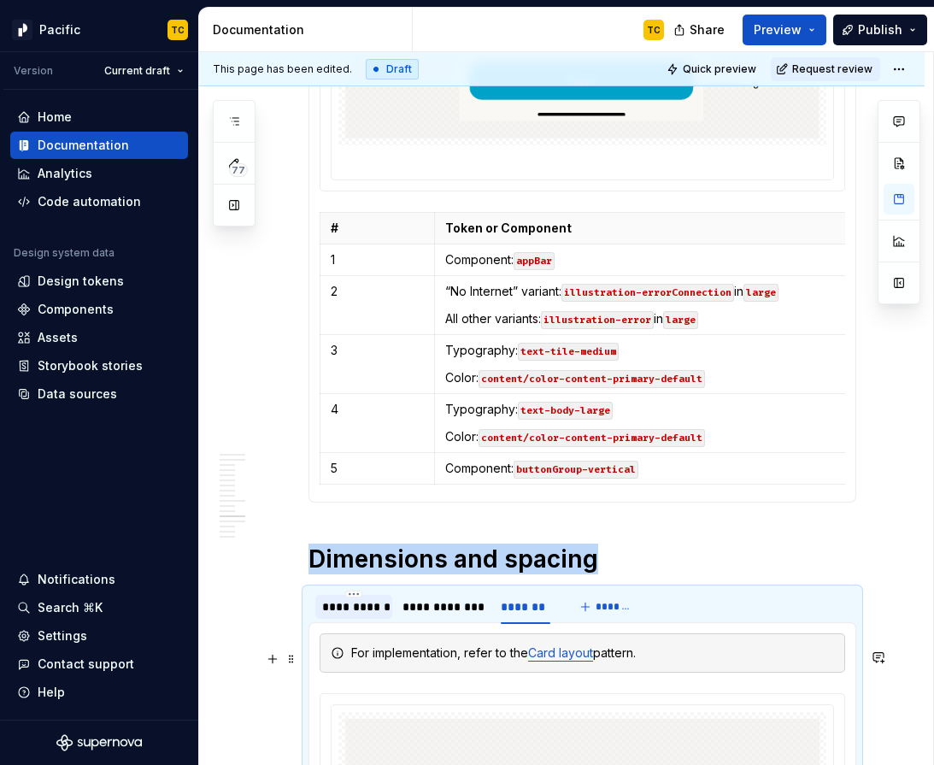
click at [350, 615] on div "**********" at bounding box center [353, 606] width 63 height 17
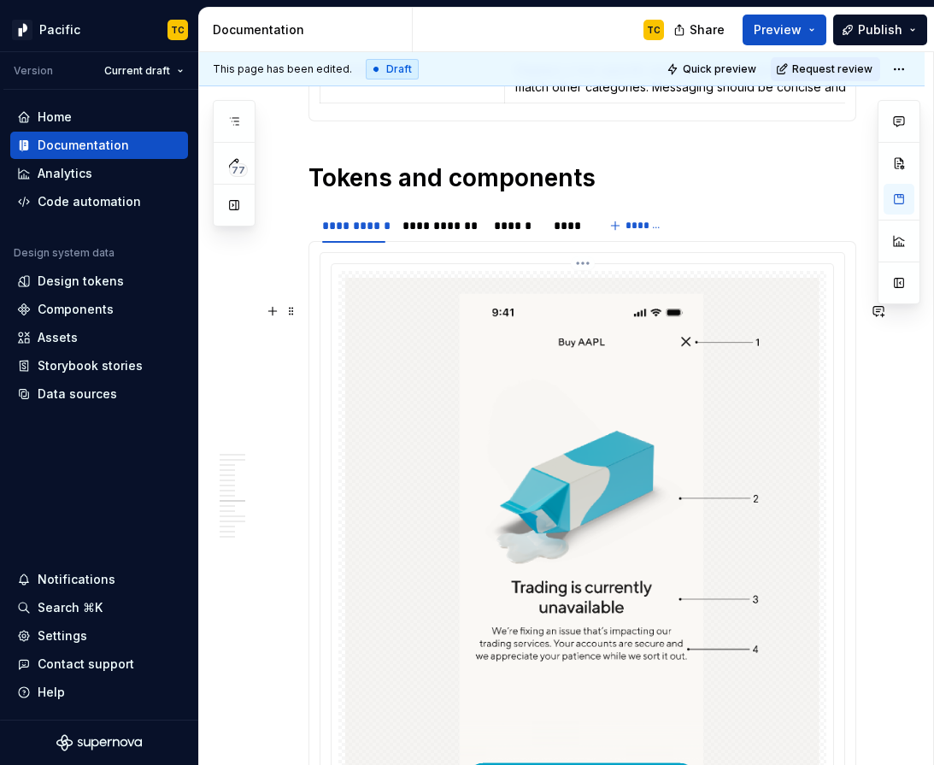
scroll to position [2461, 0]
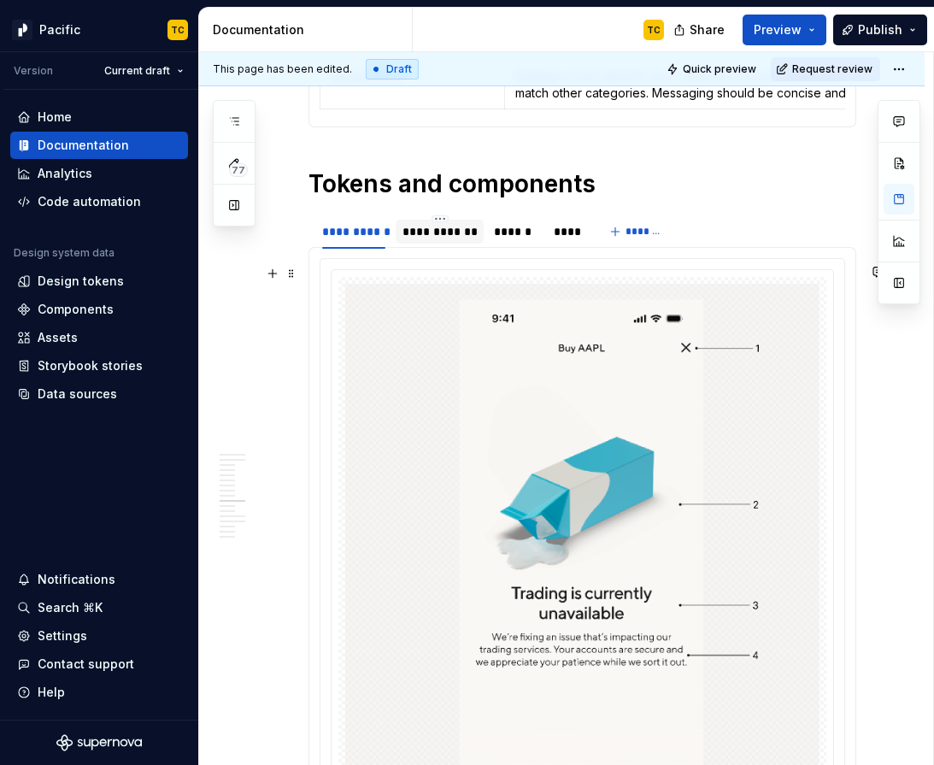
click at [438, 245] on div "**********" at bounding box center [440, 231] width 88 height 27
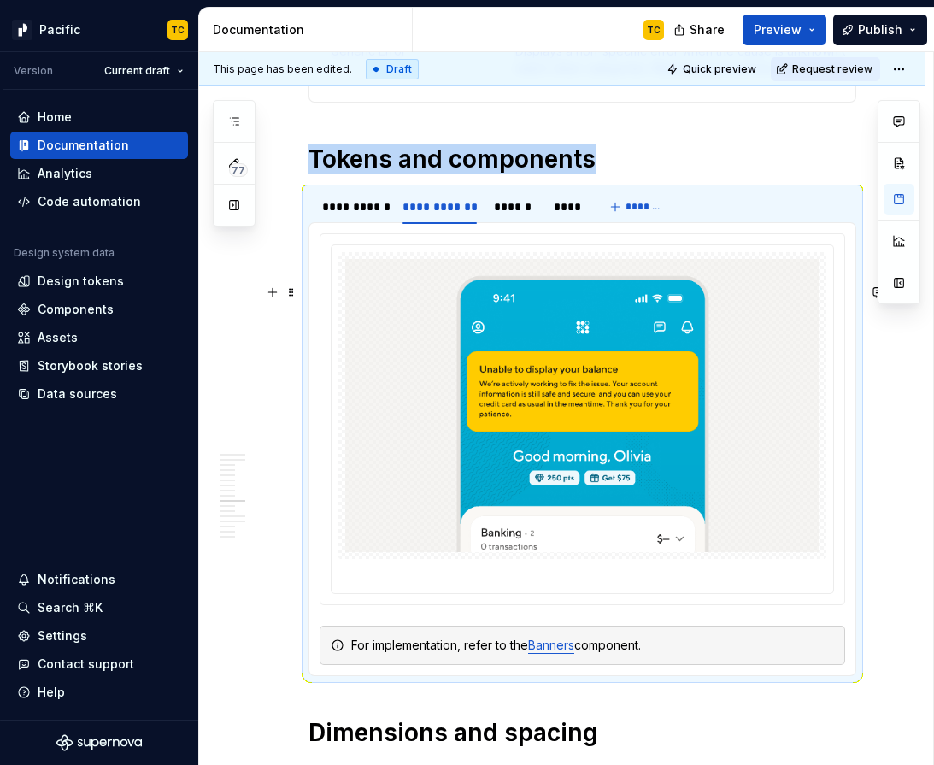
scroll to position [2501, 0]
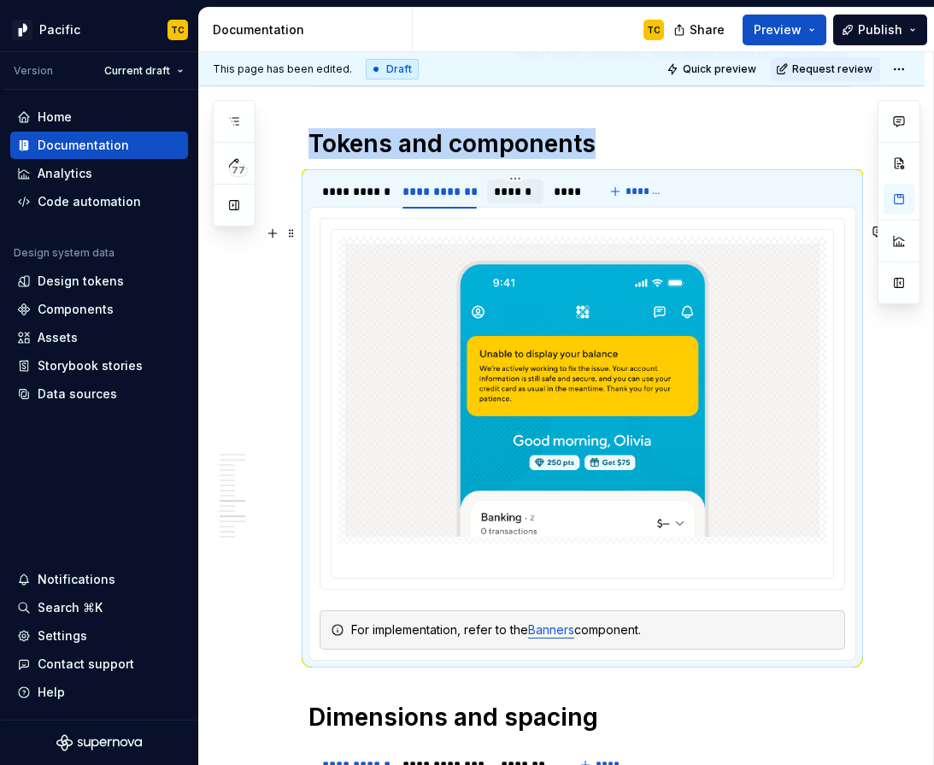
click at [494, 200] on div "******" at bounding box center [515, 191] width 43 height 17
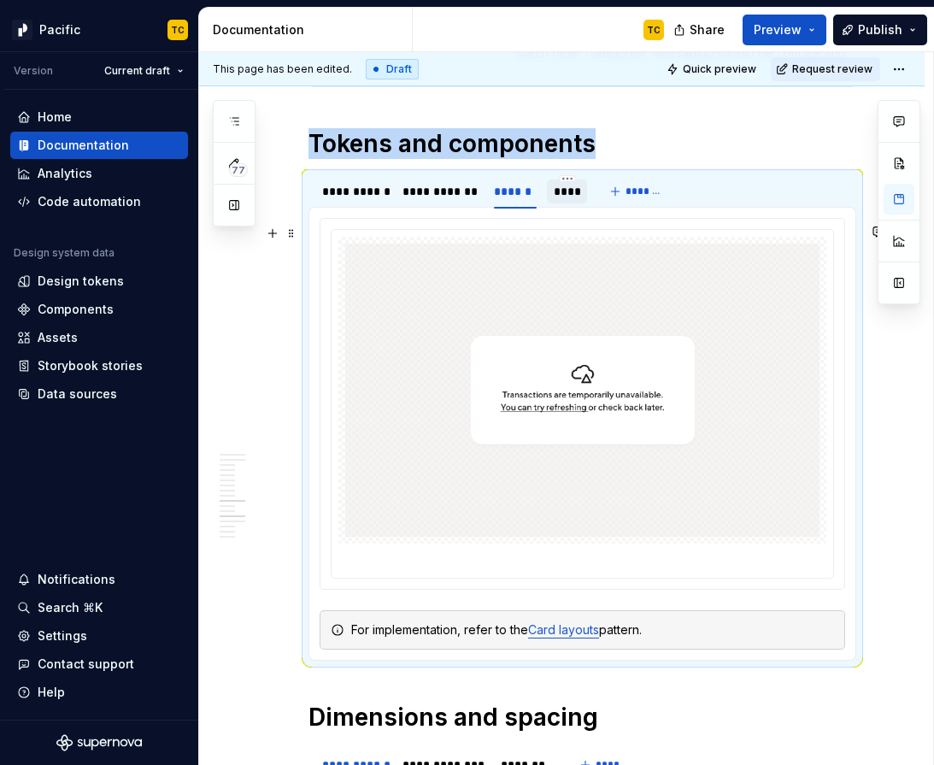
click at [564, 200] on div "****" at bounding box center [567, 191] width 26 height 17
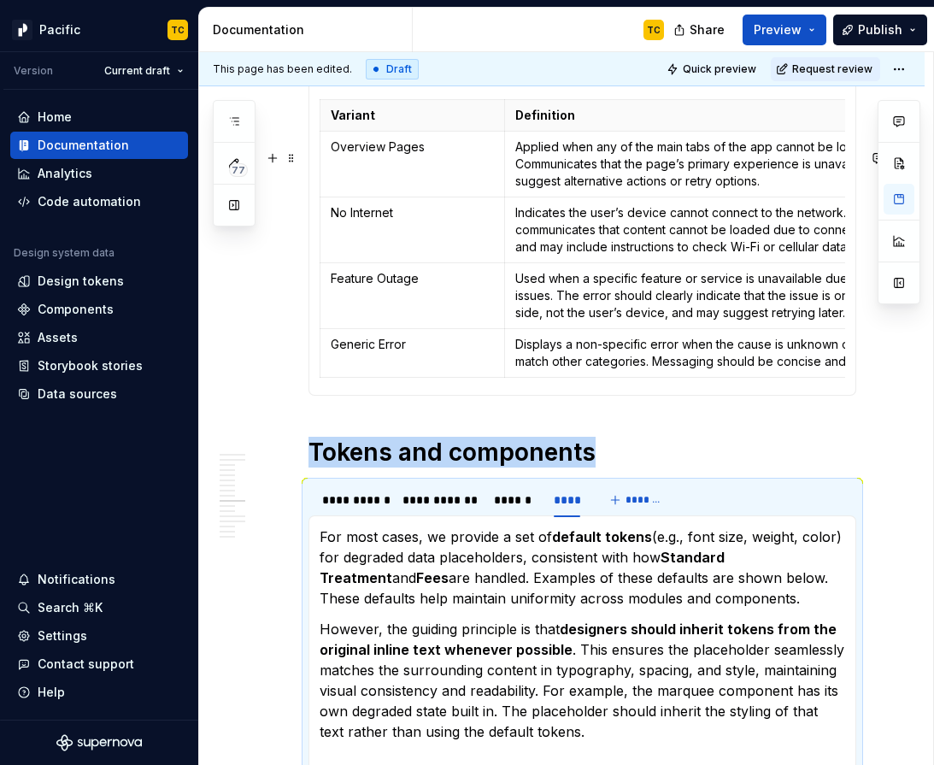
scroll to position [2175, 0]
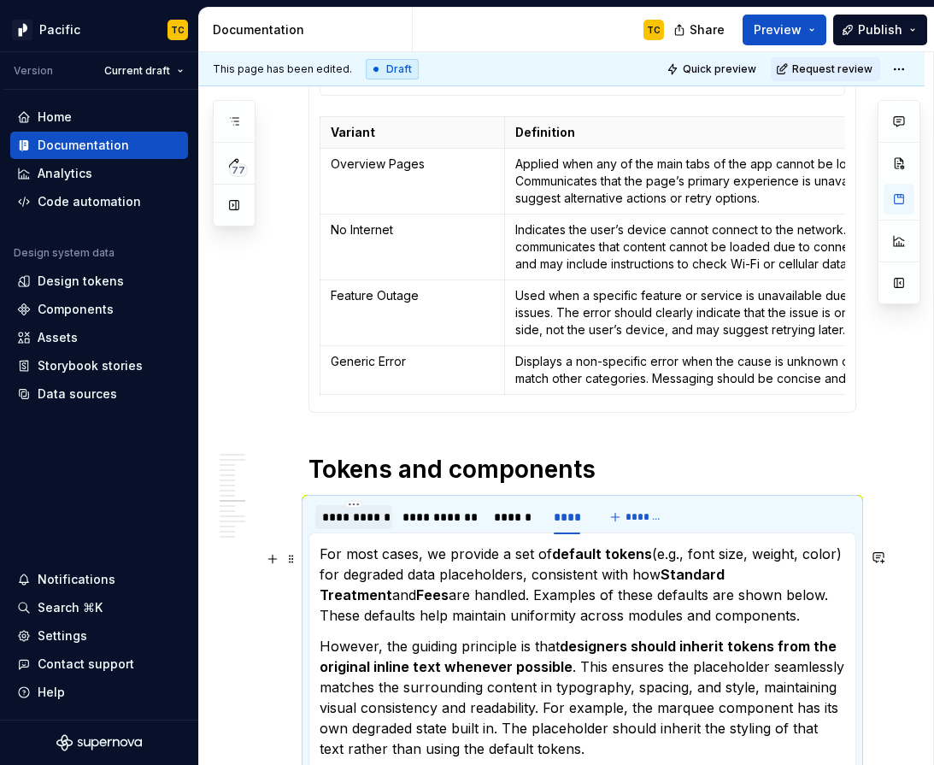
click at [340, 526] on div "**********" at bounding box center [353, 517] width 63 height 17
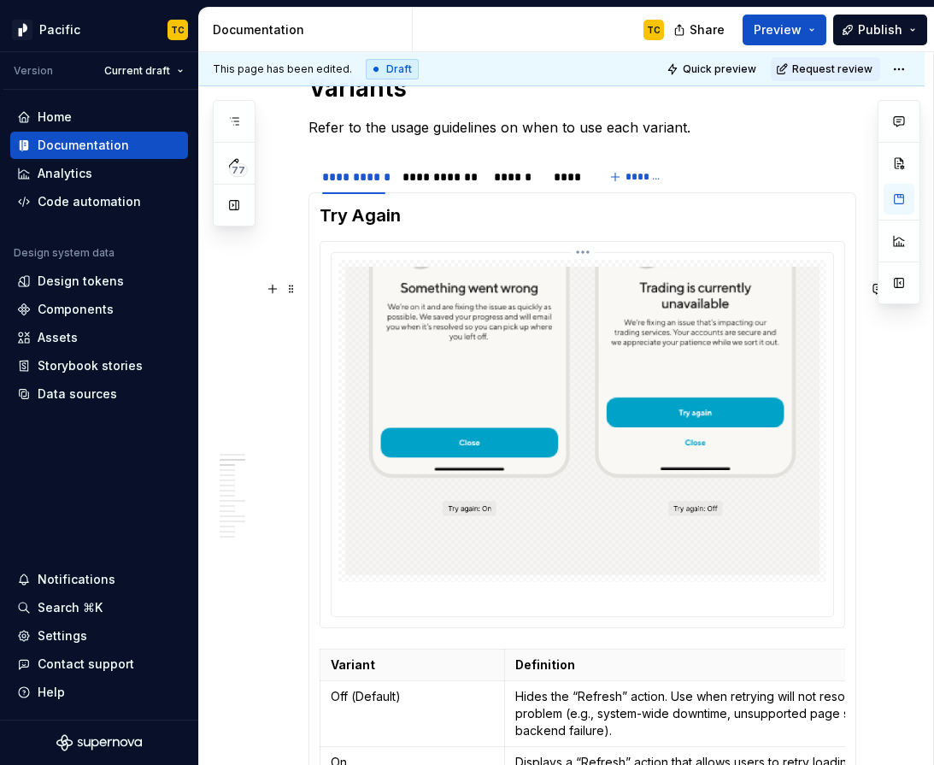
scroll to position [886, 0]
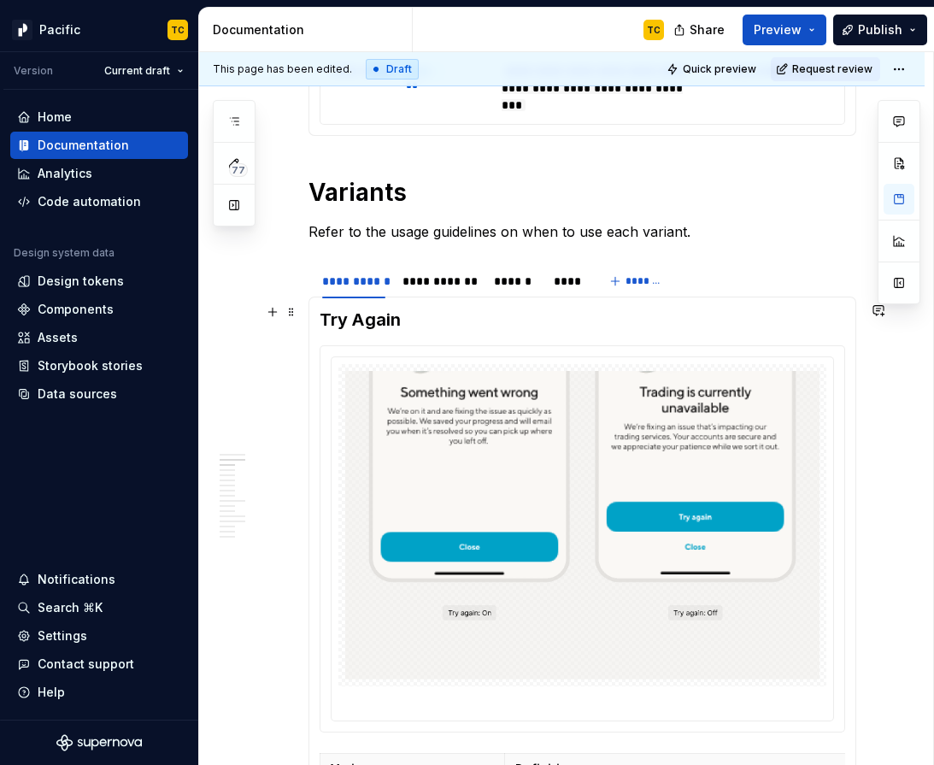
click at [420, 307] on div "**********" at bounding box center [451, 285] width 285 height 43
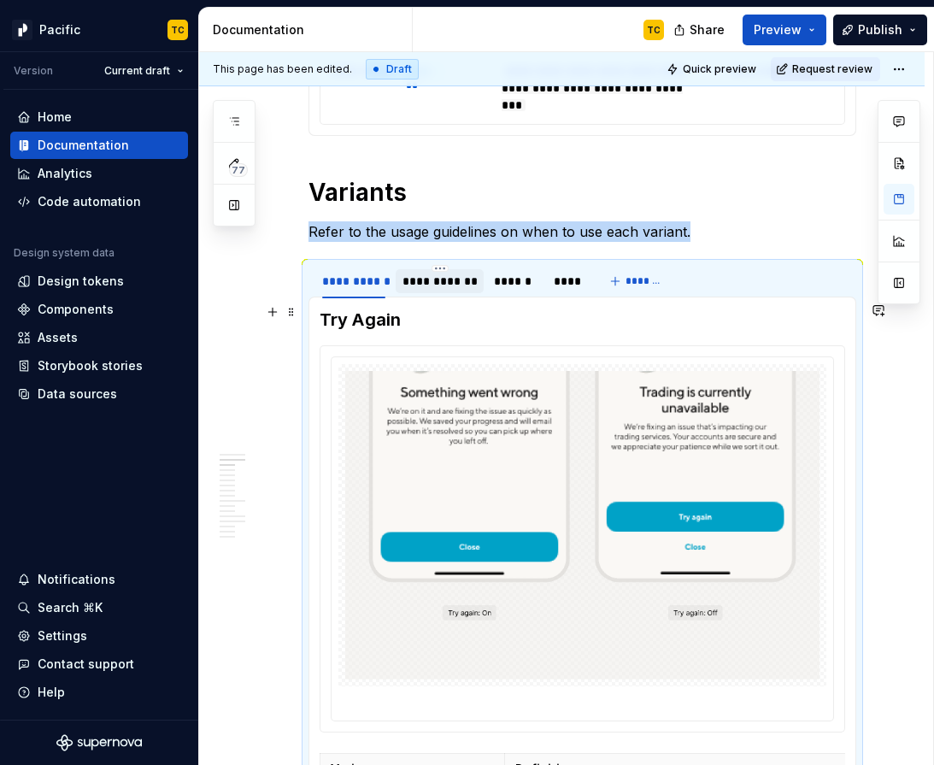
click at [420, 293] on div "**********" at bounding box center [440, 281] width 88 height 24
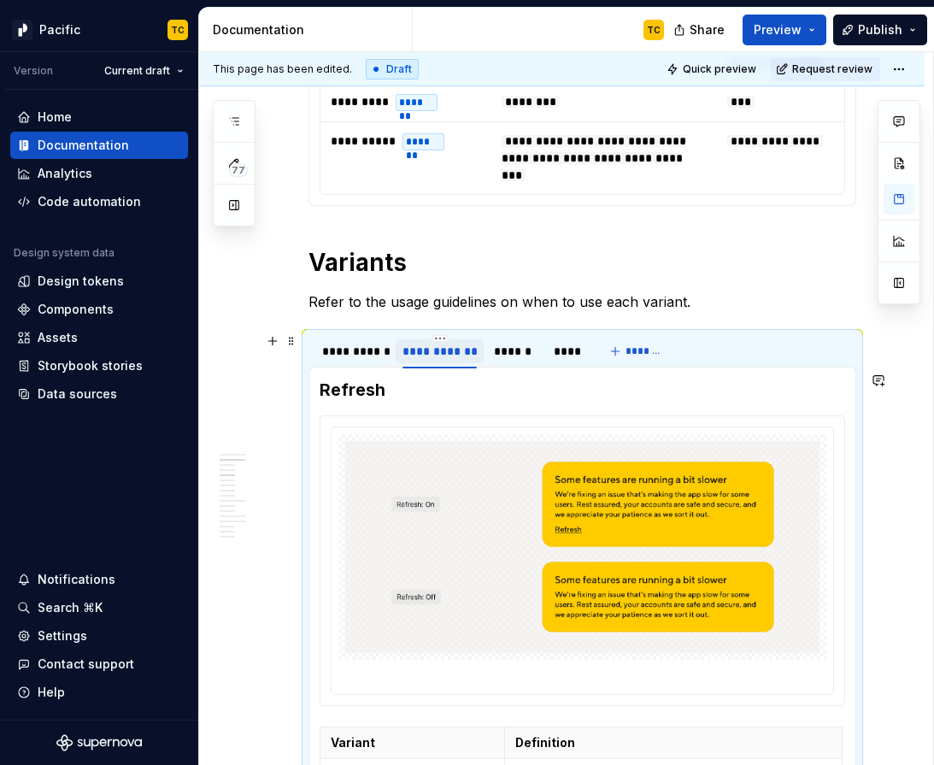
scroll to position [567, 0]
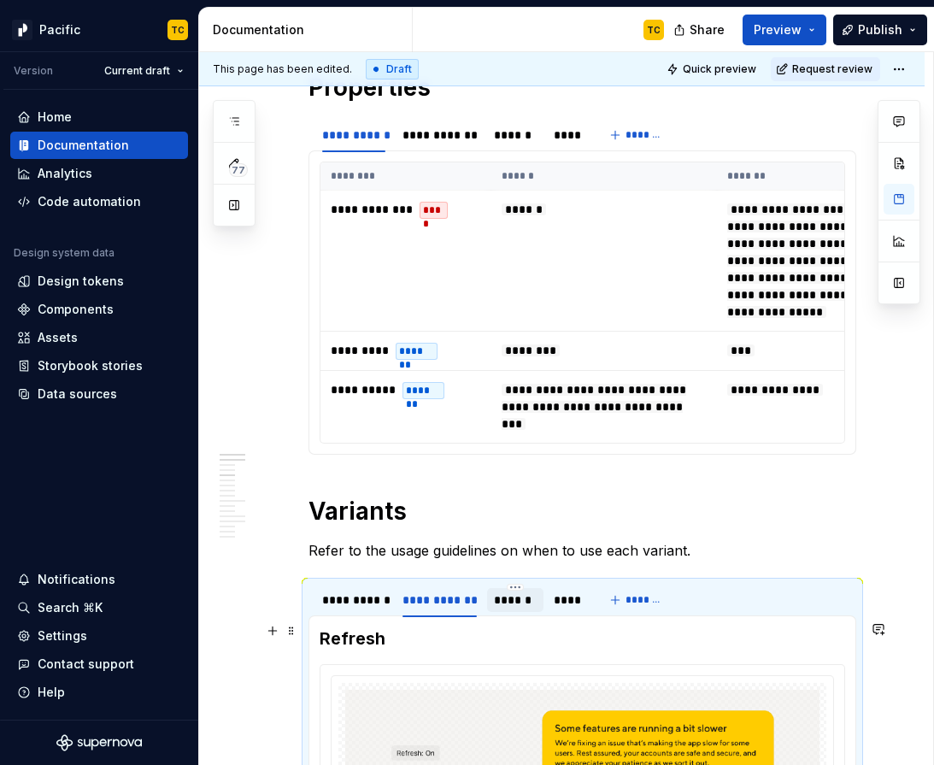
click at [516, 615] on div at bounding box center [515, 615] width 56 height 2
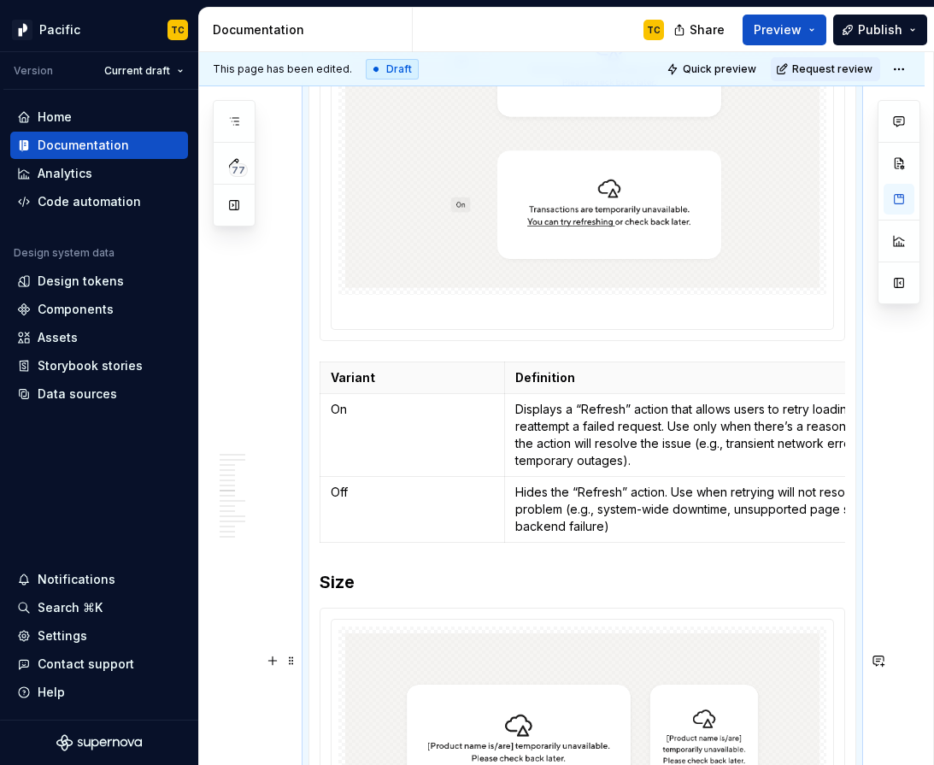
scroll to position [774, 0]
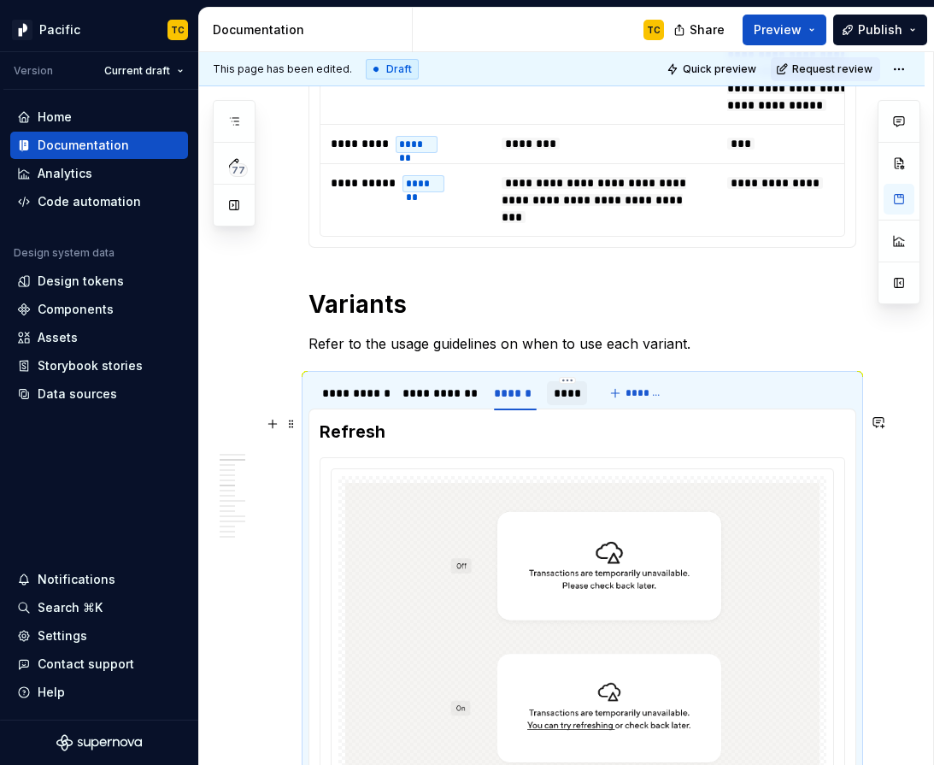
click at [562, 402] on div "****" at bounding box center [567, 393] width 26 height 17
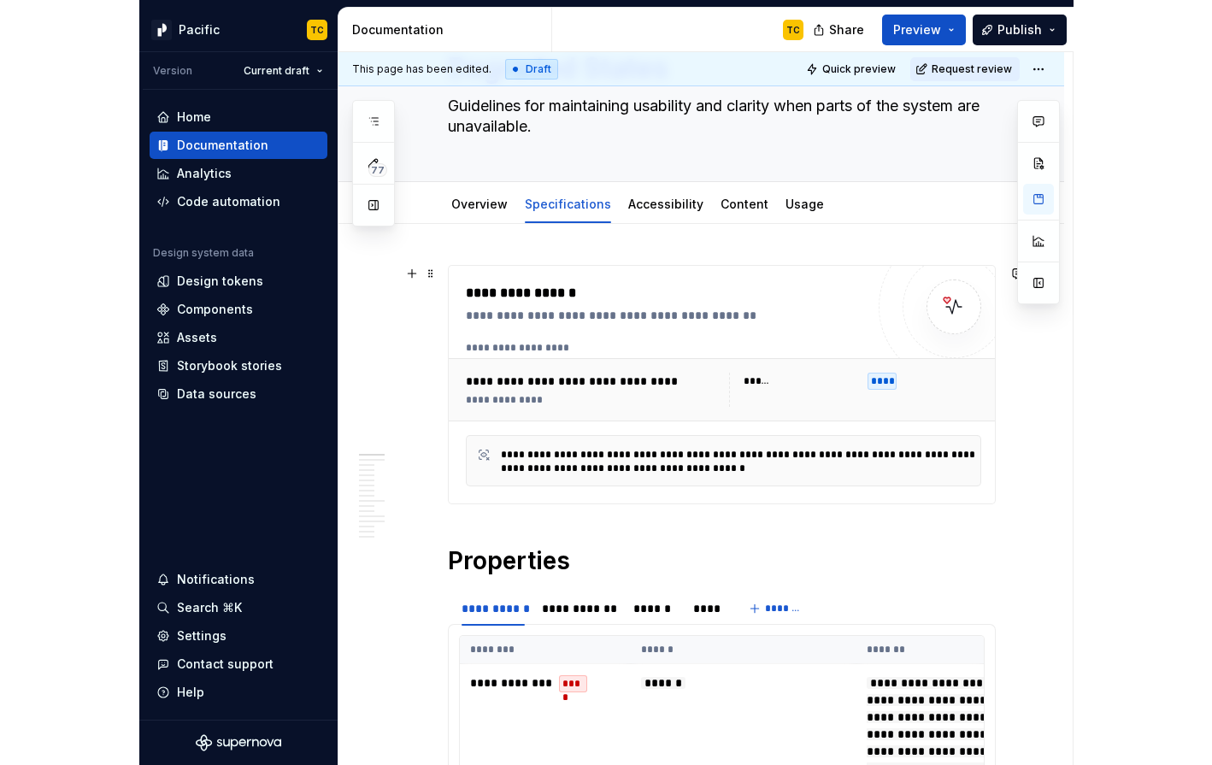
scroll to position [0, 0]
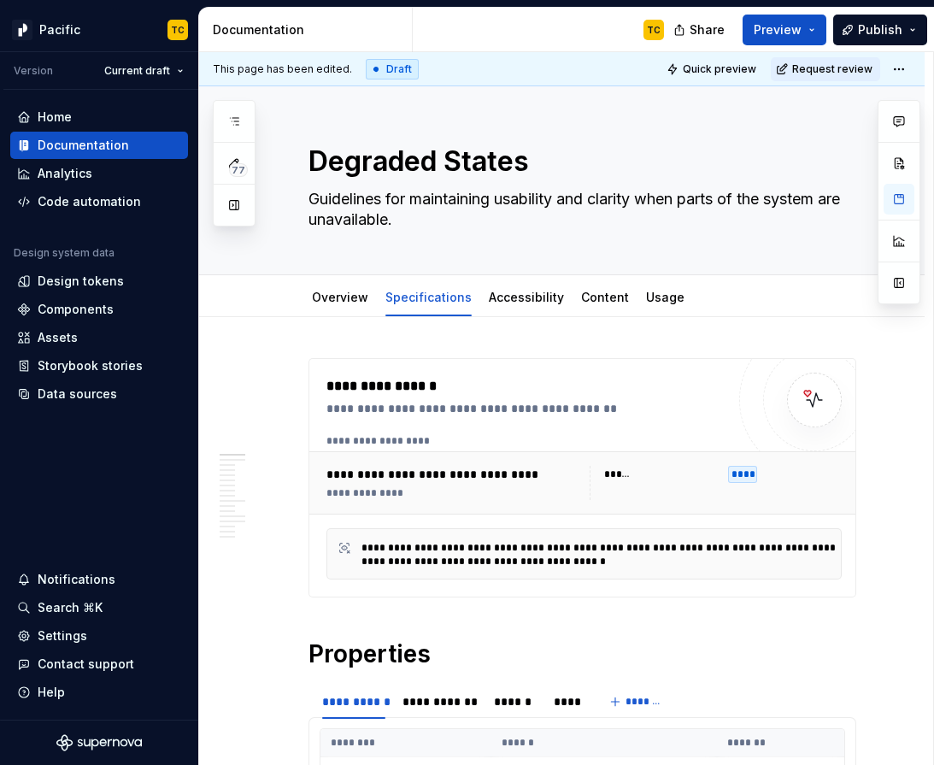
click at [493, 316] on div "Overview Specifications Accessibility Content Usage" at bounding box center [562, 296] width 726 height 42
click at [494, 307] on div "Accessibility" at bounding box center [526, 297] width 75 height 21
click at [649, 300] on link "Usage" at bounding box center [665, 297] width 38 height 15
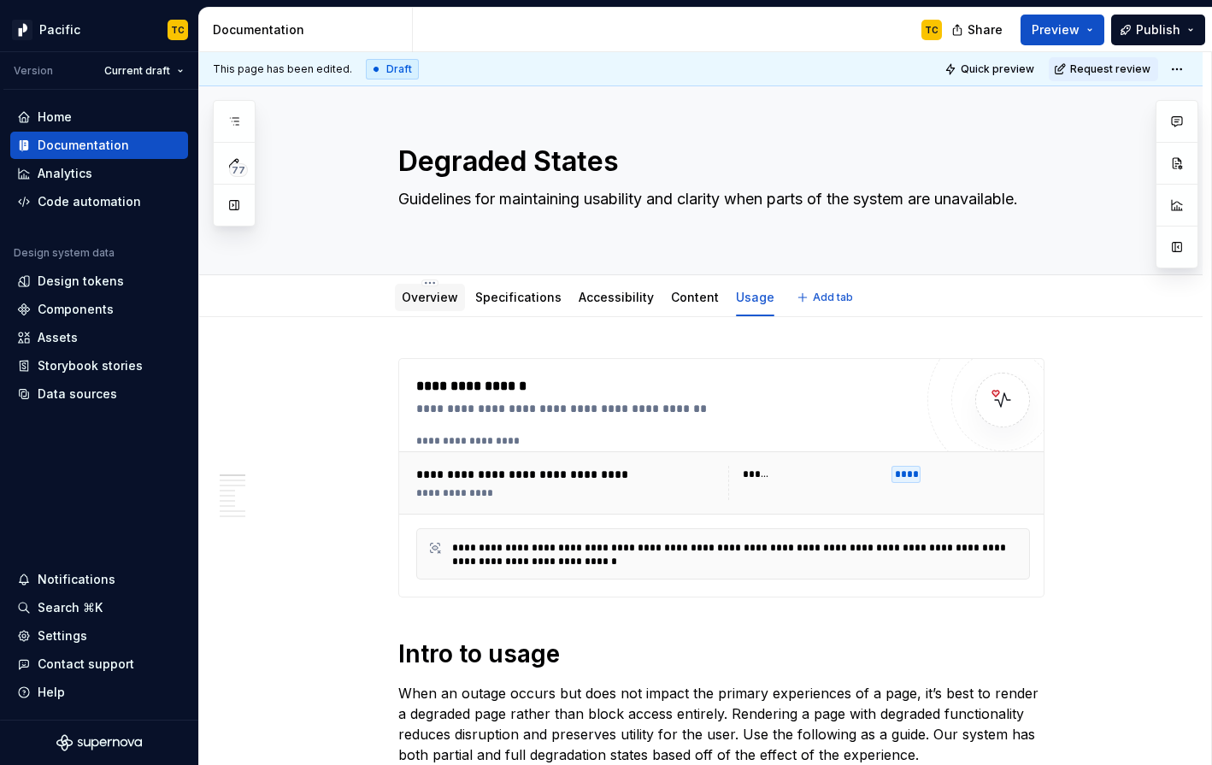
click at [432, 293] on link "Overview" at bounding box center [430, 297] width 56 height 15
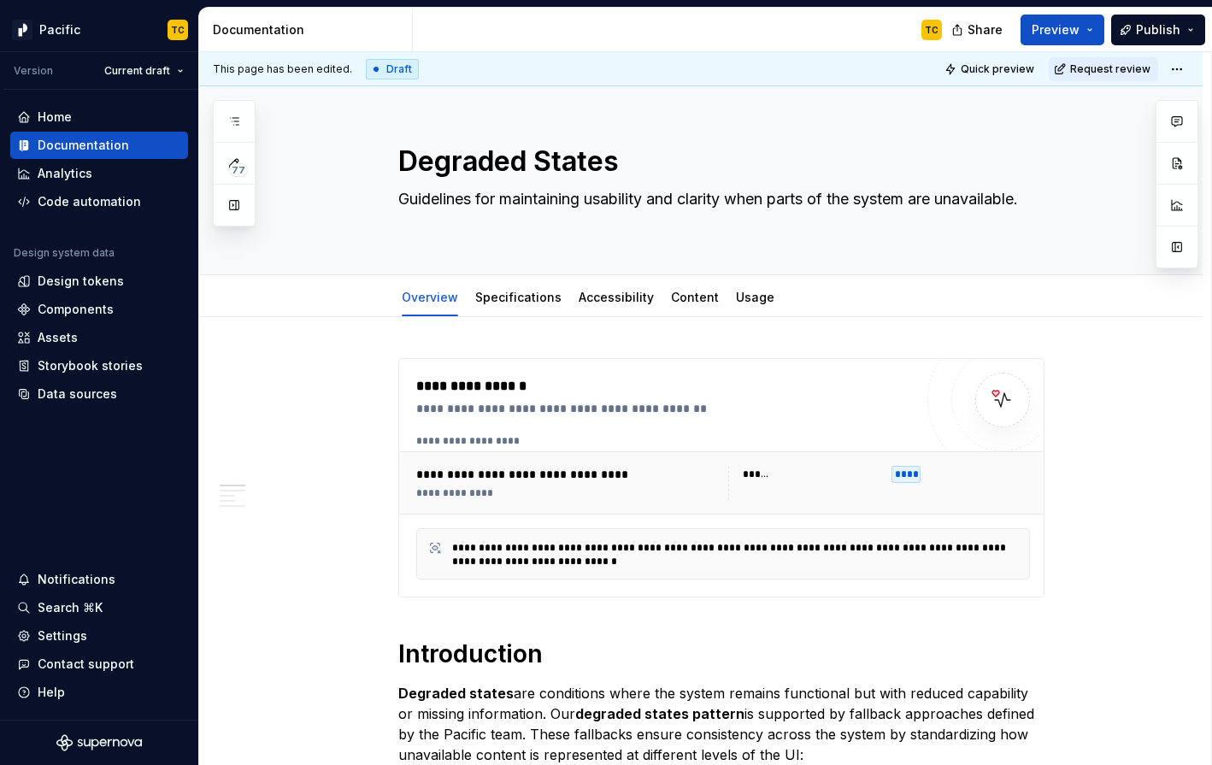
type textarea "*"
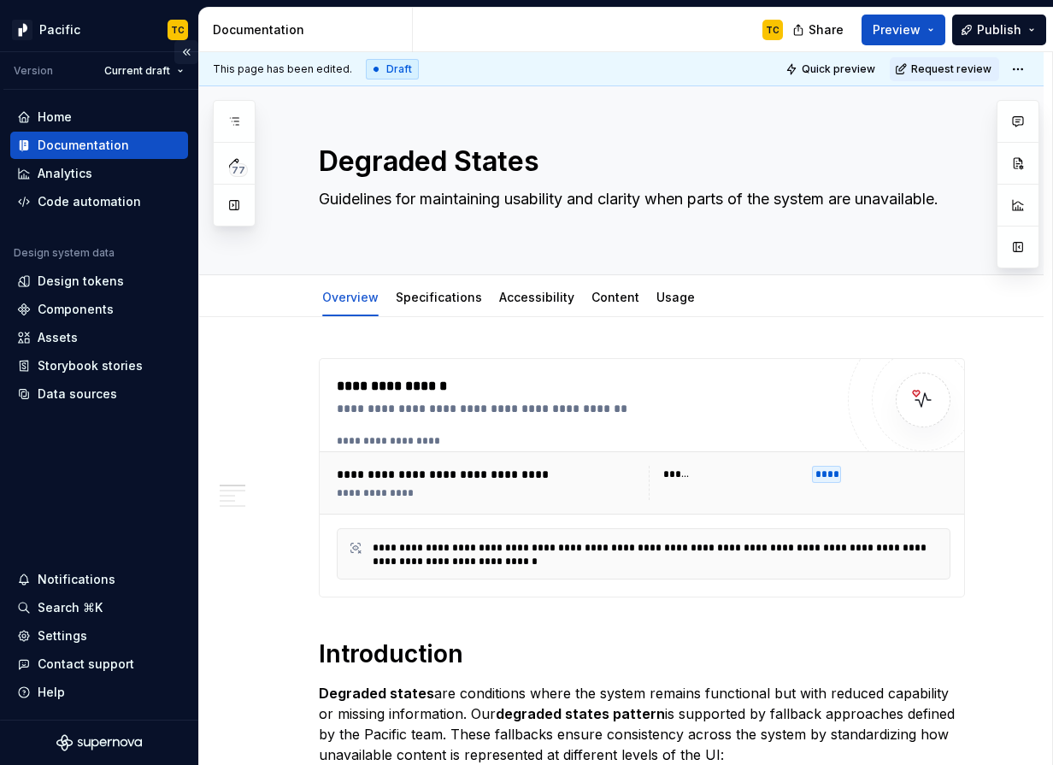
click at [188, 50] on button "Collapse sidebar" at bounding box center [186, 52] width 24 height 24
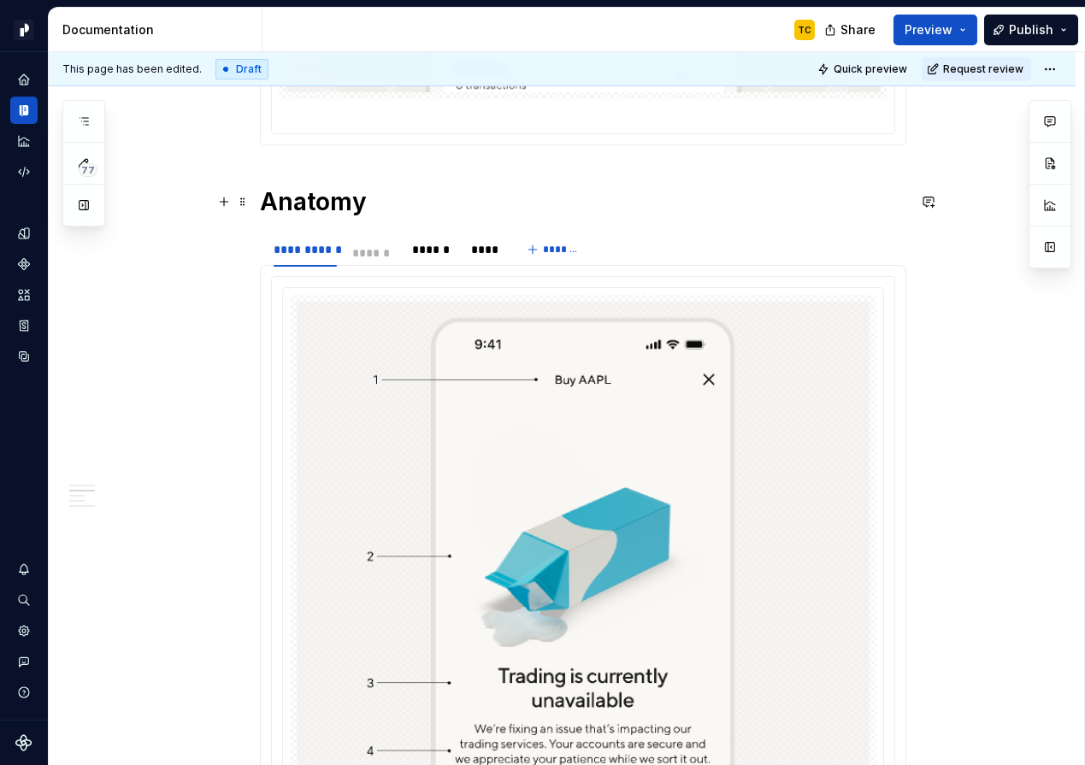
scroll to position [1721, 0]
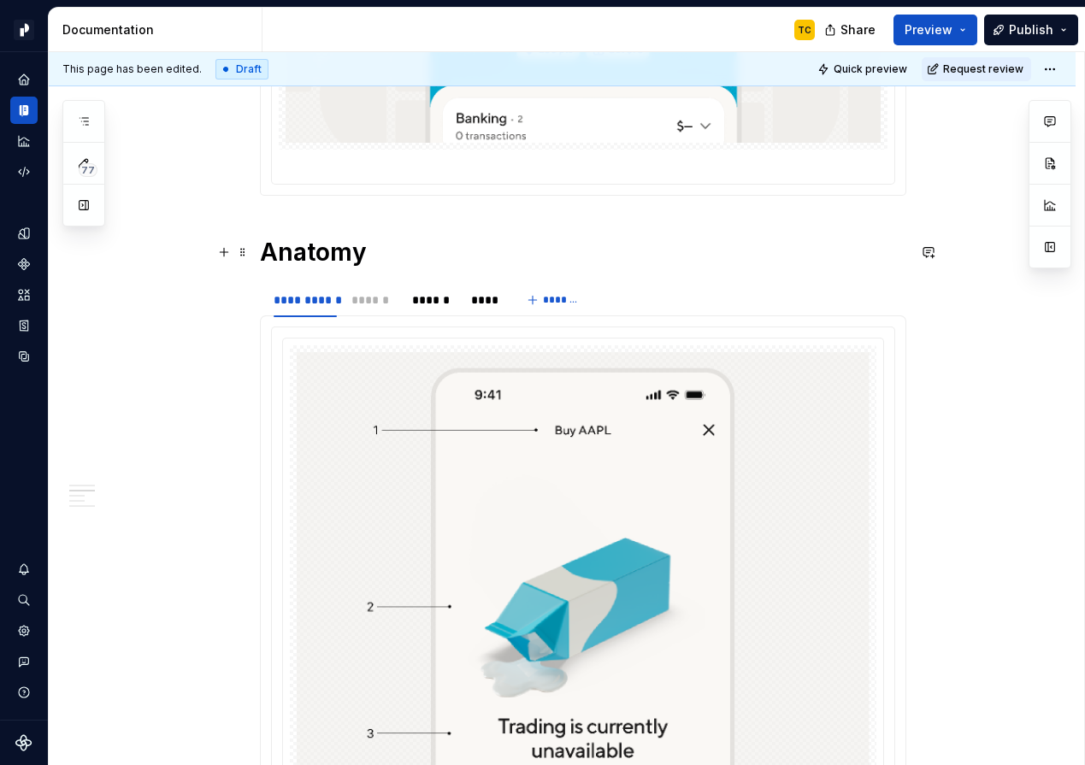
drag, startPoint x: 435, startPoint y: 143, endPoint x: 373, endPoint y: 265, distance: 137.2
click at [373, 265] on div "**********" at bounding box center [583, 207] width 646 height 3138
click at [374, 303] on div "******" at bounding box center [374, 299] width 41 height 17
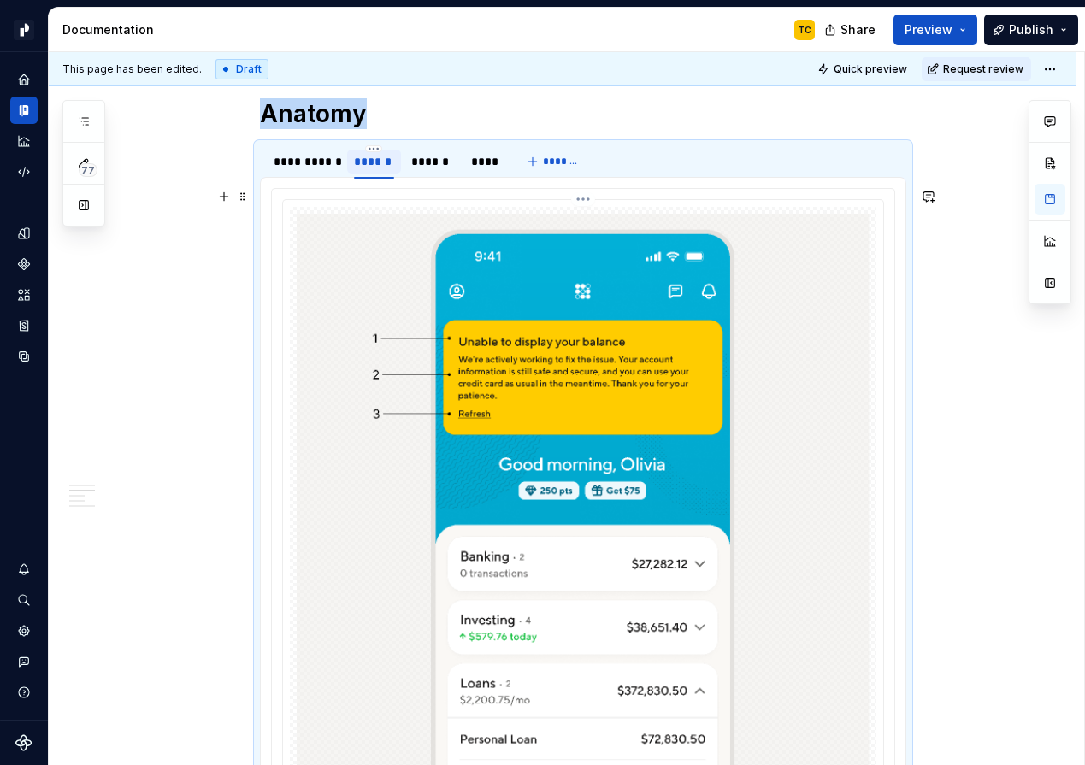
scroll to position [1884, 0]
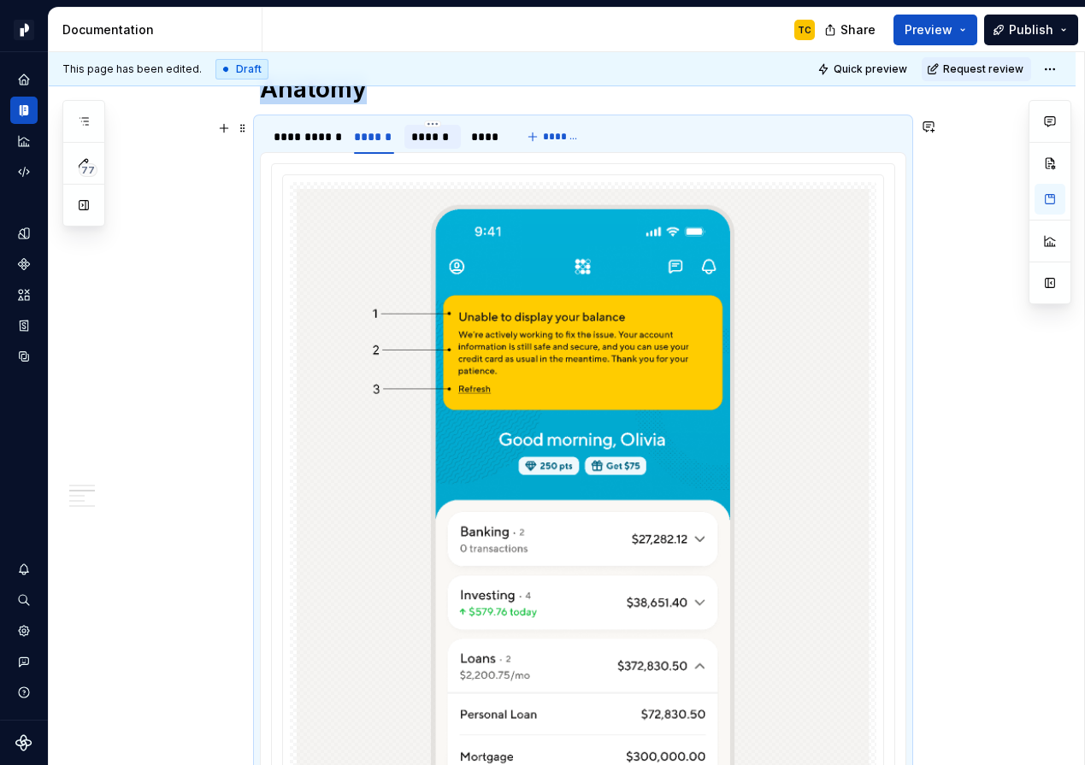
click at [436, 145] on div "******" at bounding box center [432, 137] width 56 height 24
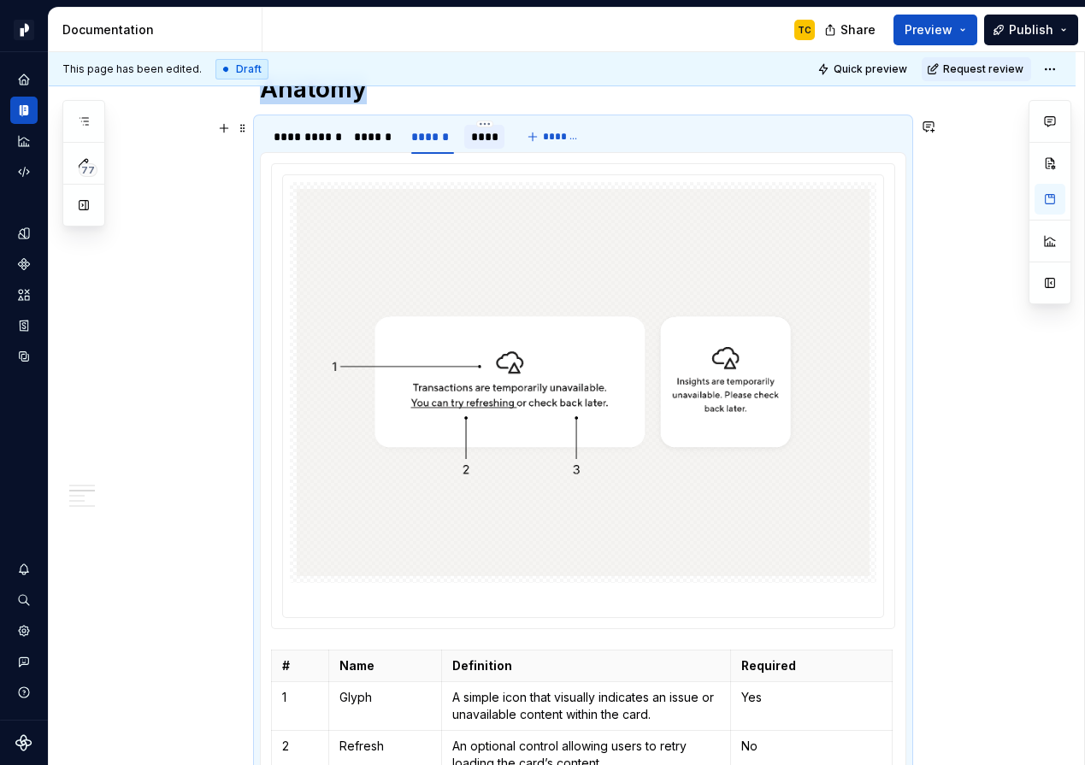
click at [486, 143] on div "****" at bounding box center [484, 136] width 26 height 17
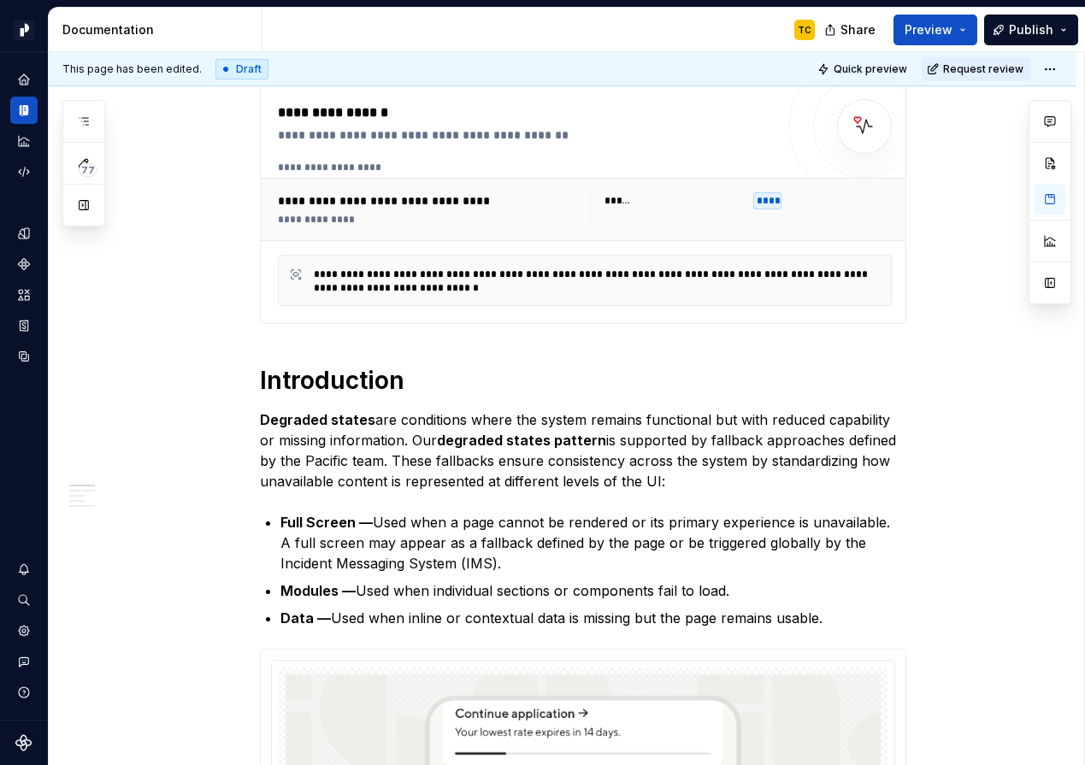
scroll to position [0, 0]
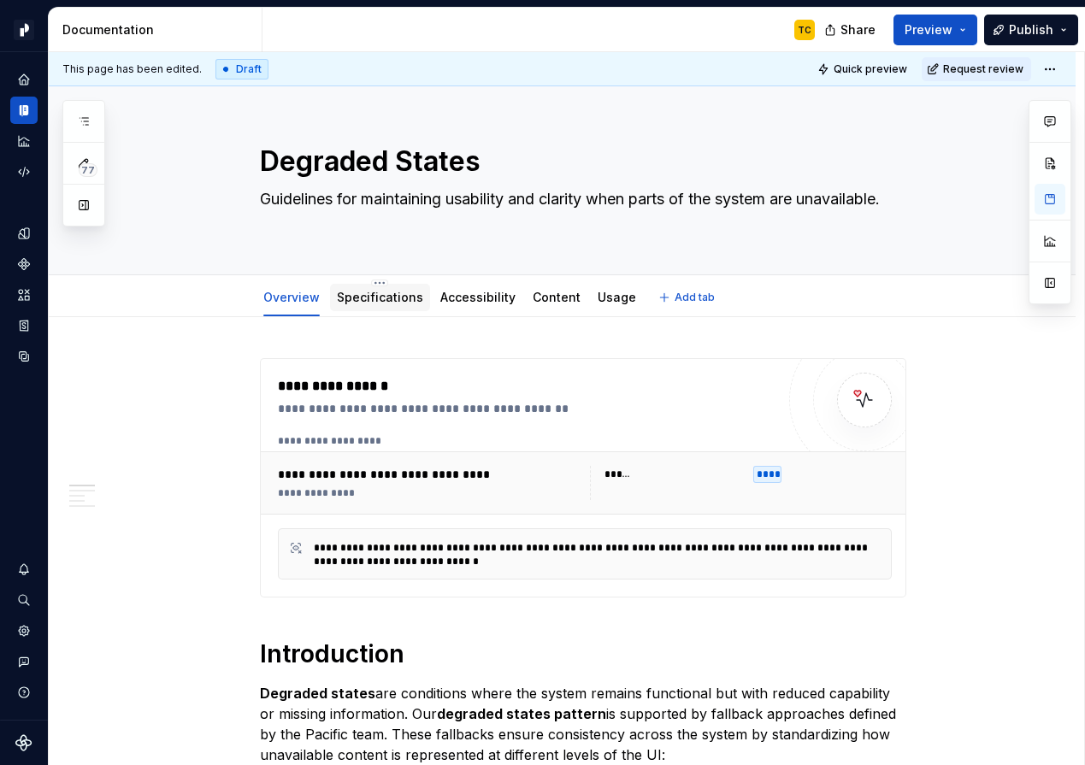
click at [371, 309] on div "Specifications" at bounding box center [380, 297] width 100 height 27
click at [599, 304] on div "Usage" at bounding box center [616, 297] width 38 height 17
click at [607, 302] on link "Usage" at bounding box center [616, 297] width 38 height 15
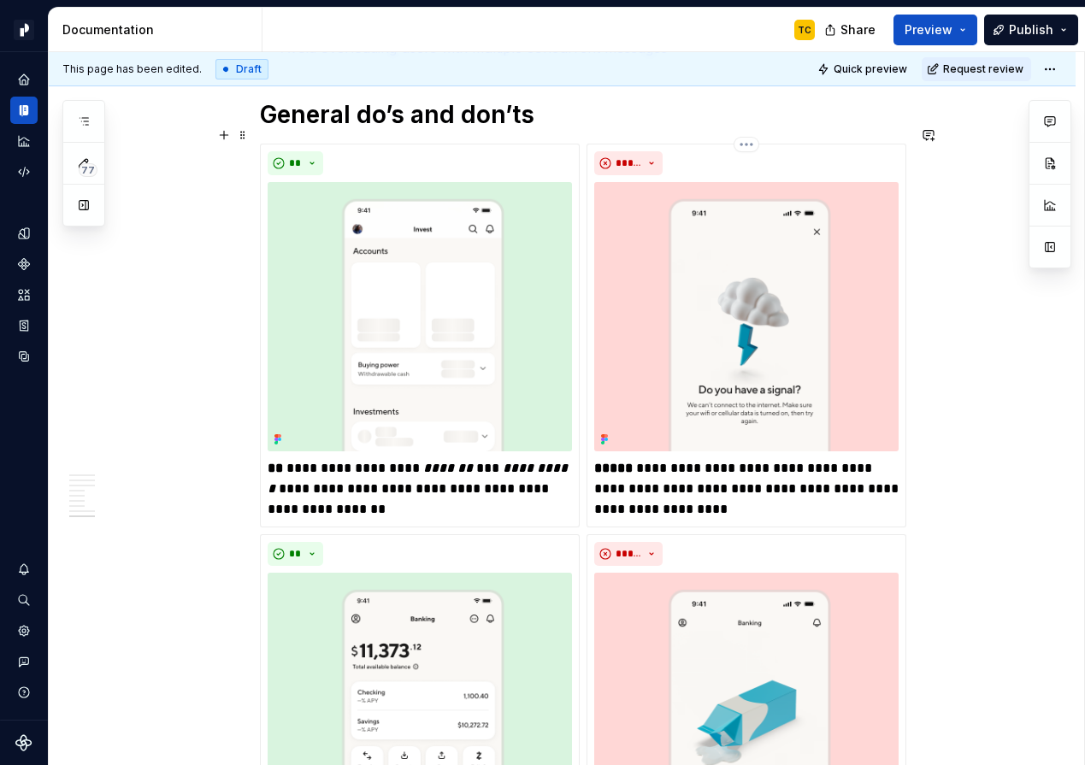
scroll to position [5862, 0]
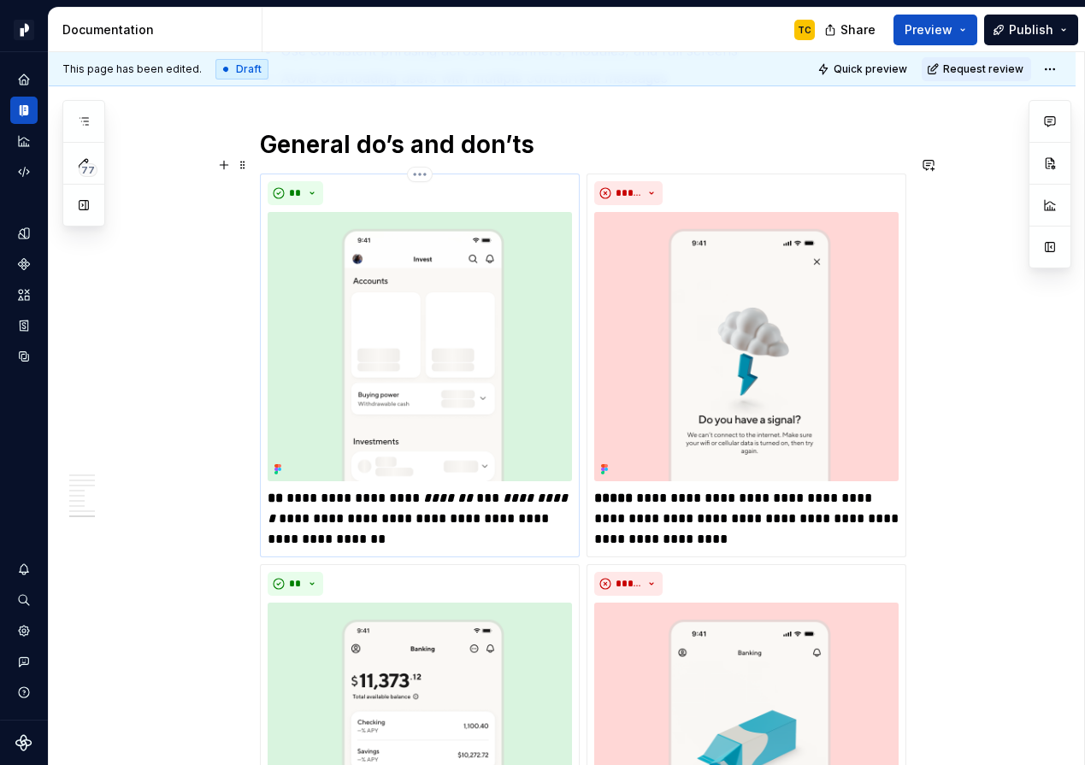
click at [303, 498] on em "**********" at bounding box center [419, 507] width 303 height 33
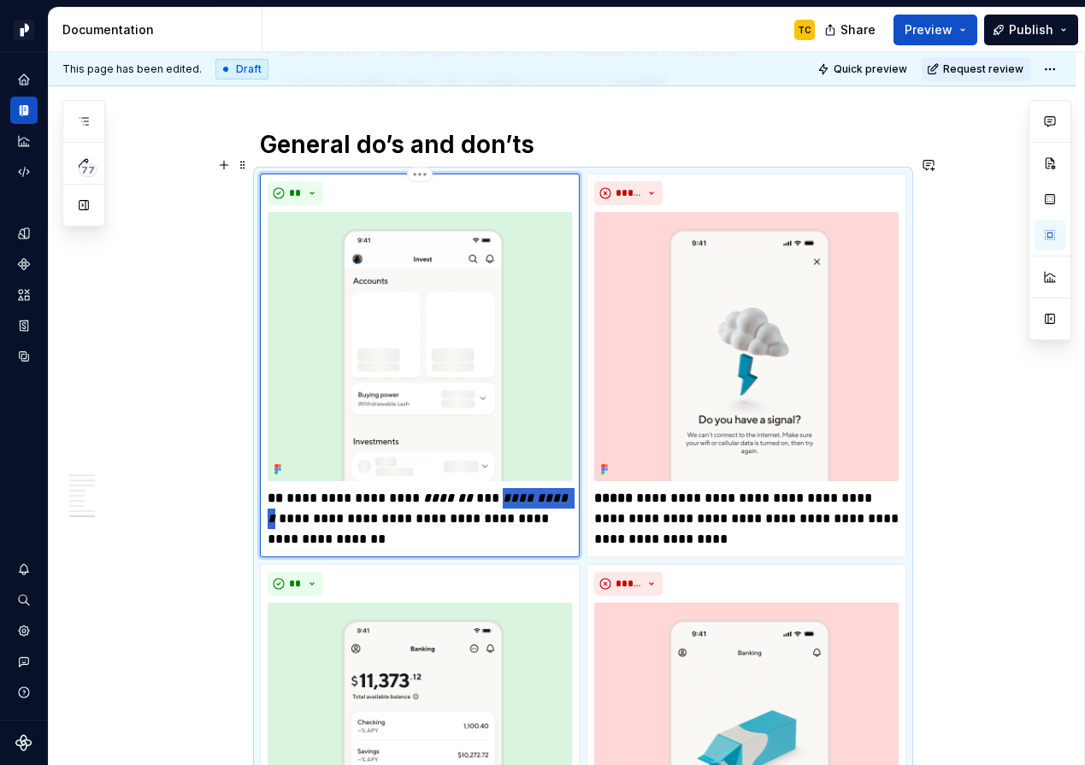
click at [303, 498] on em "**********" at bounding box center [419, 507] width 303 height 33
type textarea "*"
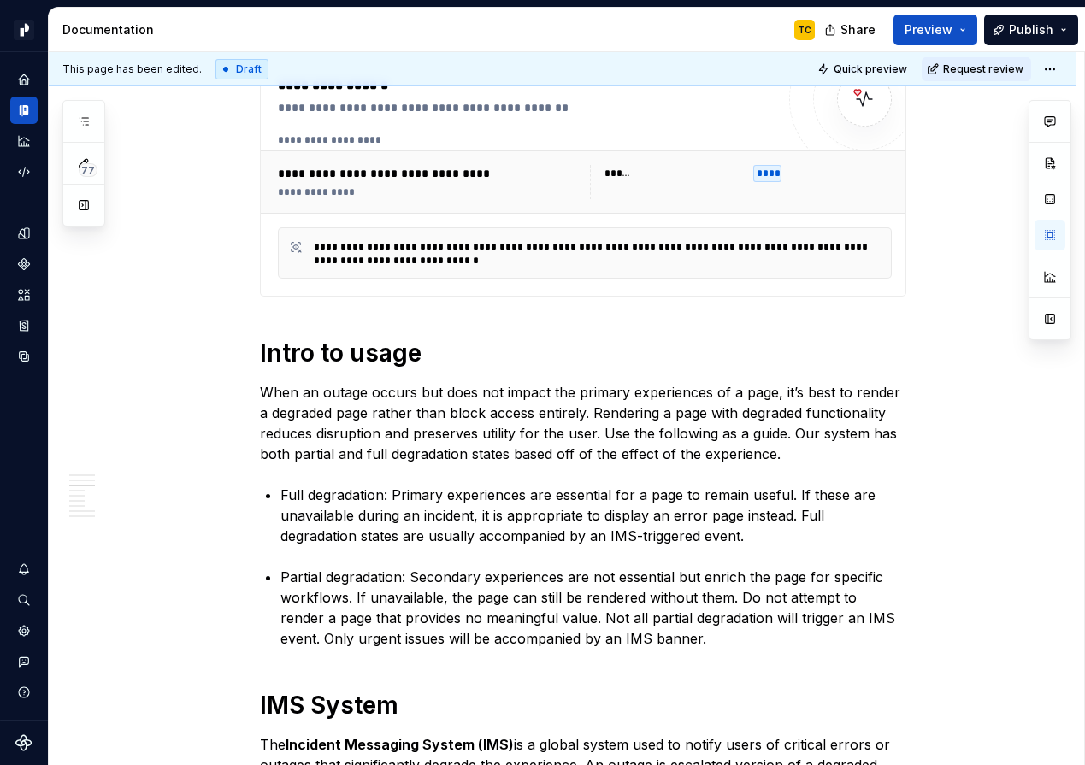
scroll to position [0, 0]
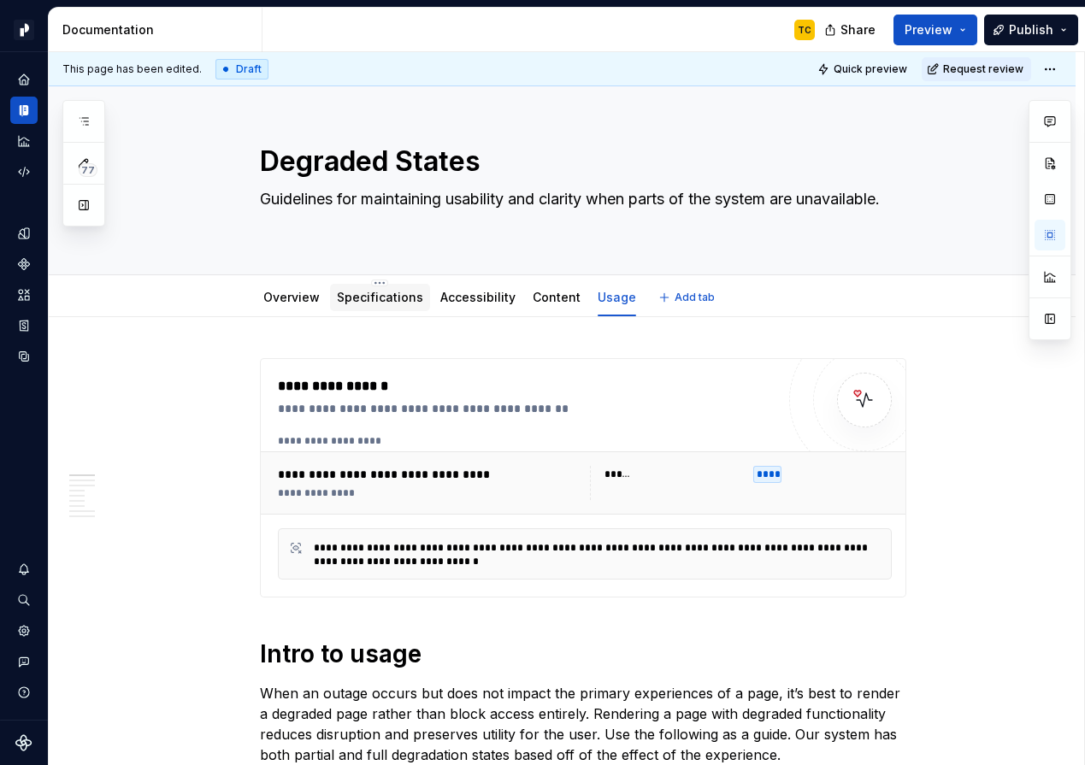
click at [373, 303] on link "Specifications" at bounding box center [380, 297] width 86 height 15
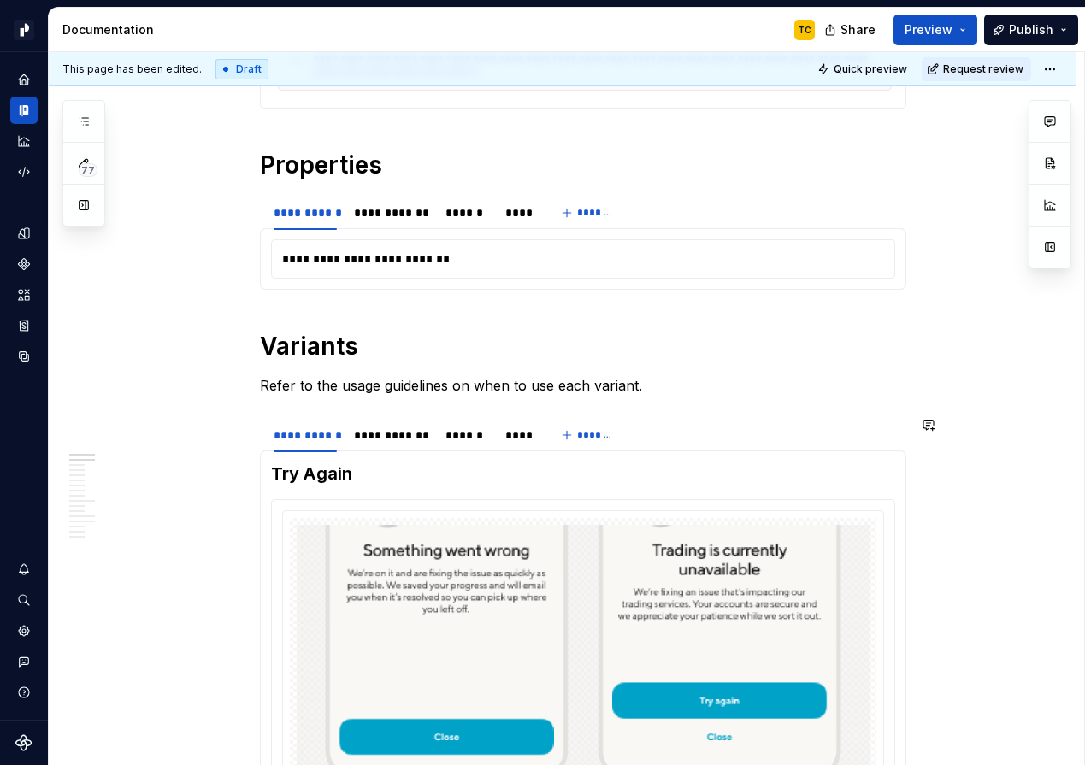
scroll to position [490, 0]
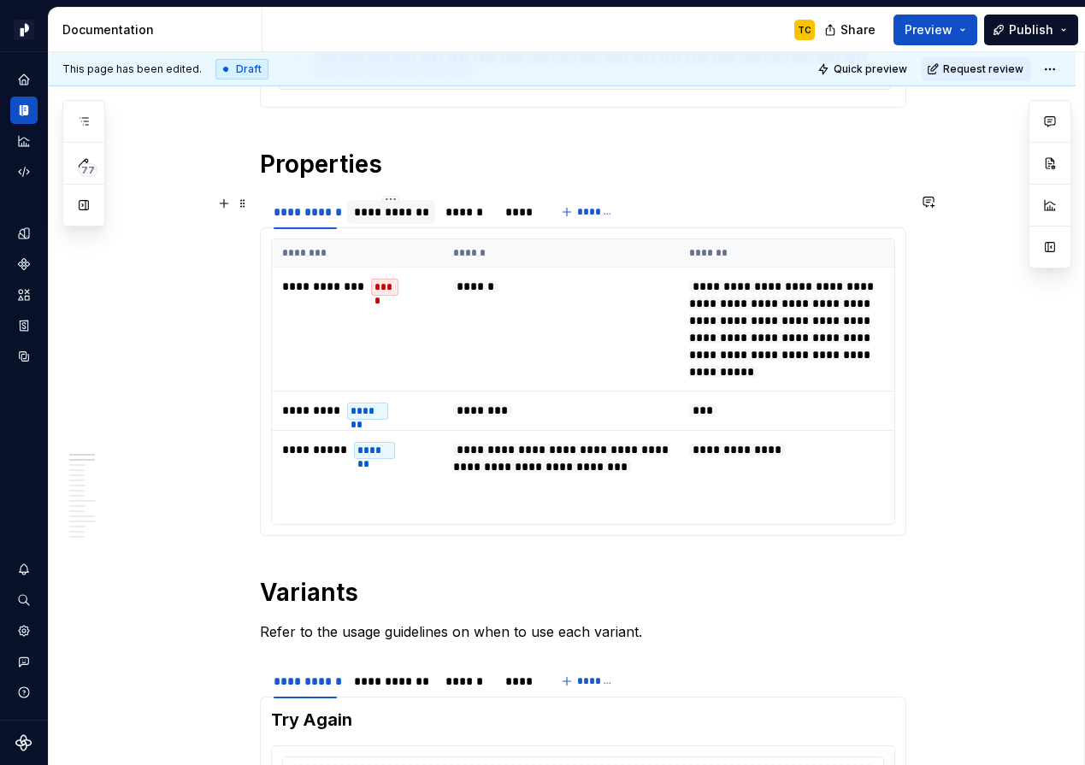
click at [381, 218] on div "**********" at bounding box center [391, 211] width 74 height 17
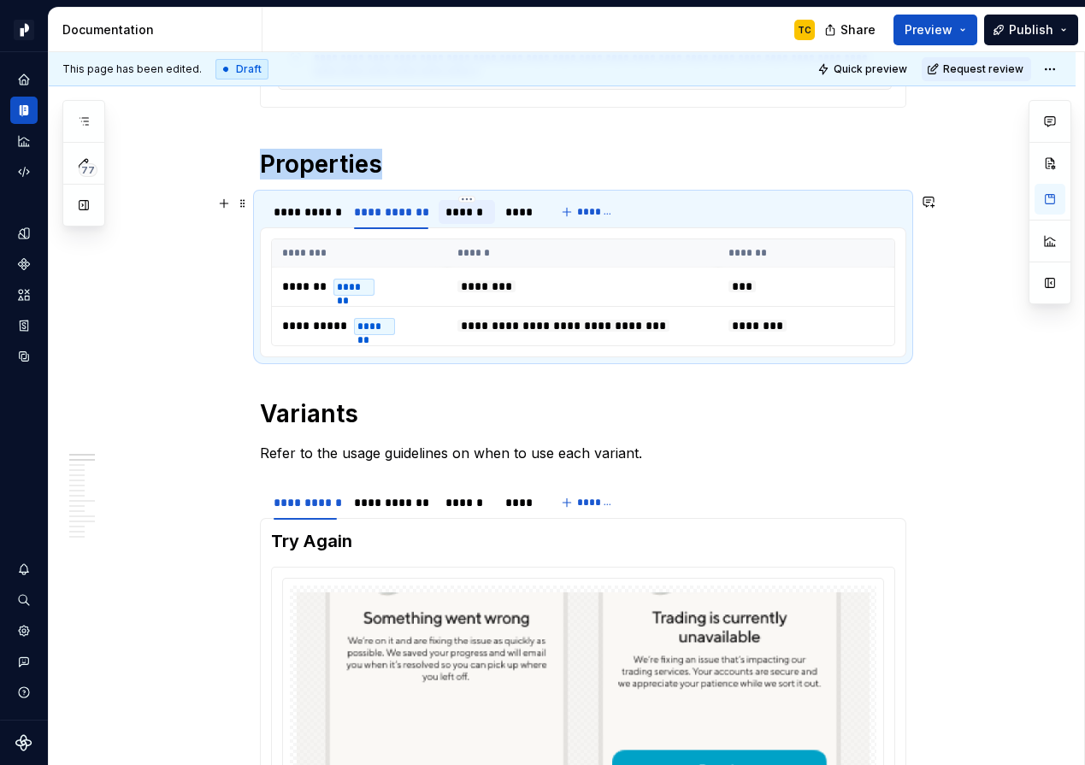
click at [452, 215] on div "******" at bounding box center [466, 211] width 43 height 17
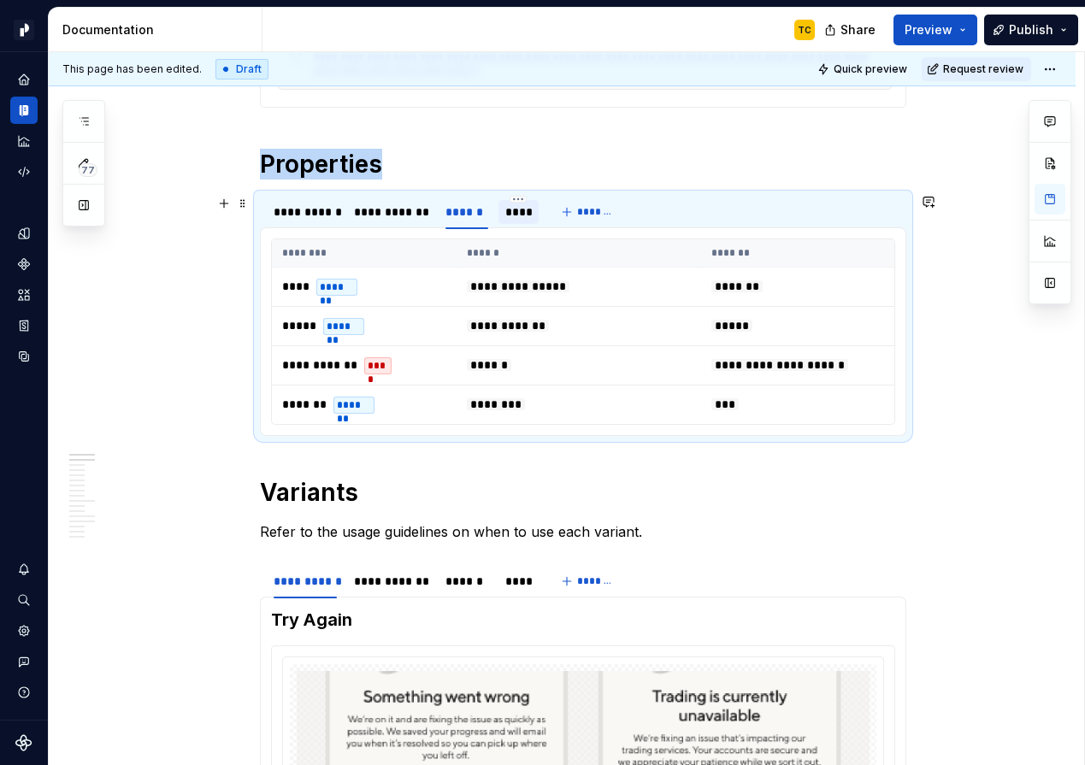
click at [523, 215] on div "****" at bounding box center [518, 211] width 26 height 17
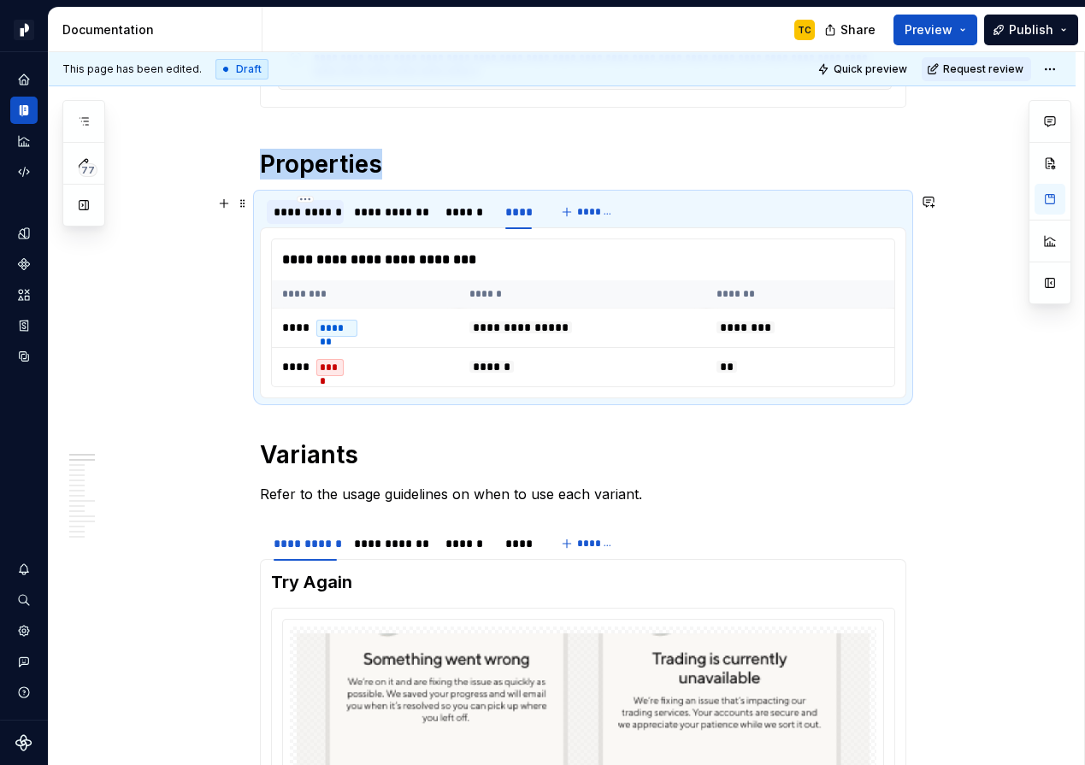
click at [333, 221] on div "**********" at bounding box center [305, 212] width 77 height 24
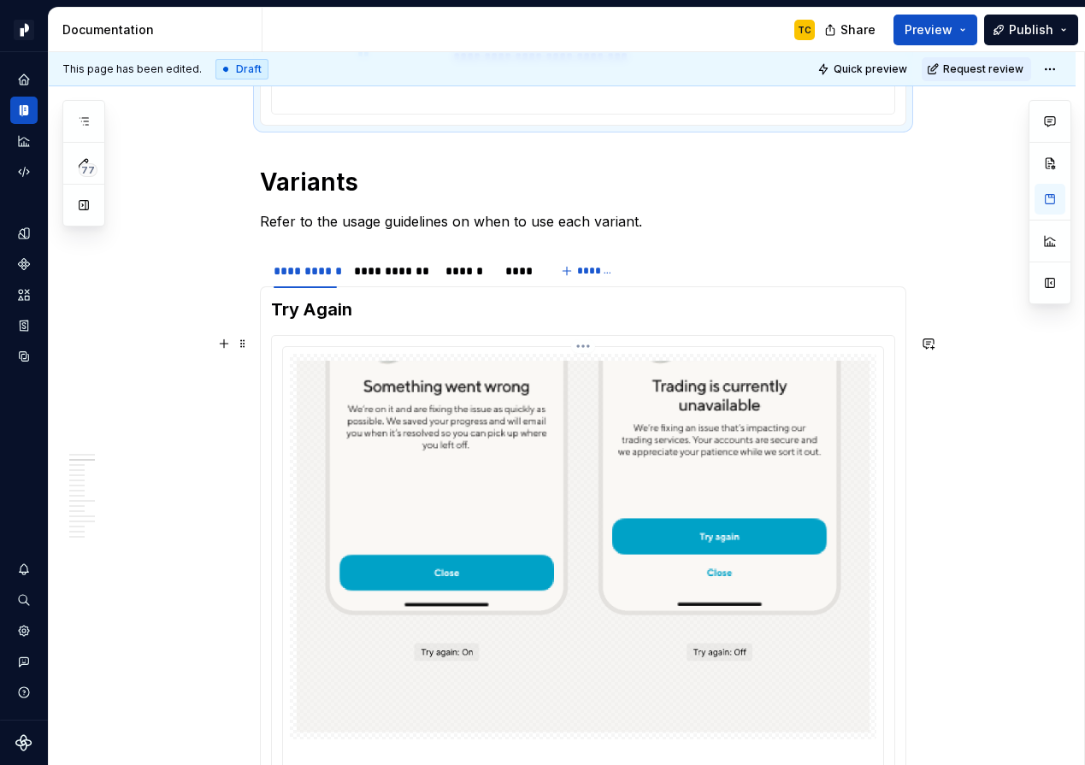
scroll to position [887, 0]
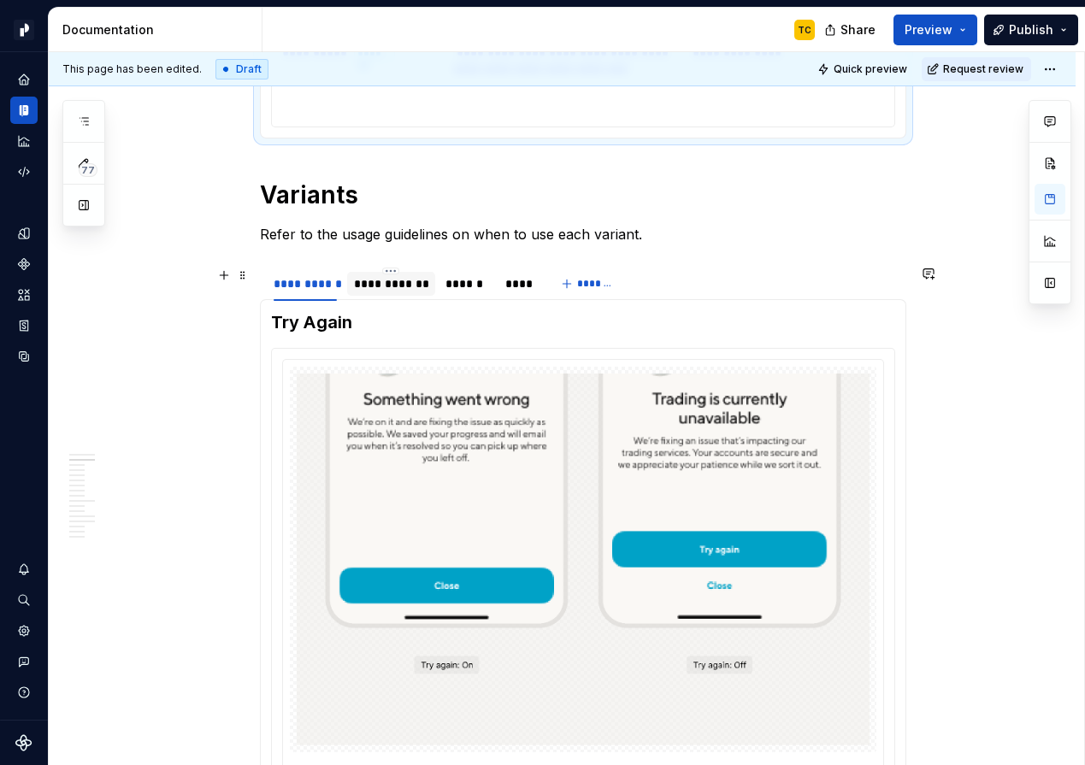
click at [391, 288] on div "**********" at bounding box center [391, 283] width 74 height 17
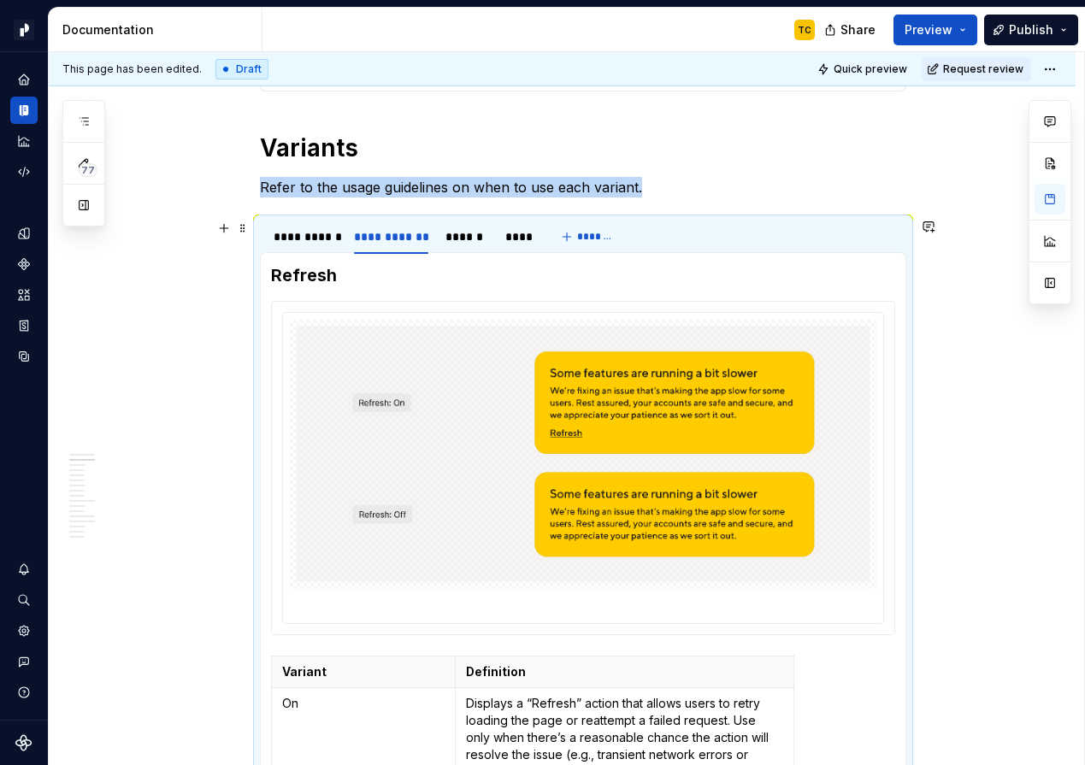
scroll to position [931, 0]
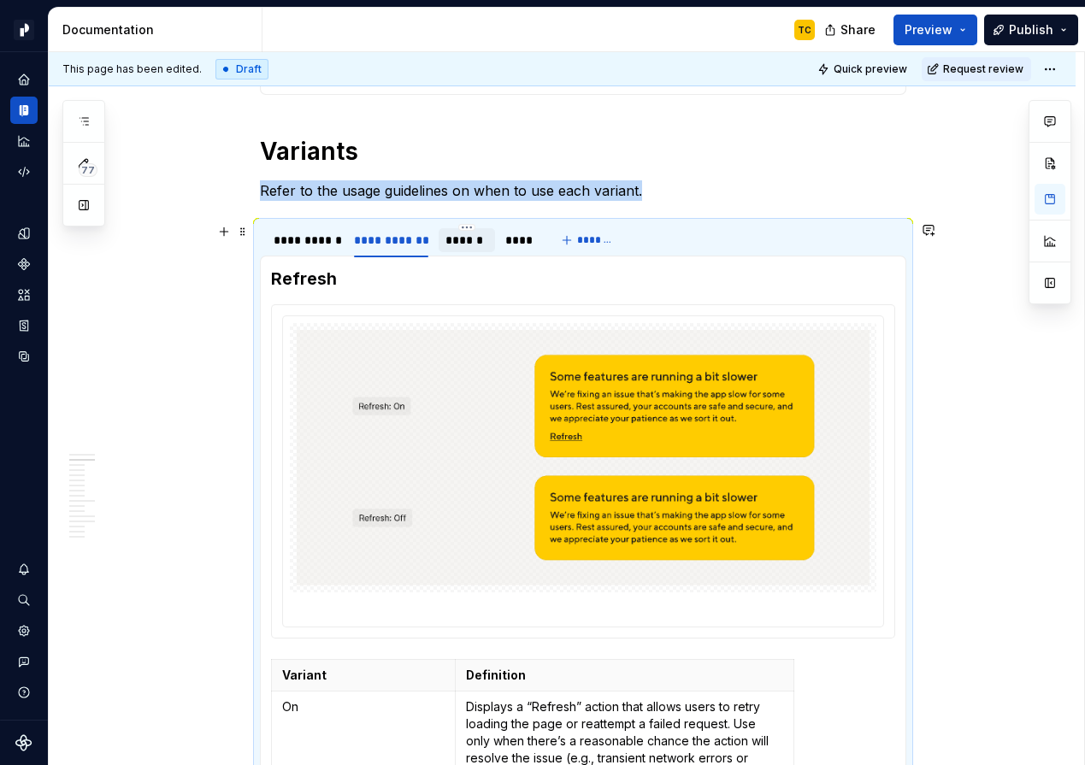
click at [480, 244] on div "******" at bounding box center [466, 240] width 43 height 17
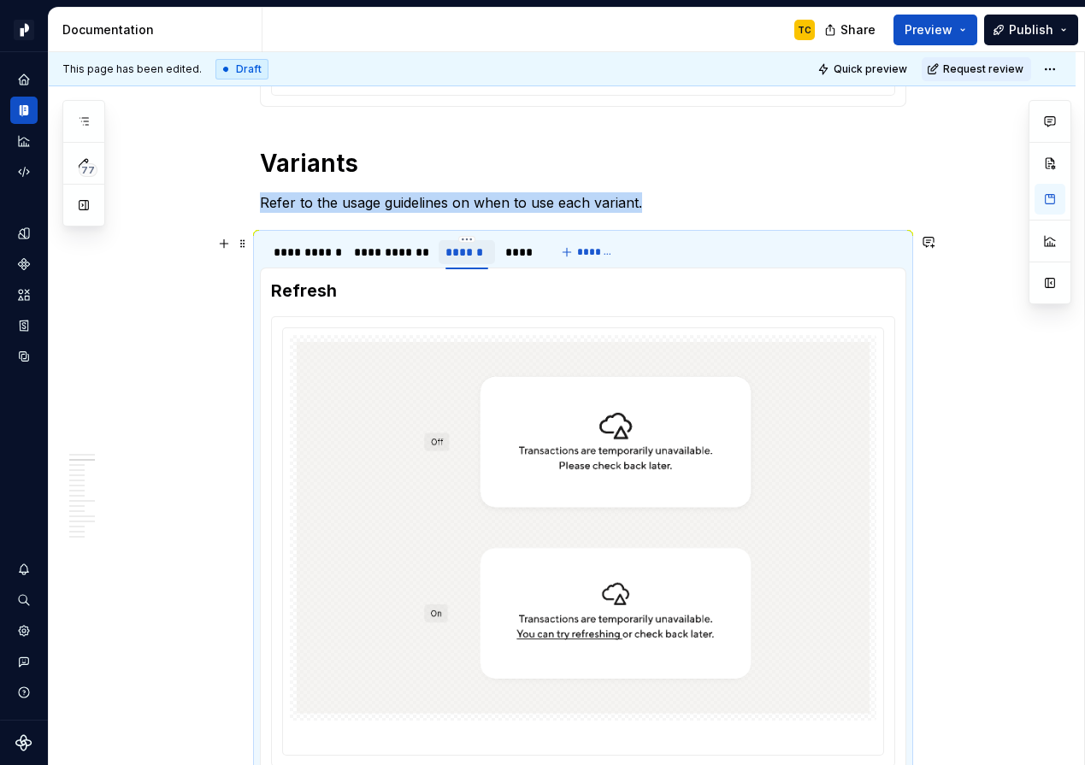
scroll to position [910, 0]
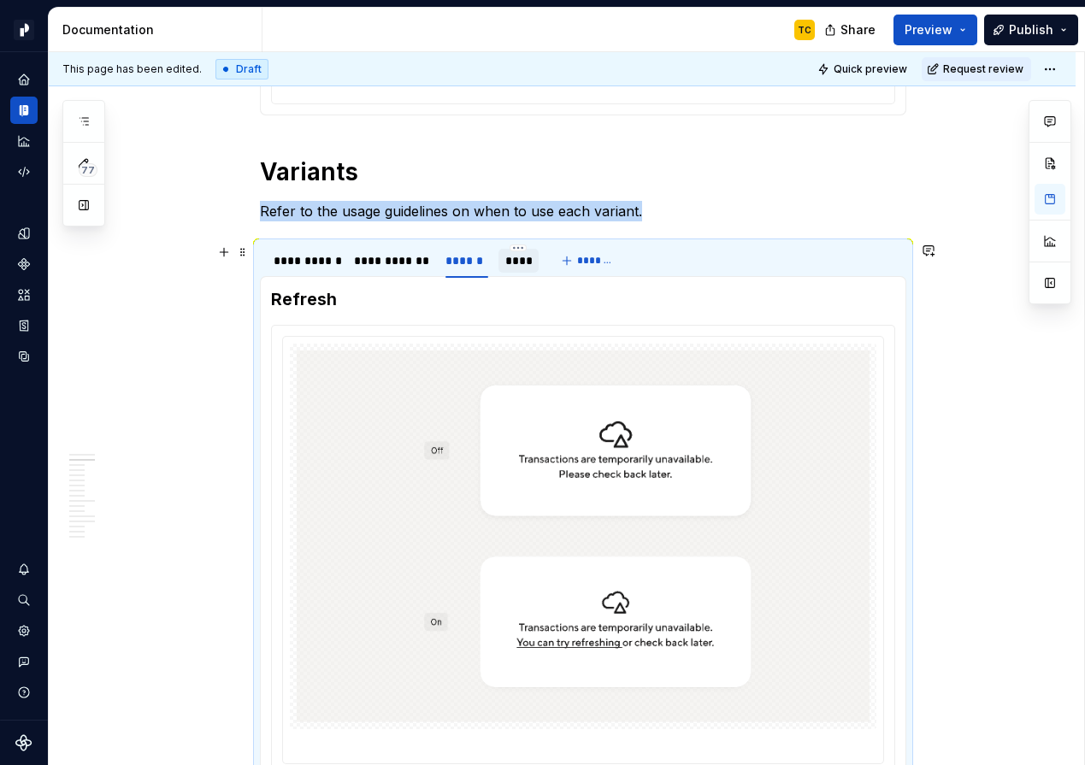
click at [520, 274] on div at bounding box center [518, 275] width 40 height 2
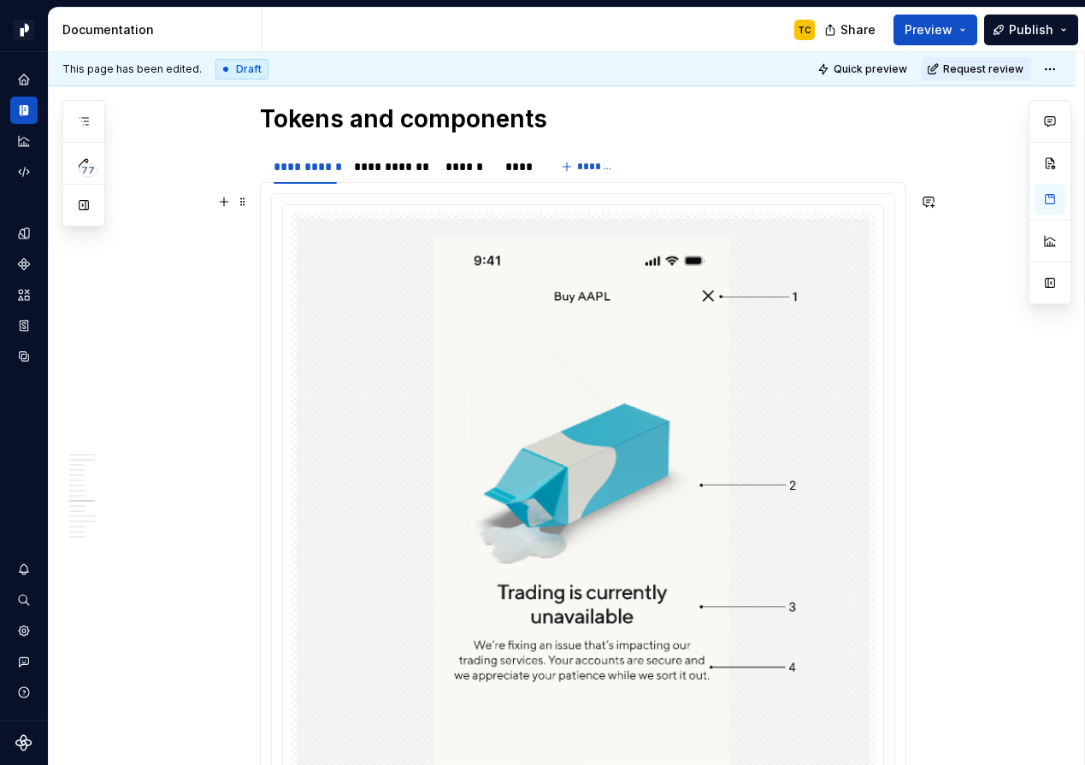
scroll to position [1869, 0]
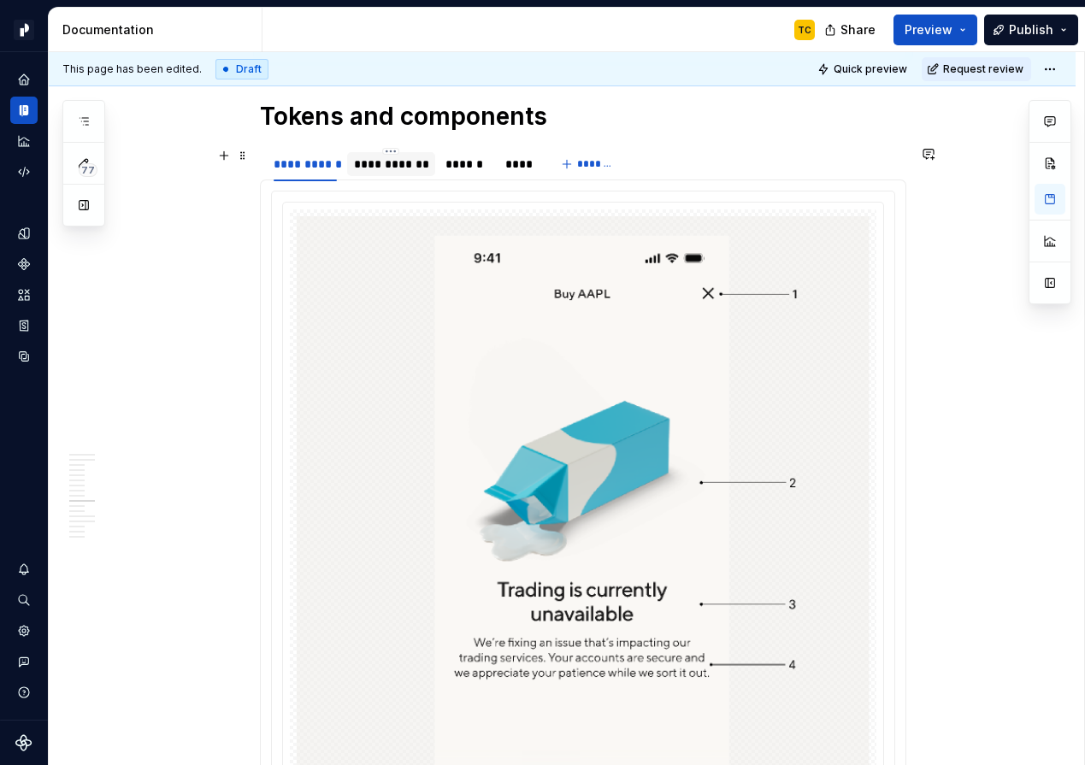
click at [397, 175] on div "**********" at bounding box center [391, 164] width 88 height 24
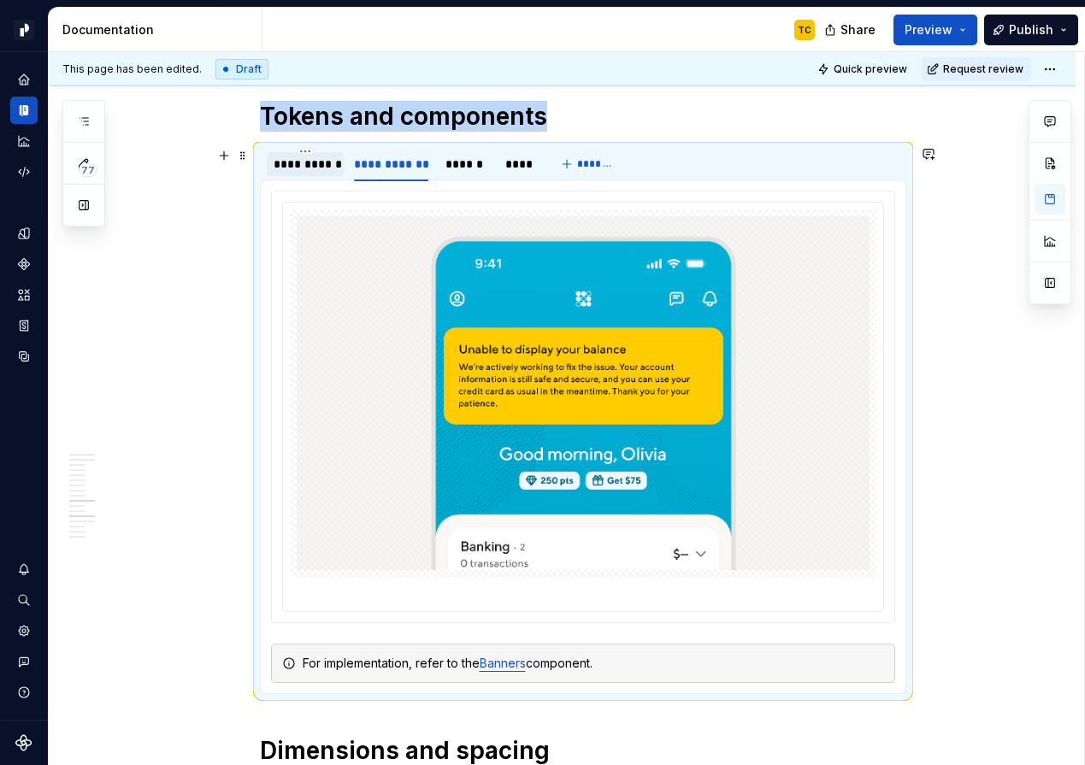
click at [313, 168] on div "**********" at bounding box center [305, 164] width 63 height 17
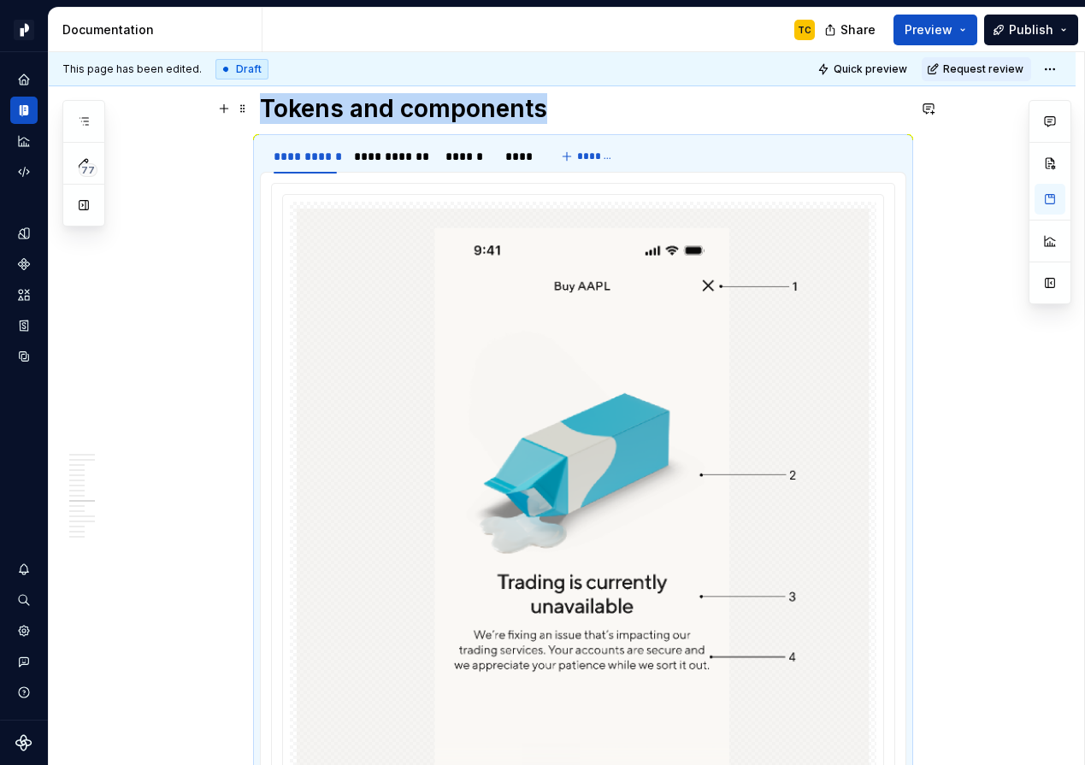
scroll to position [1745, 0]
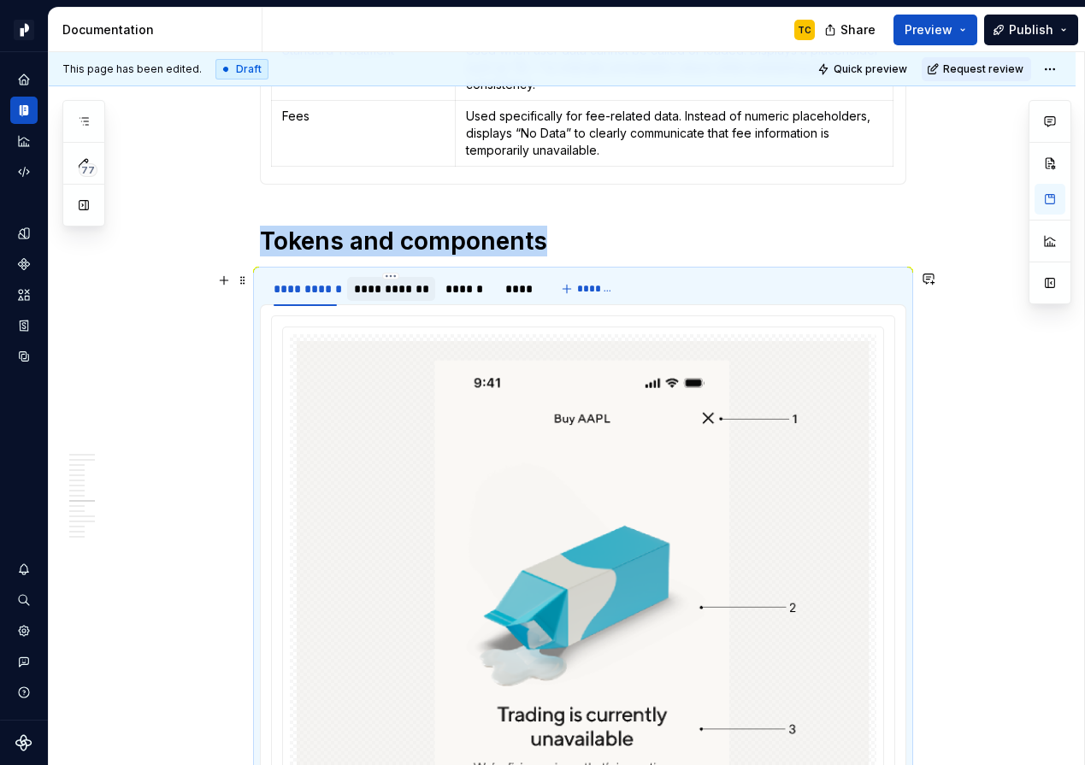
click at [397, 291] on div "**********" at bounding box center [391, 288] width 74 height 17
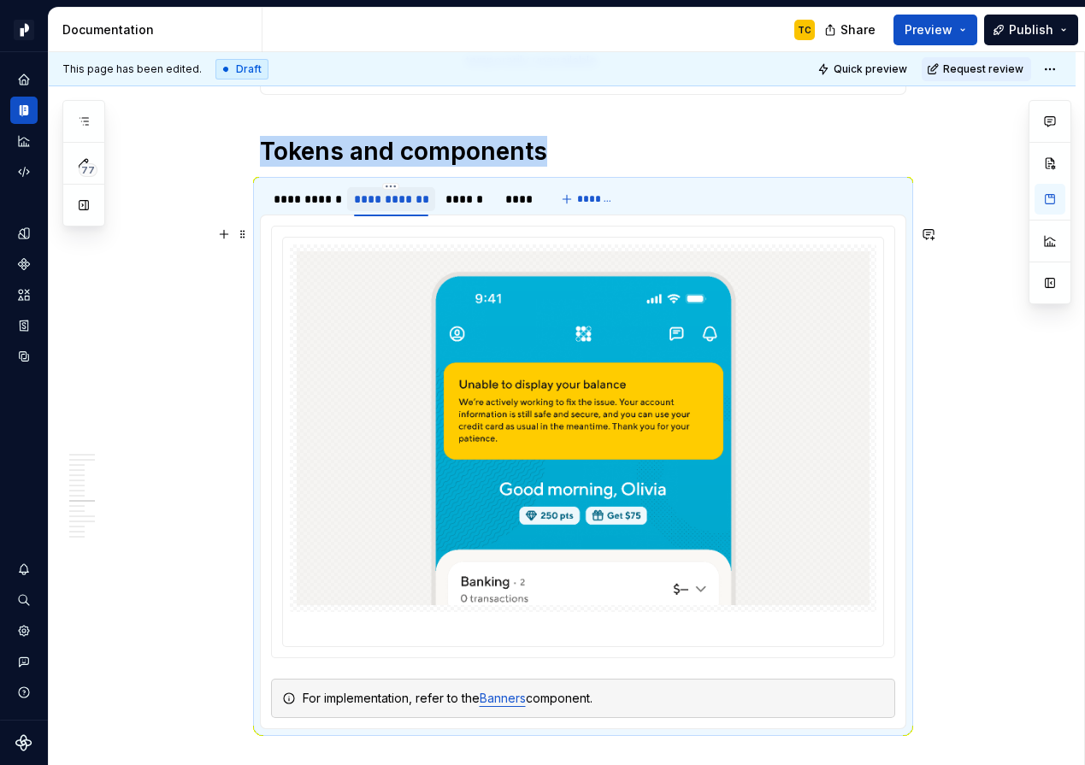
scroll to position [1830, 0]
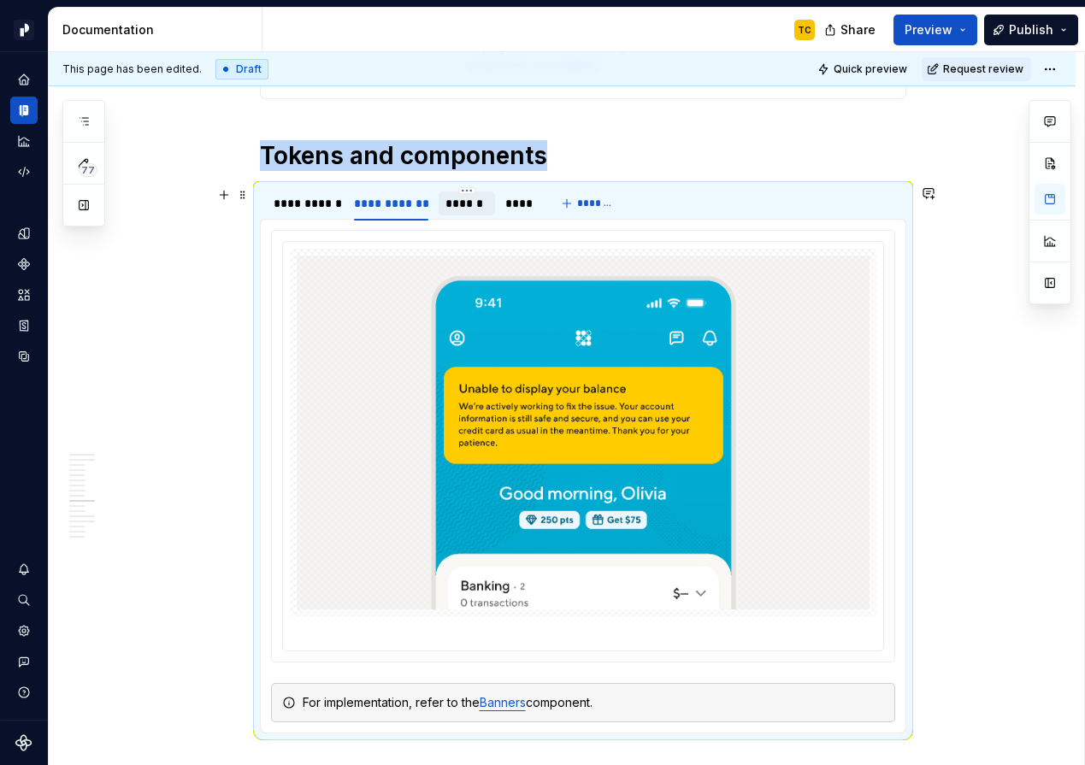
click at [465, 210] on div "******" at bounding box center [466, 203] width 43 height 17
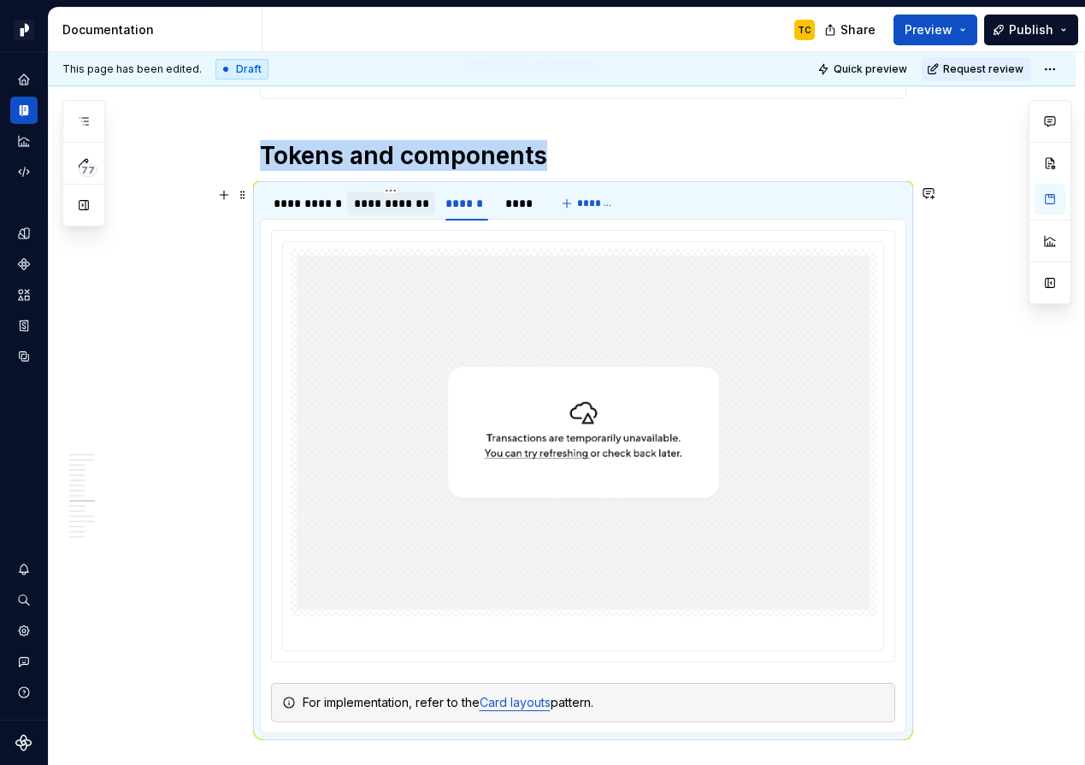
click at [406, 214] on div "**********" at bounding box center [391, 203] width 88 height 24
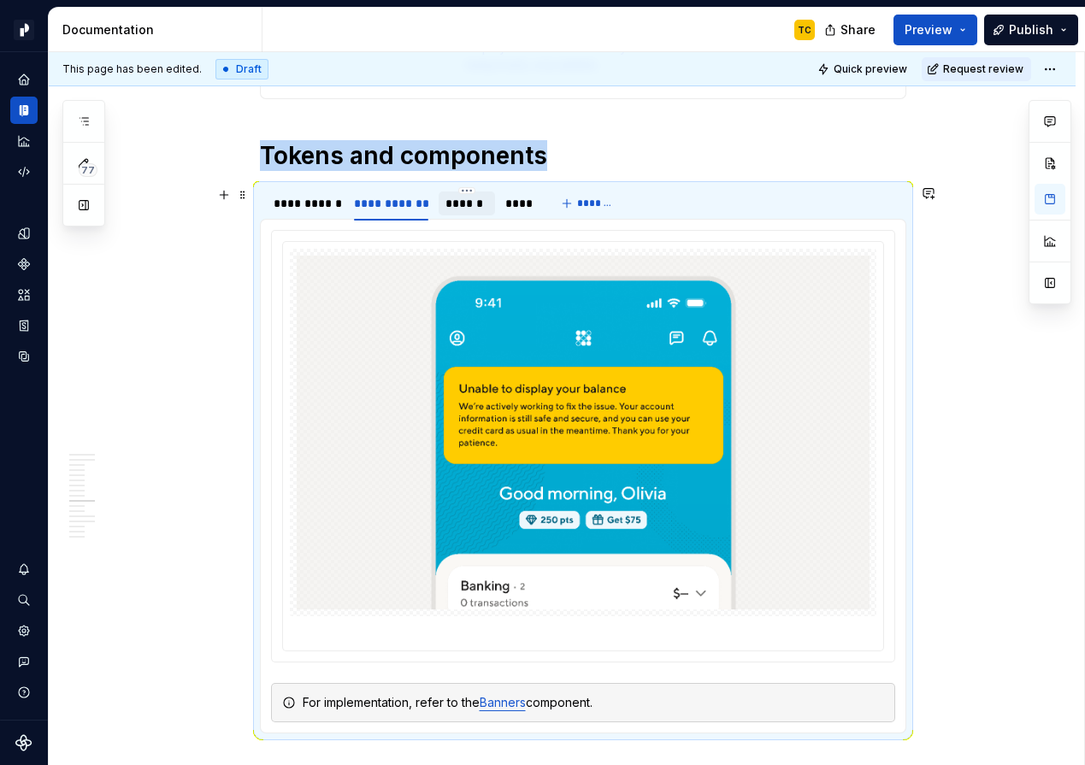
click at [468, 217] on div at bounding box center [466, 218] width 56 height 2
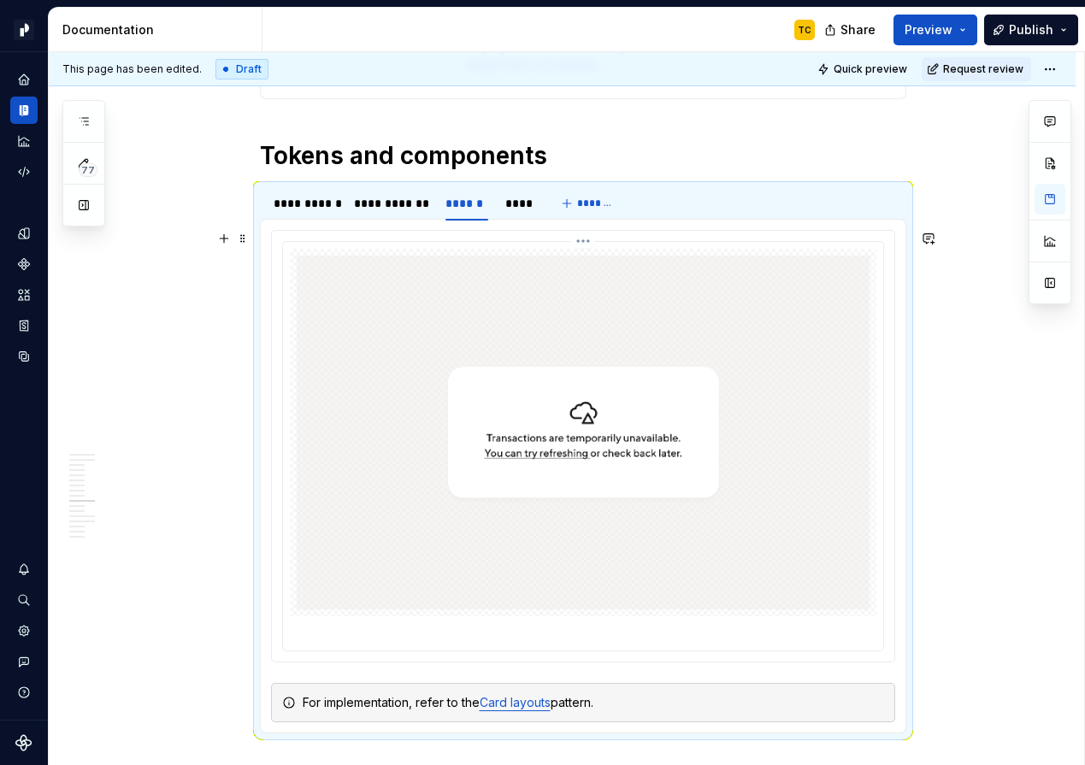
click at [591, 447] on img at bounding box center [583, 433] width 573 height 354
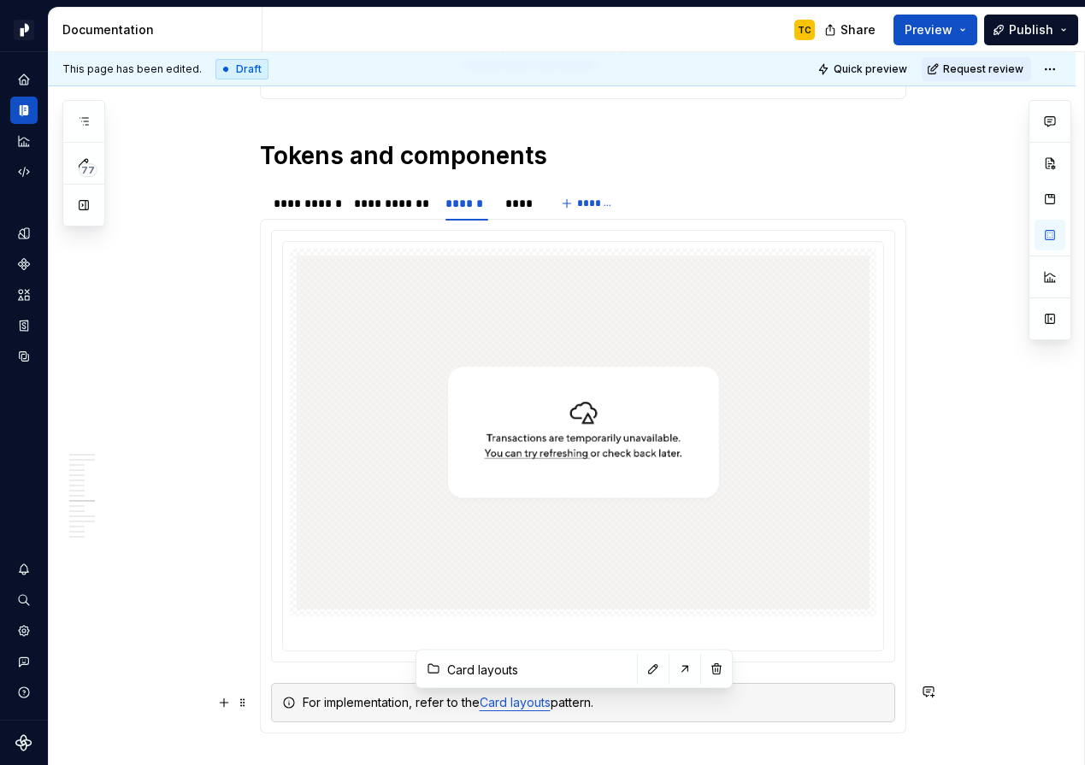
click at [550, 701] on link "Card layouts" at bounding box center [515, 702] width 71 height 15
click at [610, 710] on div "For implementation, refer to the Card layouts pattern." at bounding box center [593, 702] width 581 height 17
click at [538, 709] on div "For implementation, refer to the Card layouts pattern." at bounding box center [593, 702] width 581 height 17
click at [521, 210] on div "****" at bounding box center [518, 203] width 26 height 17
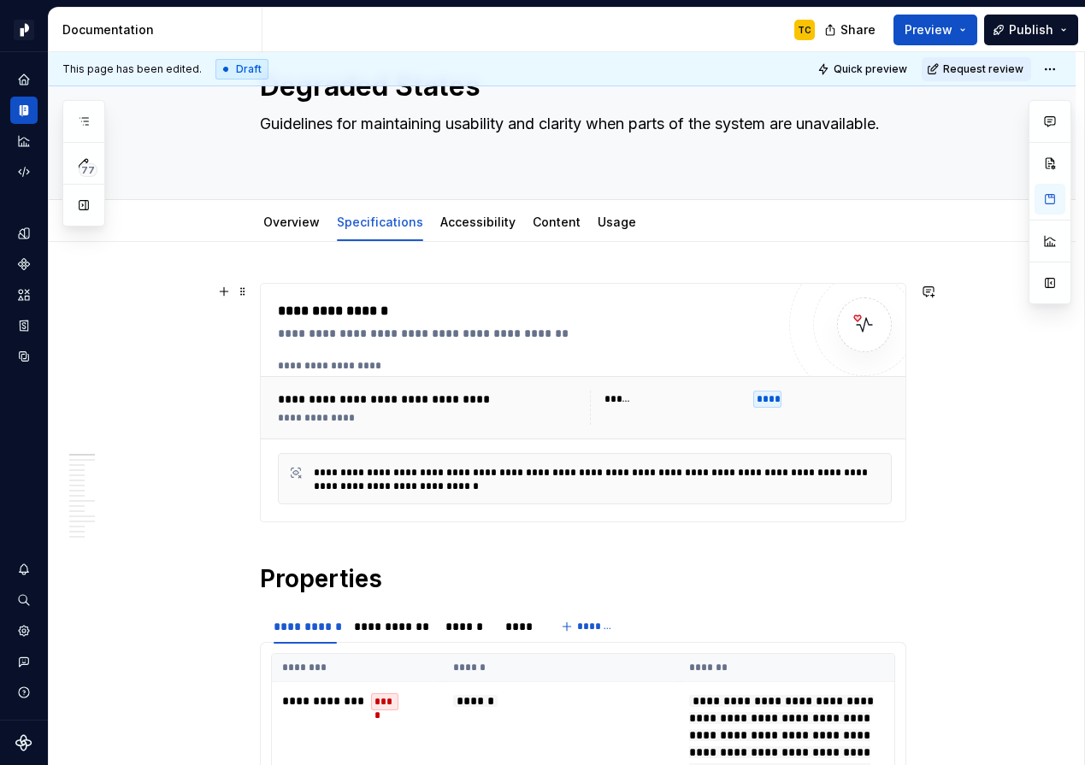
scroll to position [0, 0]
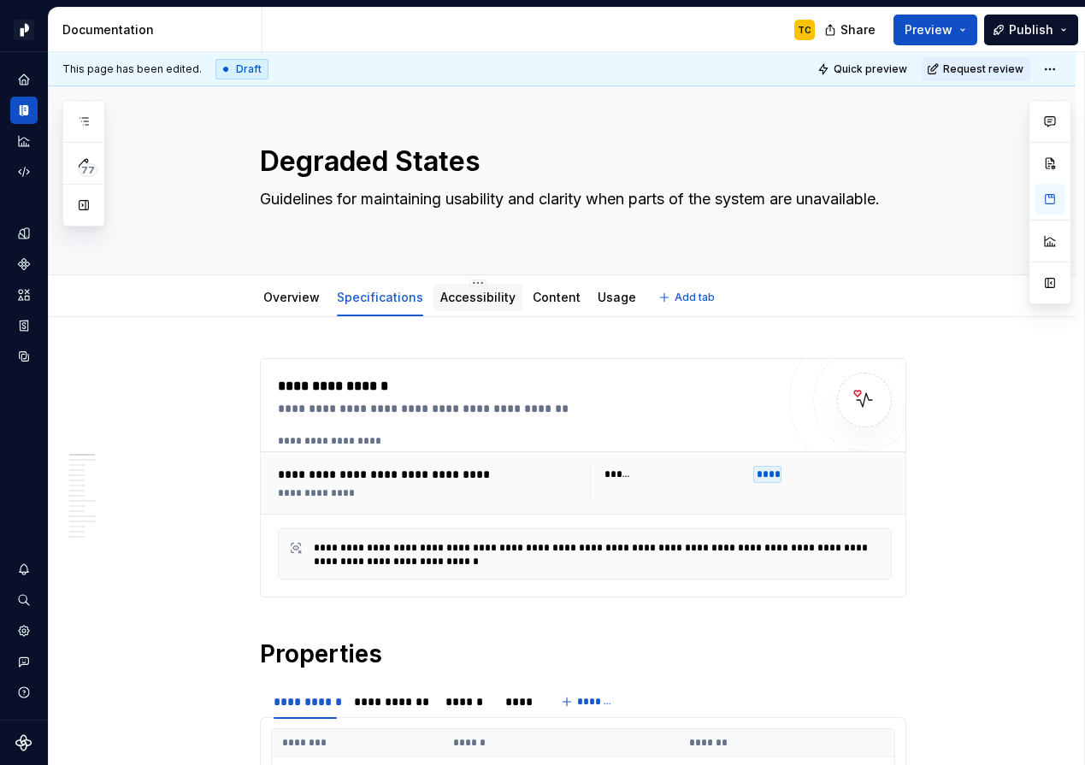
click at [487, 297] on link "Accessibility" at bounding box center [477, 297] width 75 height 15
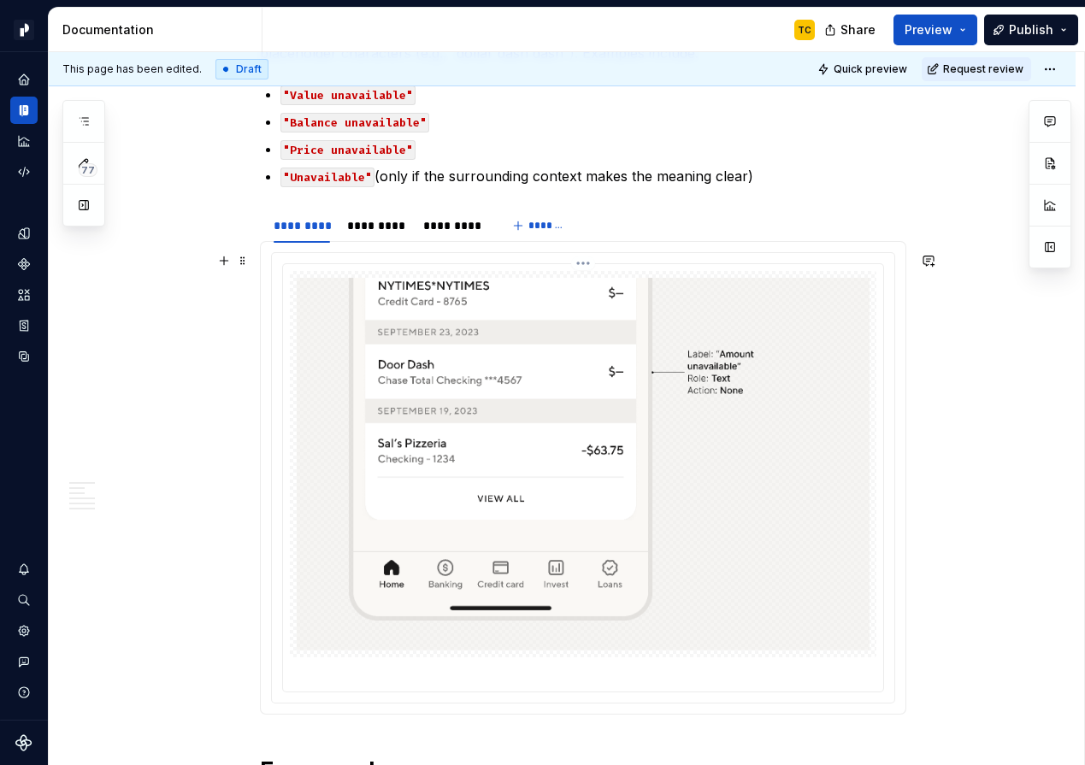
scroll to position [1484, 0]
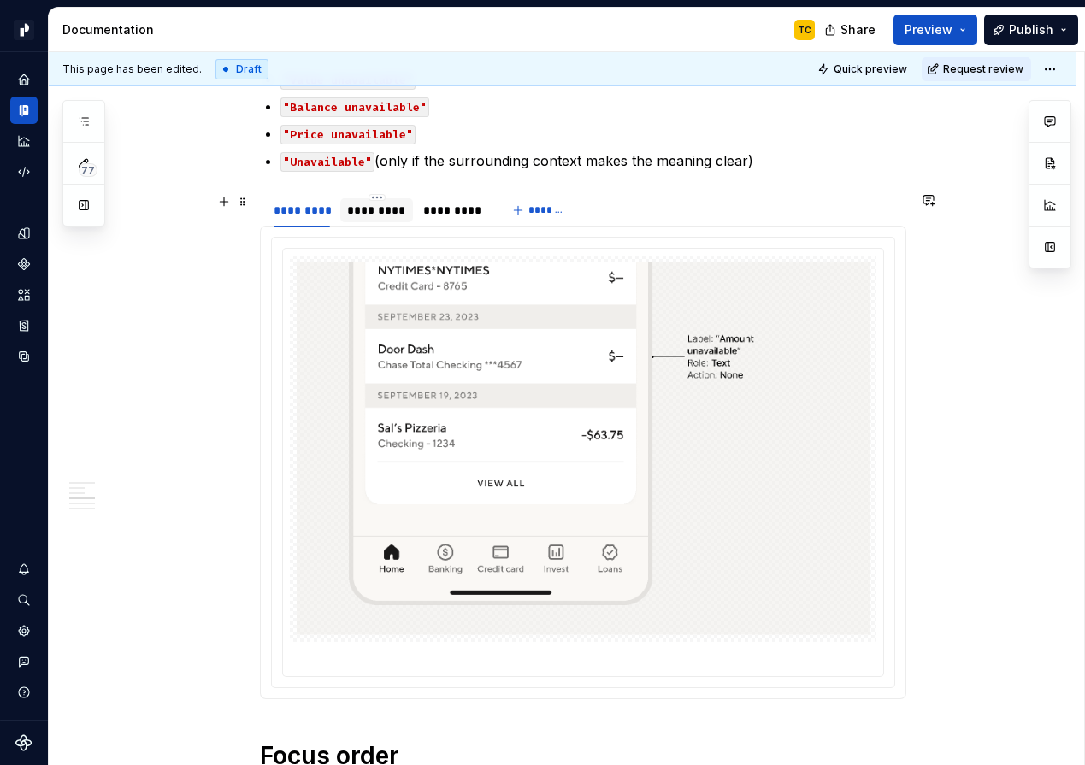
click at [367, 222] on div "*********" at bounding box center [376, 210] width 73 height 27
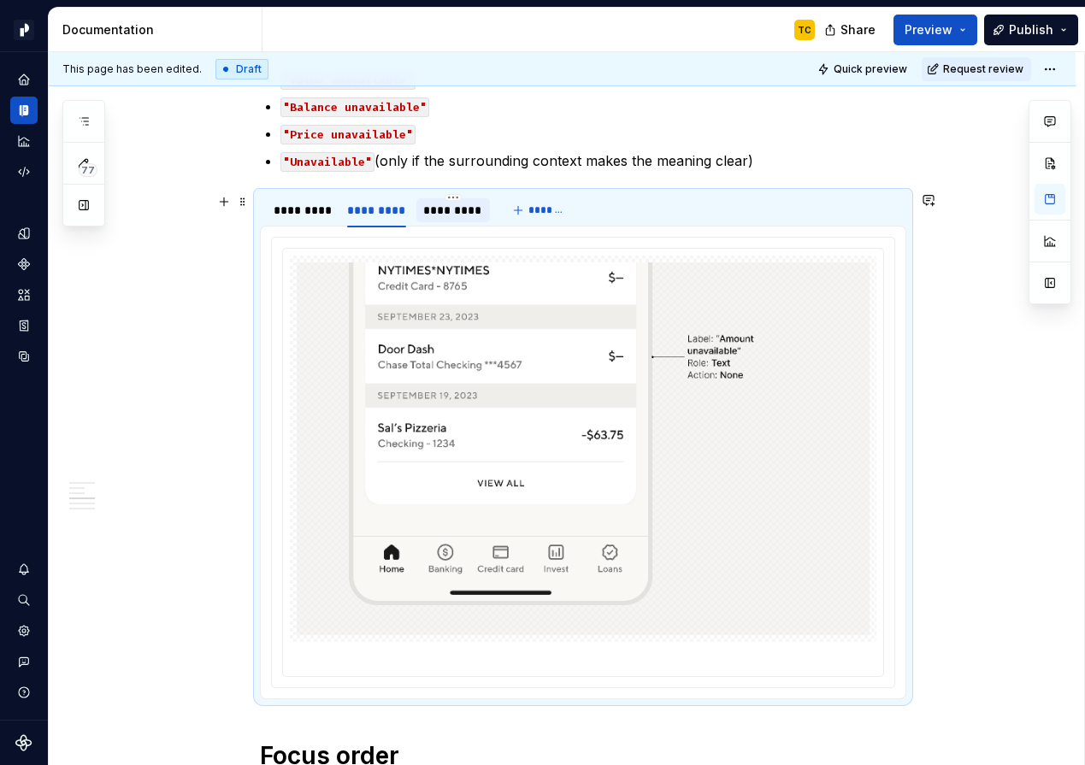
click at [460, 211] on div "*********" at bounding box center [453, 210] width 60 height 17
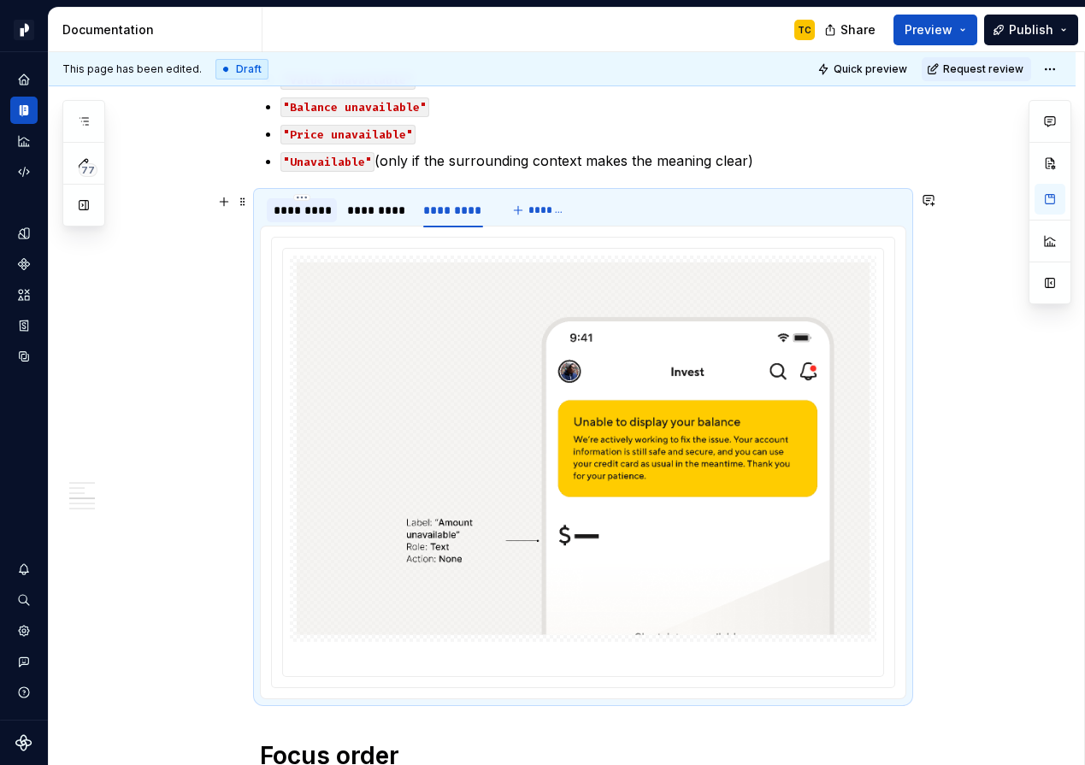
click at [326, 215] on div "*********" at bounding box center [302, 210] width 57 height 17
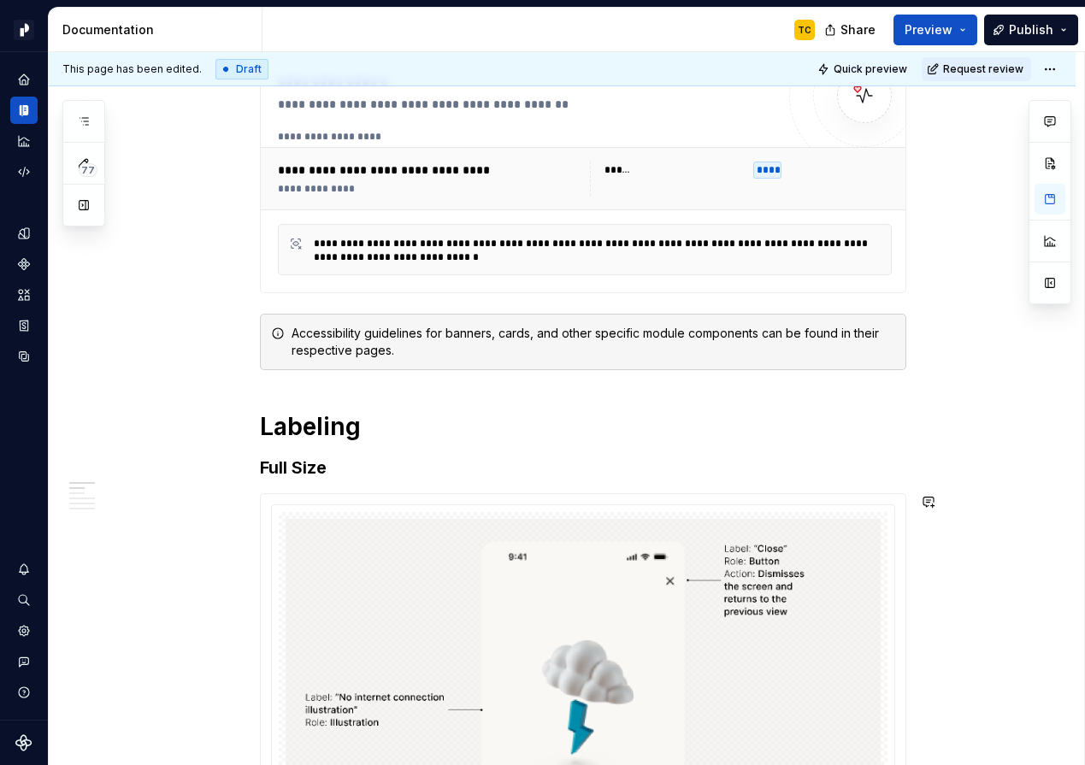
scroll to position [0, 0]
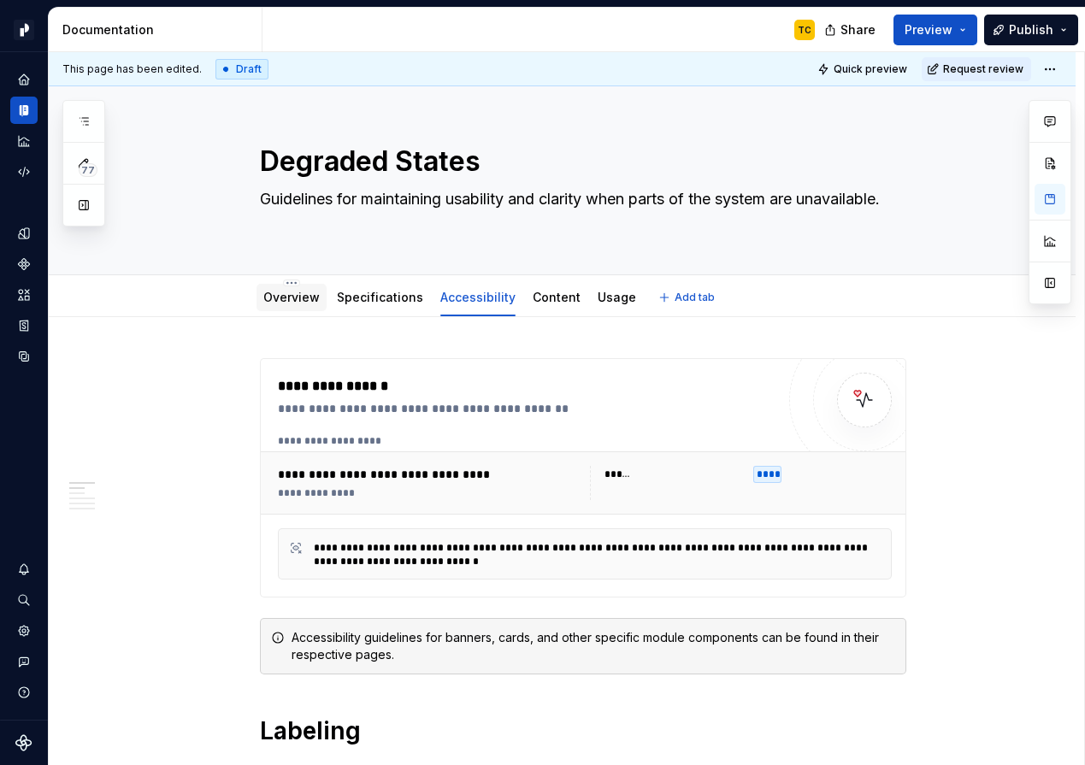
click at [288, 298] on link "Overview" at bounding box center [291, 297] width 56 height 15
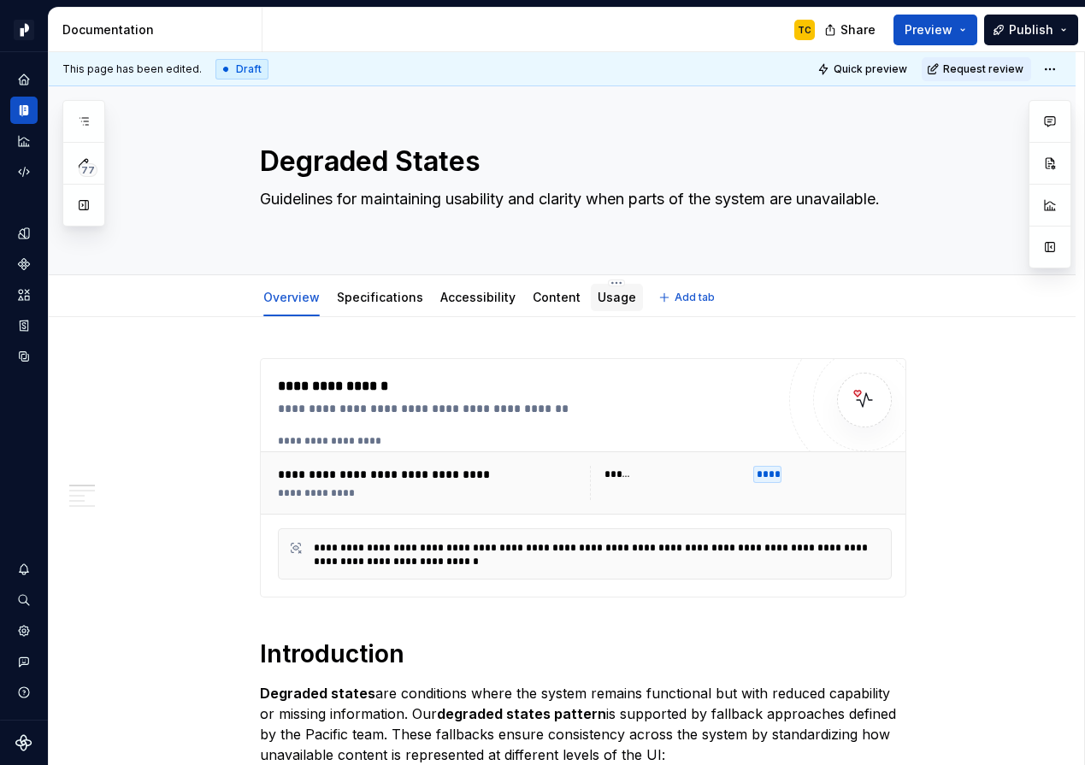
click at [597, 307] on div "Usage" at bounding box center [616, 297] width 38 height 21
click at [604, 303] on link "Usage" at bounding box center [616, 297] width 38 height 15
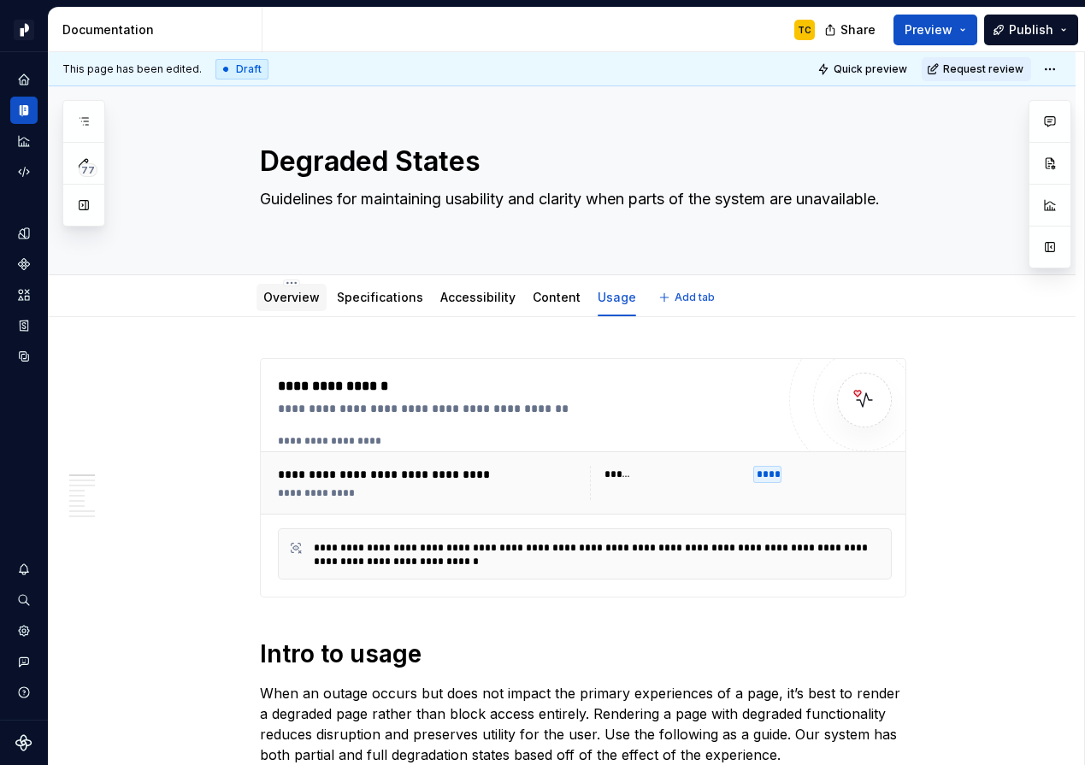
click at [280, 300] on link "Overview" at bounding box center [291, 297] width 56 height 15
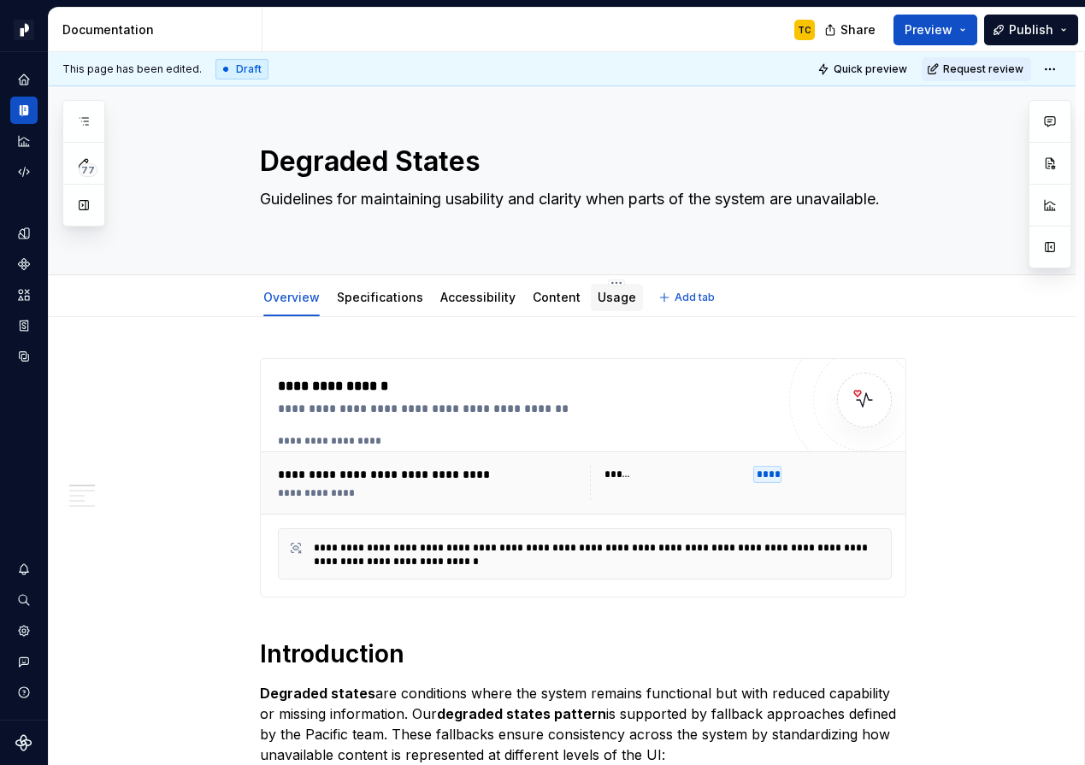
click at [606, 306] on div "Usage" at bounding box center [616, 297] width 38 height 21
click at [409, 297] on link "Specifications" at bounding box center [380, 297] width 86 height 15
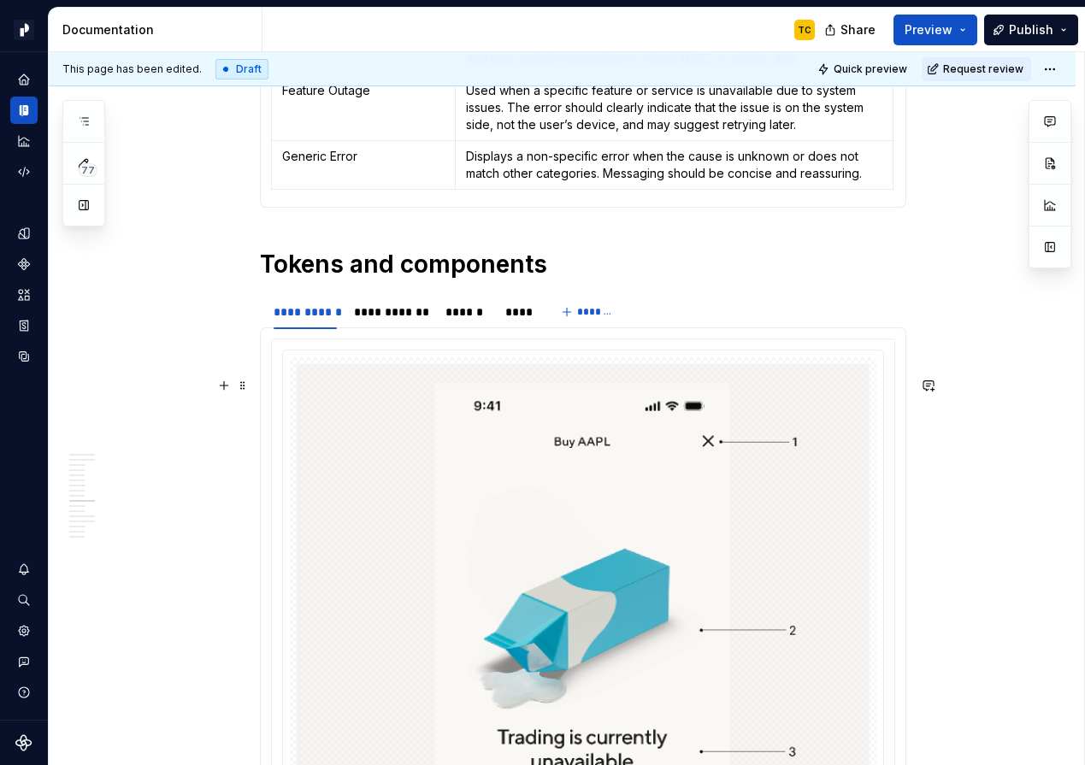
scroll to position [2475, 0]
click at [409, 320] on div "**********" at bounding box center [391, 311] width 74 height 17
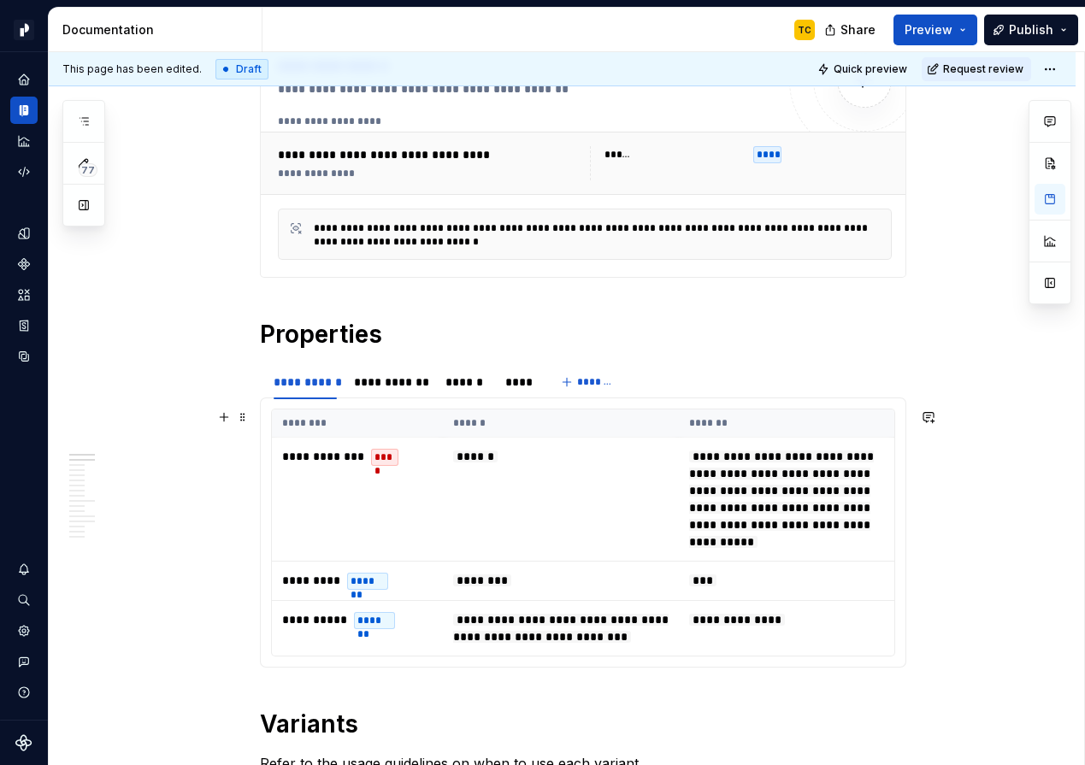
scroll to position [0, 0]
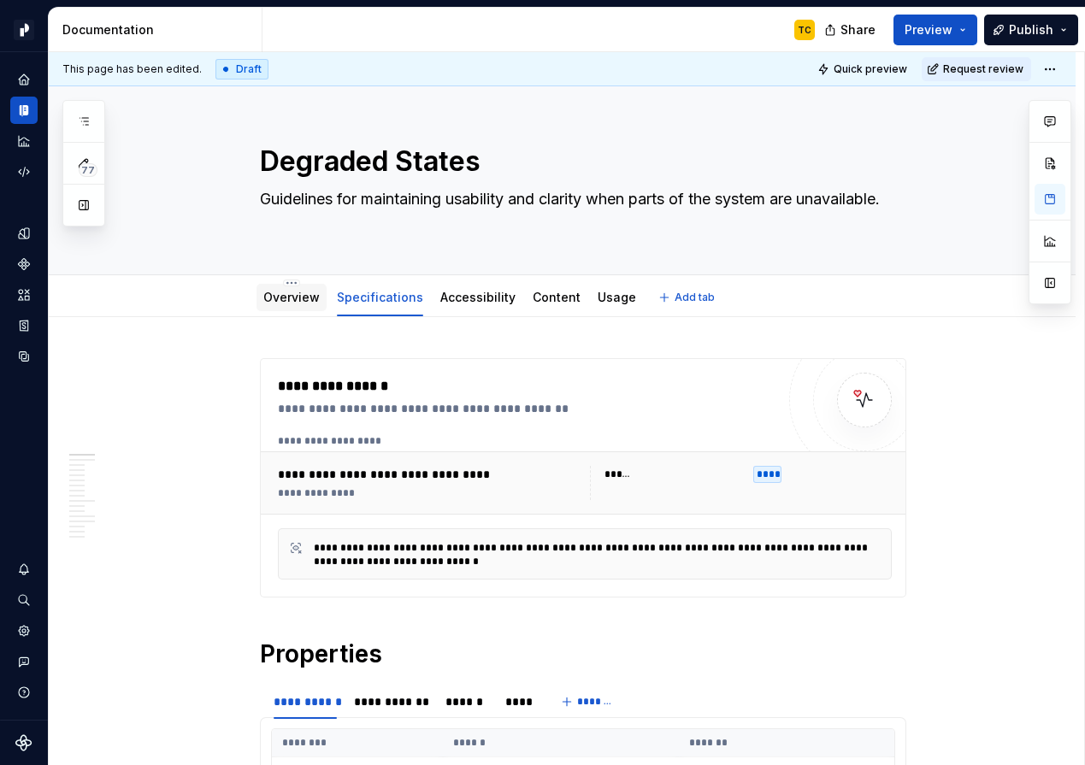
click at [304, 309] on div "Overview" at bounding box center [291, 297] width 70 height 27
click at [297, 307] on div "Overview" at bounding box center [291, 297] width 56 height 21
drag, startPoint x: 618, startPoint y: 286, endPoint x: 904, endPoint y: 62, distance: 364.0
click at [378, 299] on div "Usage" at bounding box center [377, 297] width 38 height 21
click at [26, 110] on icon "Documentation" at bounding box center [25, 110] width 6 height 11
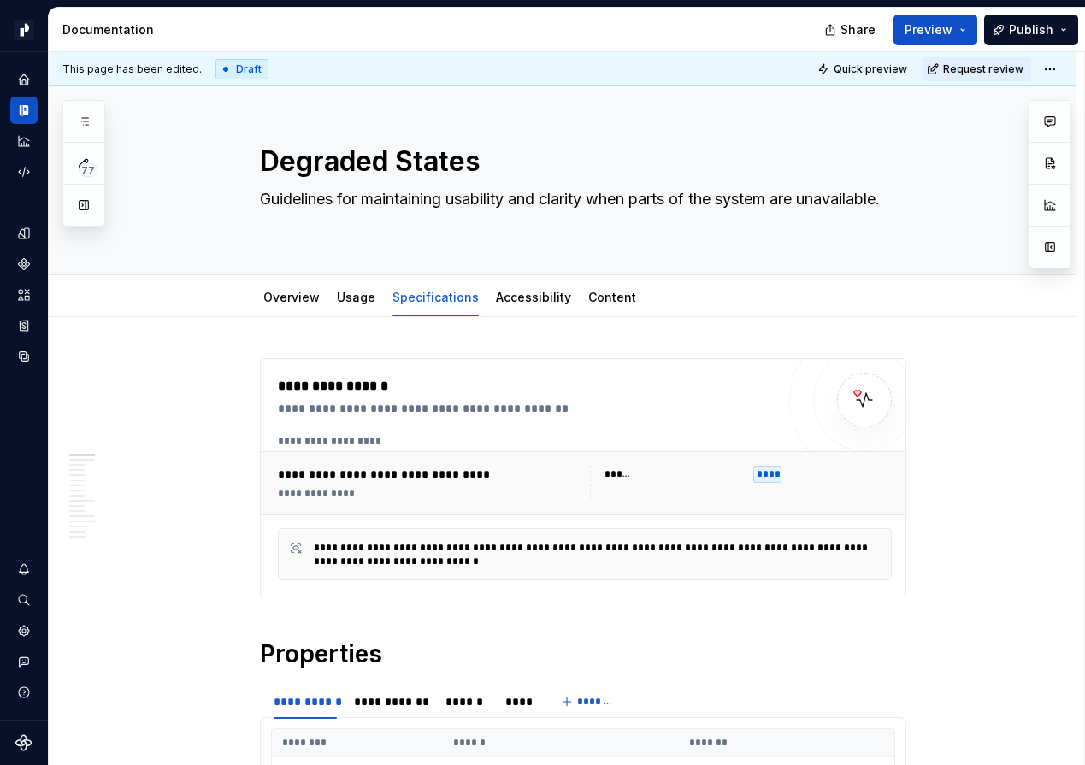
type textarea "*"
